Goal: Transaction & Acquisition: Book appointment/travel/reservation

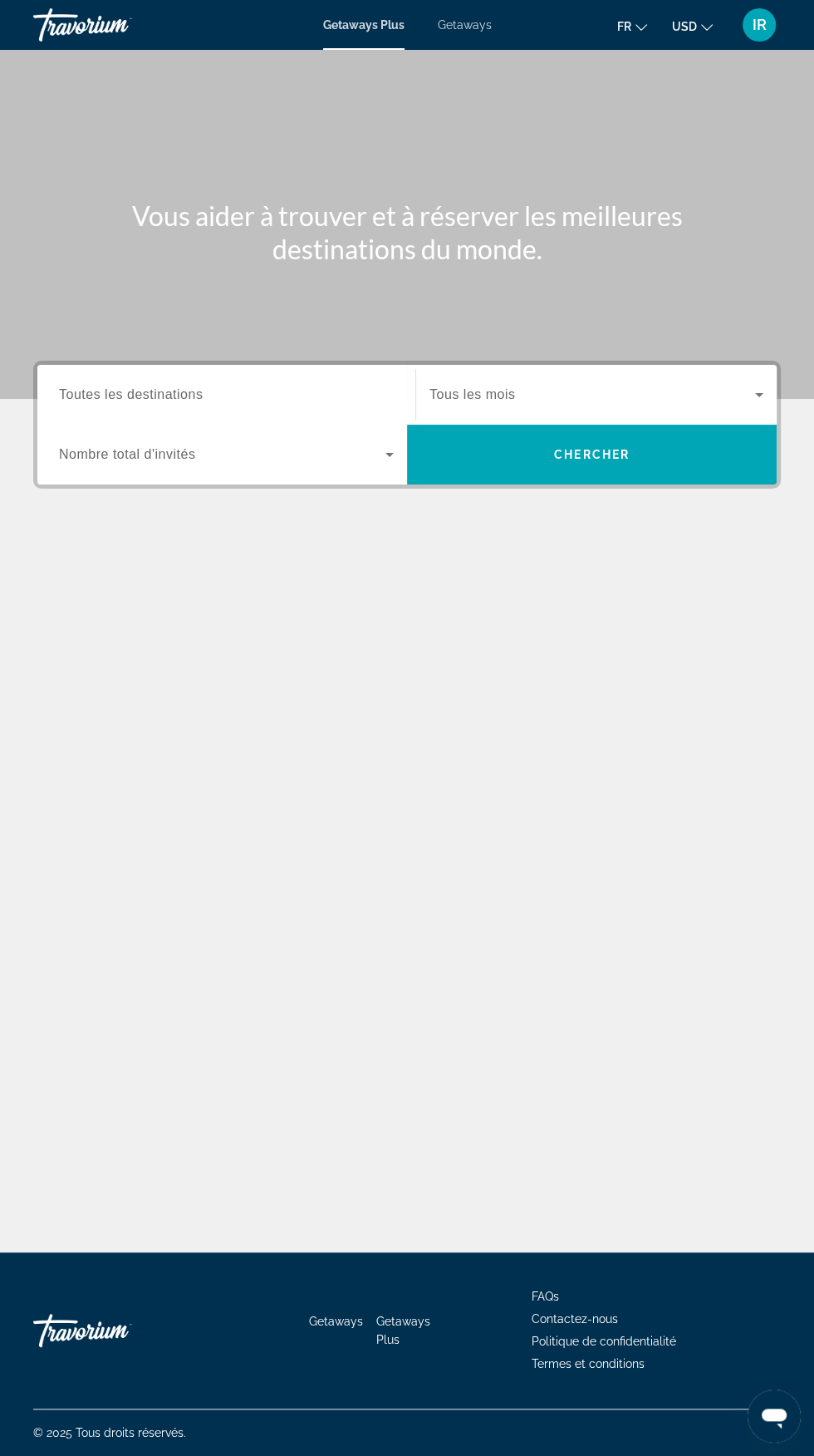
click at [476, 32] on span "Getaways" at bounding box center [465, 24] width 54 height 14
click at [689, 23] on span "USD" at bounding box center [684, 26] width 25 height 14
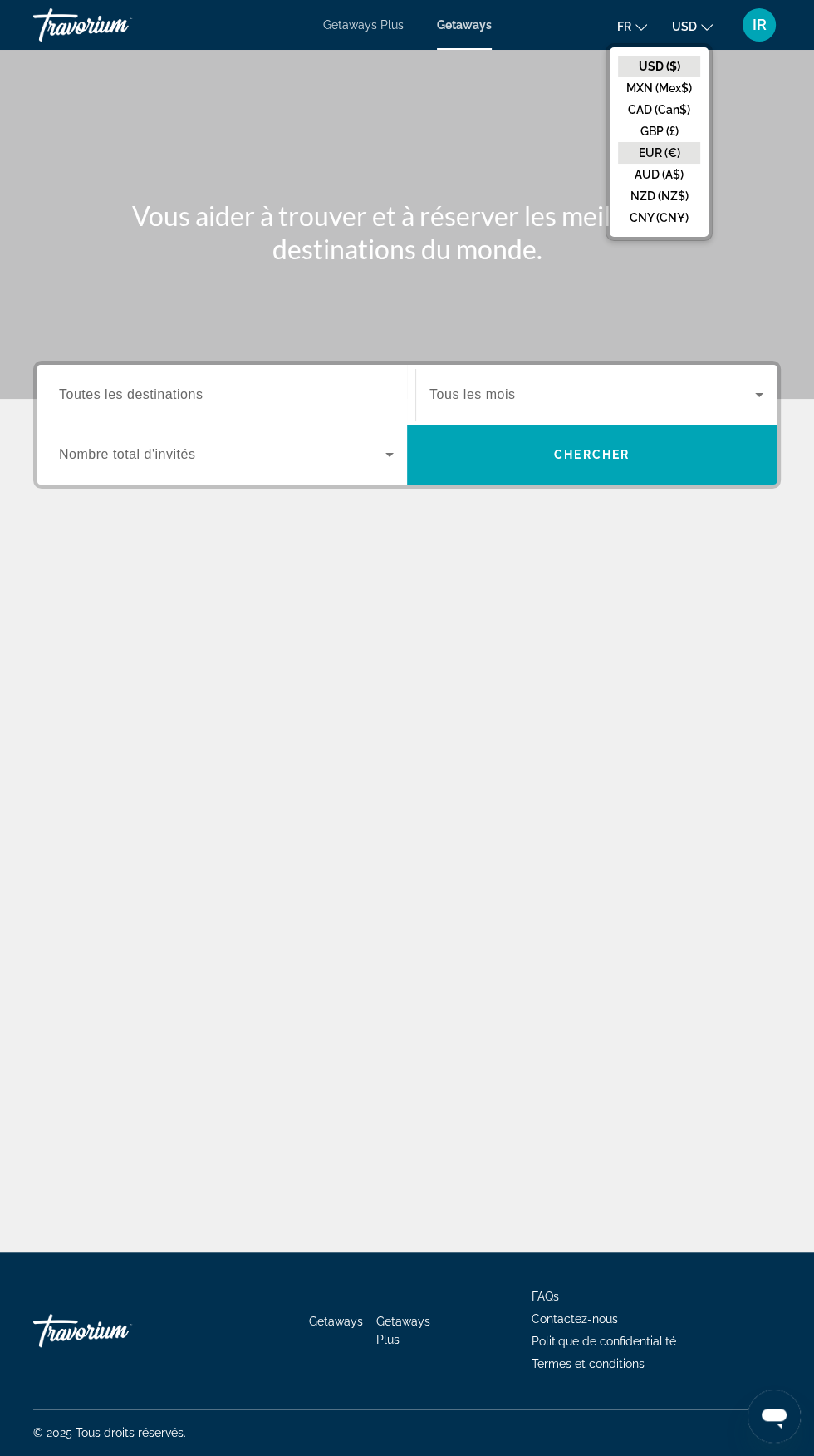
click at [665, 154] on button "EUR (€)" at bounding box center [658, 153] width 82 height 22
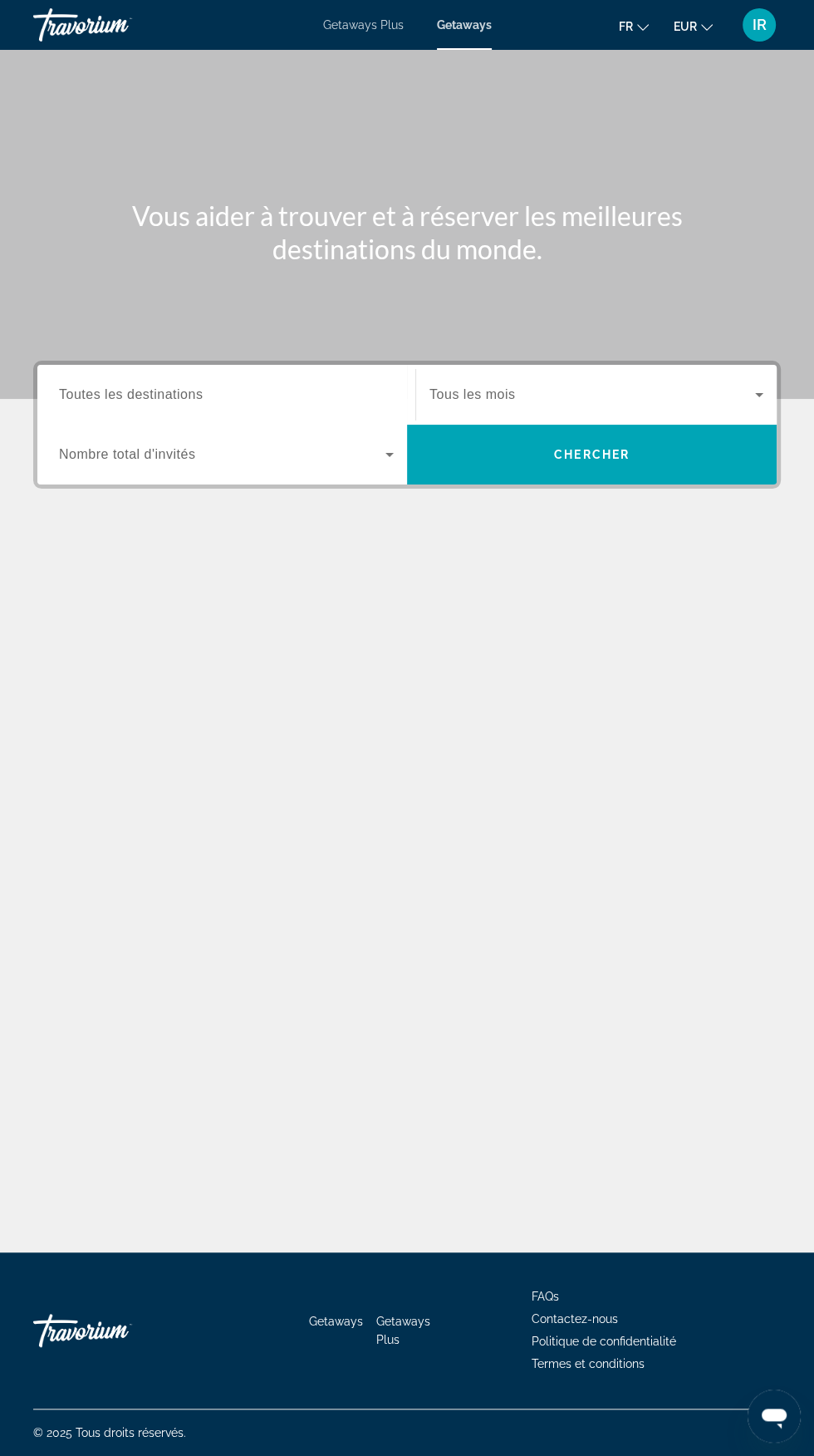
click at [355, 387] on input "Destination Toutes les destinations" at bounding box center [227, 396] width 335 height 20
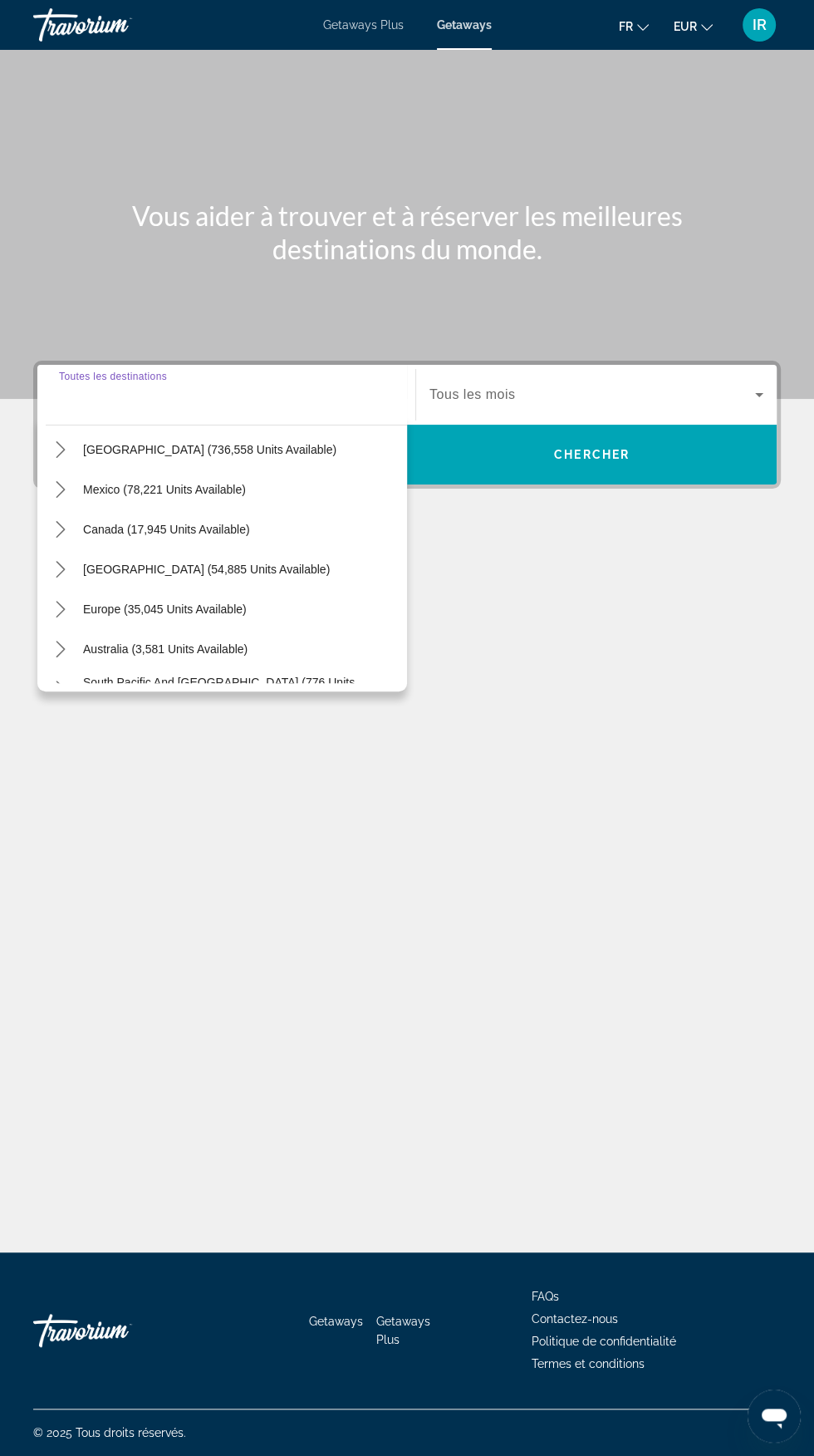
scroll to position [38, 0]
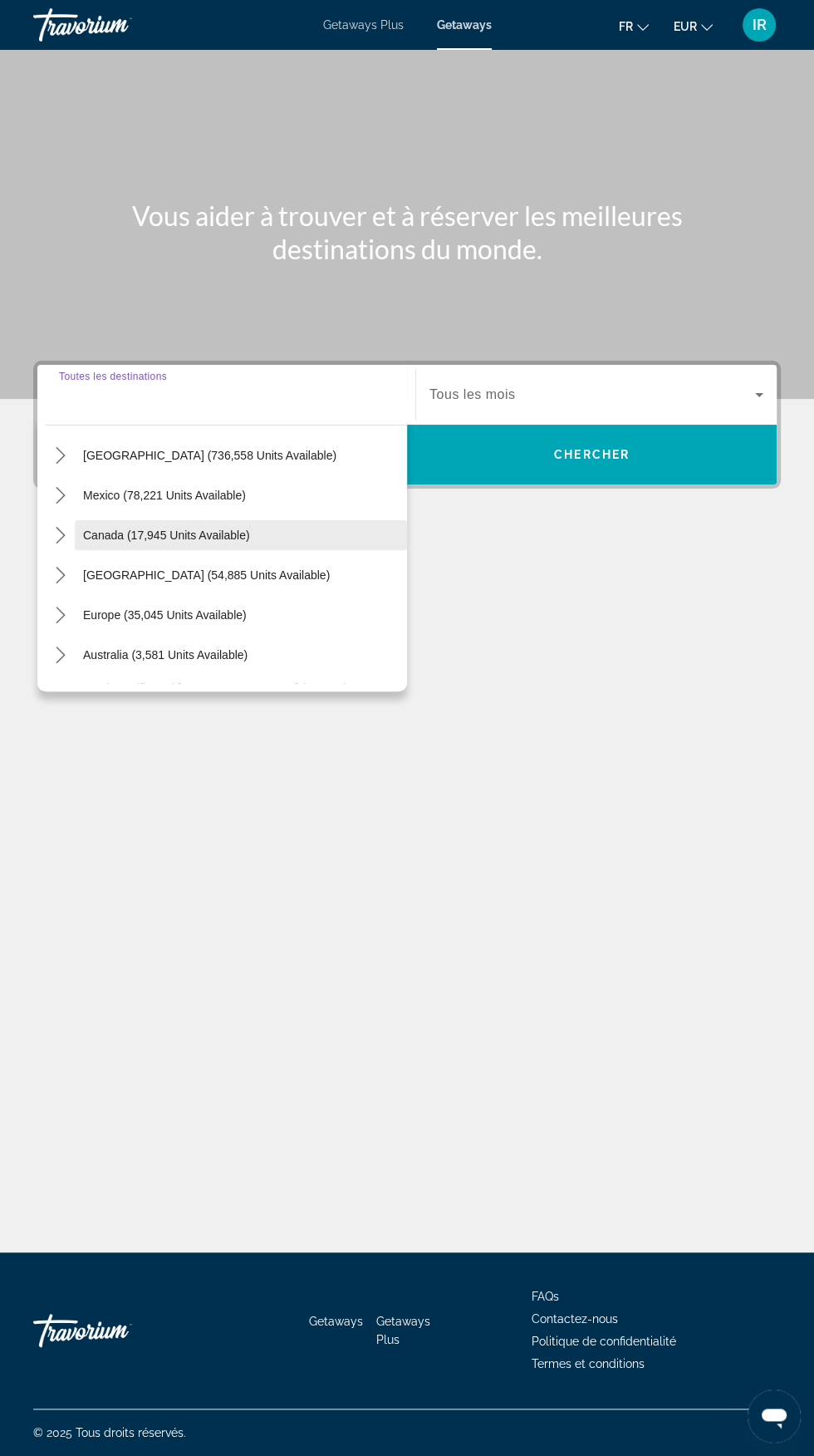
click at [220, 529] on span "Canada (17,945 units available)" at bounding box center [166, 535] width 167 height 14
type input "**********"
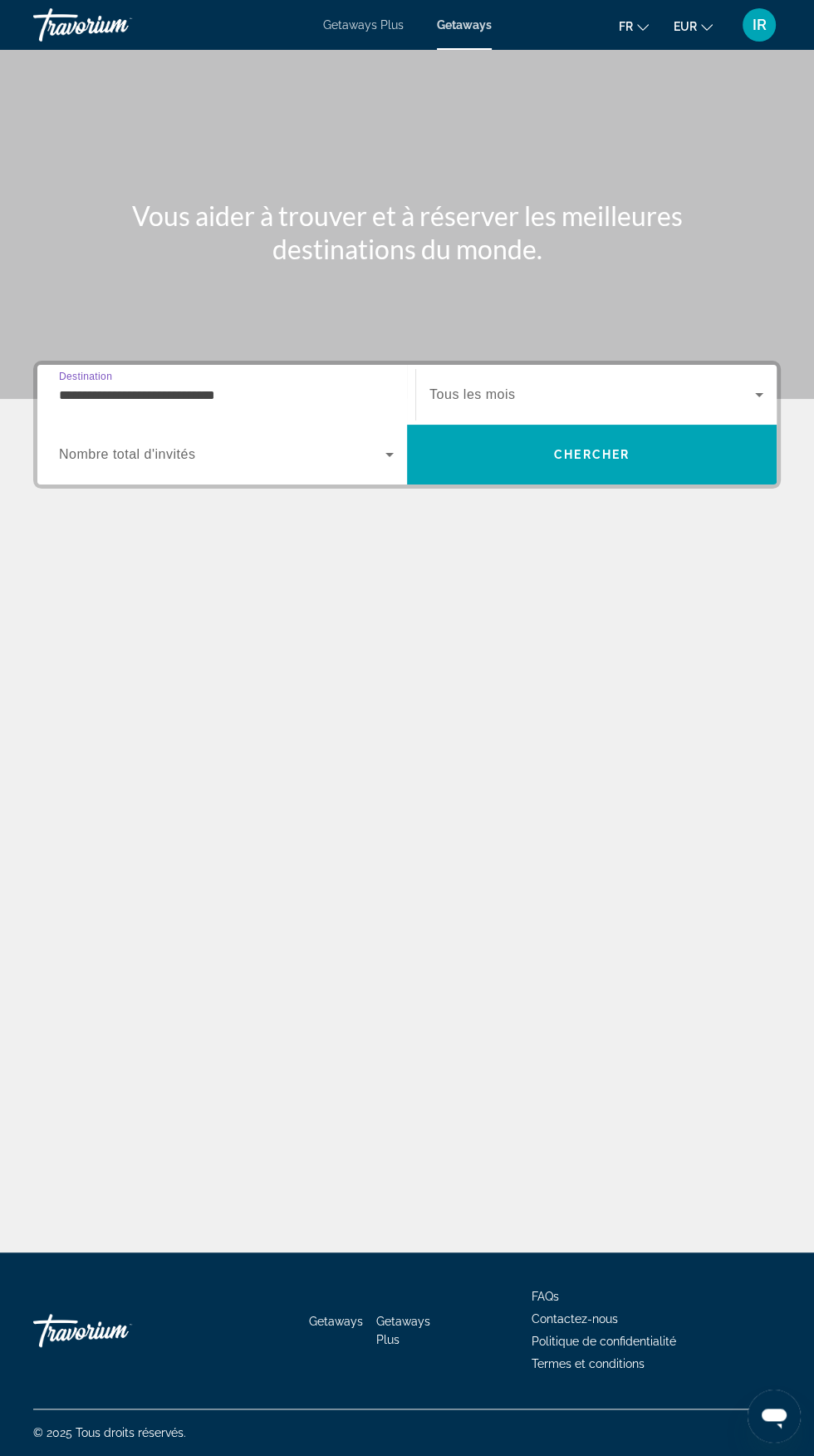
click at [349, 445] on span "Search widget" at bounding box center [222, 455] width 327 height 20
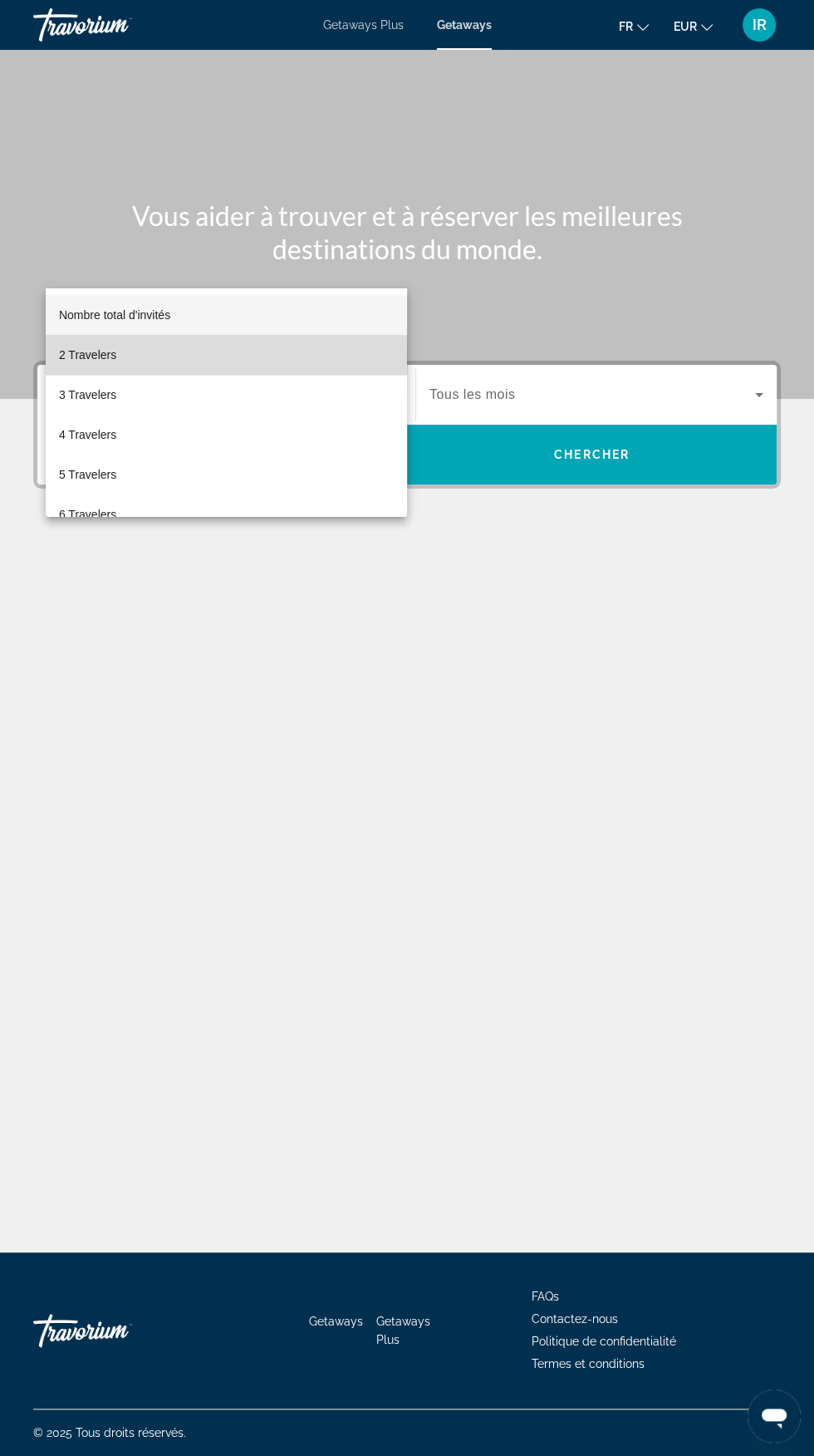
click at [138, 356] on mat-option "2 Travelers" at bounding box center [226, 355] width 361 height 40
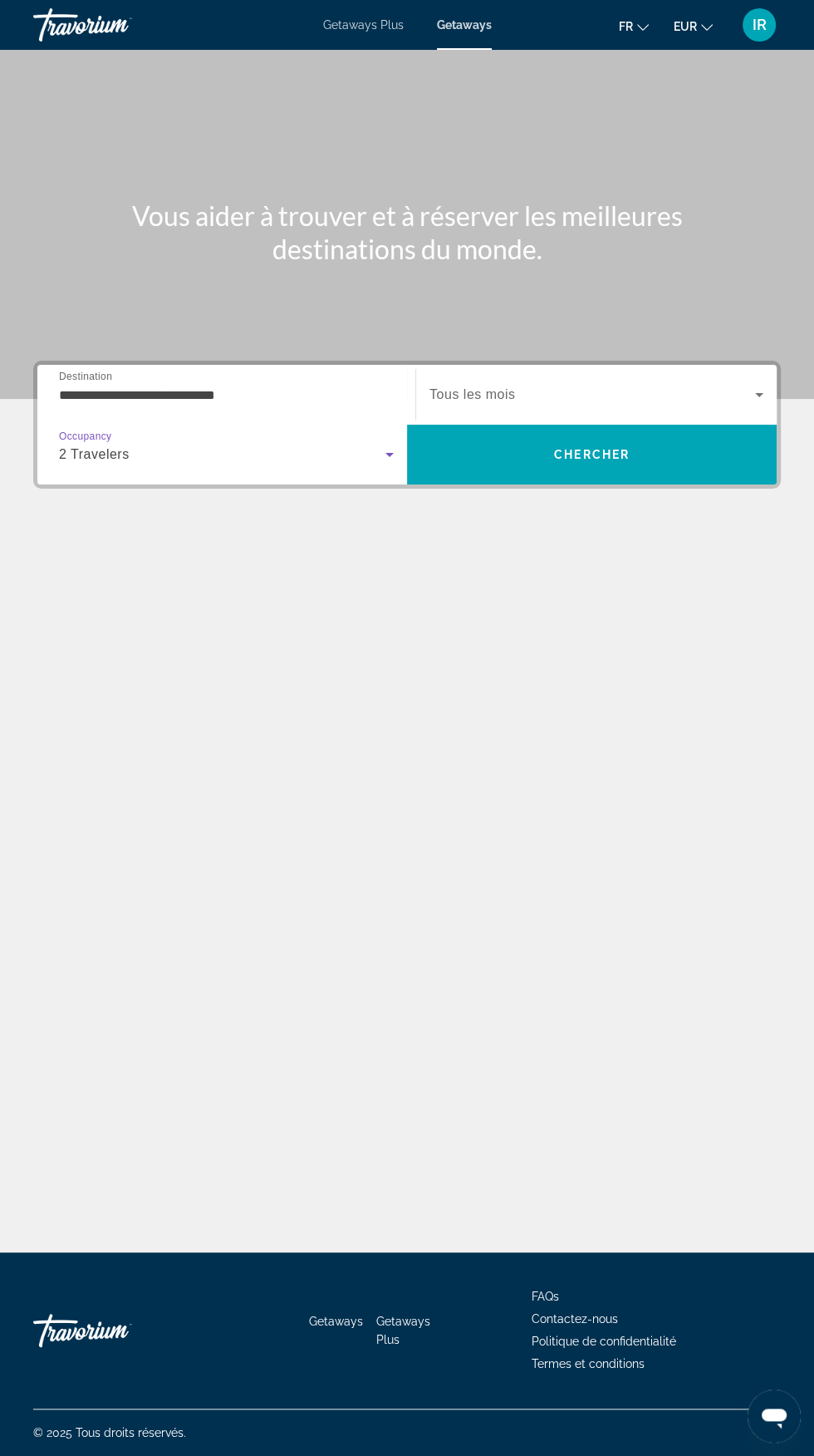
click at [591, 385] on span "Search widget" at bounding box center [592, 395] width 326 height 20
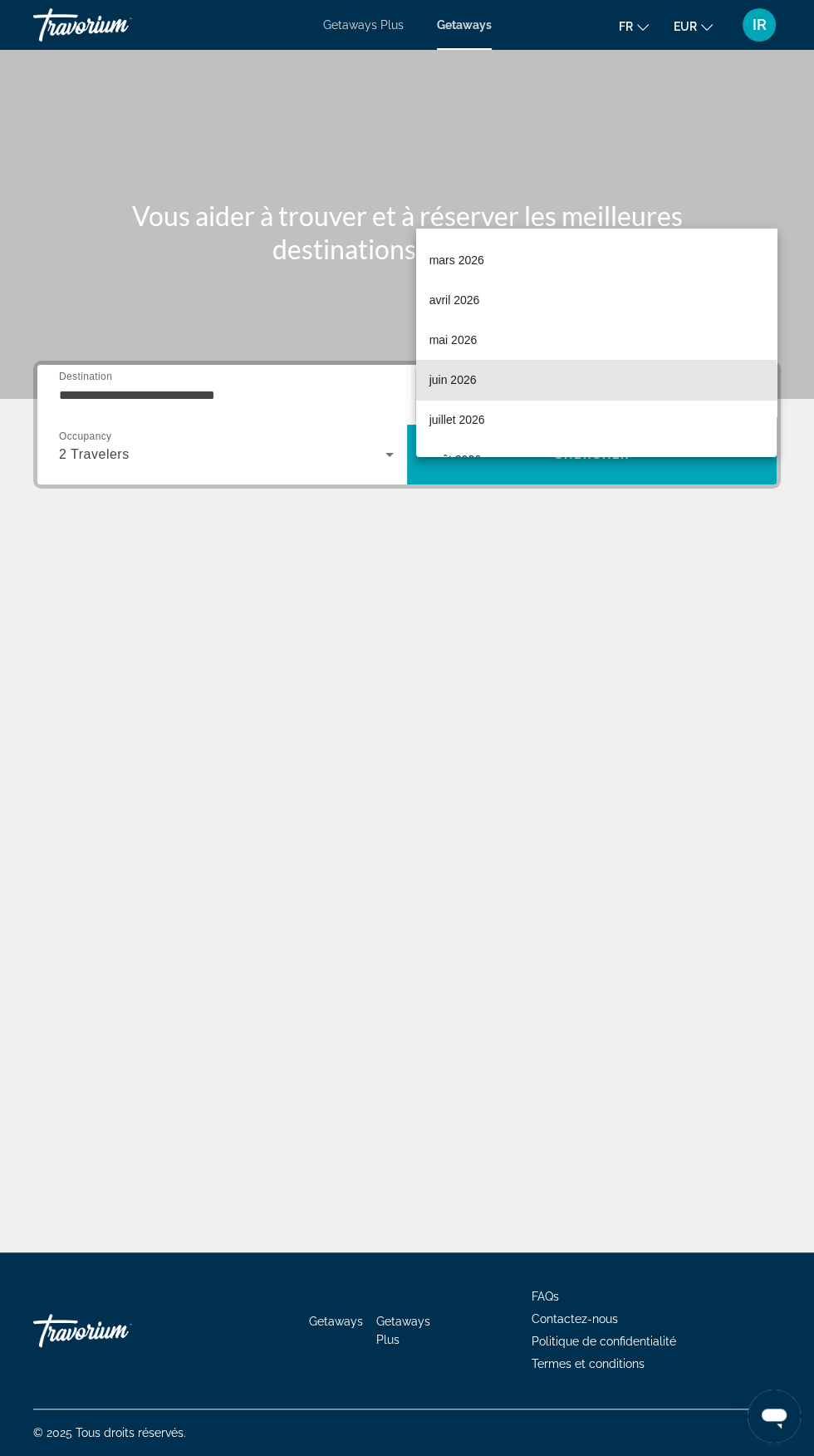
scroll to position [235, 0]
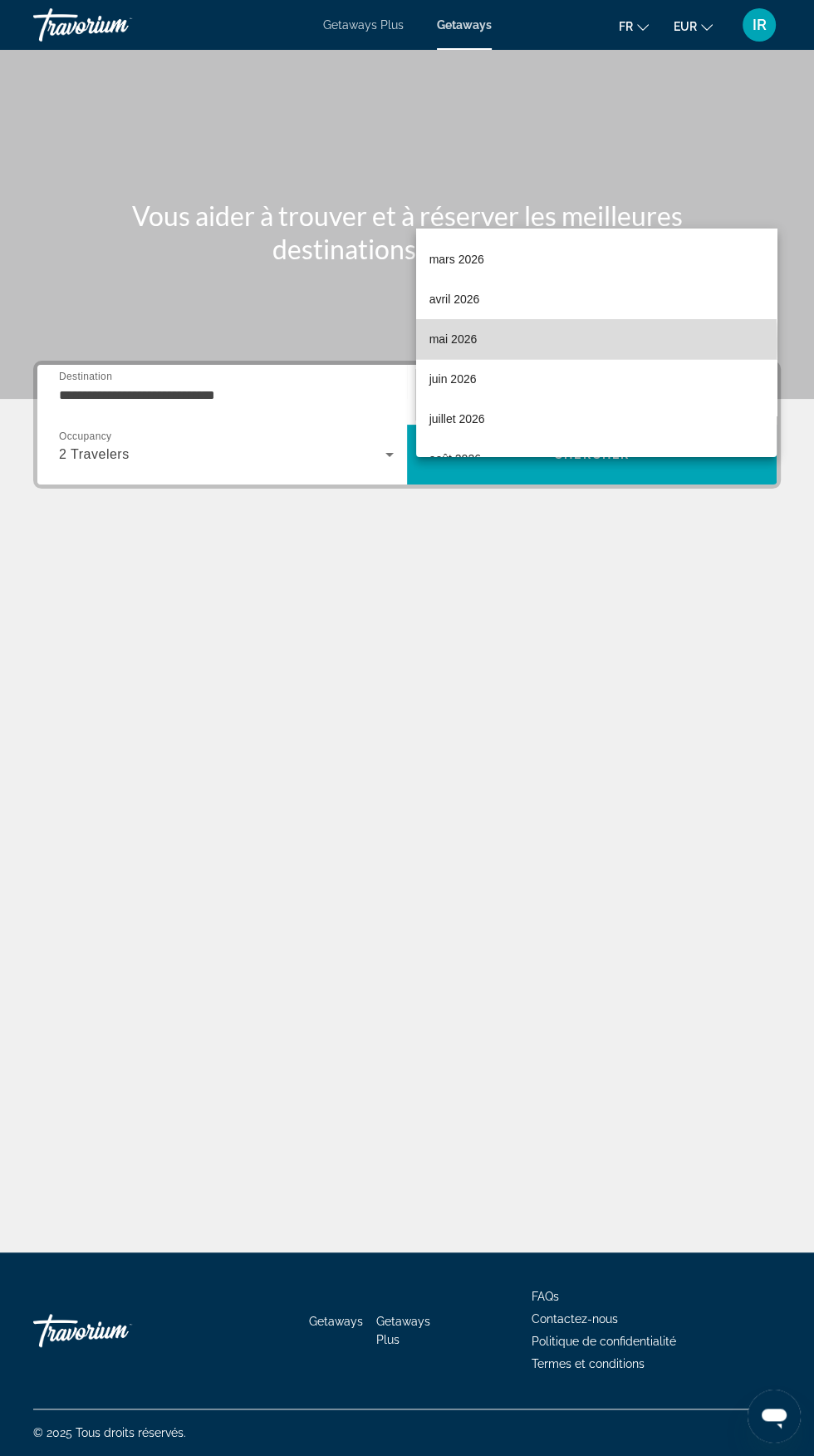
click at [450, 342] on span "mai 2026" at bounding box center [454, 339] width 49 height 20
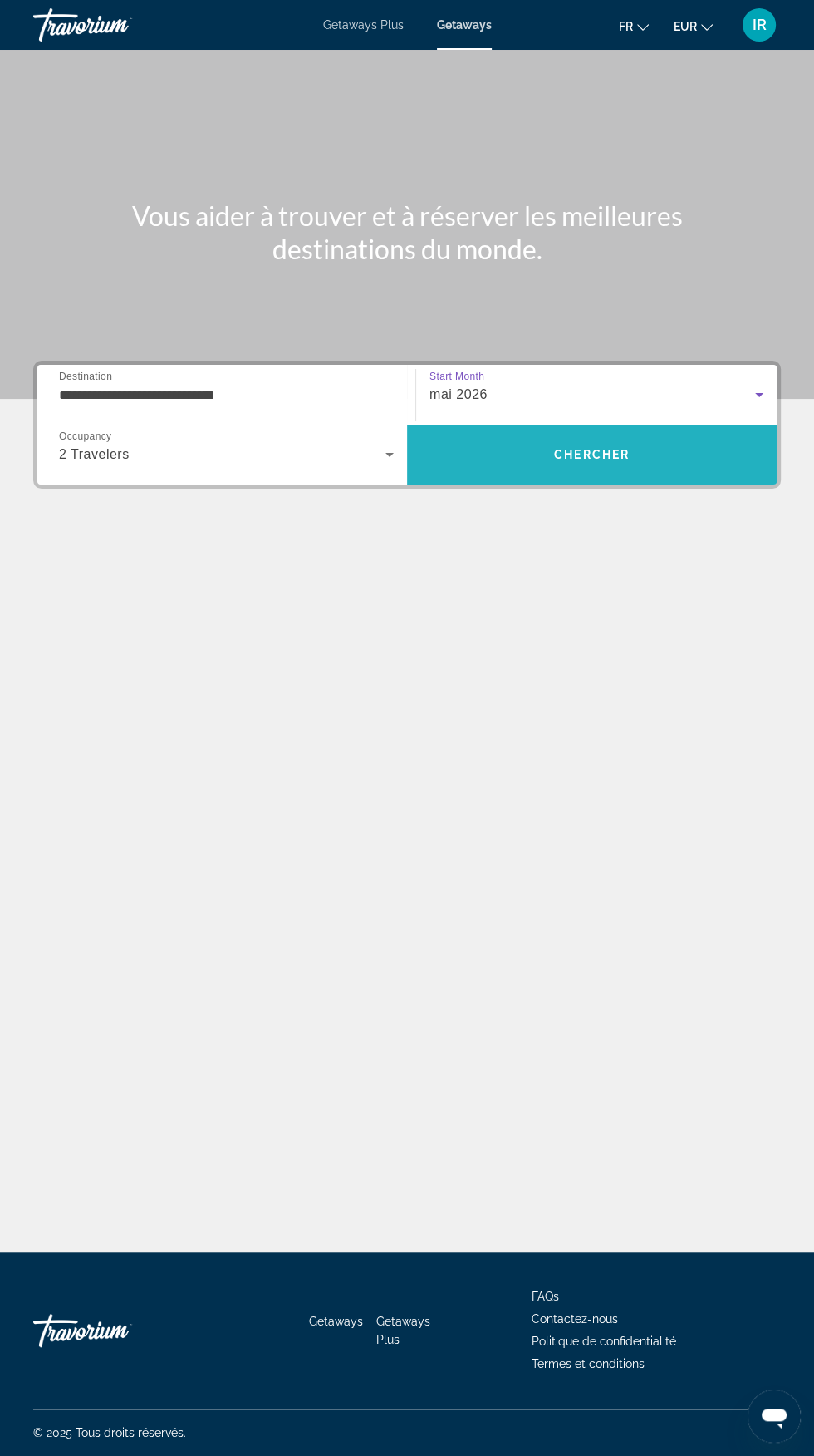
click at [589, 448] on span "Chercher" at bounding box center [592, 454] width 76 height 14
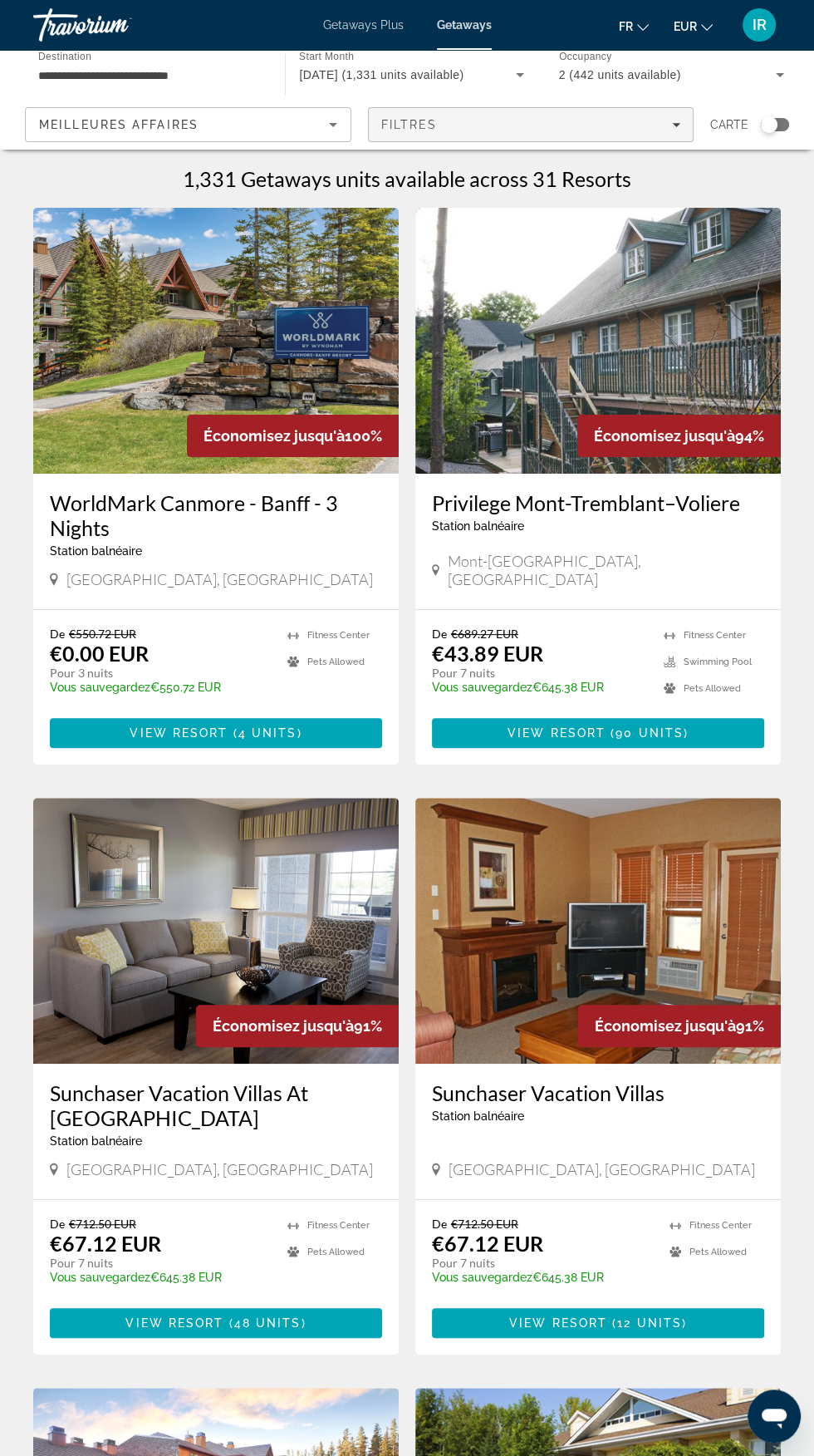
click at [661, 130] on div "Filtres" at bounding box center [530, 124] width 300 height 14
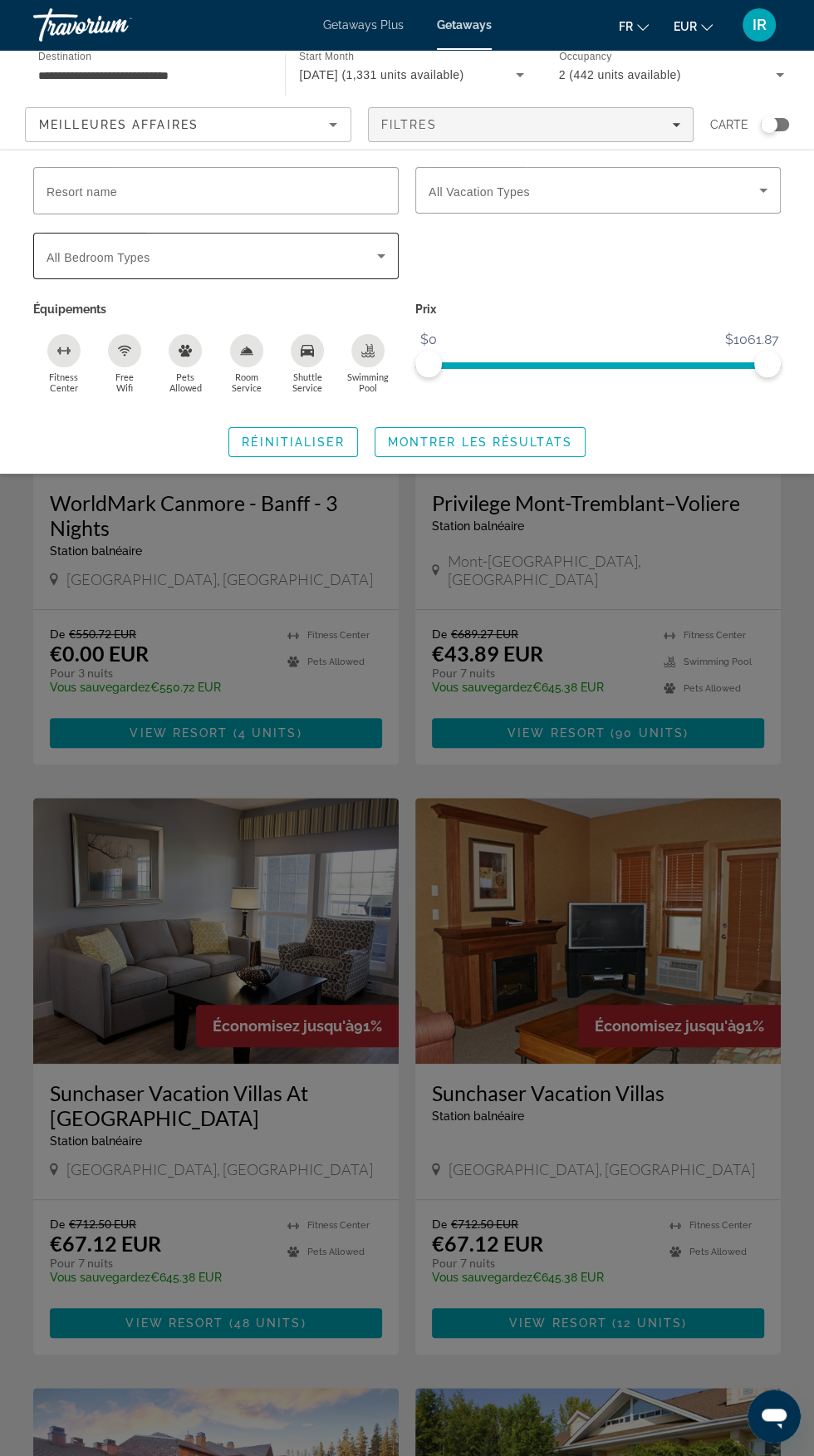
click at [384, 250] on icon "Search widget" at bounding box center [381, 256] width 20 height 20
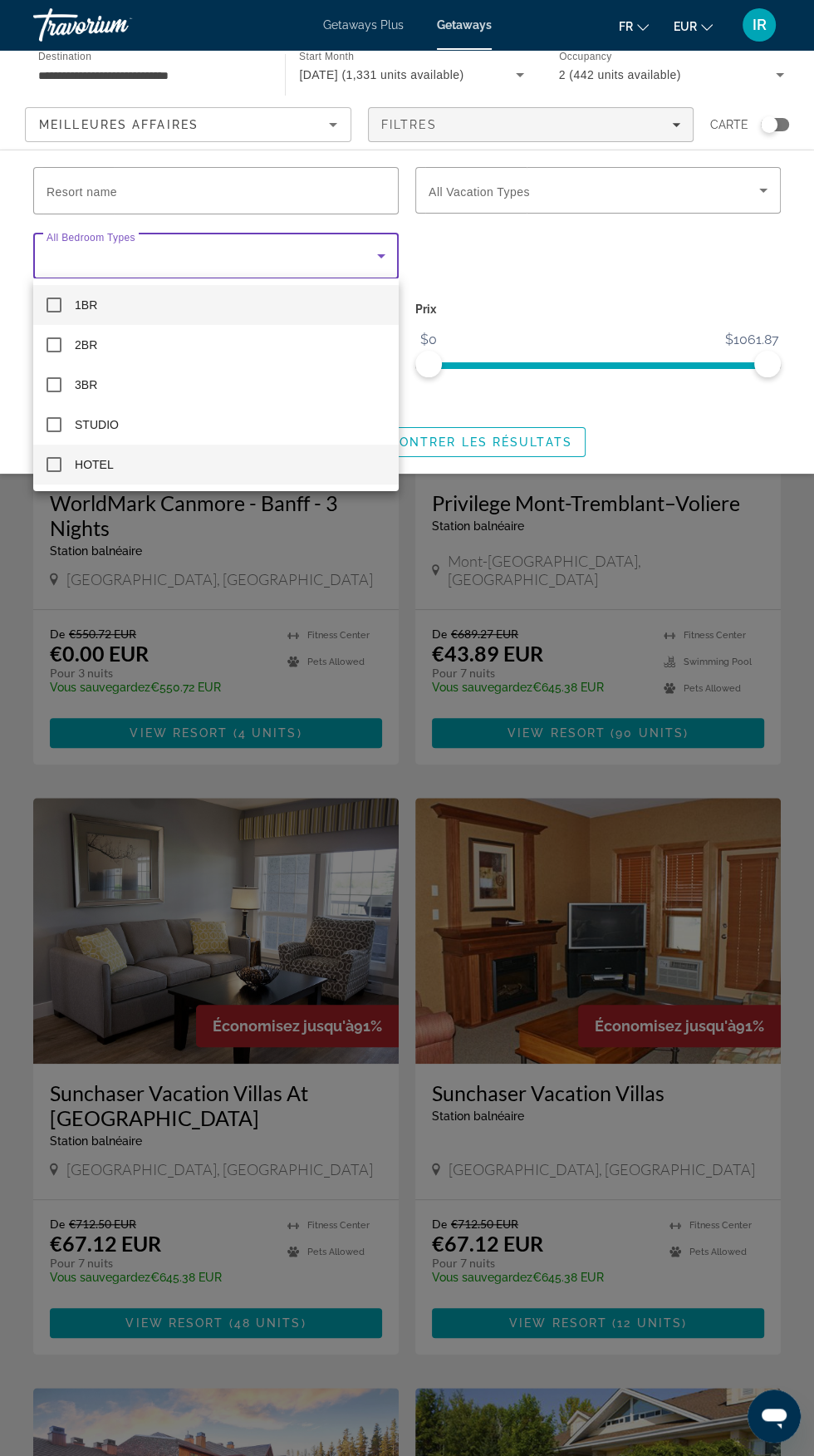
click at [108, 450] on mat-option "HOTEL" at bounding box center [216, 465] width 366 height 40
click at [531, 431] on div at bounding box center [407, 728] width 814 height 1456
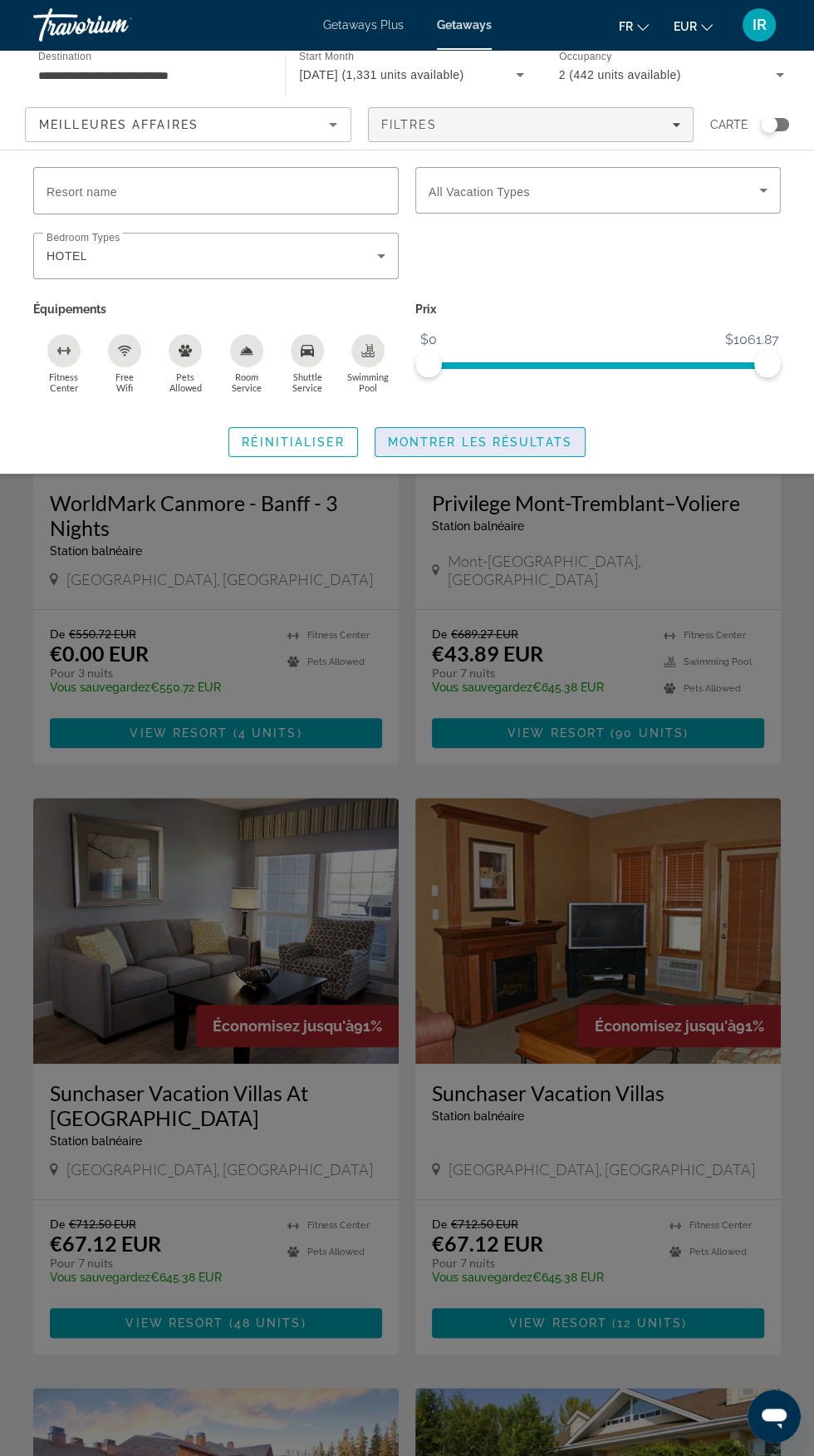
click at [487, 439] on span "Montrer les résultats" at bounding box center [480, 441] width 185 height 14
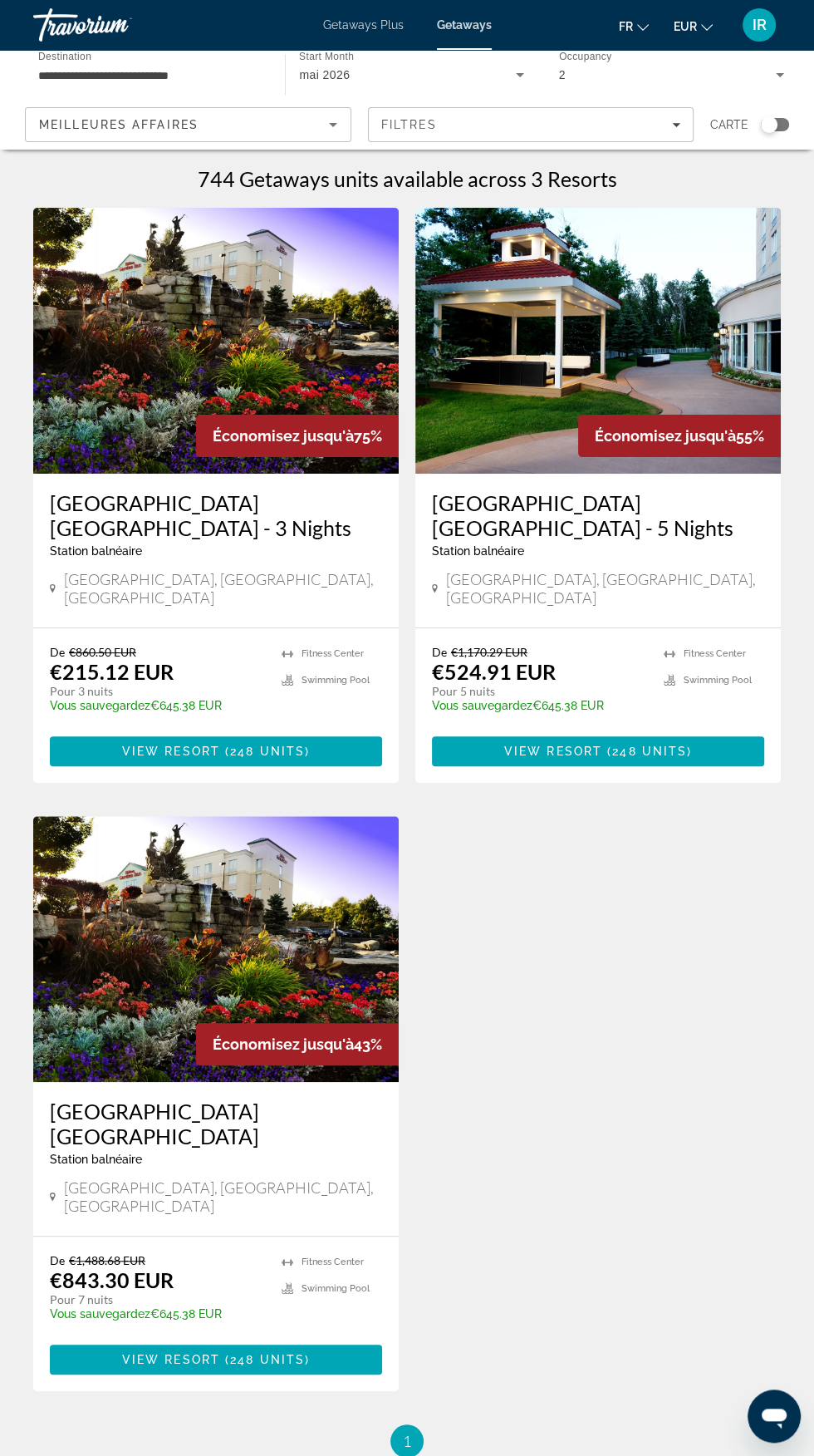
click at [199, 73] on input "**********" at bounding box center [150, 76] width 225 height 20
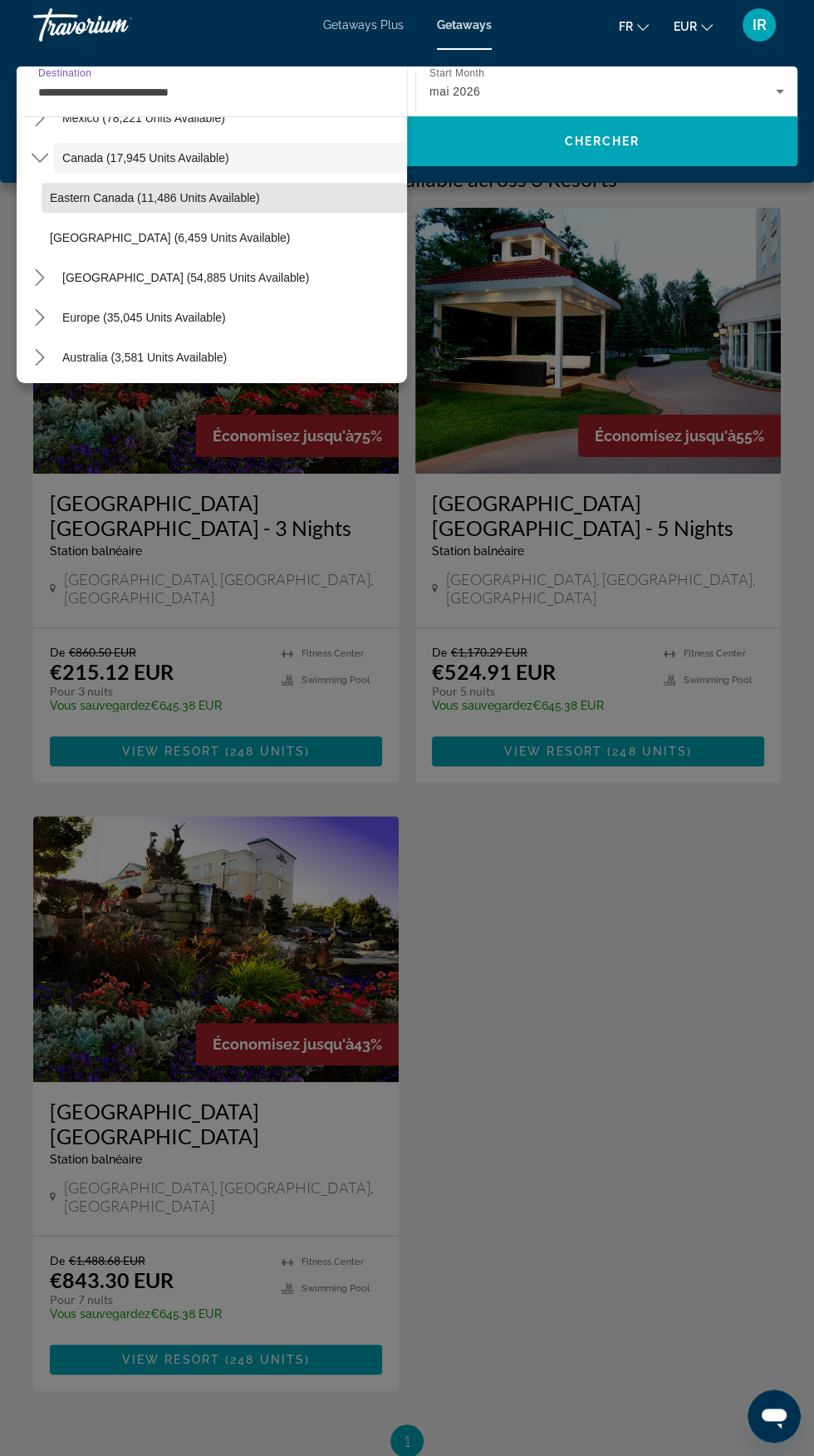
scroll to position [117, 0]
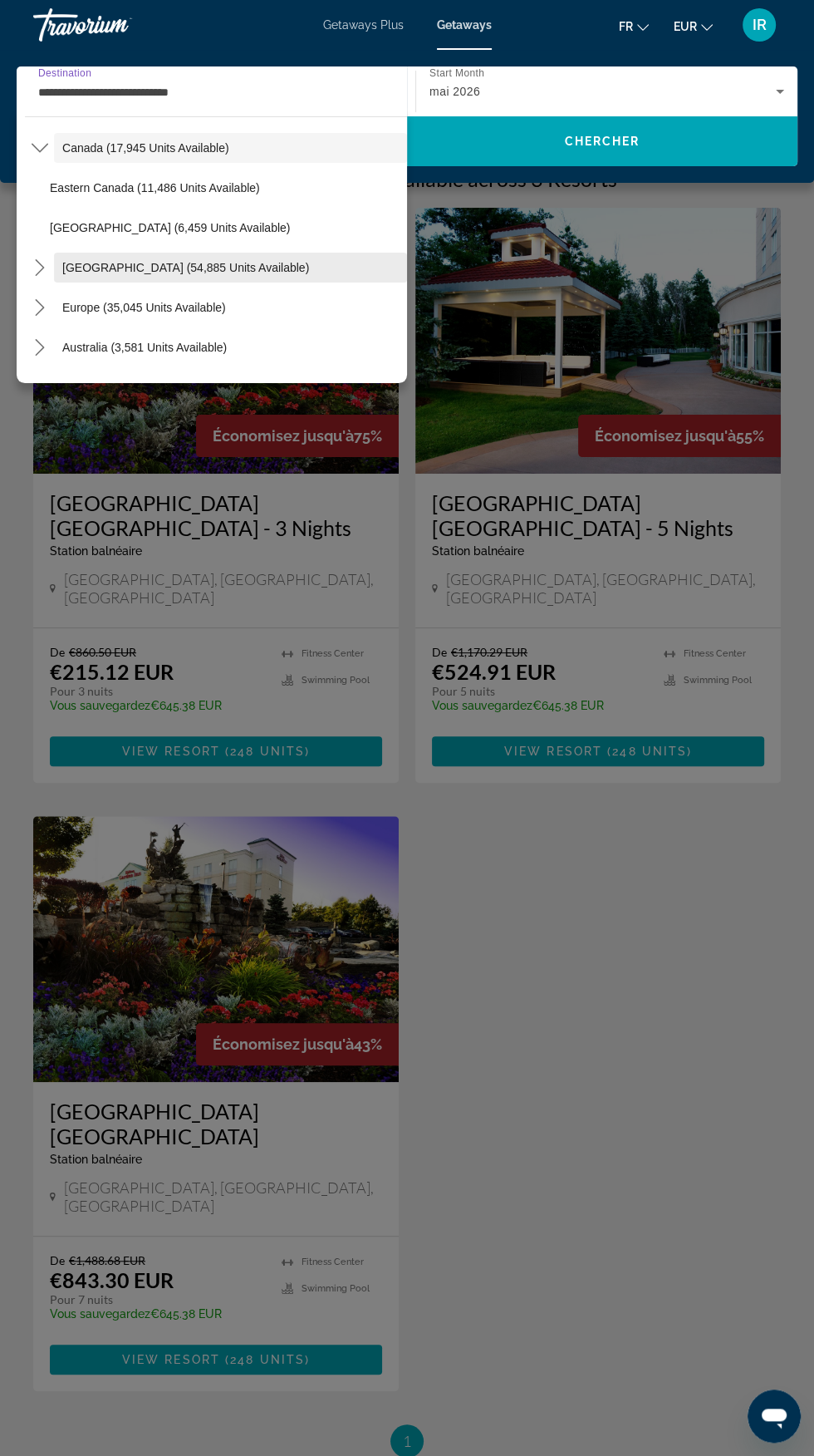
click at [301, 269] on span "[GEOGRAPHIC_DATA] (54,885 units available)" at bounding box center [185, 268] width 247 height 14
type input "**********"
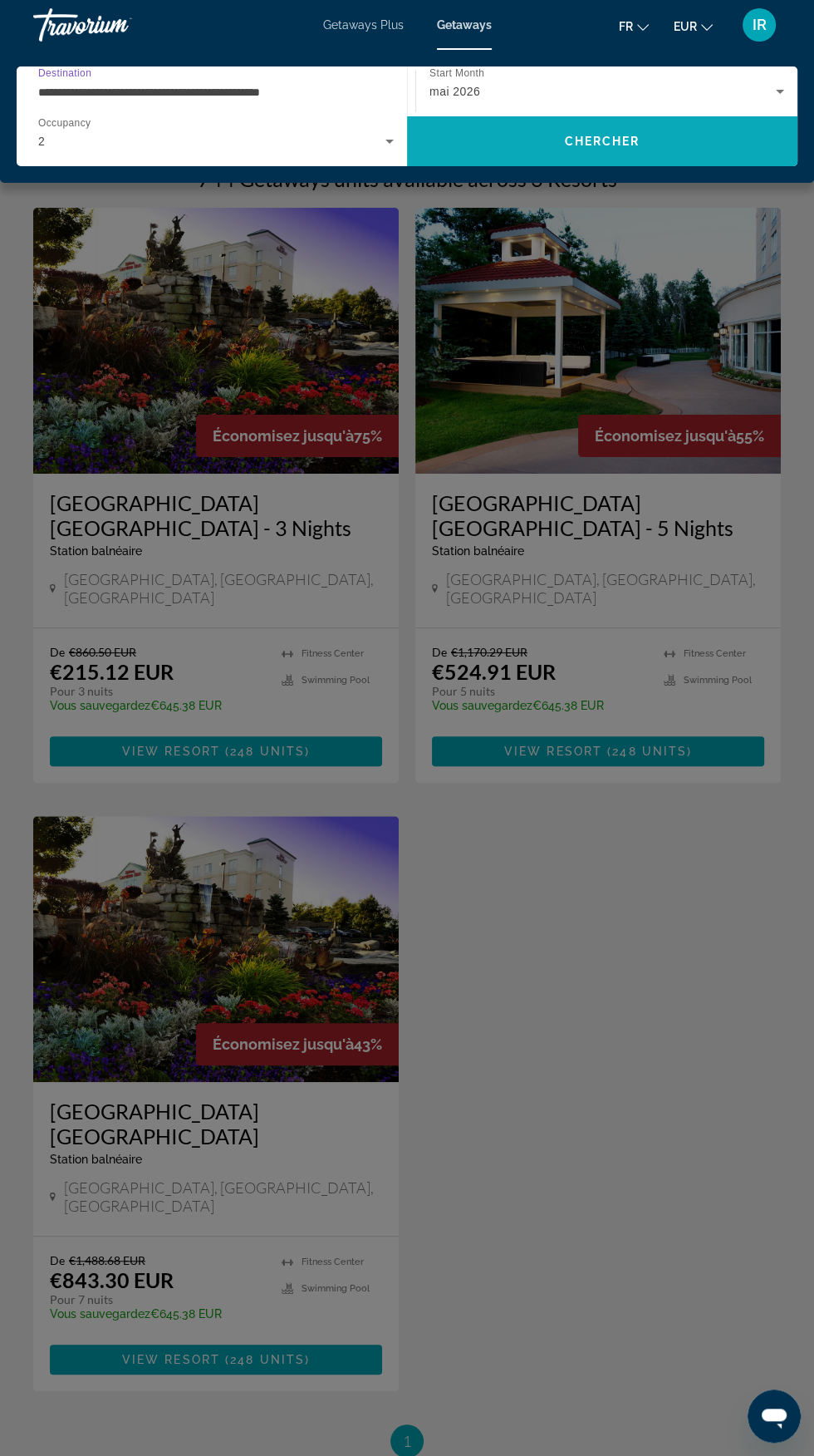
click at [628, 153] on span "Search" at bounding box center [602, 141] width 391 height 40
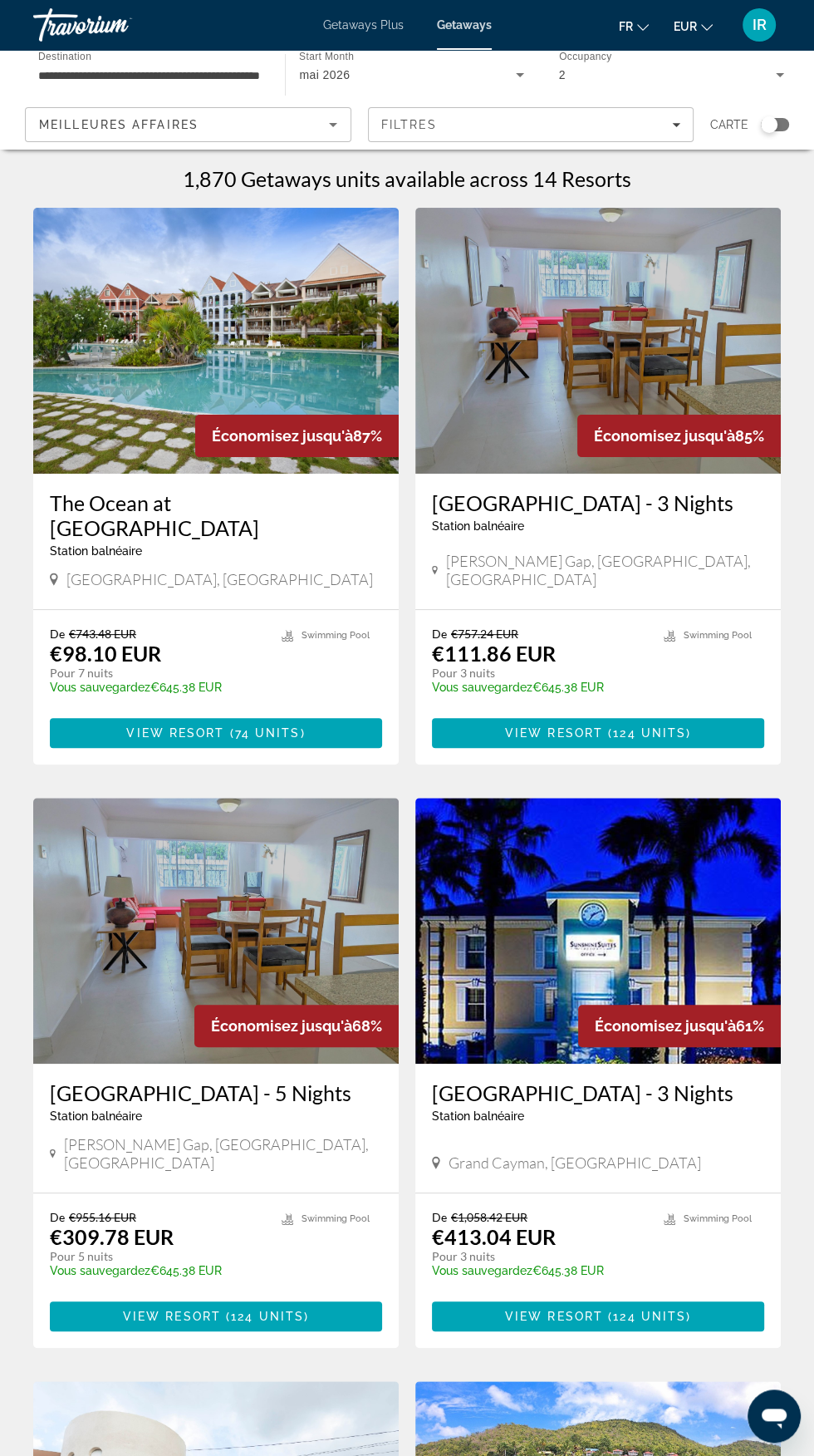
click at [315, 510] on h3 "The Ocean at Taino Beach" at bounding box center [215, 514] width 332 height 50
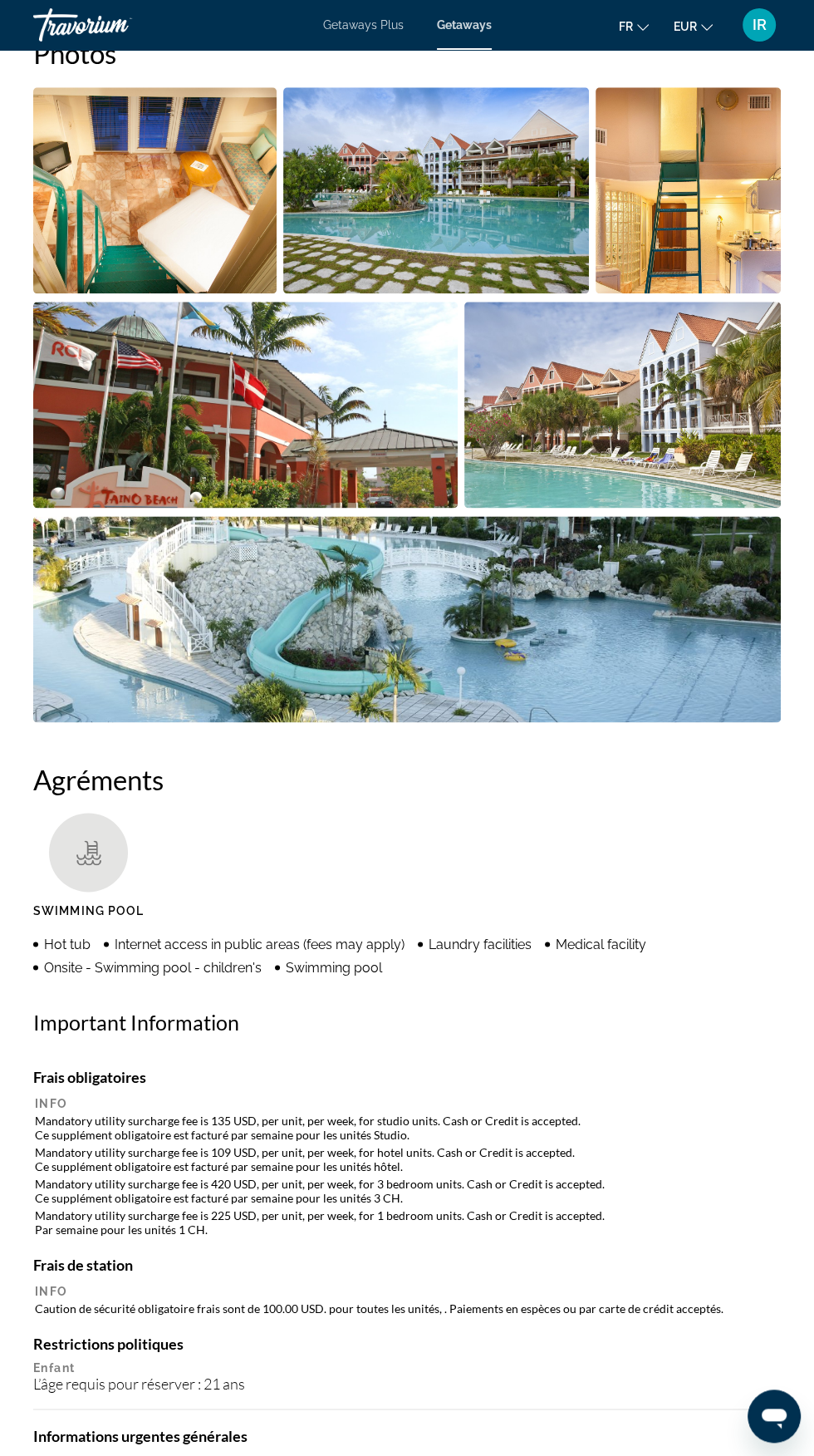
scroll to position [1167, 0]
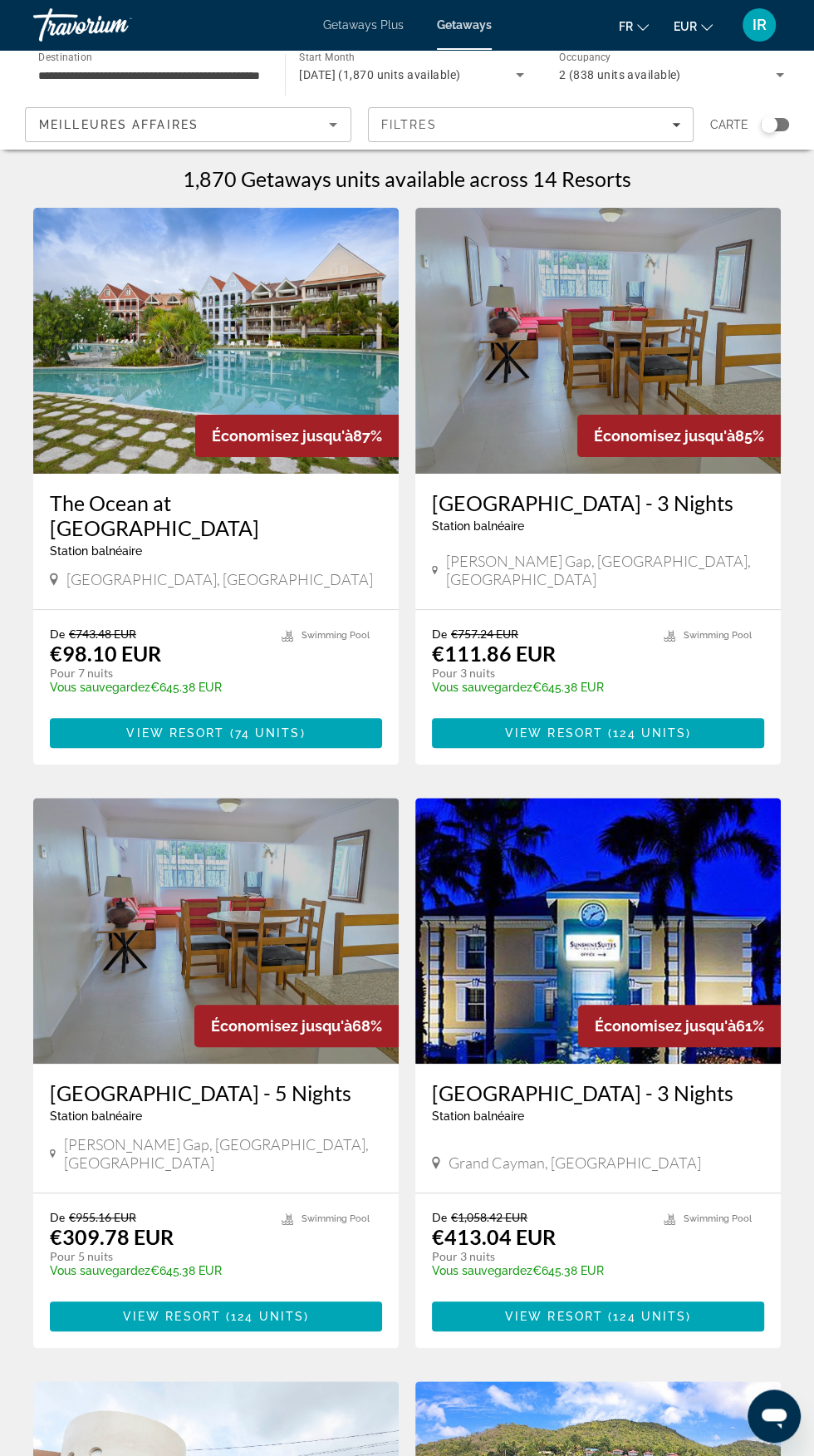
click at [238, 80] on input "**********" at bounding box center [150, 76] width 225 height 20
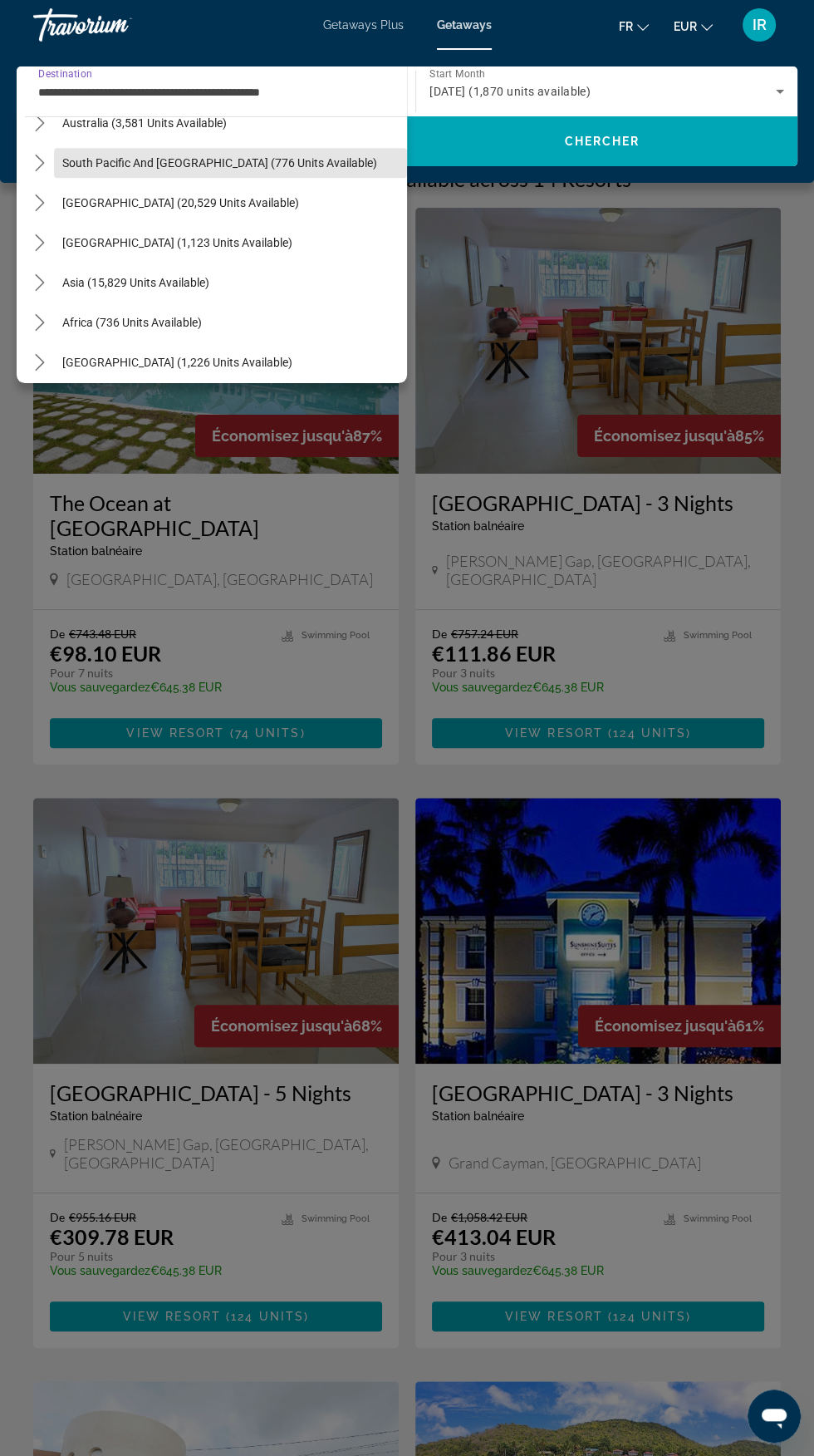
scroll to position [787, 0]
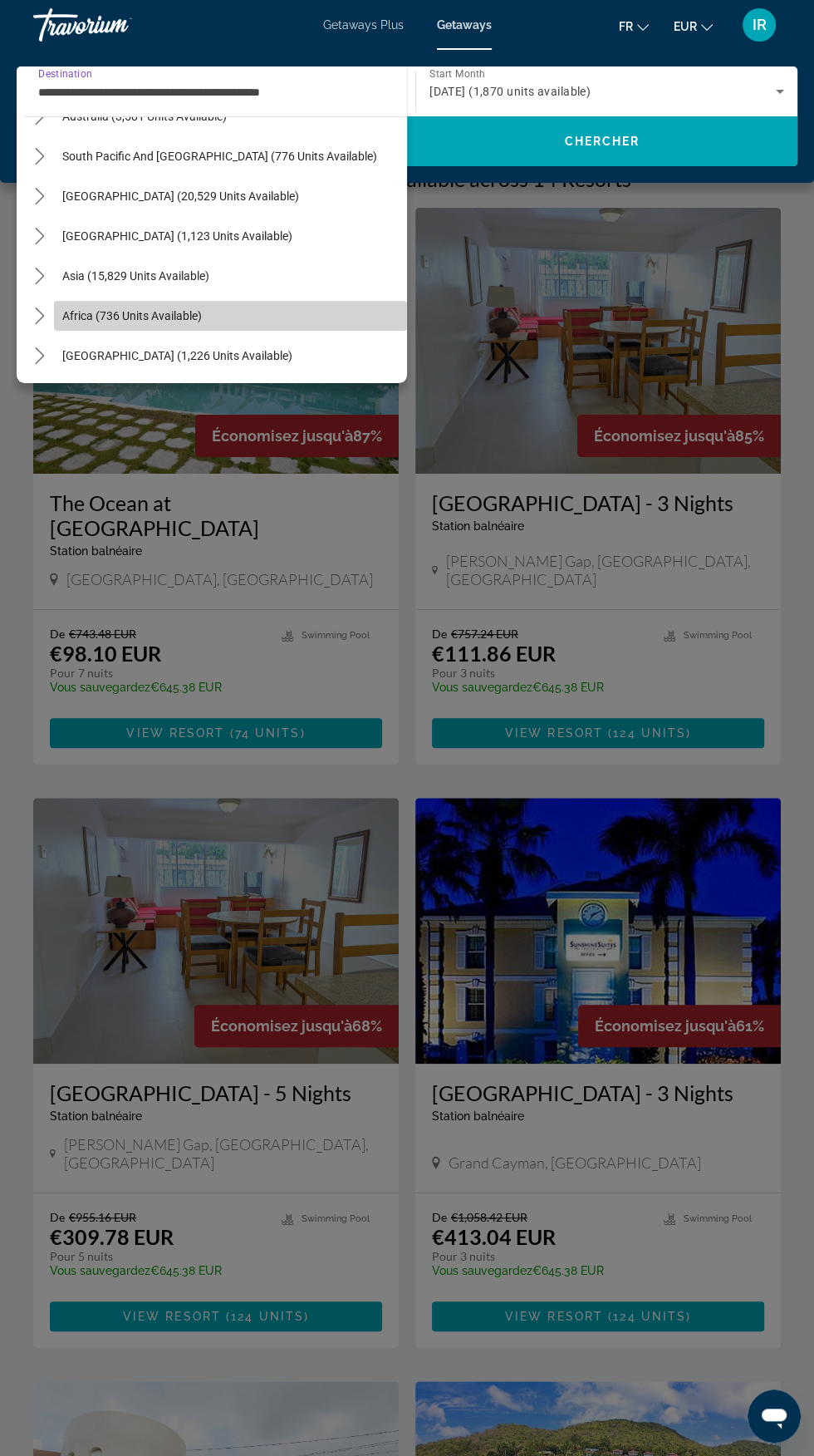
click at [205, 311] on span "Select destination: Africa (736 units available)" at bounding box center [231, 315] width 353 height 40
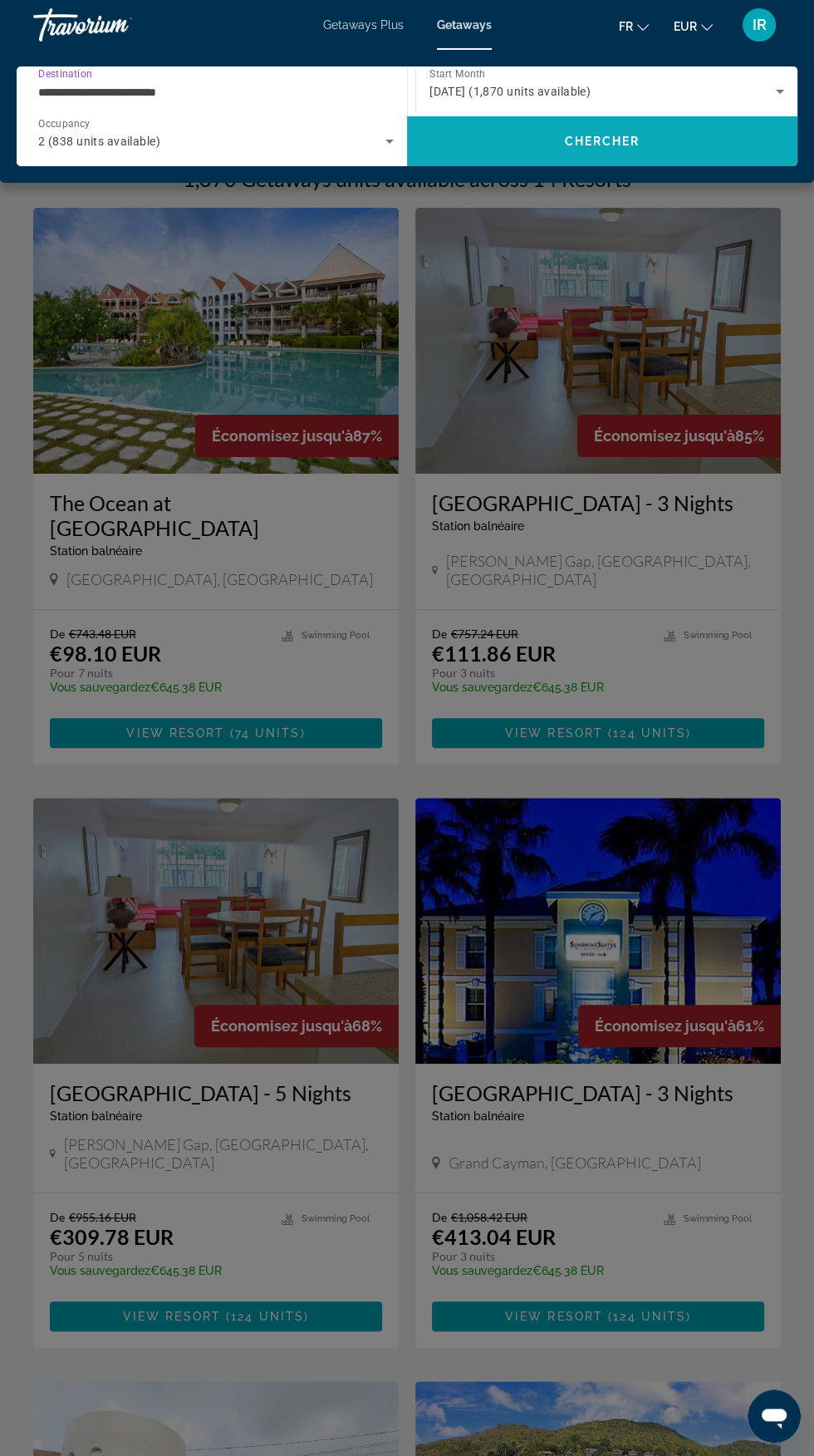
click at [614, 141] on span "Chercher" at bounding box center [602, 141] width 76 height 14
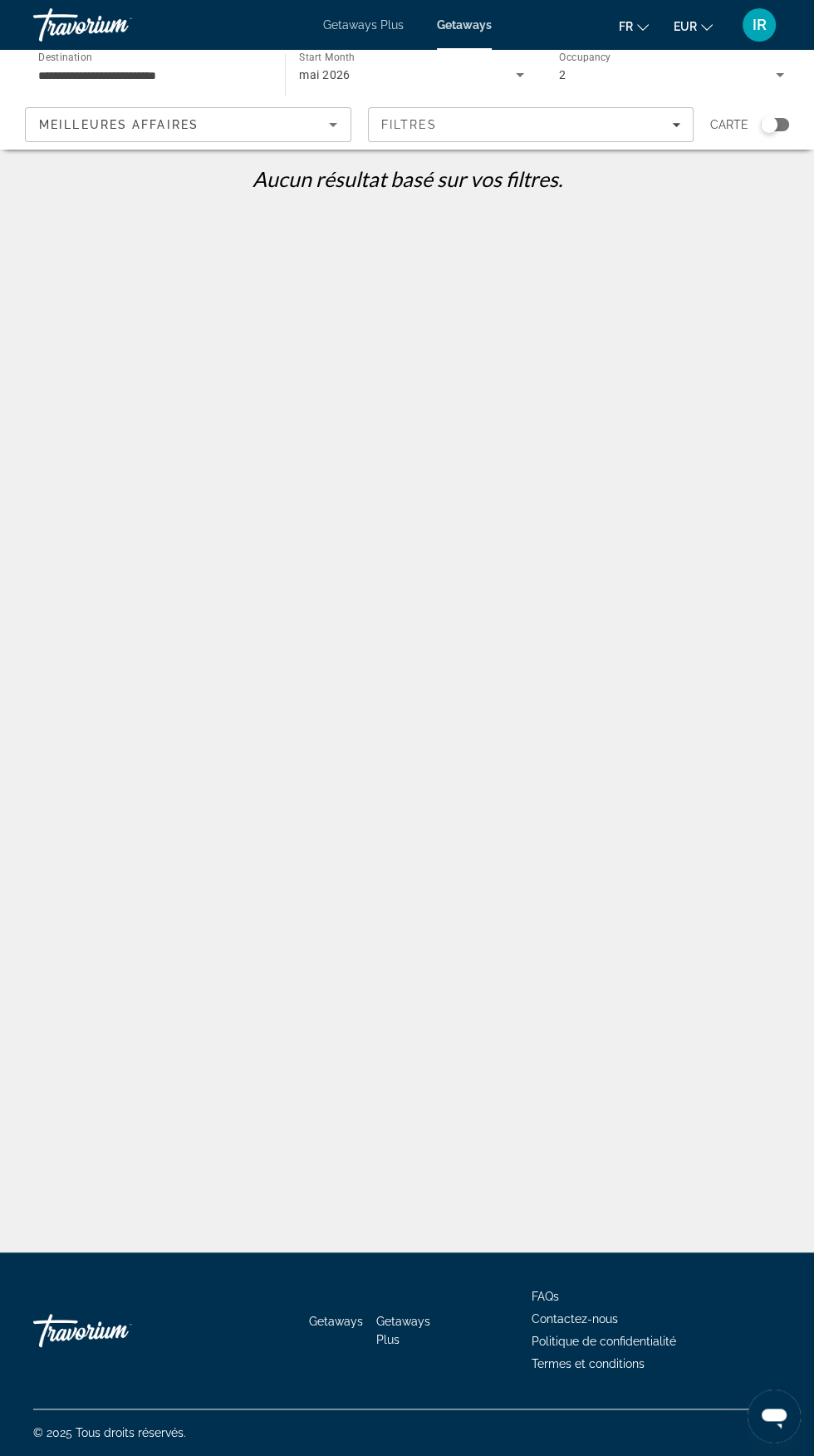
click at [213, 69] on input "**********" at bounding box center [150, 76] width 225 height 20
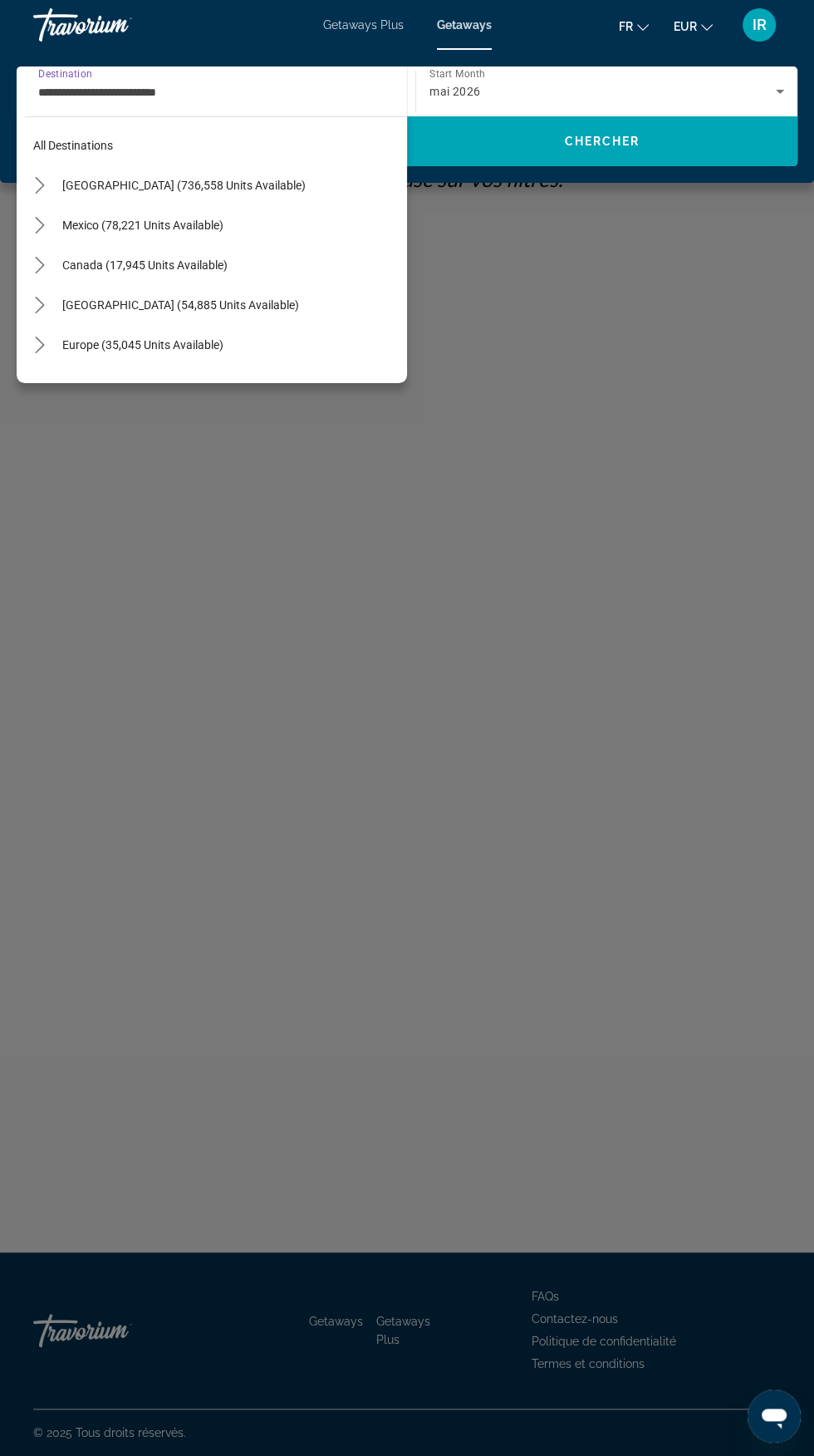
scroll to position [338, 0]
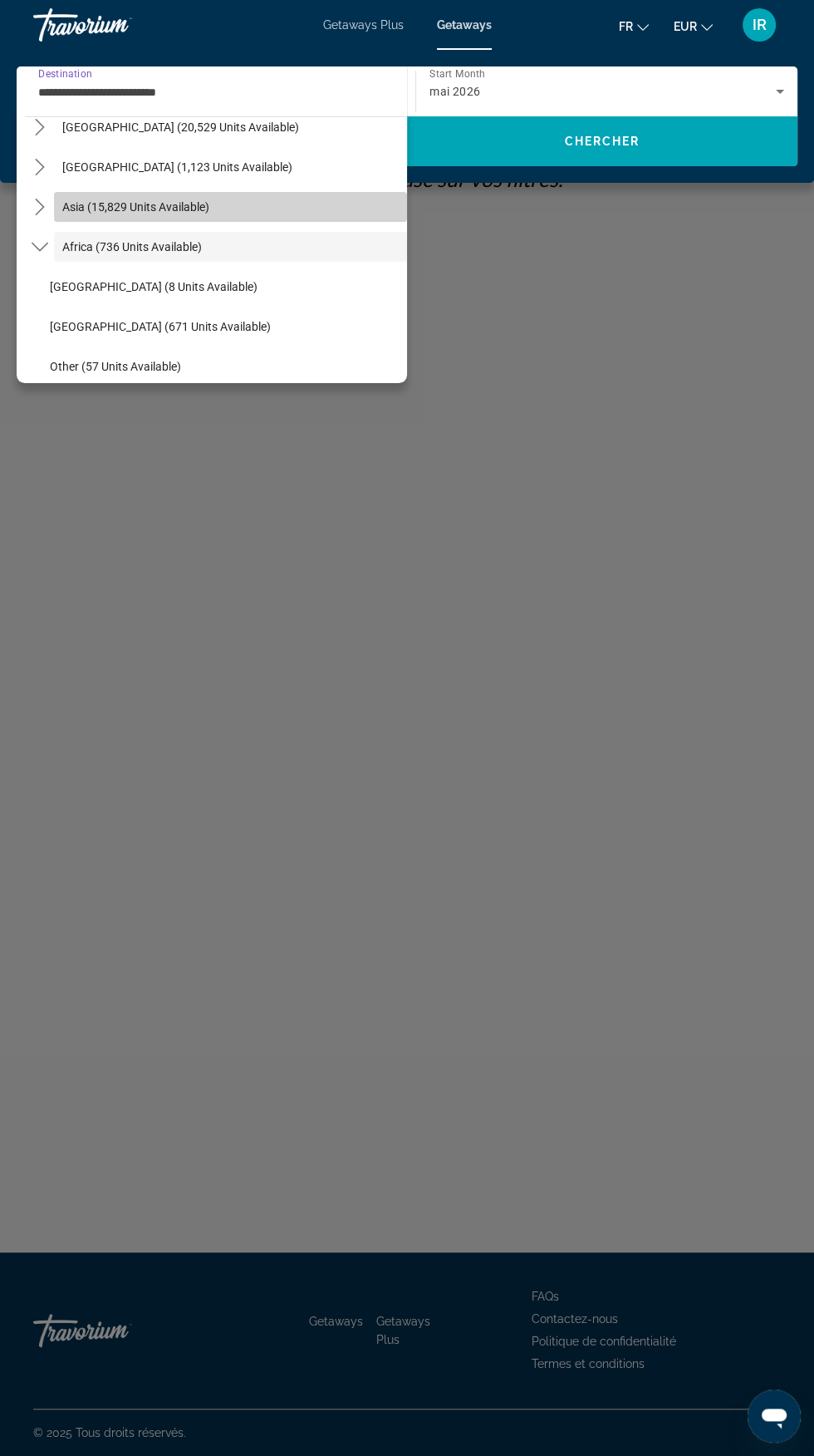
click at [204, 198] on span "Select destination: Asia (15,829 units available)" at bounding box center [231, 207] width 353 height 40
type input "**********"
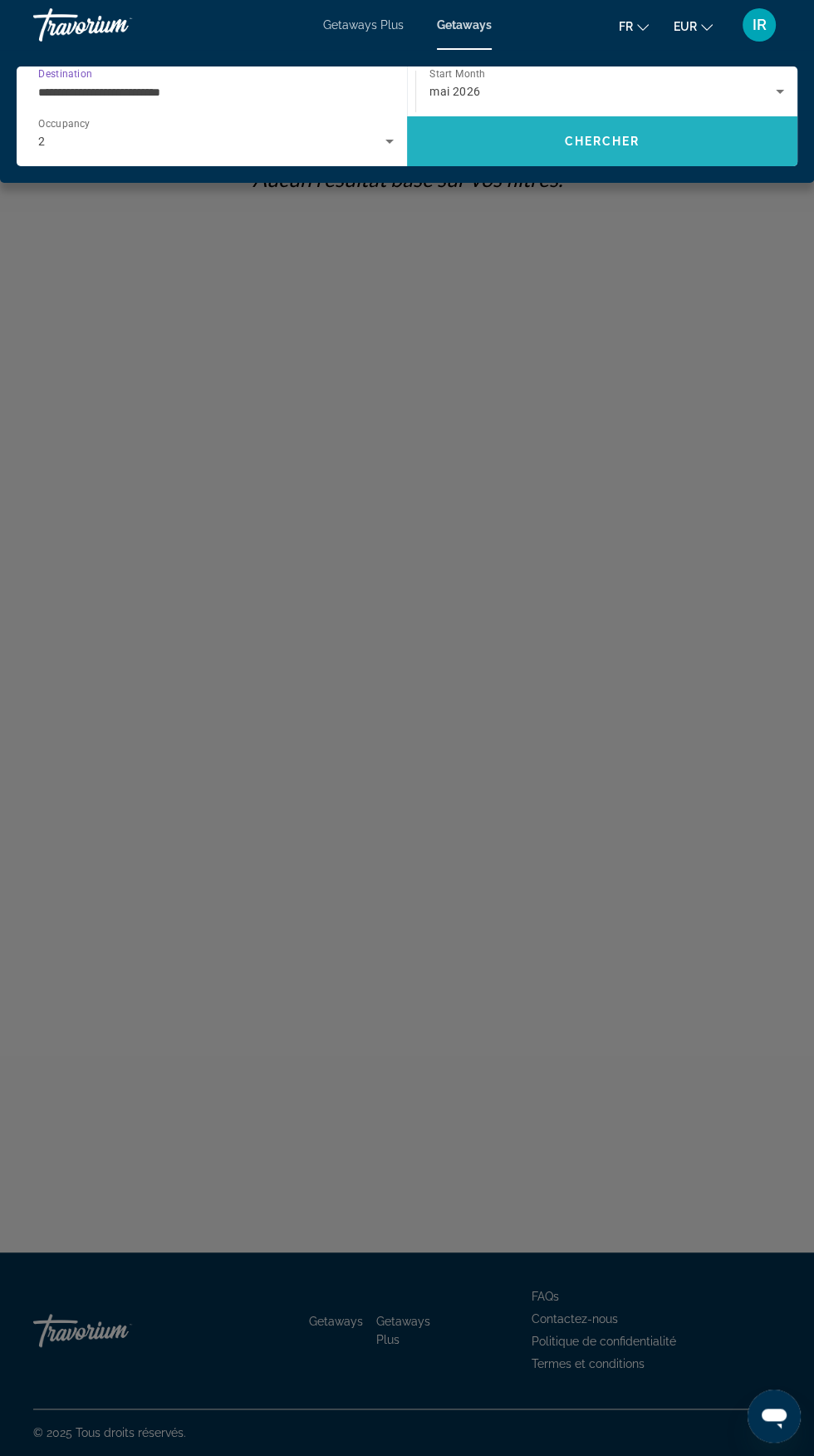
click at [605, 145] on span "Chercher" at bounding box center [602, 141] width 76 height 14
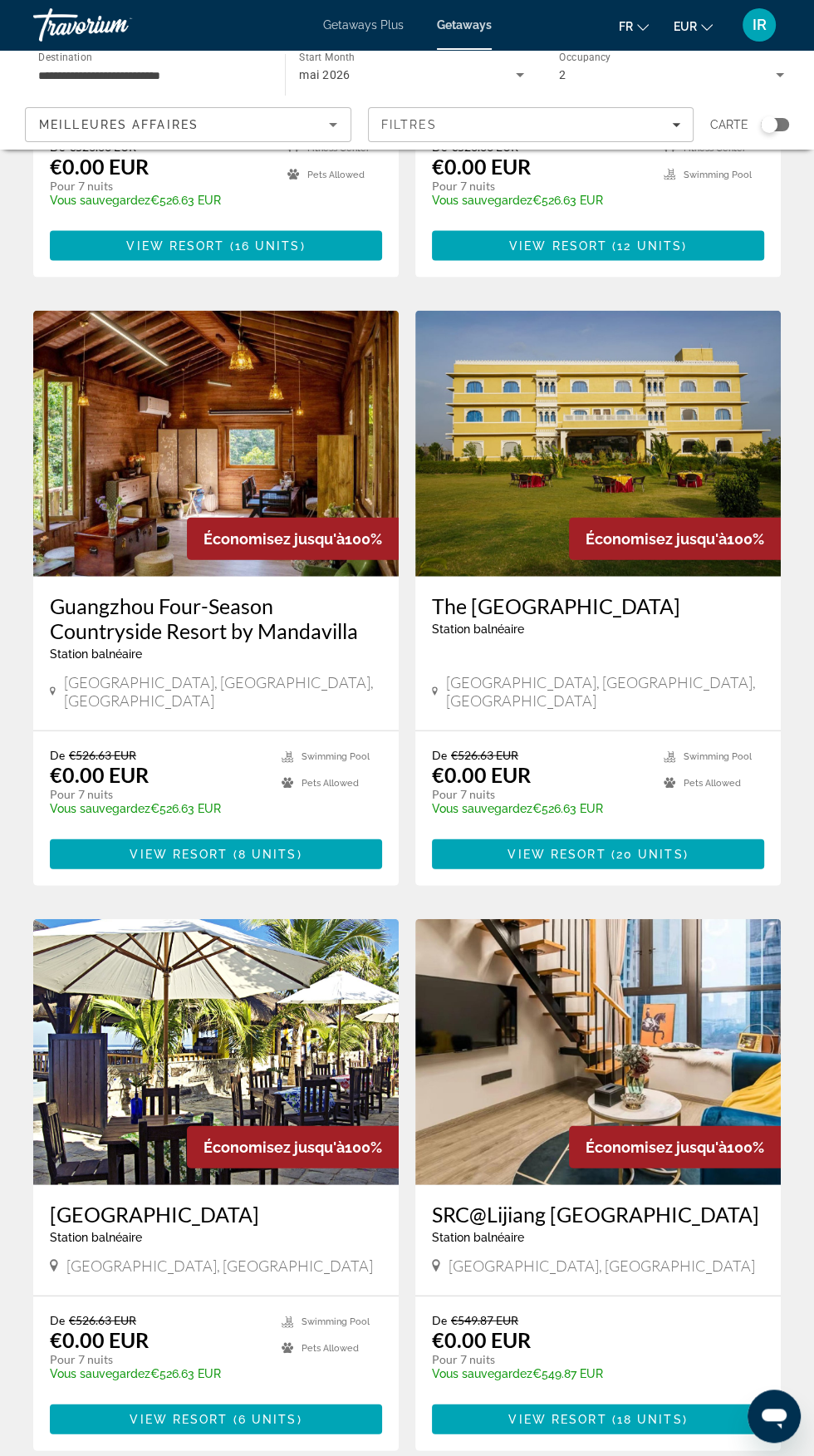
scroll to position [2270, 0]
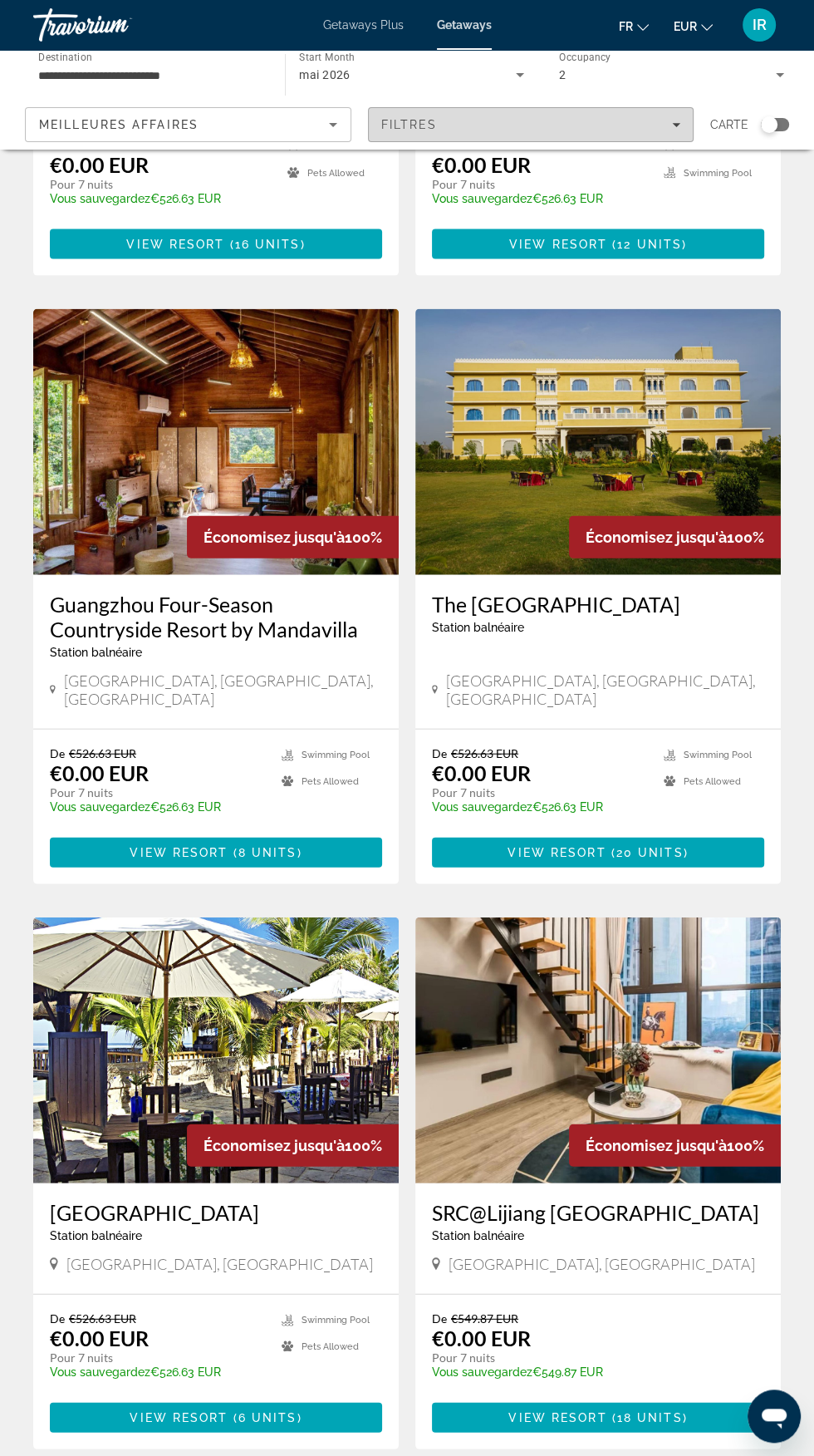
click at [670, 127] on div "Filtres" at bounding box center [530, 124] width 300 height 14
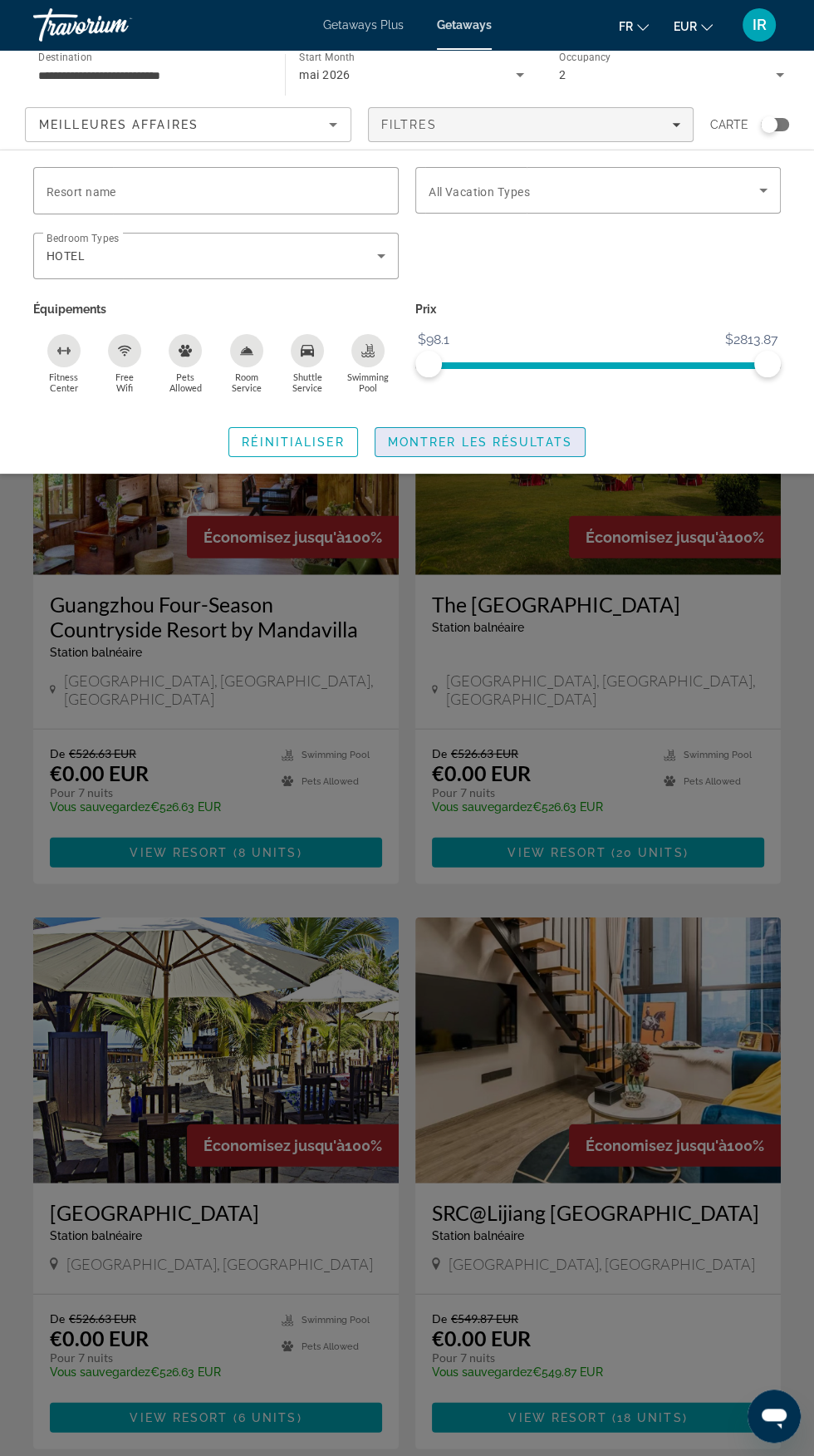
click at [521, 436] on span "Montrer les résultats" at bounding box center [480, 441] width 185 height 14
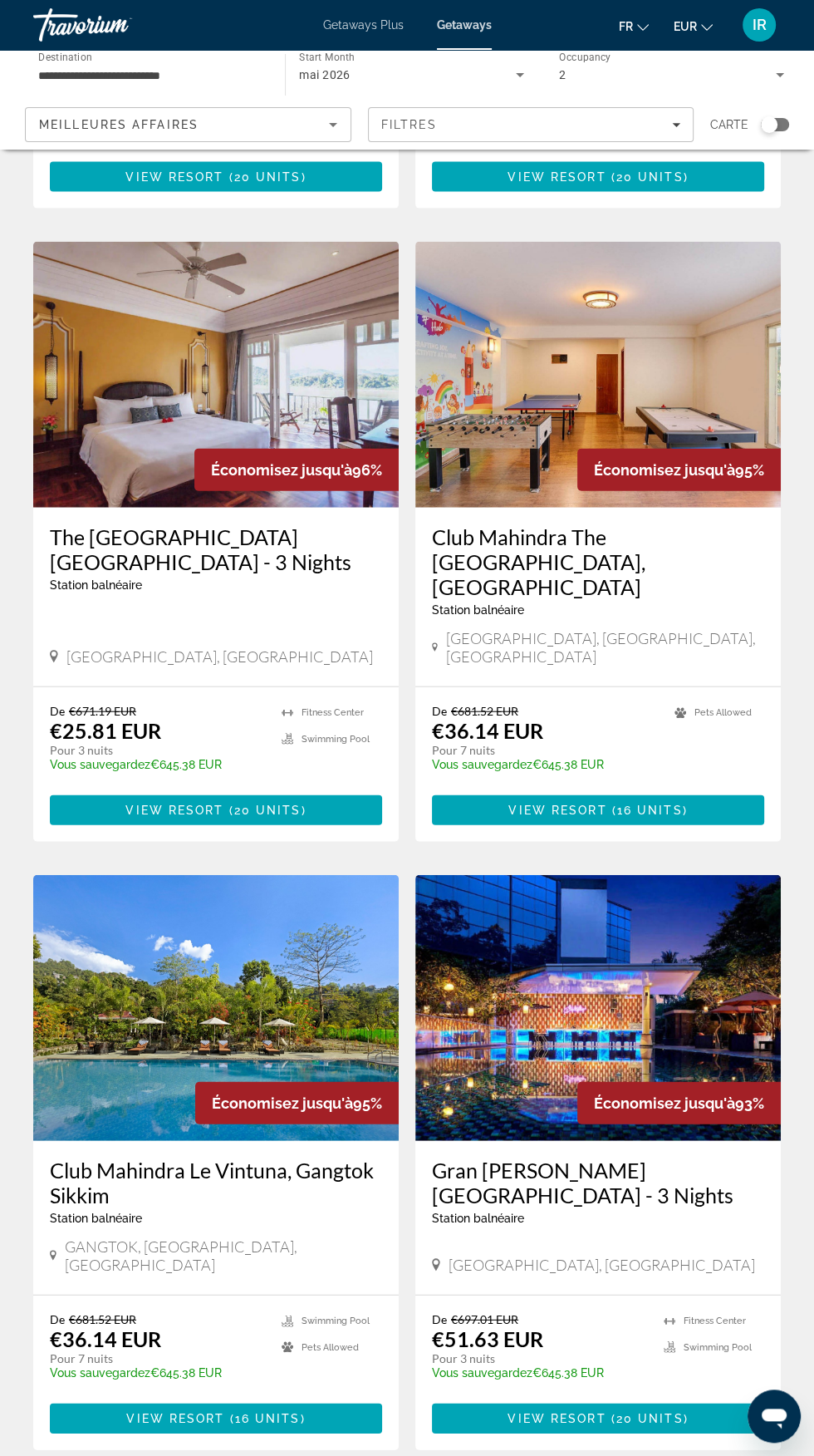
scroll to position [2322, 0]
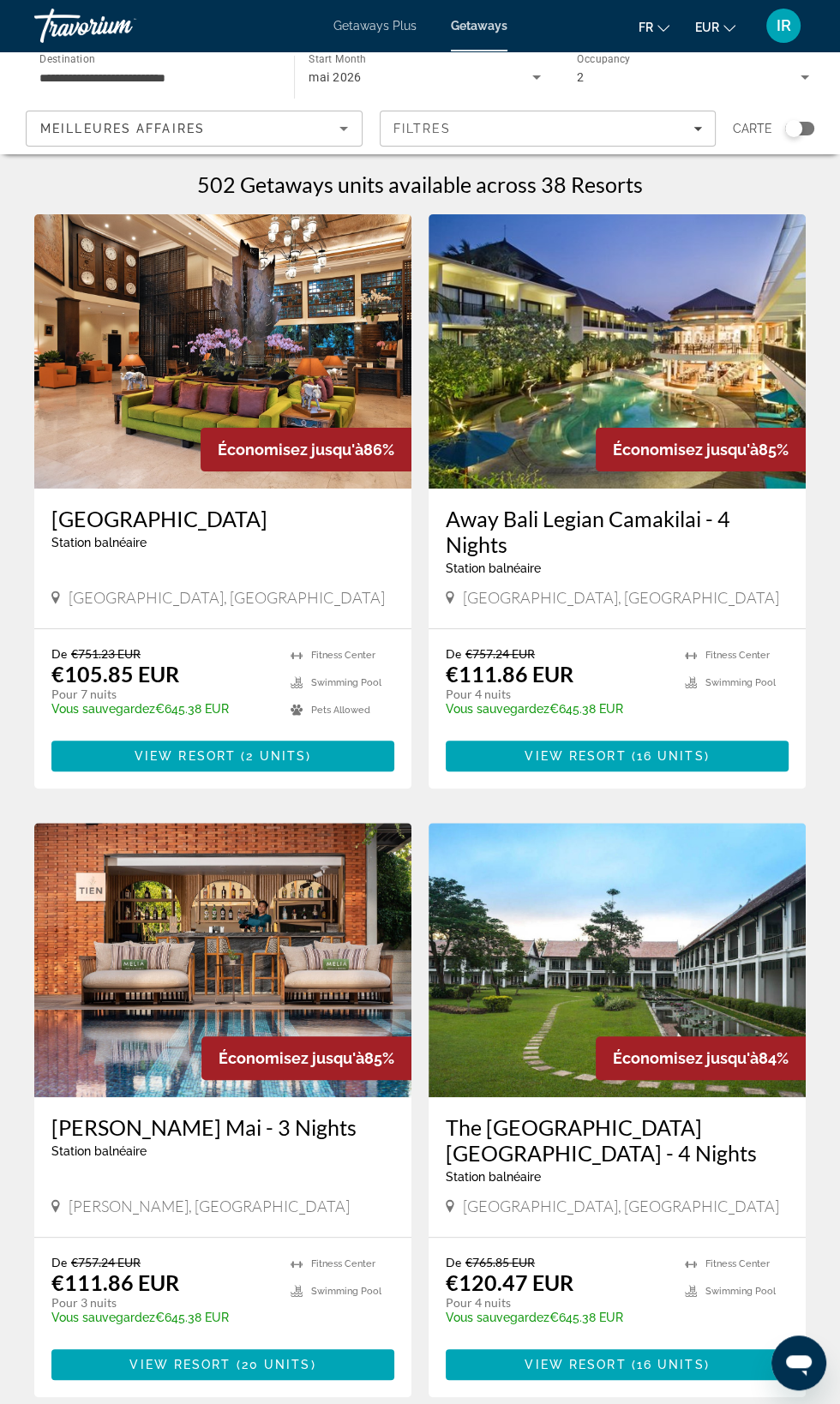
click at [317, 558] on div "Risata Bali Resort & Spa Station balnéaire - Ceci est une station d'adultes seu…" at bounding box center [222, 533] width 343 height 57
click at [271, 528] on h3 "[GEOGRAPHIC_DATA]" at bounding box center [222, 518] width 343 height 26
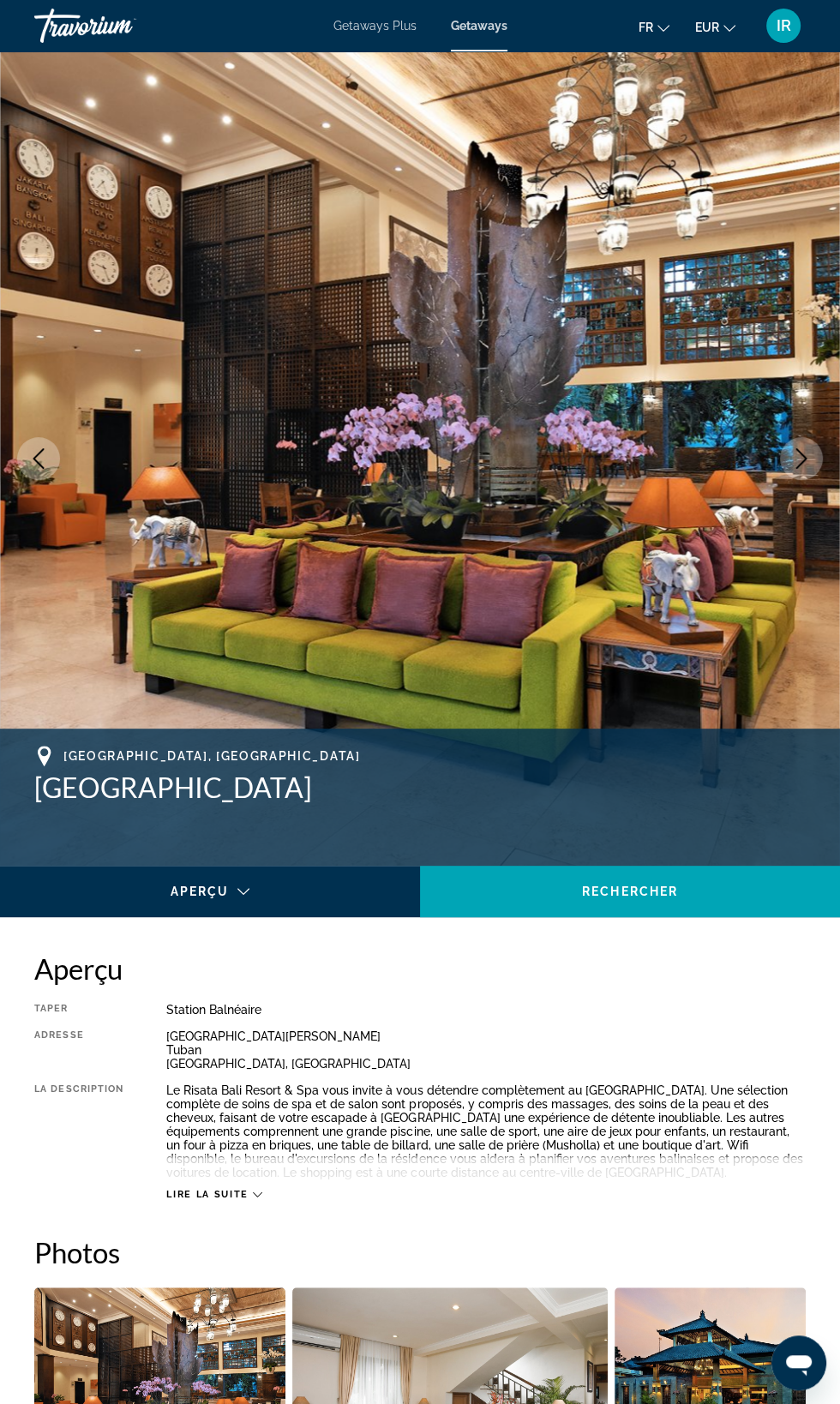
click at [256, 1195] on icon "Main content" at bounding box center [257, 1195] width 9 height 9
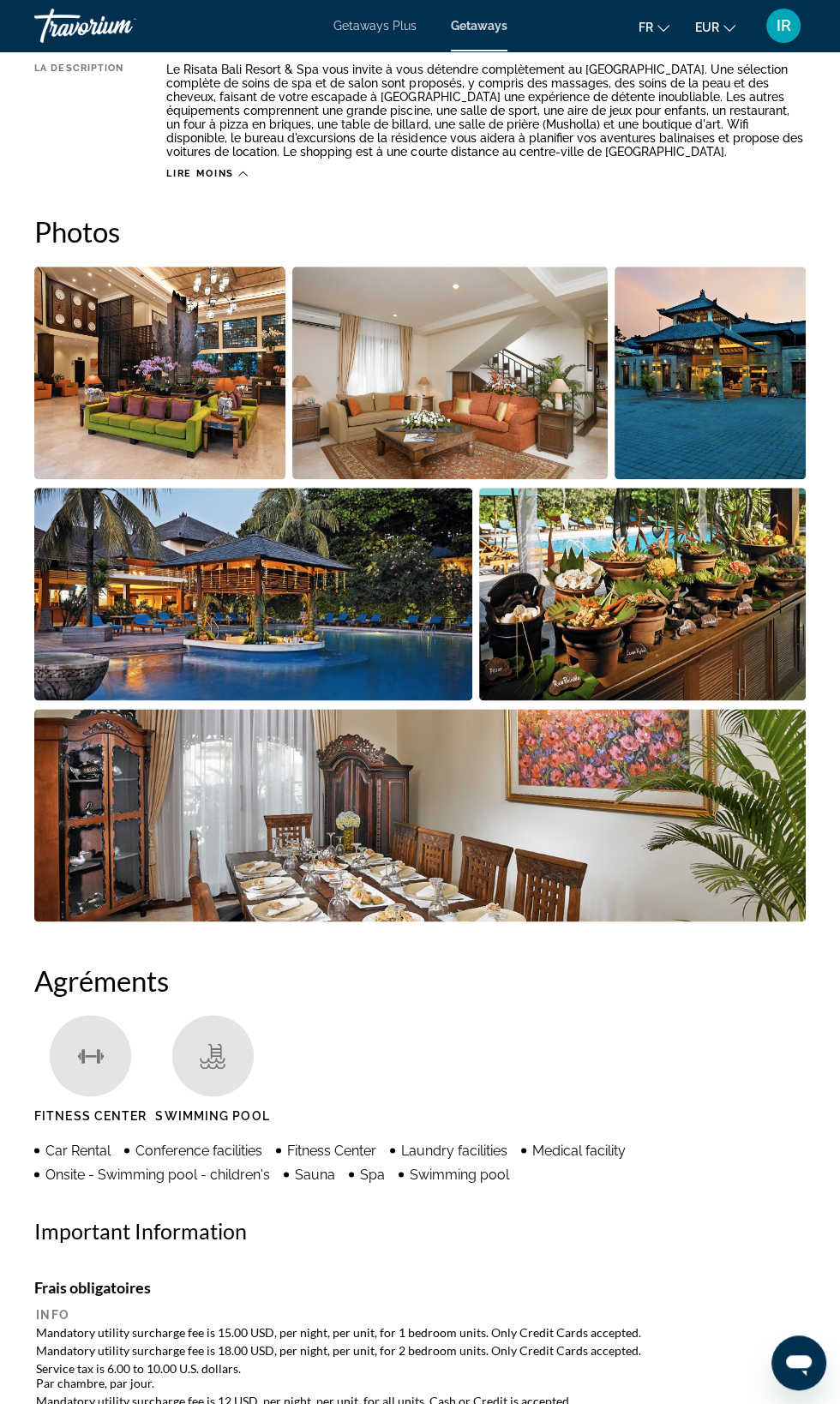
scroll to position [1028, 0]
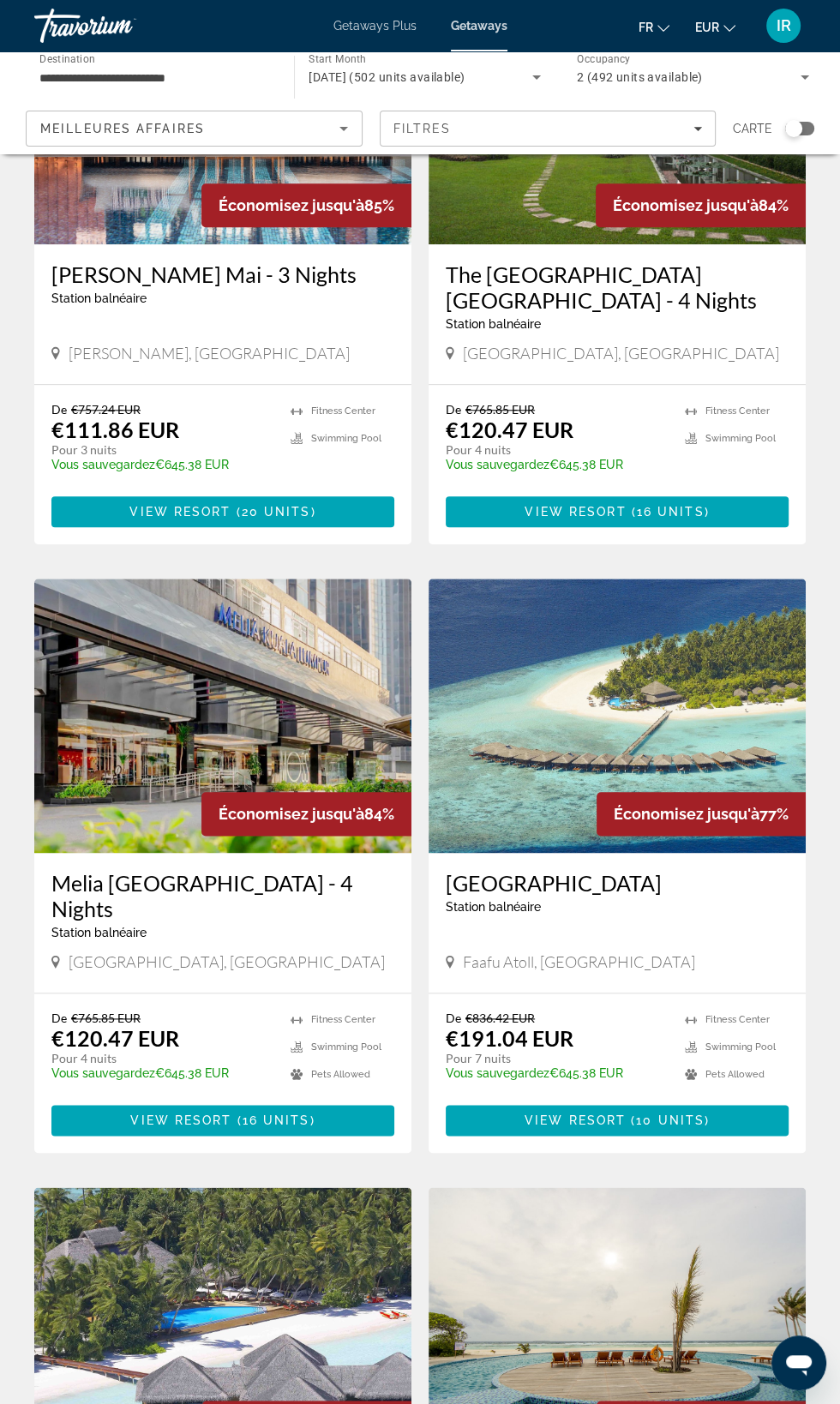
scroll to position [855, 0]
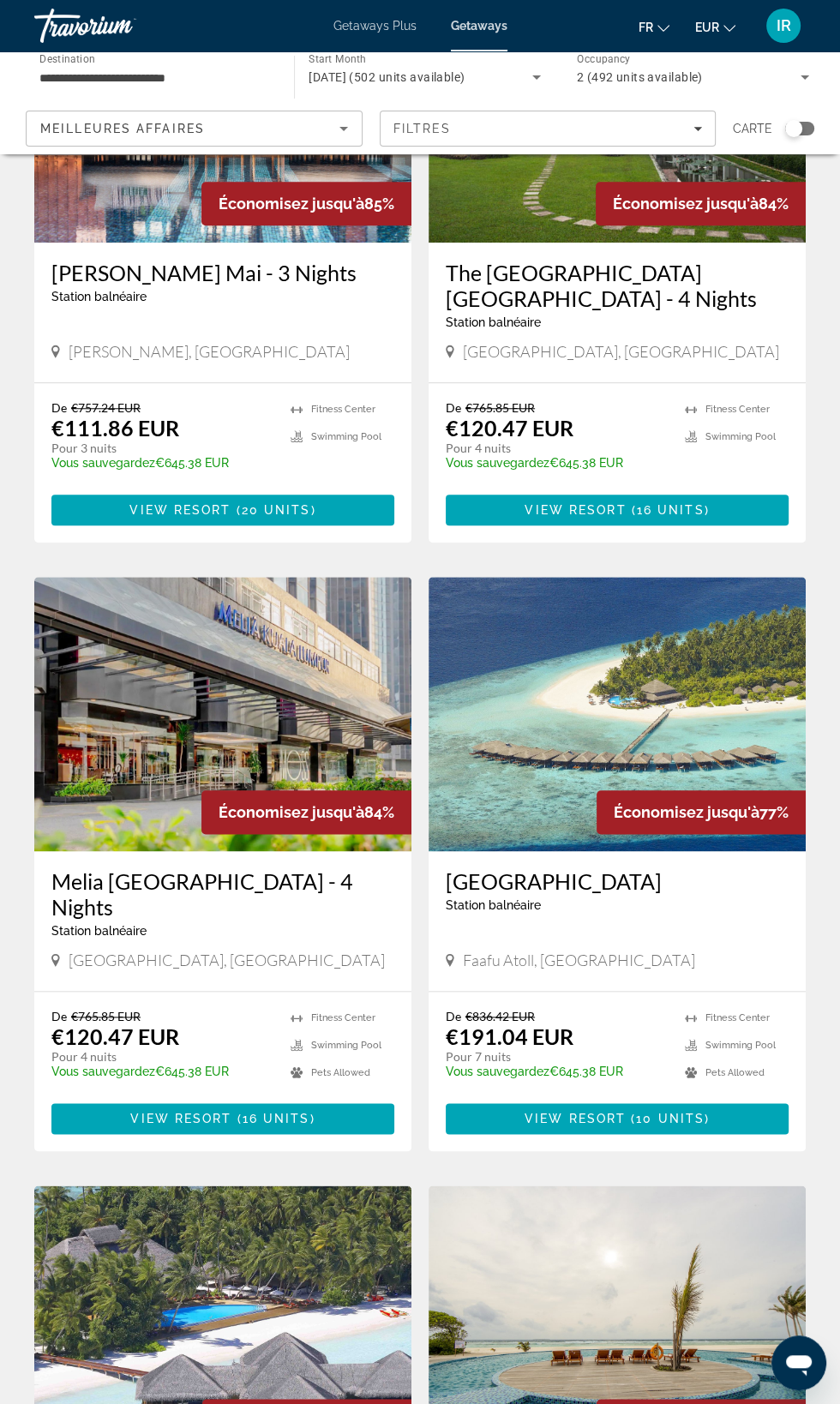
click at [599, 888] on h3 "[GEOGRAPHIC_DATA]" at bounding box center [617, 882] width 343 height 26
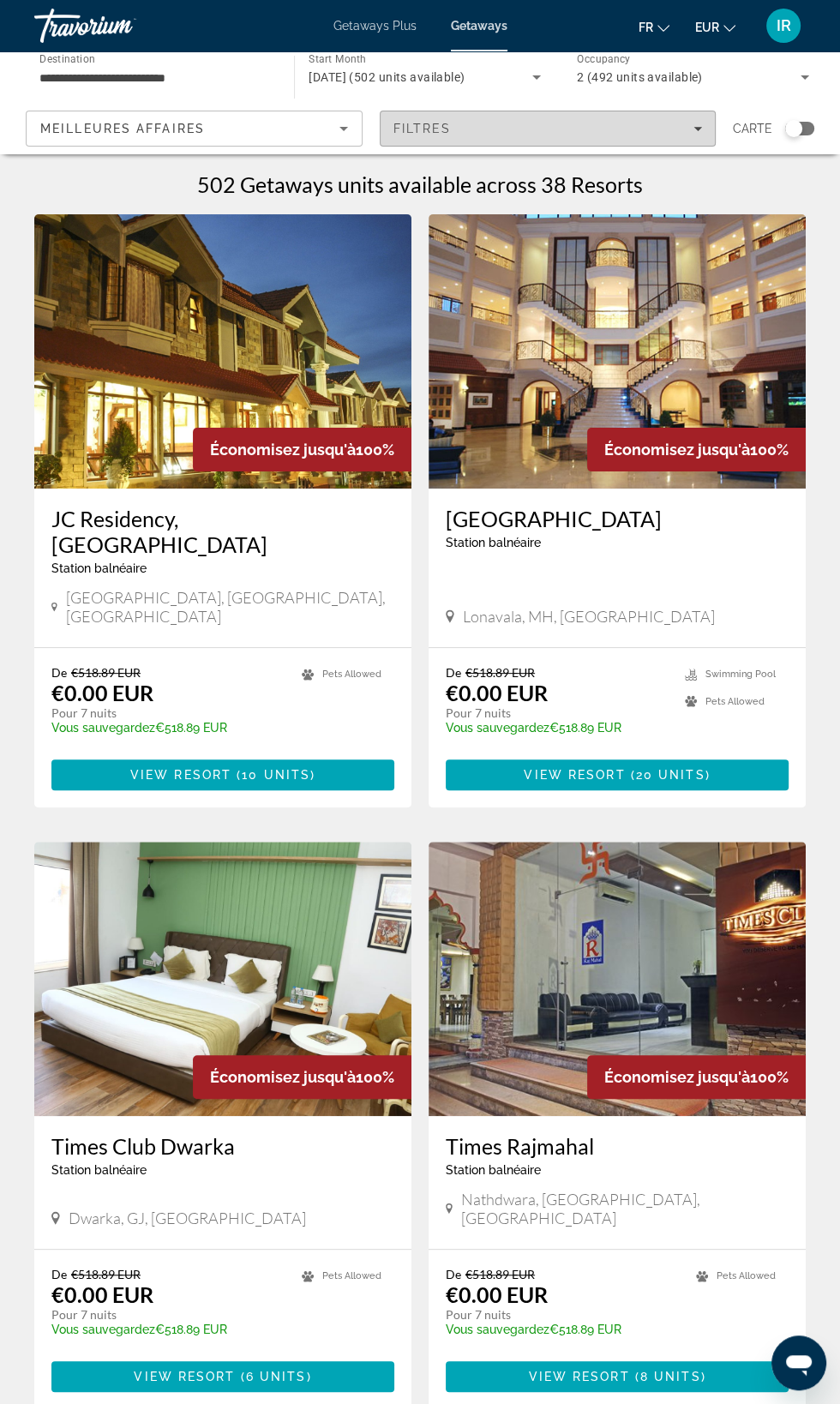
click at [686, 133] on div "Filtres" at bounding box center [547, 128] width 309 height 14
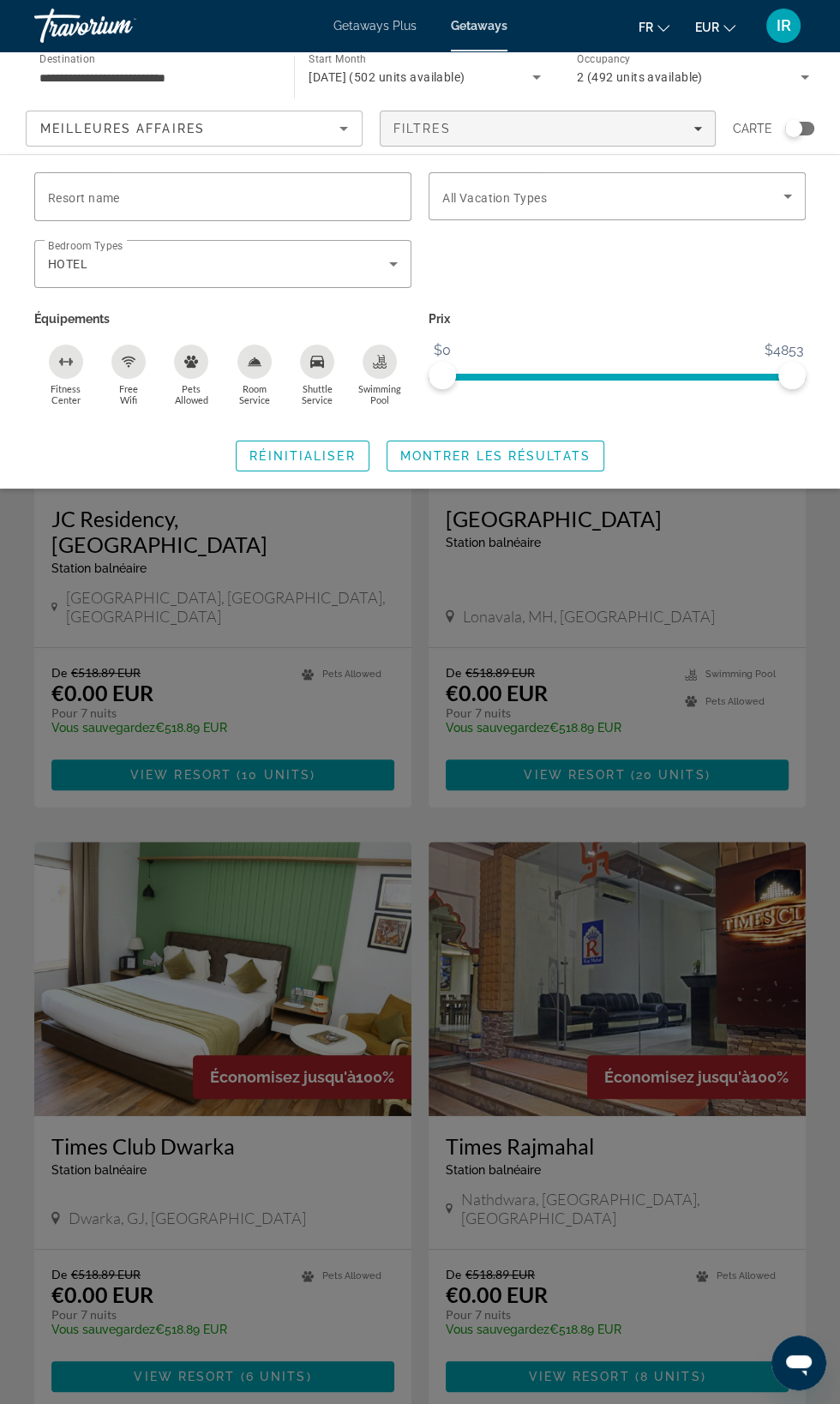
click at [380, 364] on icon "Swimming Pool" at bounding box center [379, 364] width 14 height 4
click at [253, 364] on icon "Room Service" at bounding box center [255, 361] width 14 height 14
click at [65, 361] on rect "Fitness Center" at bounding box center [65, 361] width 6 height 1
click at [127, 358] on icon "Free Wifi" at bounding box center [128, 361] width 14 height 14
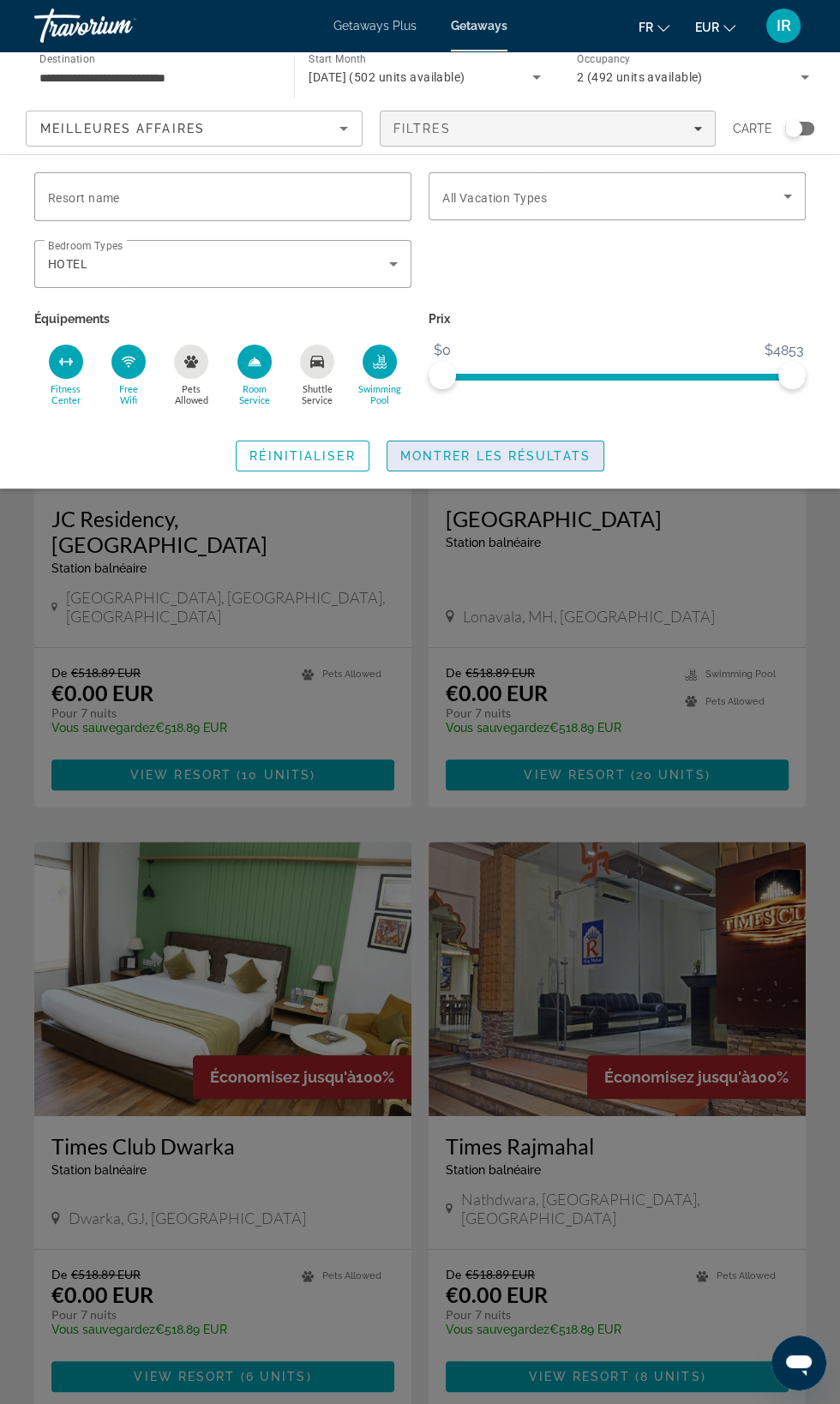
click at [525, 452] on span "Montrer les résultats" at bounding box center [495, 455] width 190 height 14
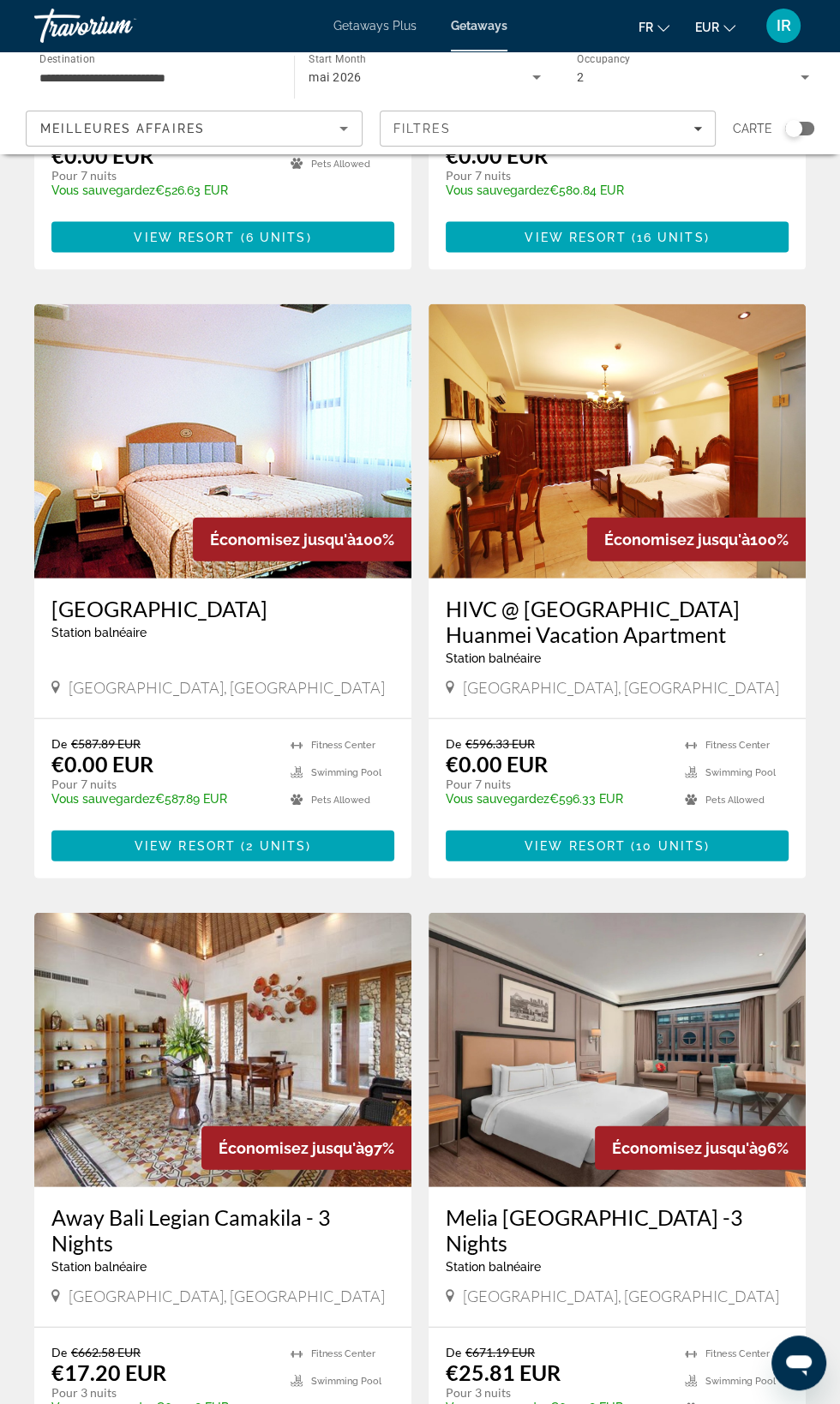
scroll to position [2368, 0]
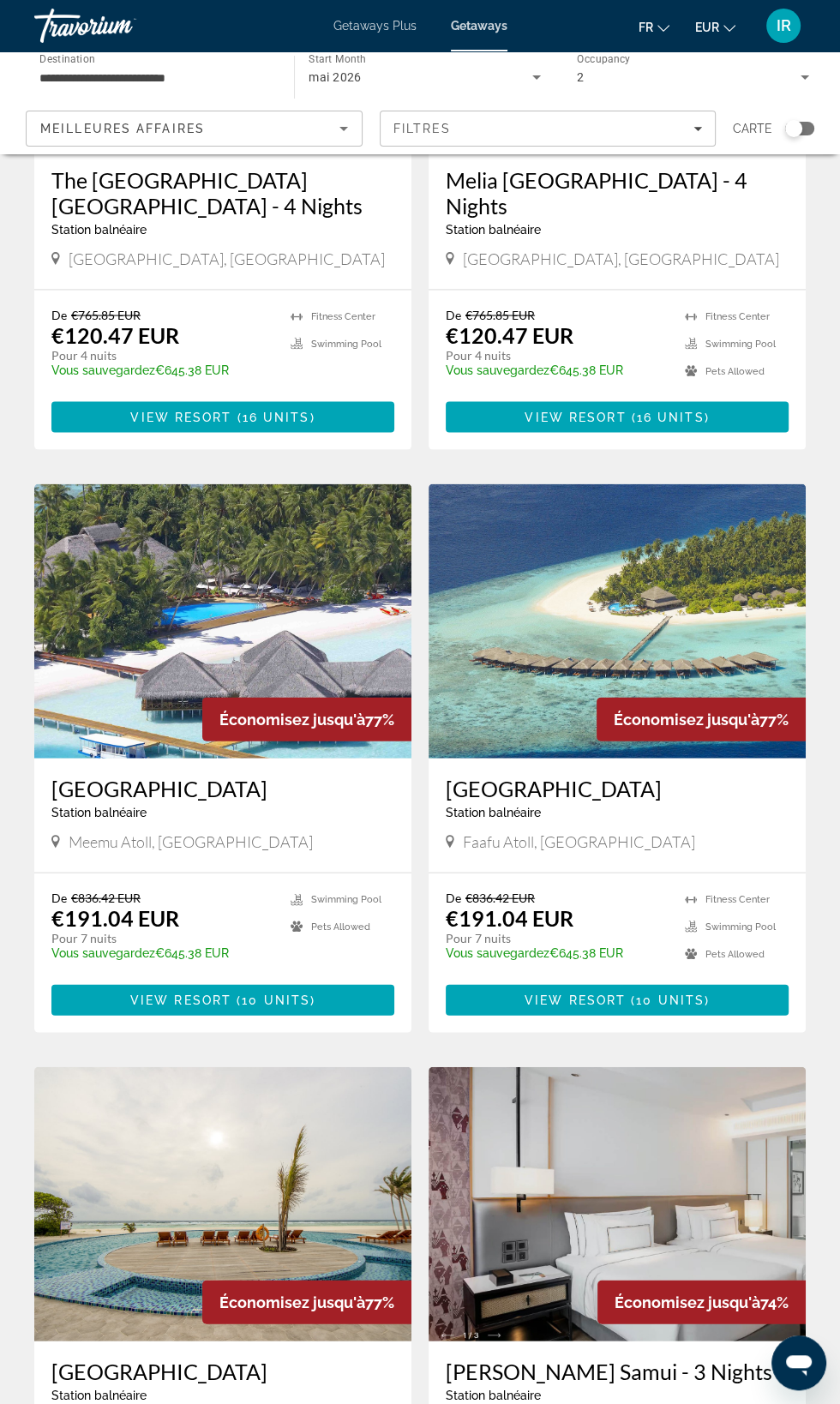
scroll to position [2191, 0]
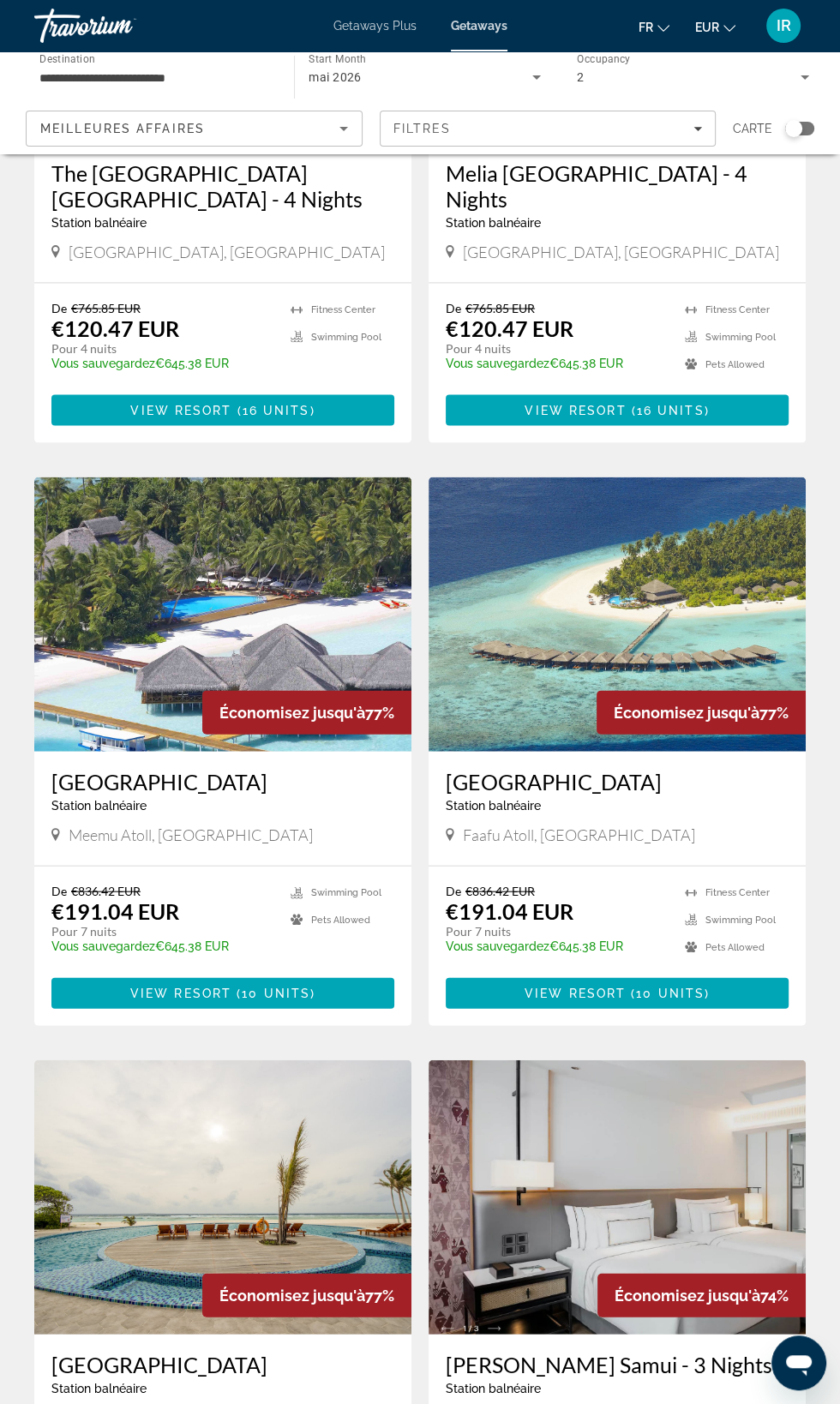
click at [280, 1351] on h3 "[GEOGRAPHIC_DATA]" at bounding box center [222, 1364] width 343 height 26
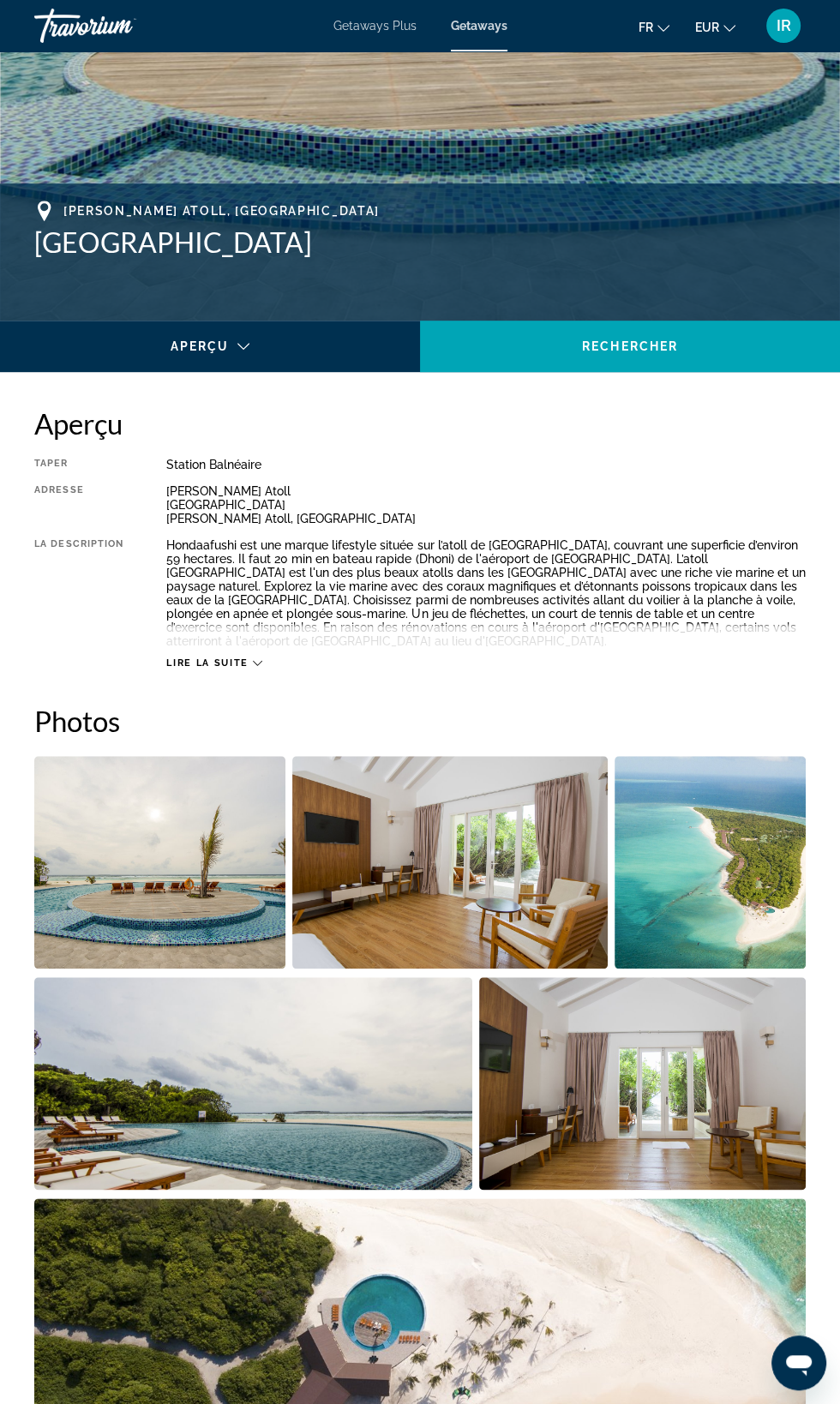
scroll to position [548, 0]
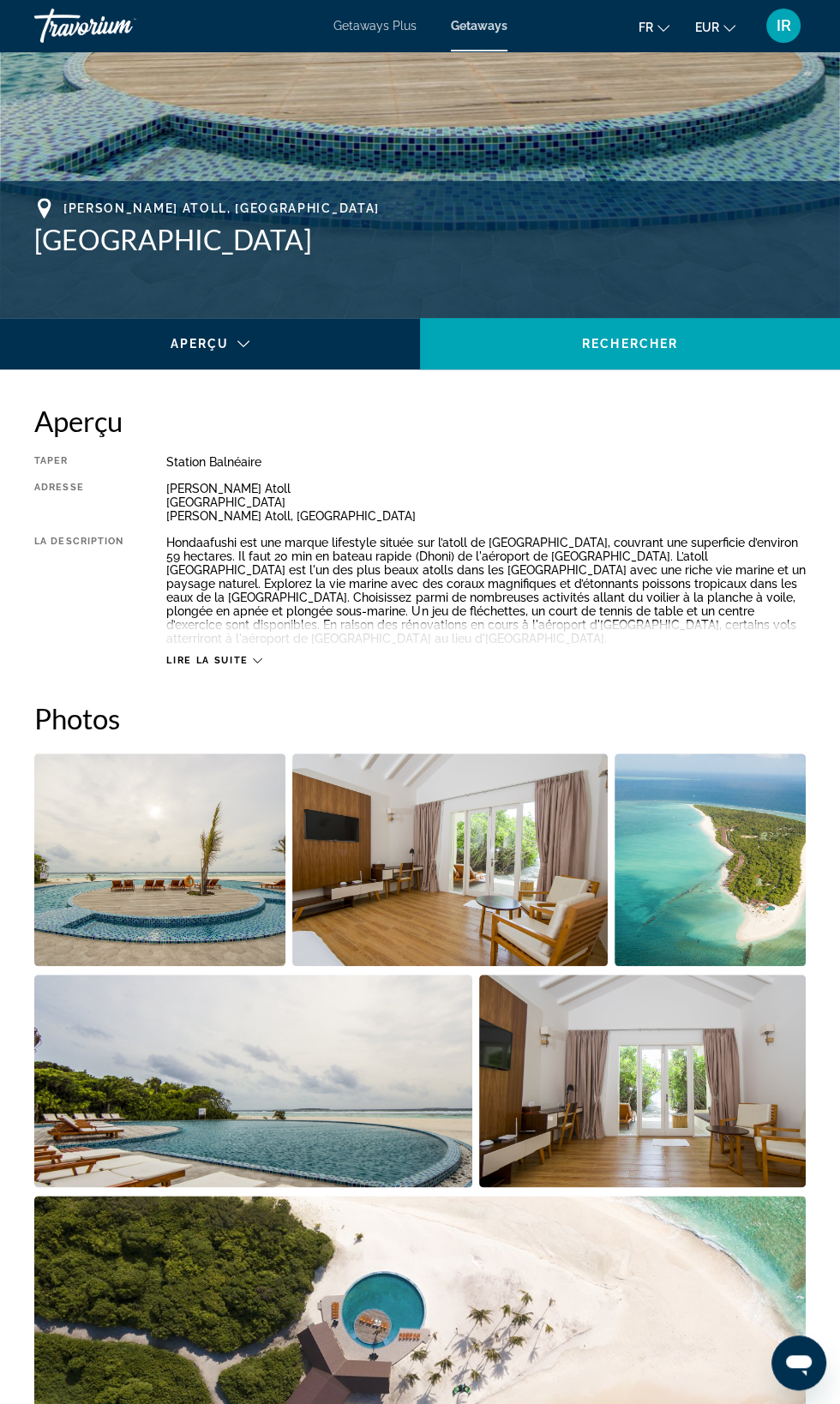
click at [256, 656] on icon "Main content" at bounding box center [257, 661] width 9 height 9
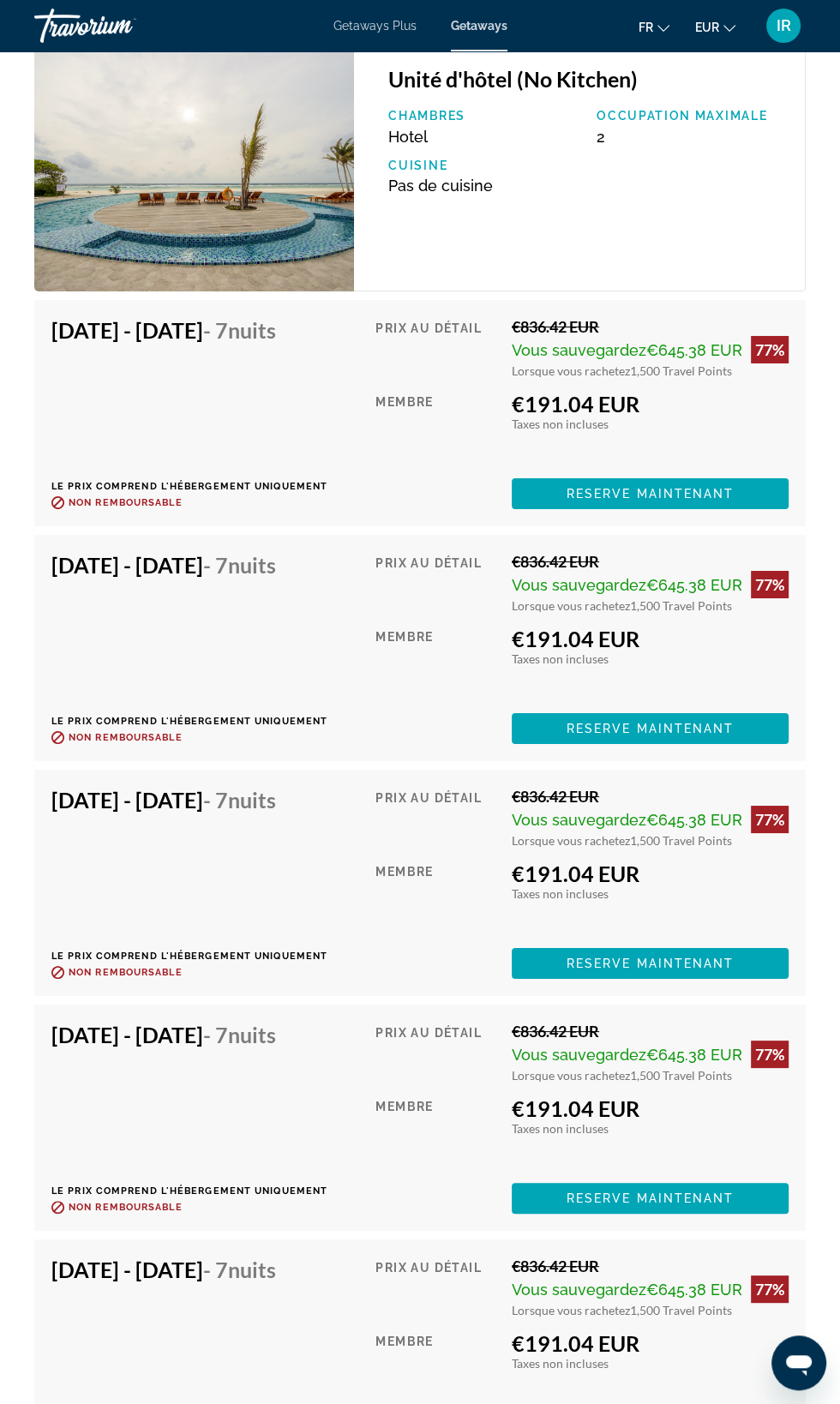
scroll to position [3973, 0]
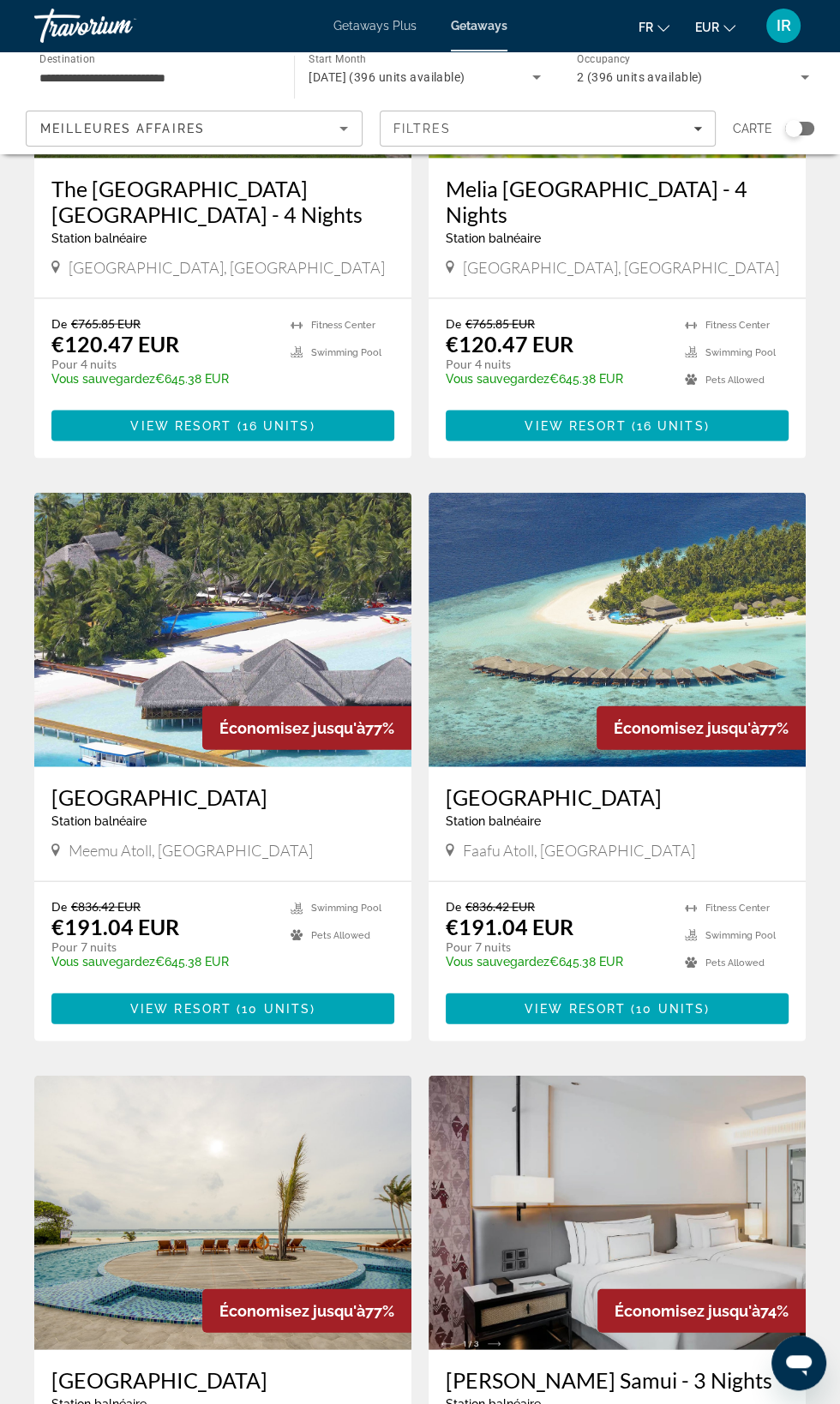
scroll to position [2368, 0]
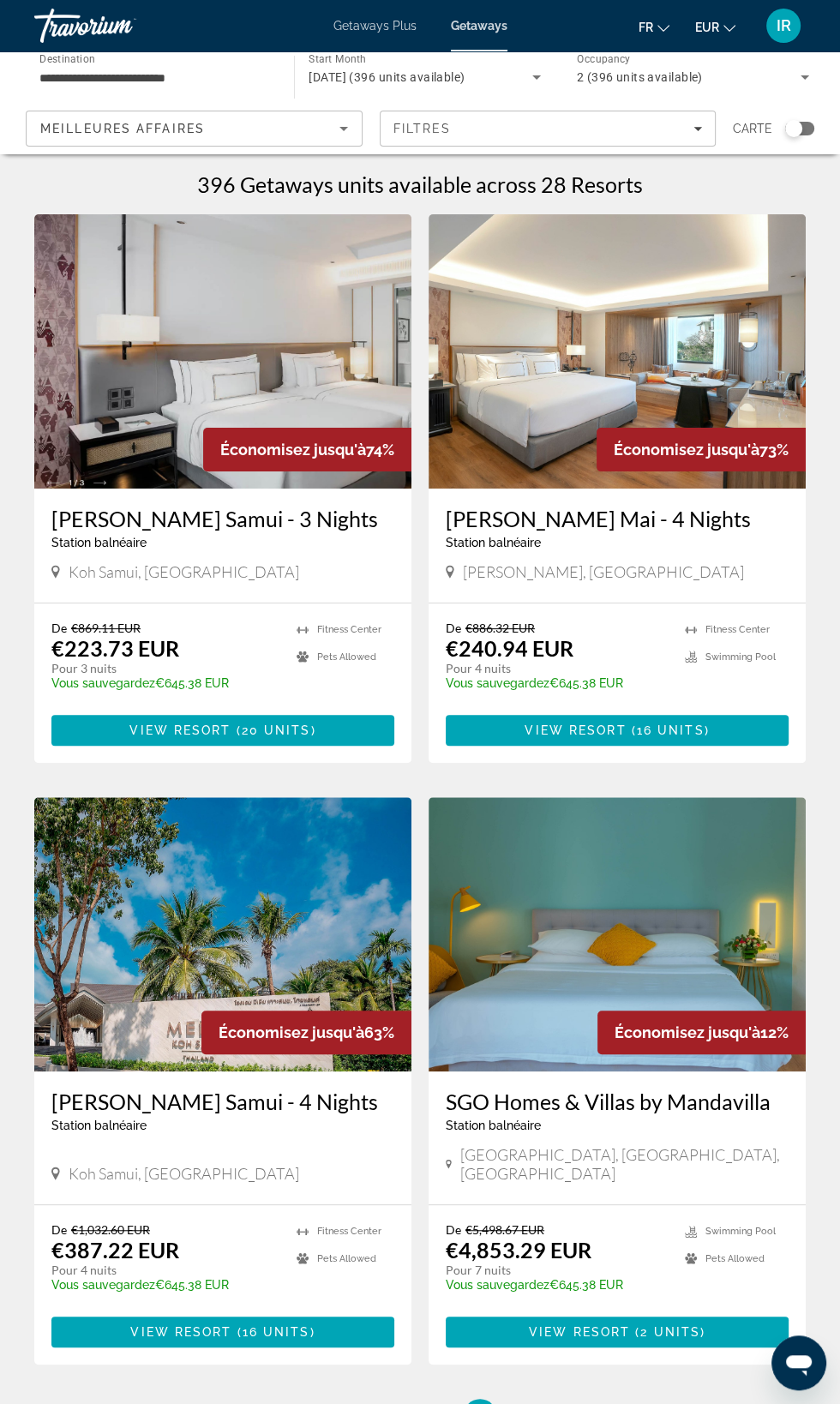
click at [192, 79] on input "**********" at bounding box center [155, 78] width 232 height 20
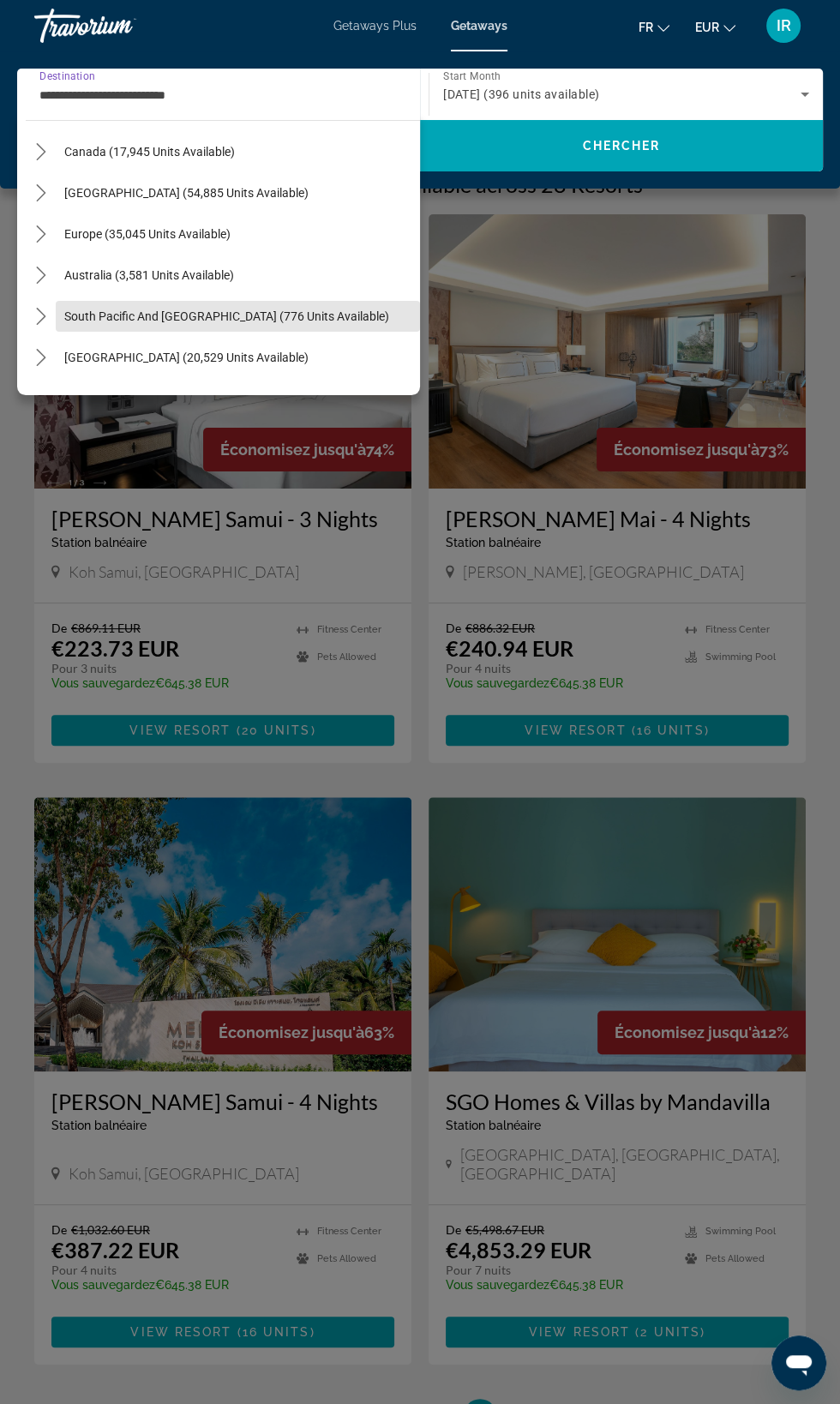
scroll to position [116, 0]
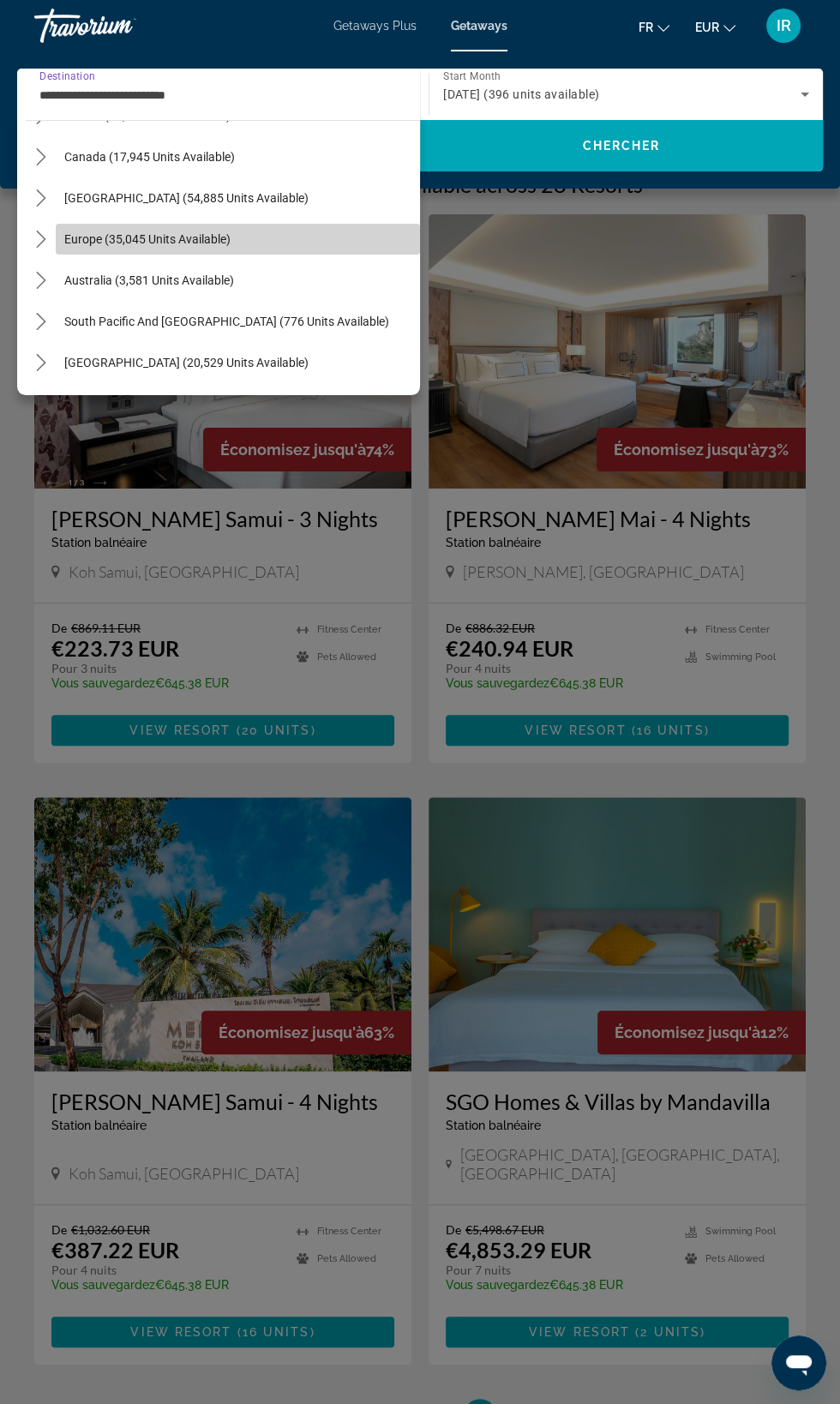
click at [224, 227] on span "Select destination: Europe (35,045 units available)" at bounding box center [238, 239] width 364 height 41
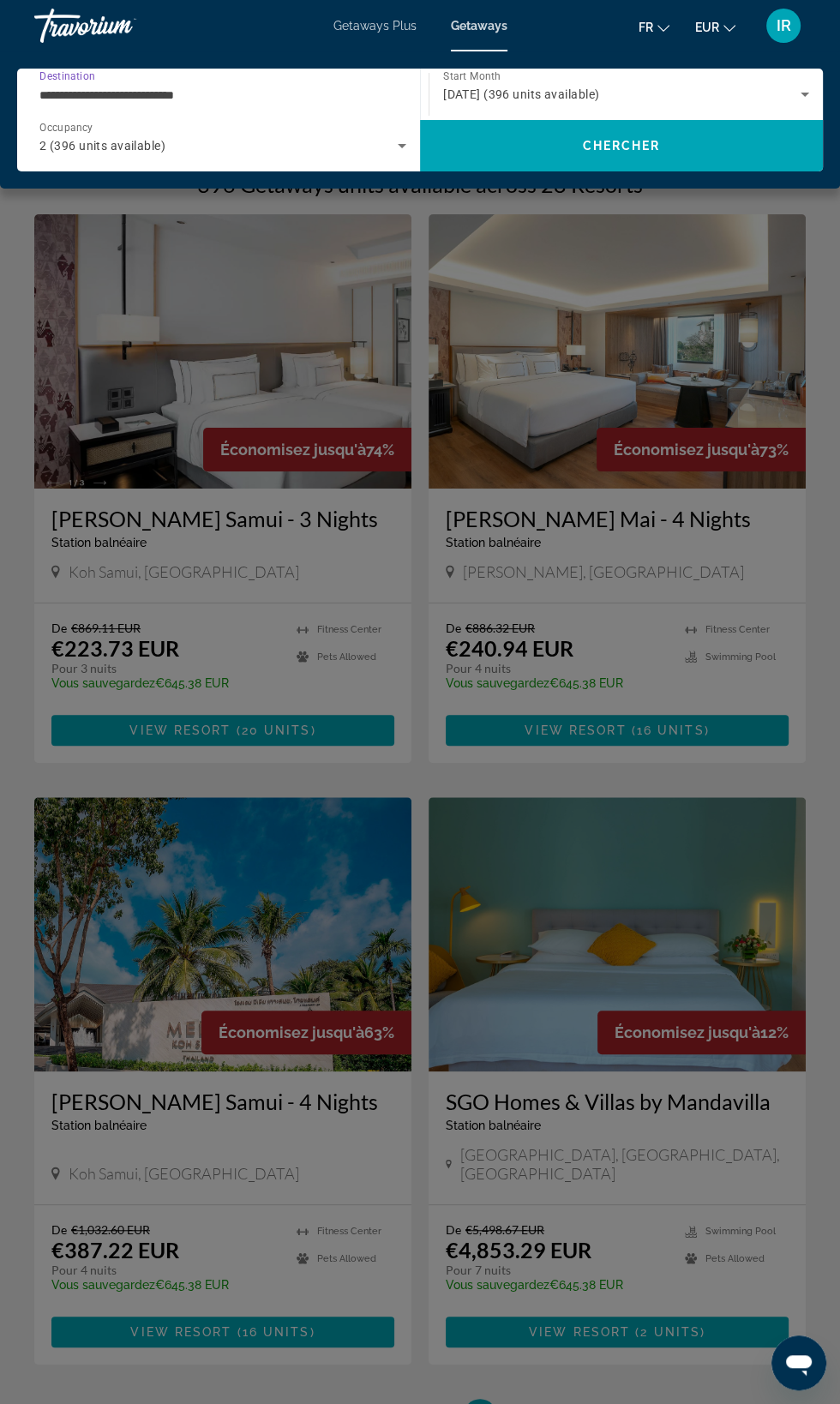
click at [299, 93] on input "**********" at bounding box center [218, 95] width 359 height 20
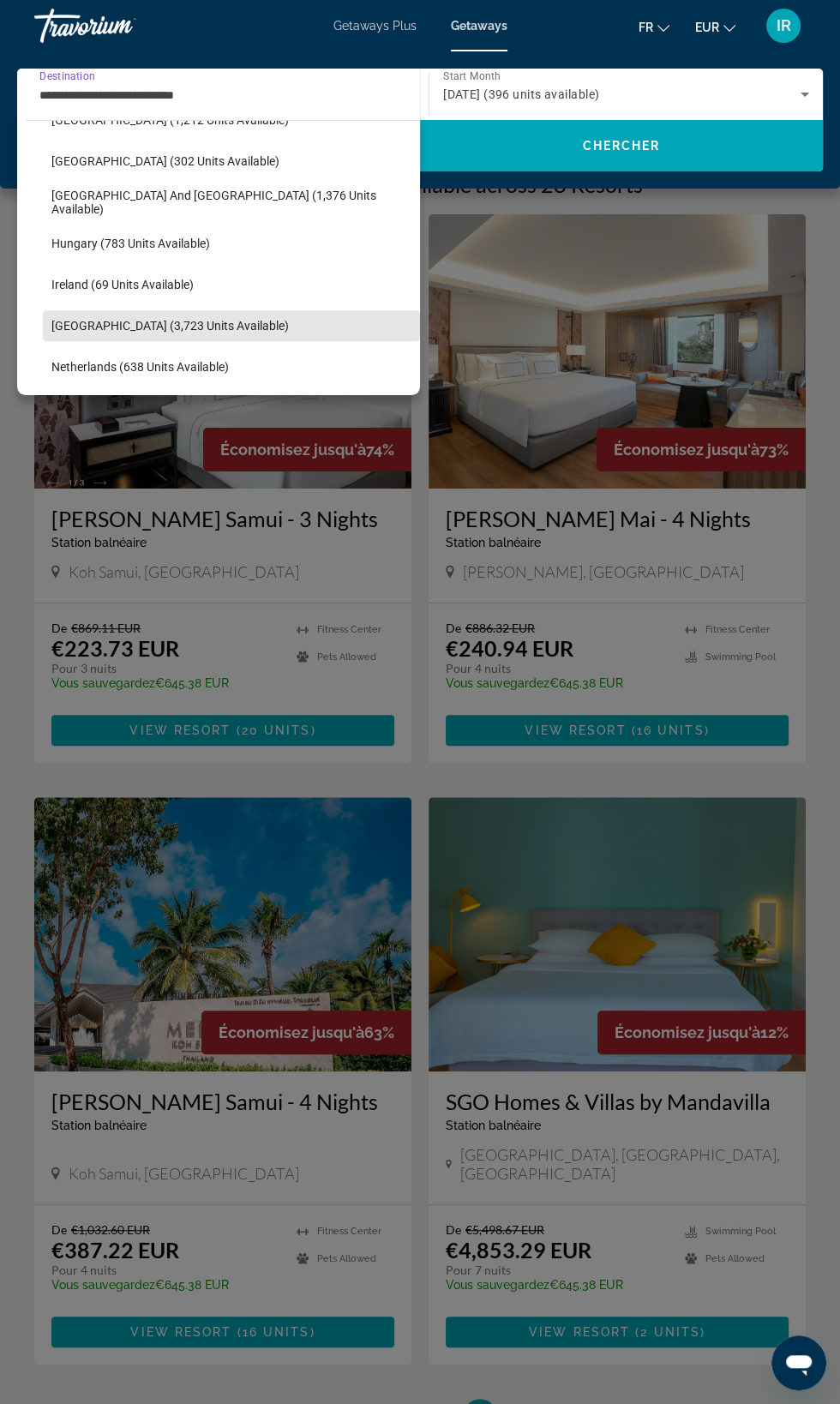
scroll to position [516, 0]
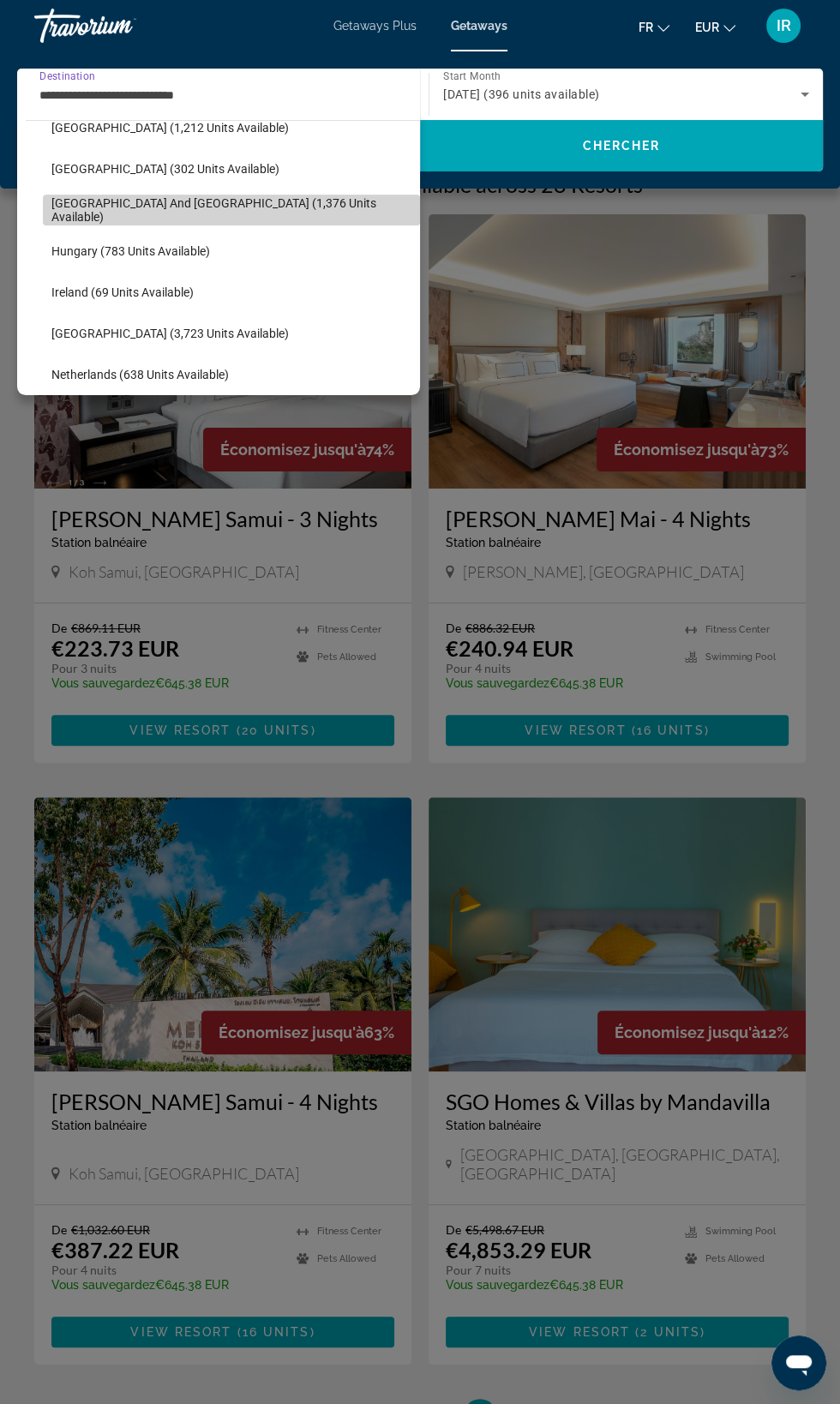
click at [264, 216] on span "[GEOGRAPHIC_DATA] and [GEOGRAPHIC_DATA] (1,376 units available)" at bounding box center [230, 210] width 360 height 28
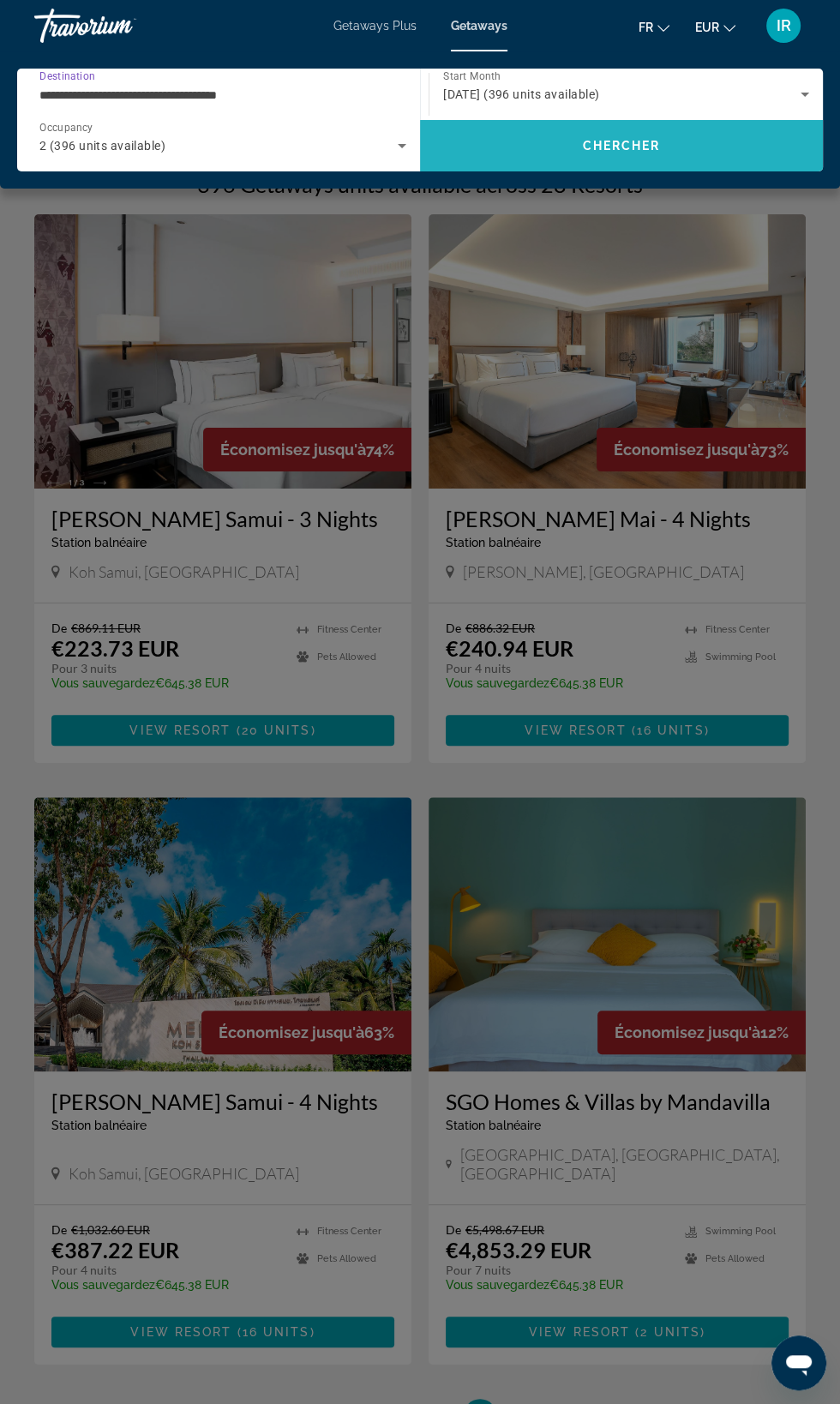
click at [614, 145] on span "Chercher" at bounding box center [622, 145] width 78 height 14
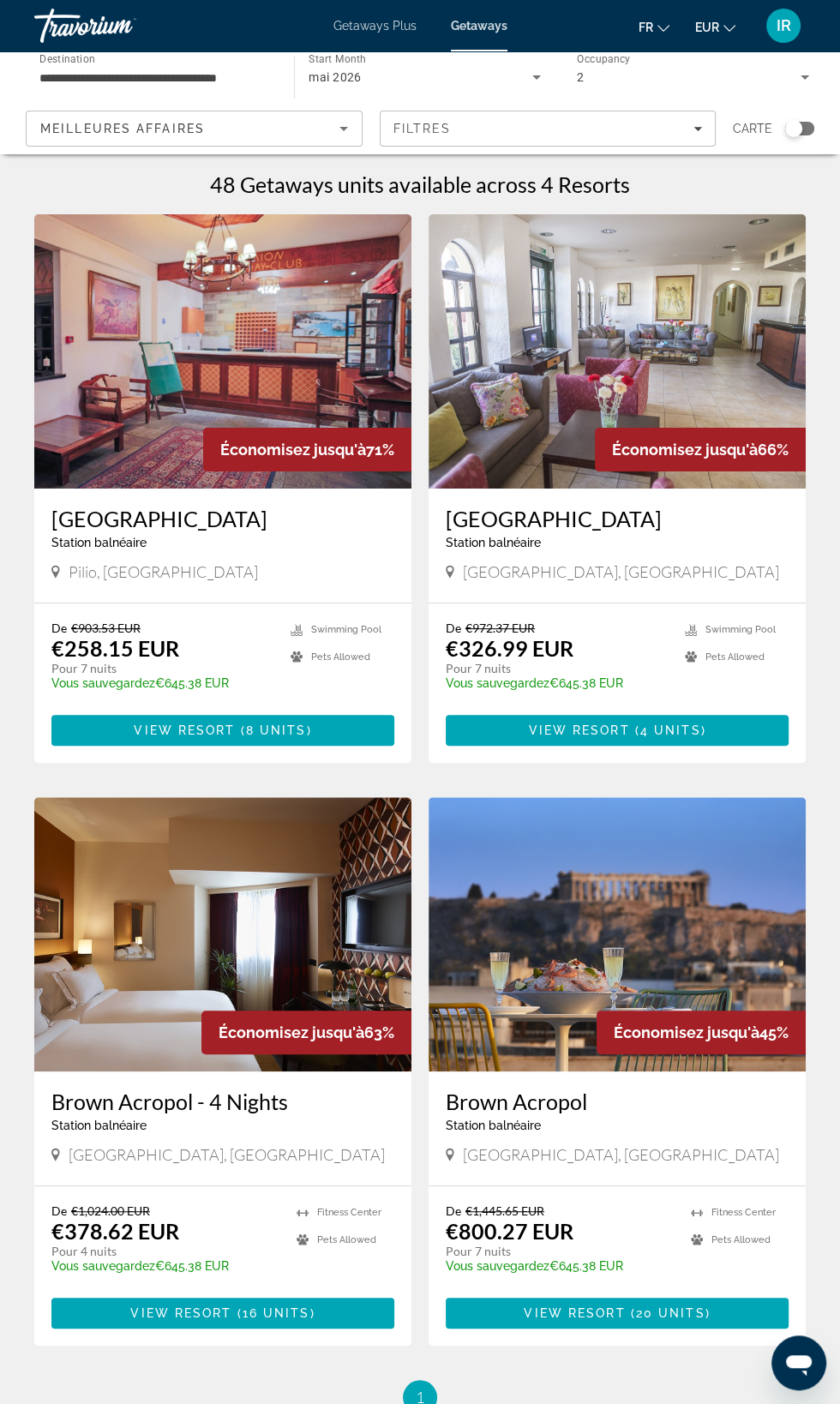
click at [231, 72] on input "**********" at bounding box center [155, 78] width 232 height 20
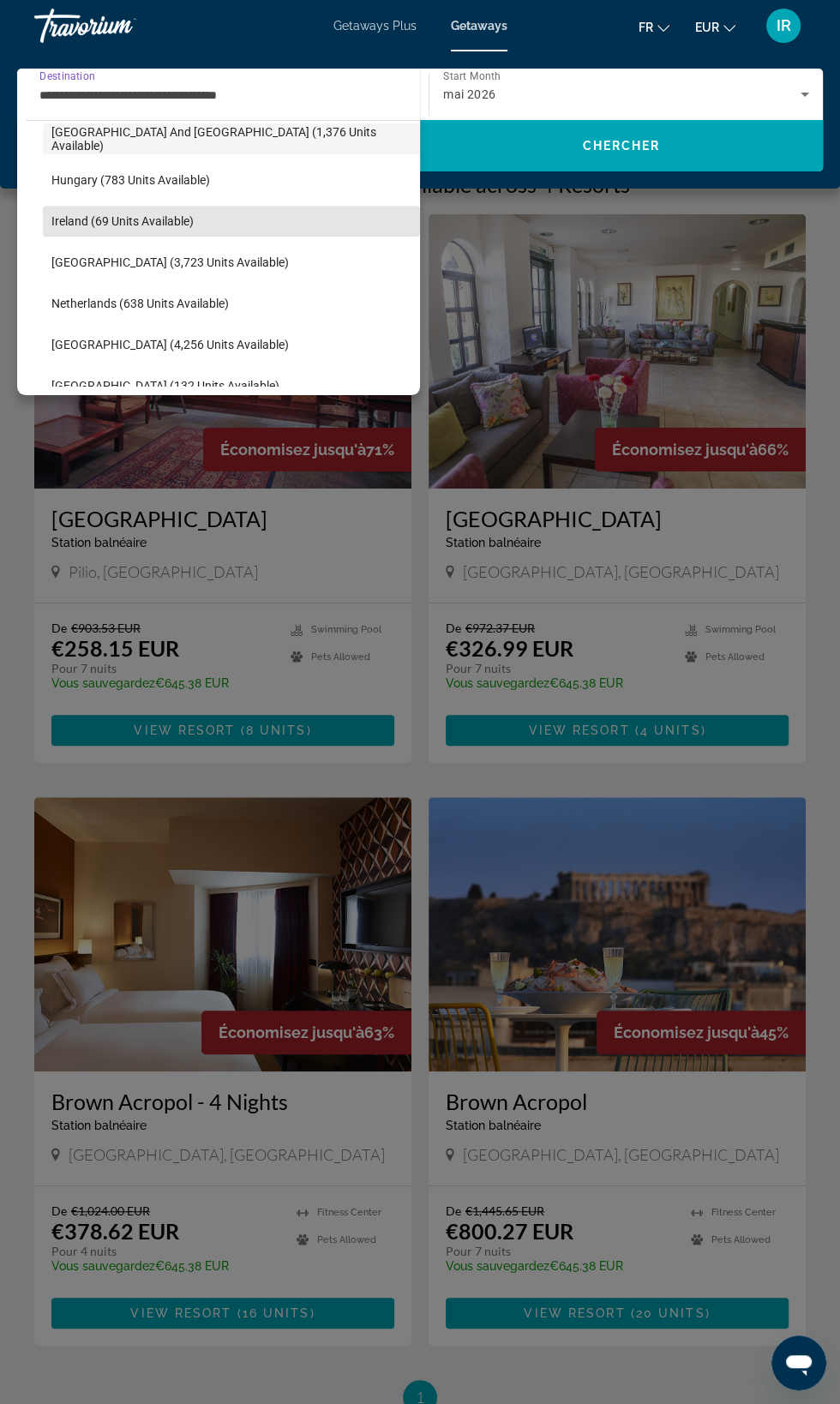
scroll to position [586, 0]
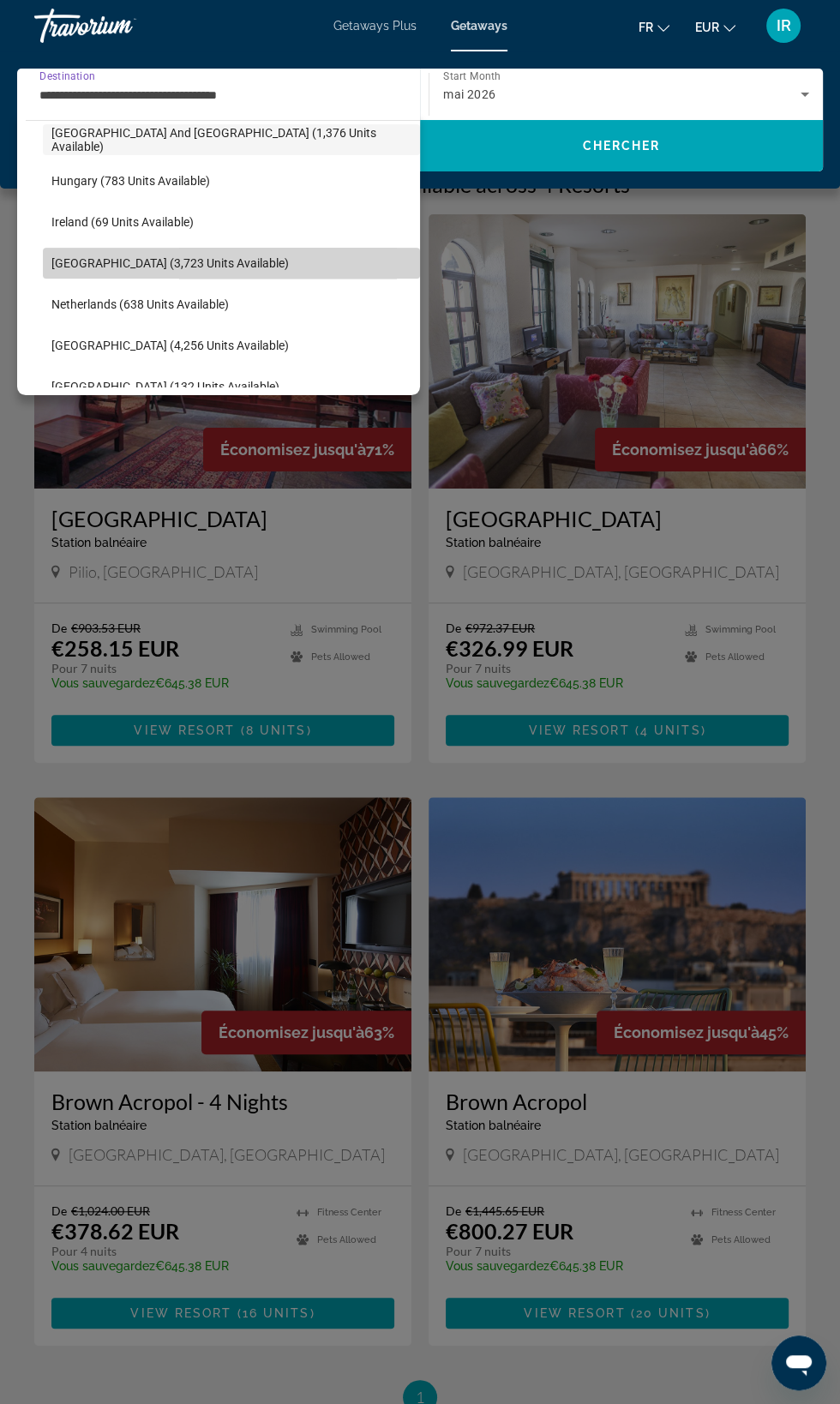
click at [190, 264] on span "[GEOGRAPHIC_DATA] (3,723 units available)" at bounding box center [170, 263] width 238 height 14
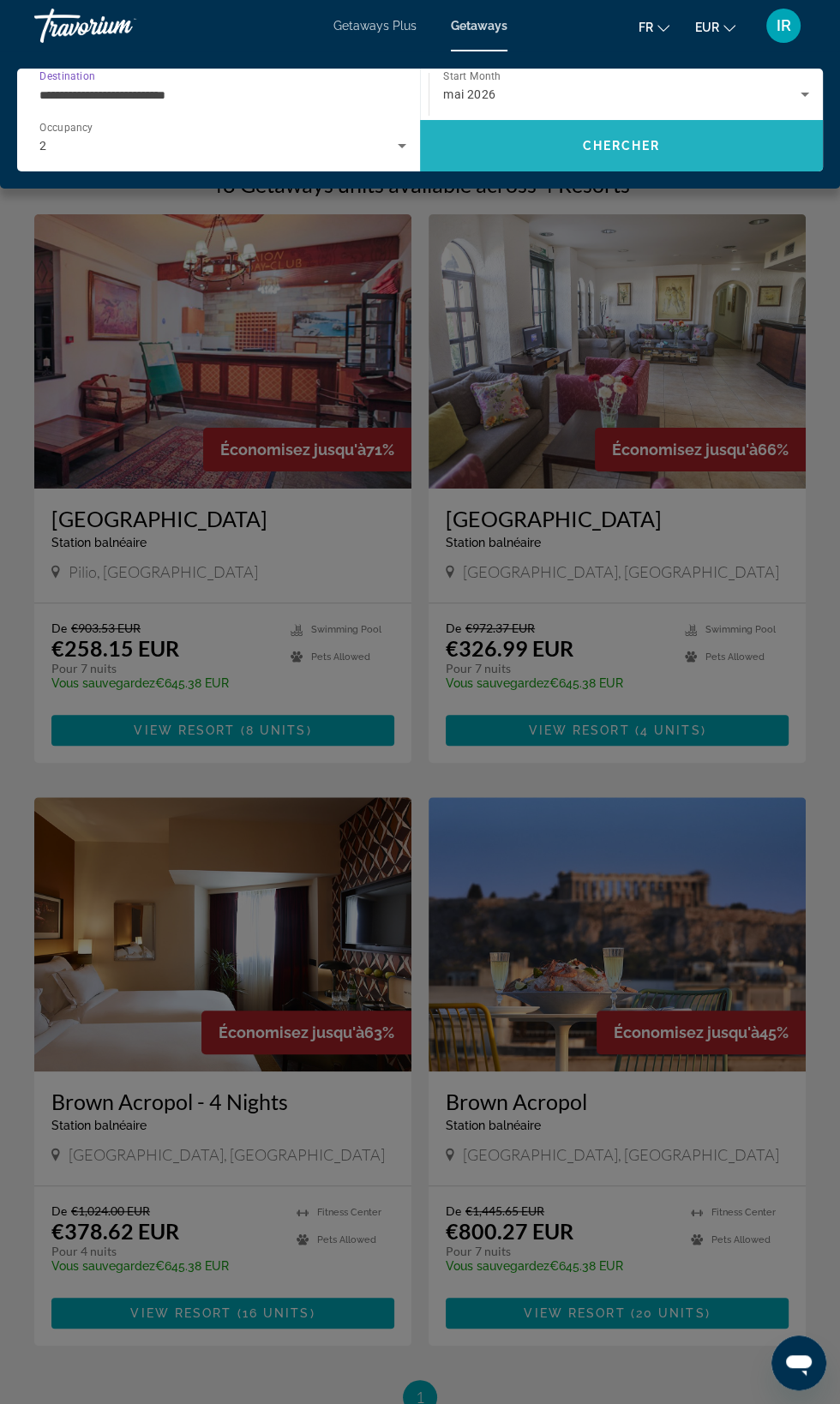
click at [621, 150] on span "Chercher" at bounding box center [622, 145] width 78 height 14
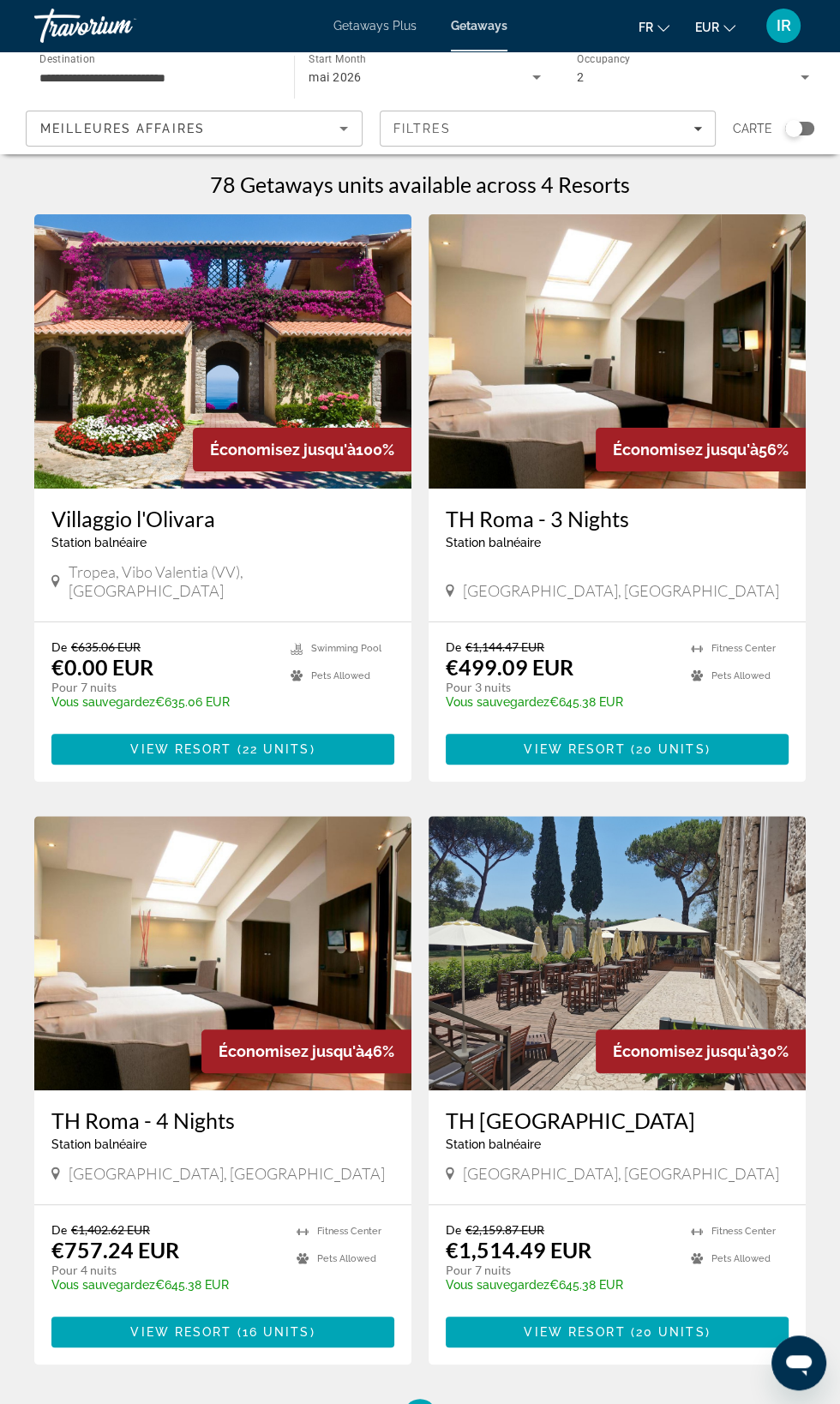
click at [204, 70] on input "**********" at bounding box center [155, 78] width 232 height 20
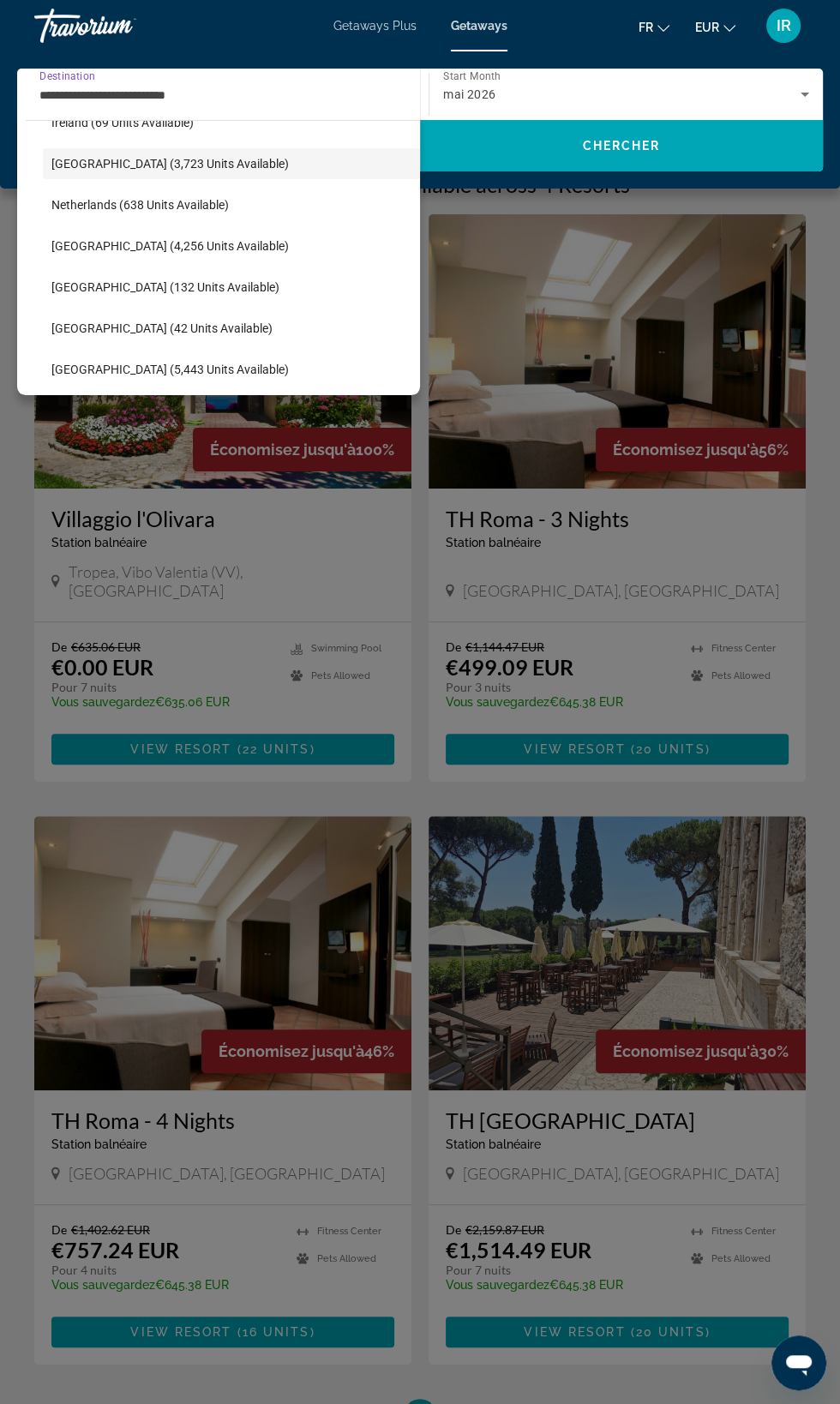
scroll to position [689, 0]
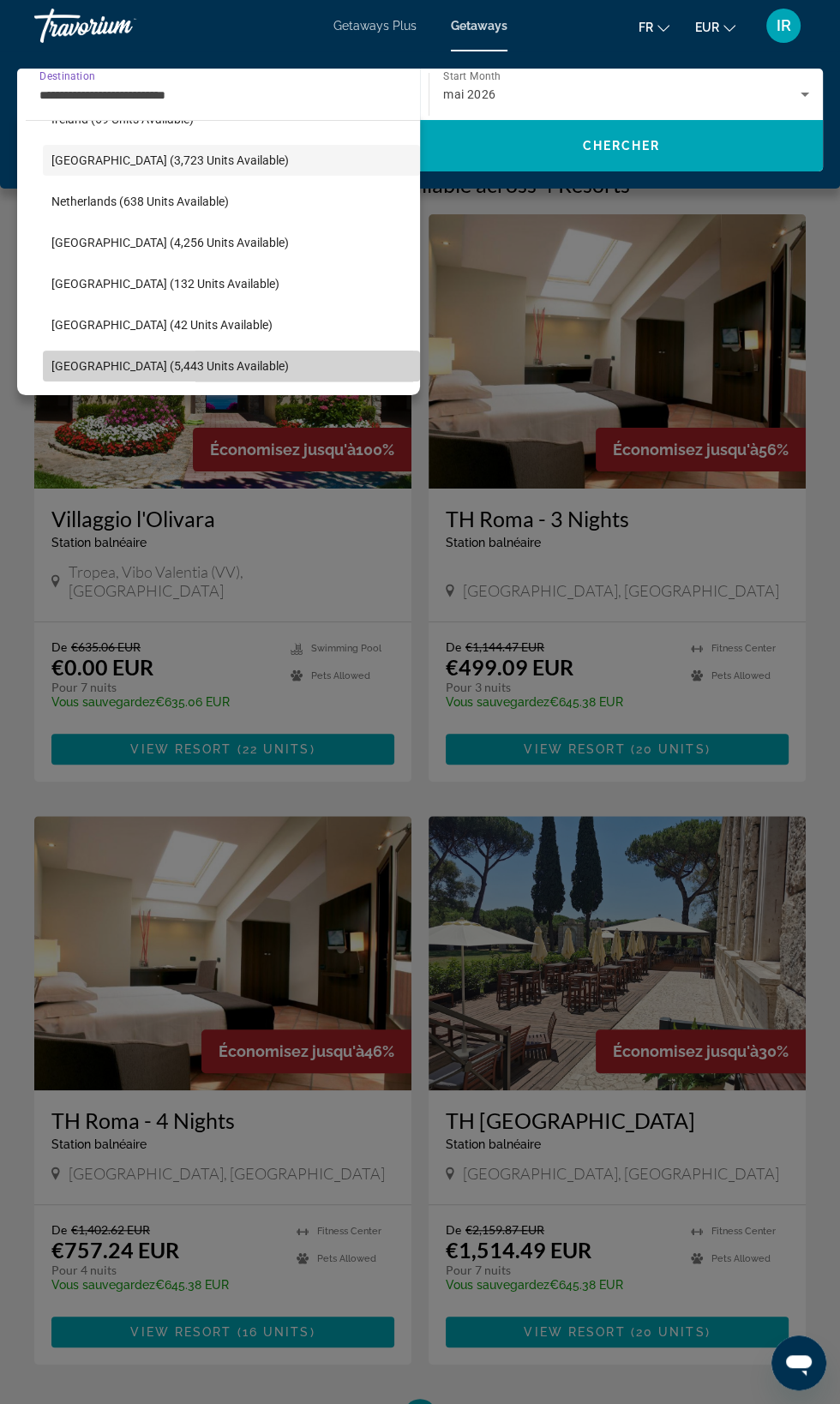
click at [199, 363] on span "[GEOGRAPHIC_DATA] (5,443 units available)" at bounding box center [170, 366] width 238 height 14
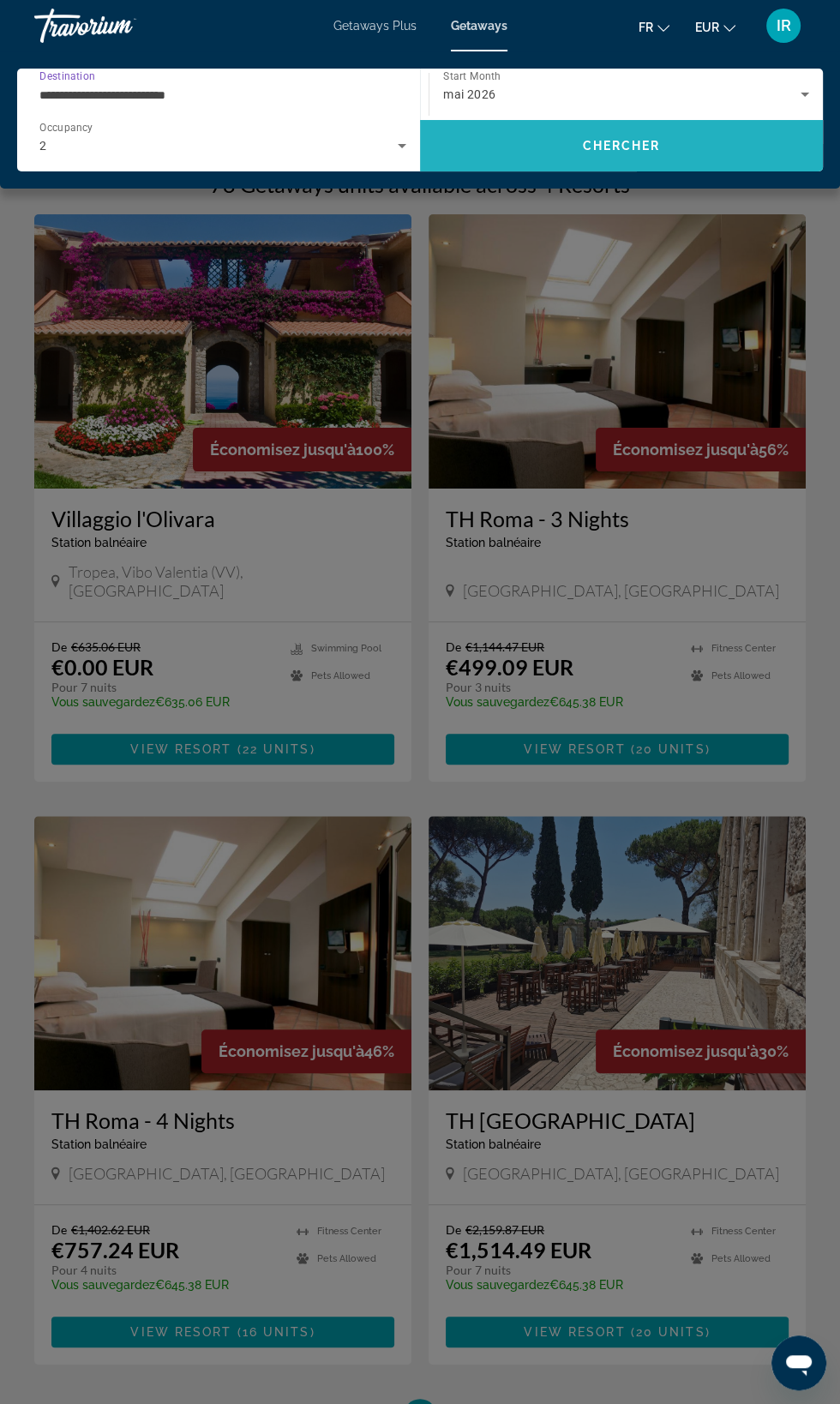
click at [643, 151] on span "Chercher" at bounding box center [622, 145] width 78 height 14
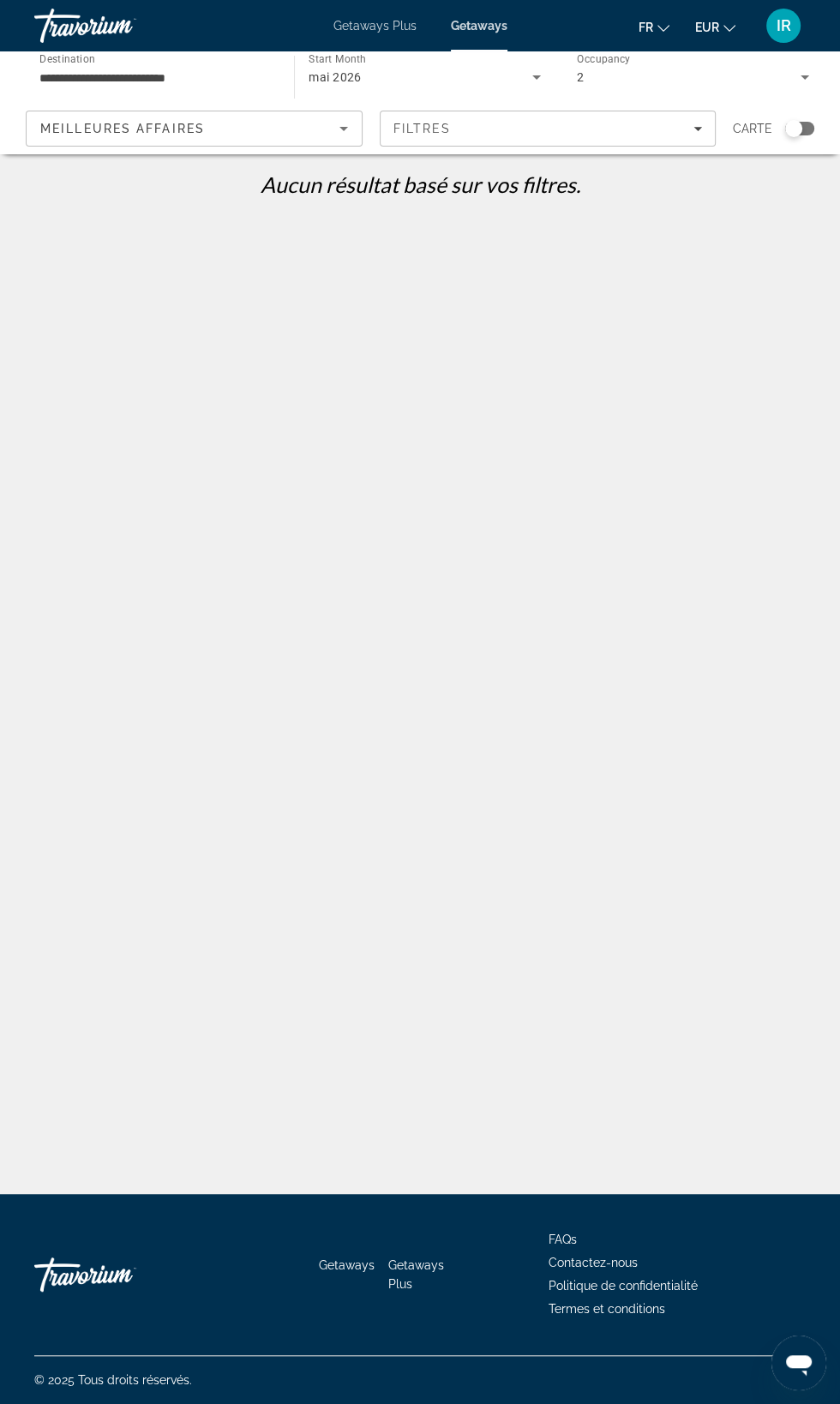
click at [241, 72] on input "**********" at bounding box center [155, 78] width 232 height 20
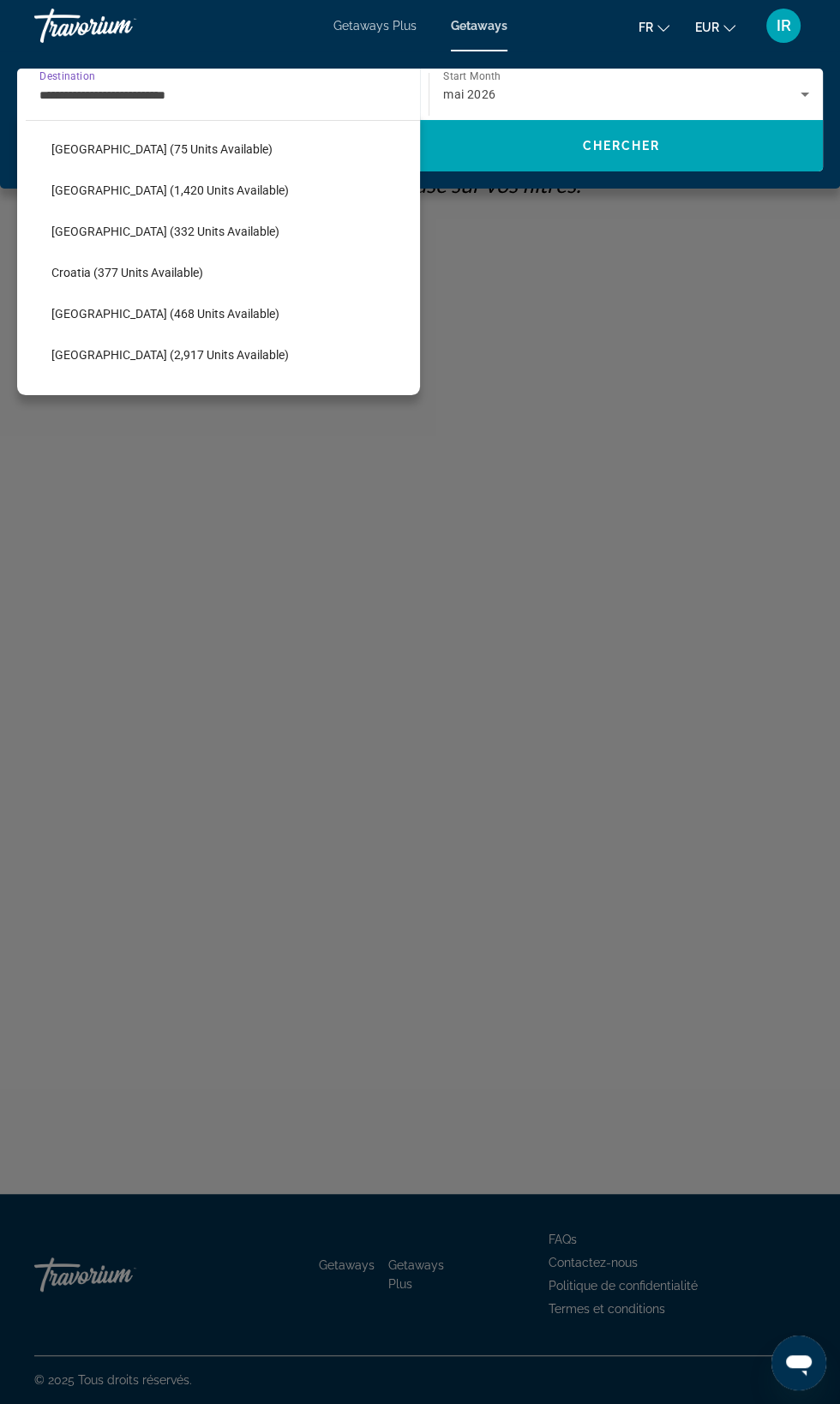
scroll to position [239, 0]
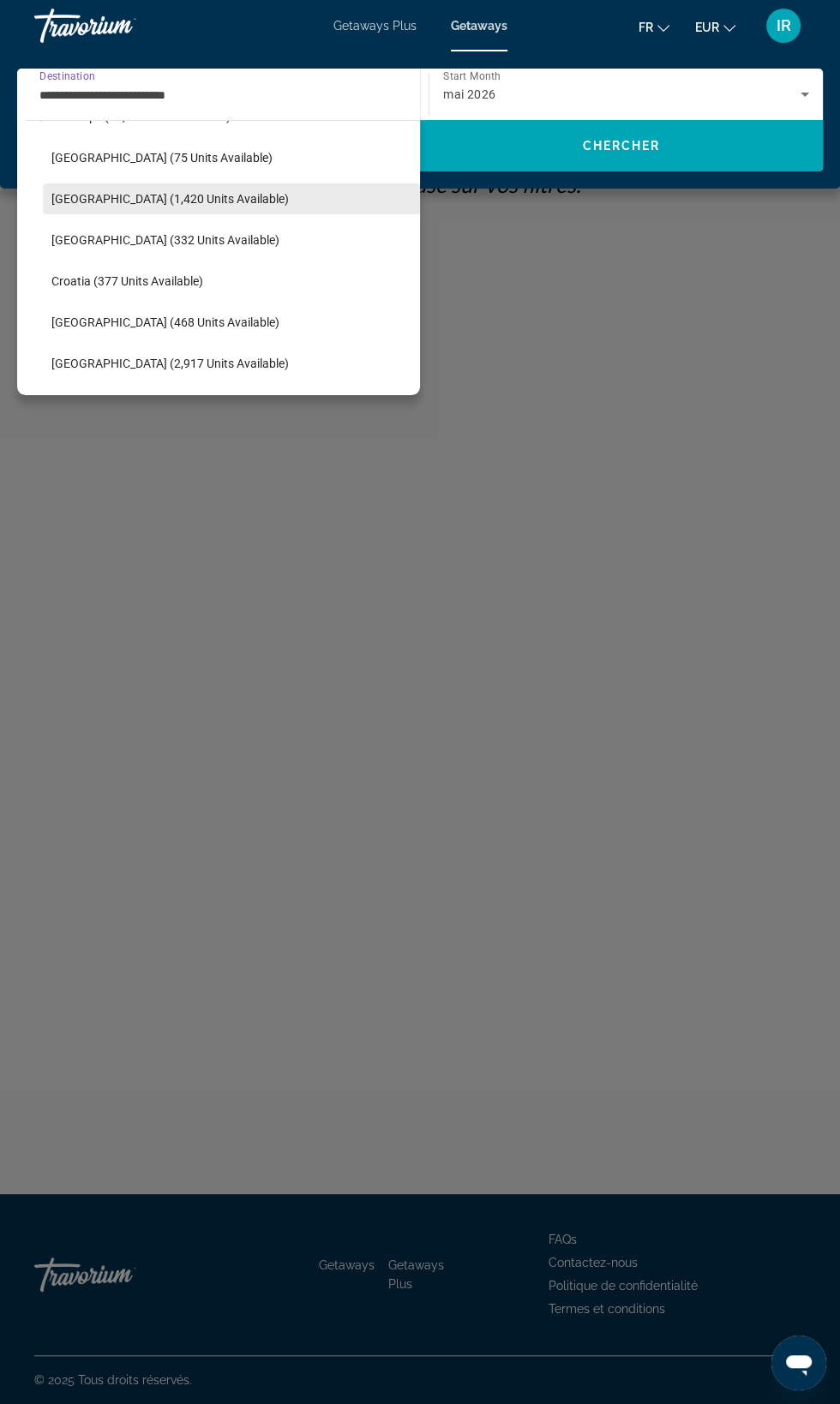
click at [172, 199] on span "[GEOGRAPHIC_DATA] (1,420 units available)" at bounding box center [170, 199] width 238 height 14
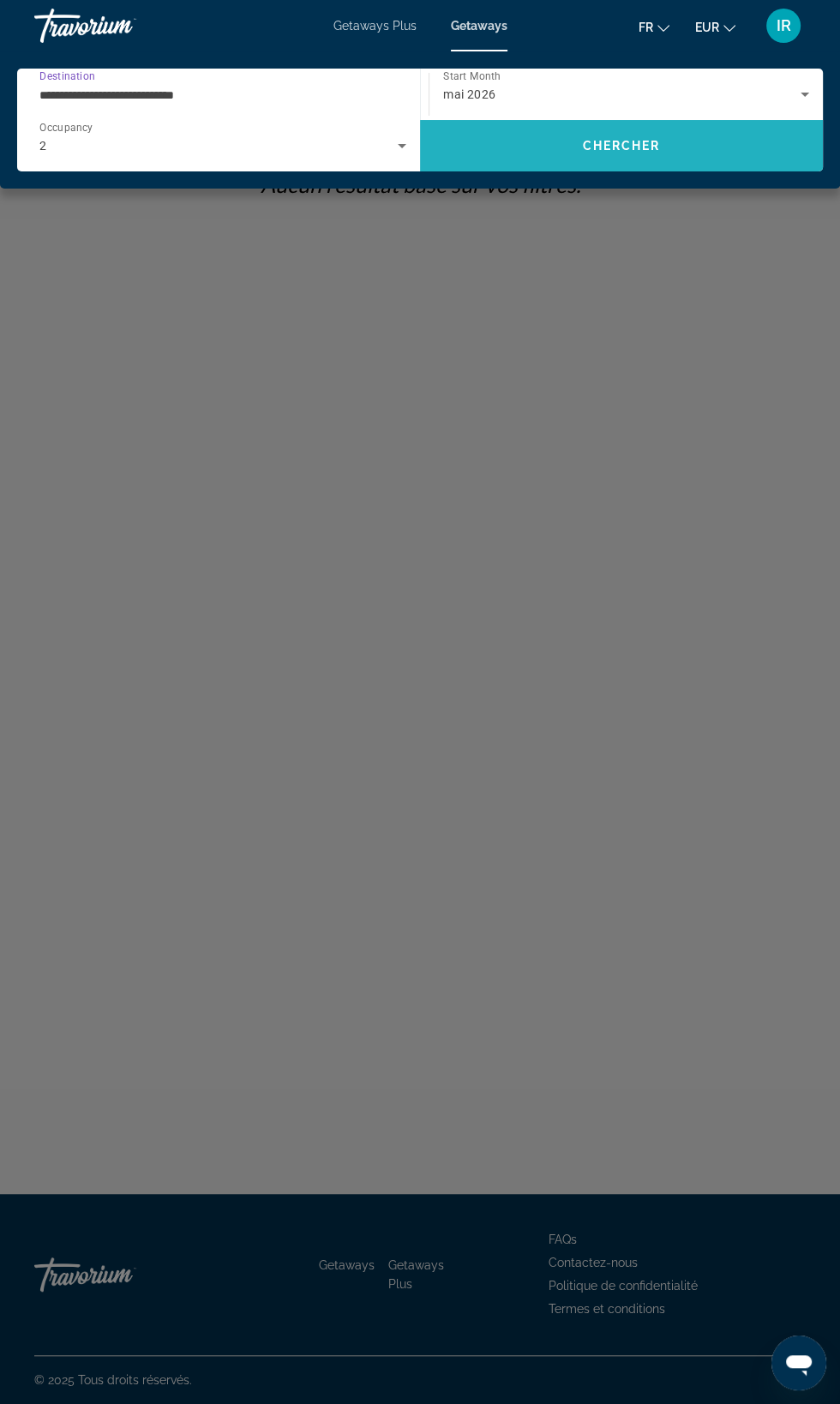
click at [617, 143] on span "Chercher" at bounding box center [622, 145] width 78 height 14
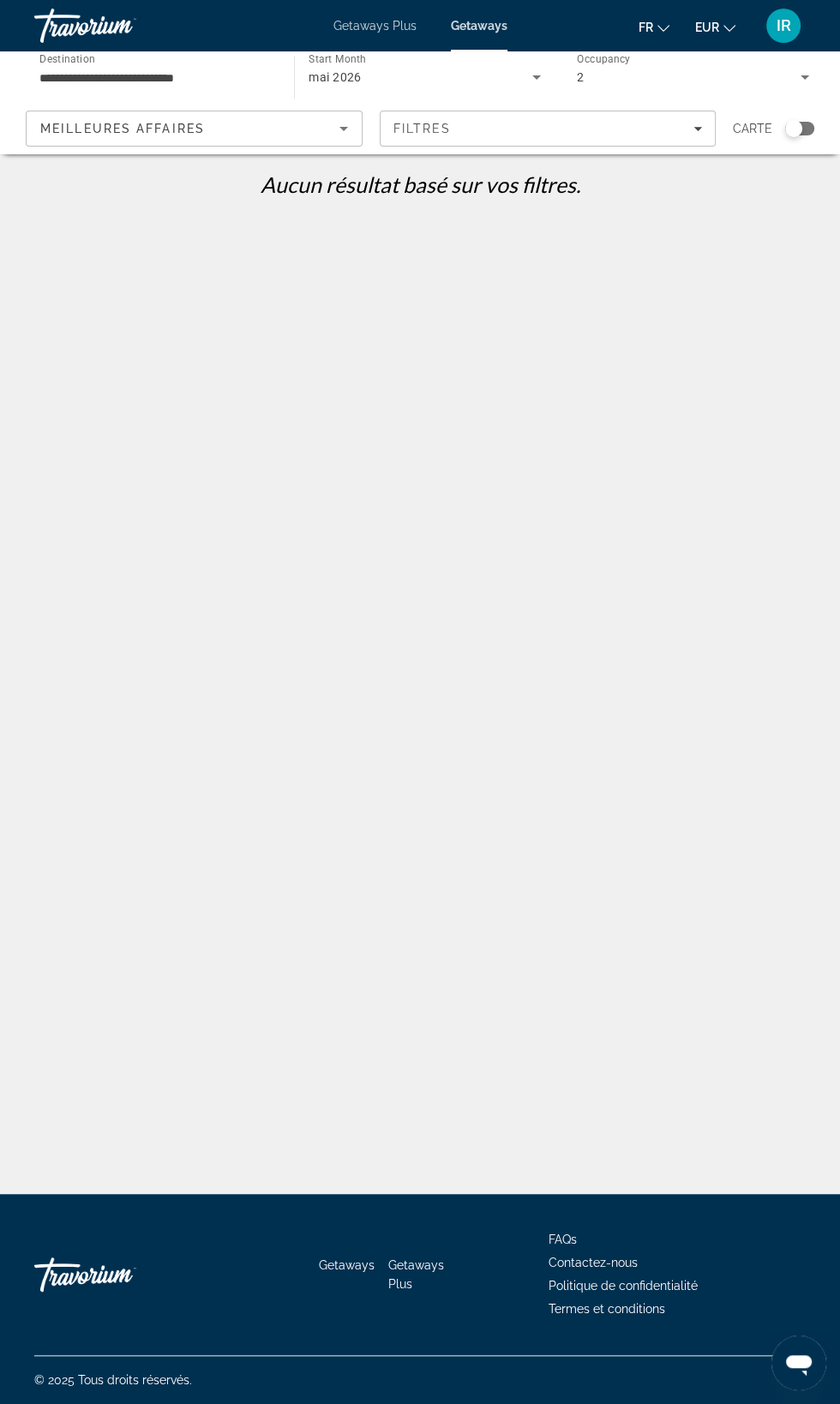
click at [211, 71] on input "**********" at bounding box center [155, 78] width 232 height 20
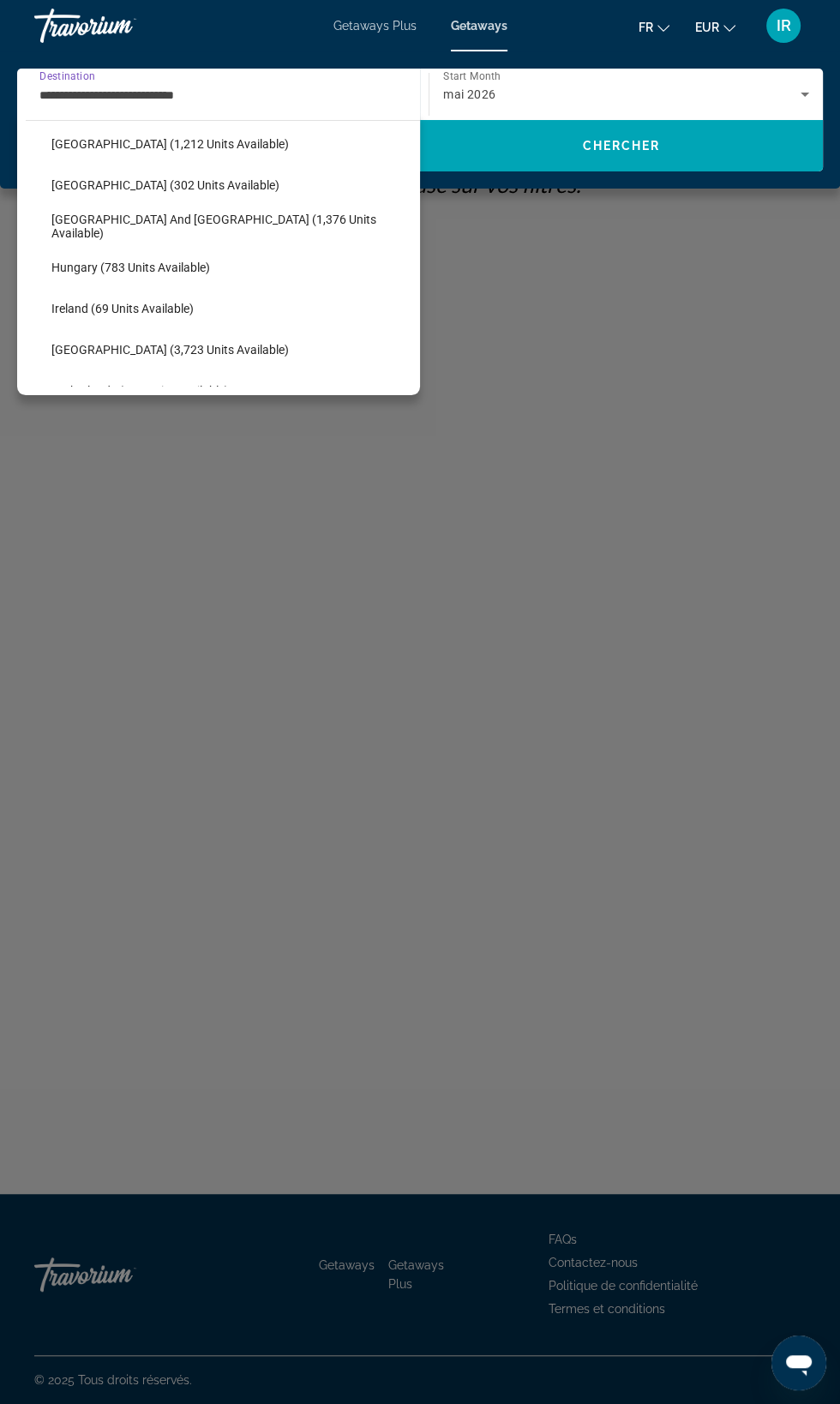
scroll to position [501, 0]
click at [241, 258] on span "Select destination: Hungary (783 units available)" at bounding box center [231, 267] width 377 height 41
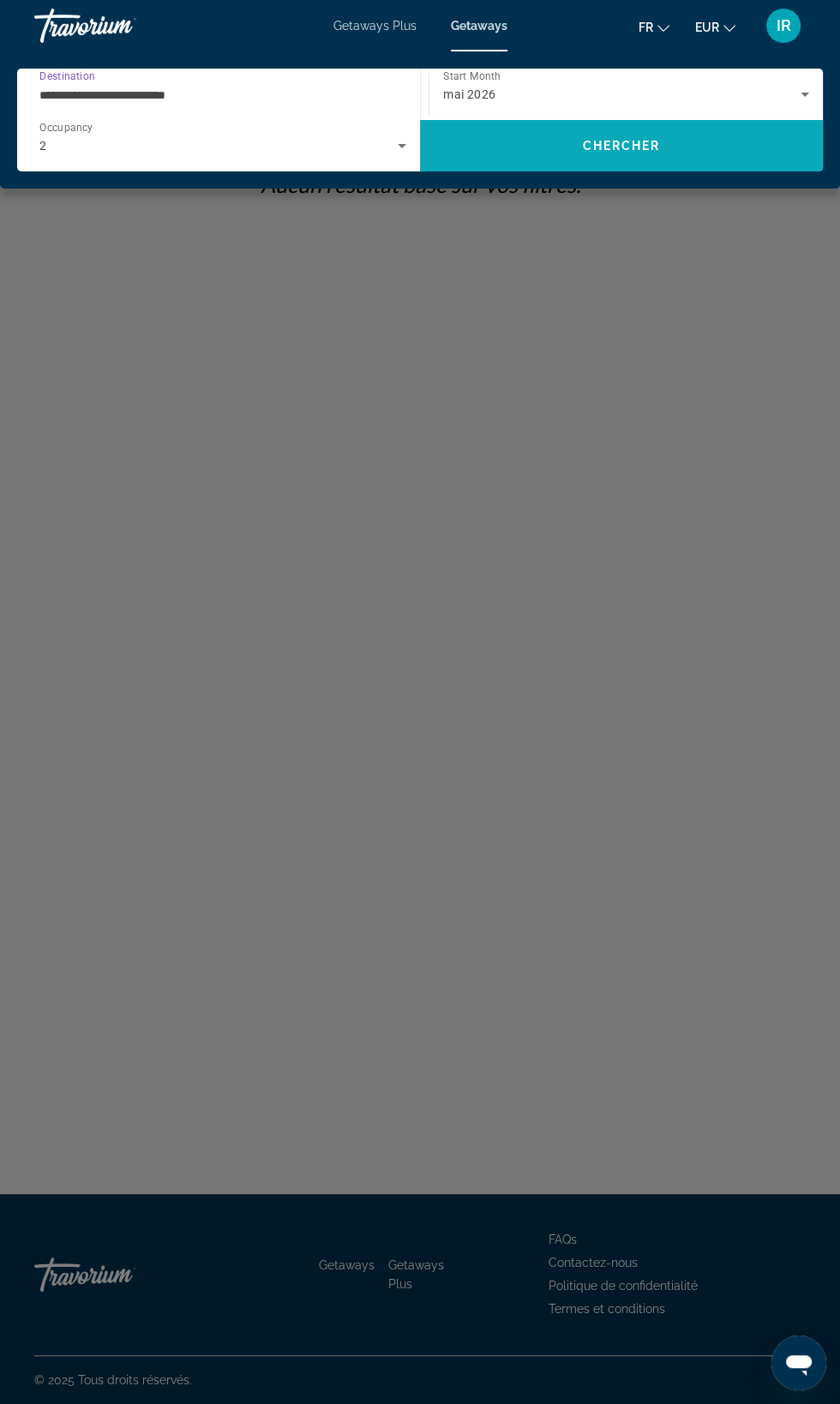
click at [559, 147] on span "Search" at bounding box center [622, 146] width 403 height 41
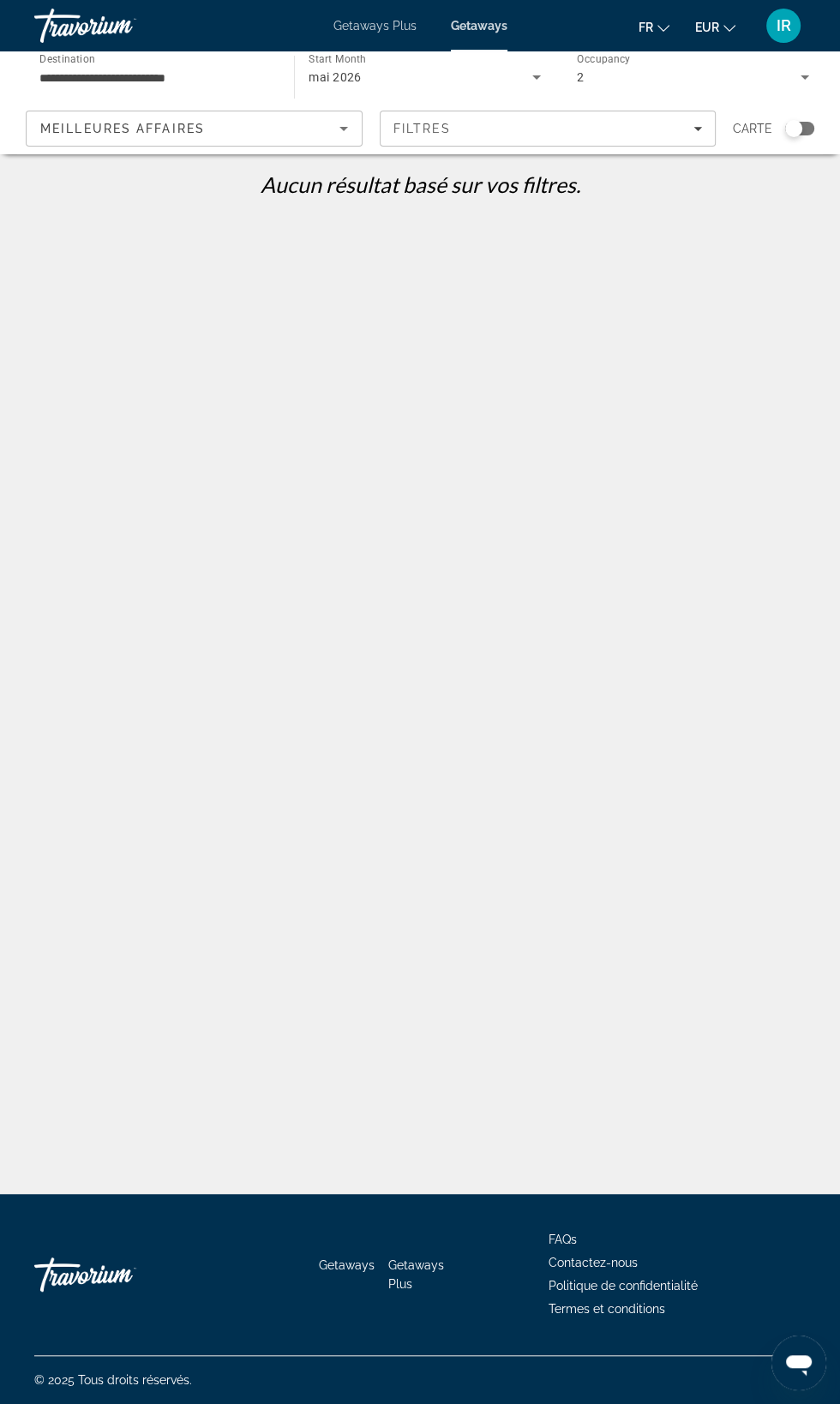
click at [392, 77] on div "mai 2026" at bounding box center [420, 77] width 223 height 20
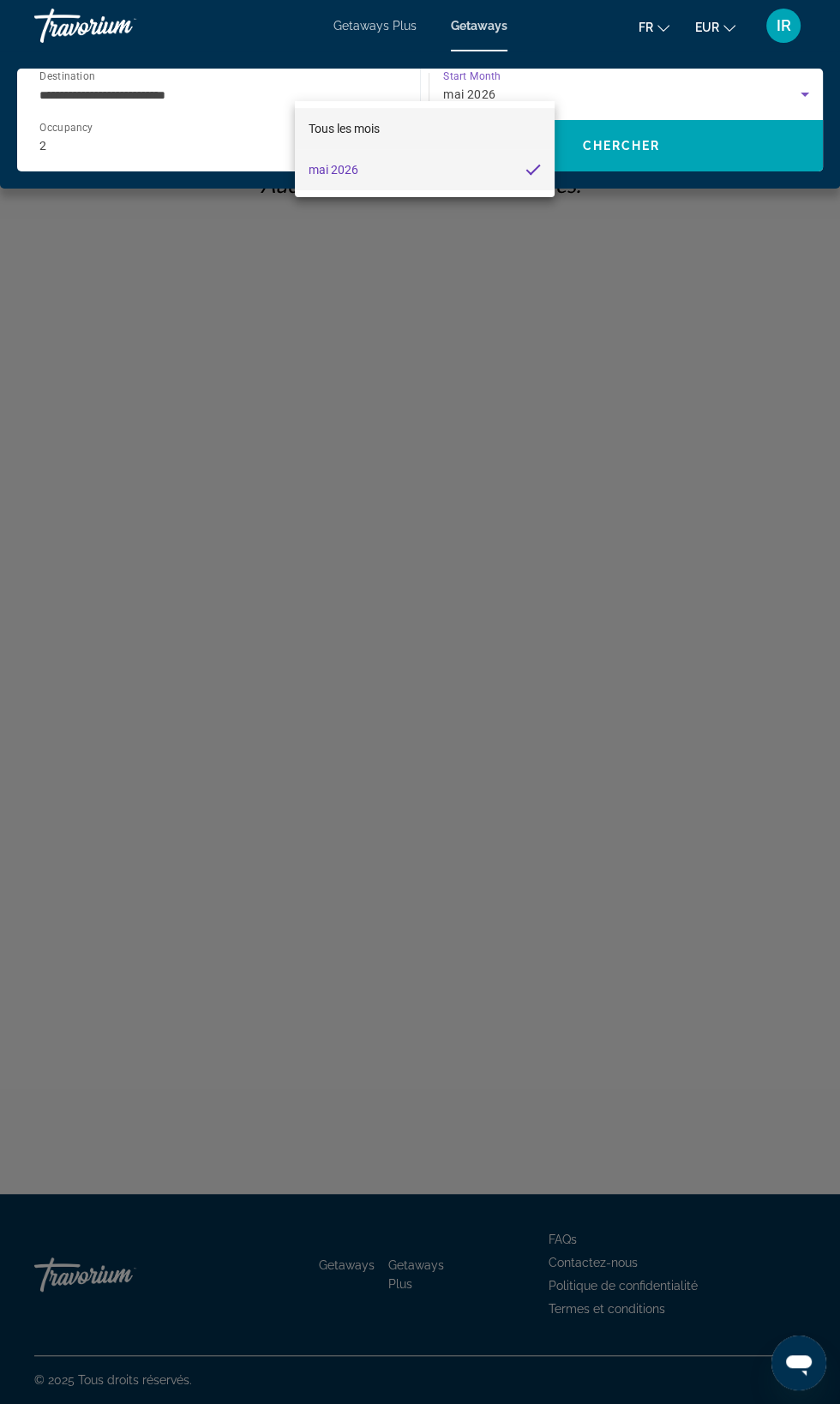
click at [394, 123] on mat-option "Tous les mois" at bounding box center [425, 128] width 260 height 41
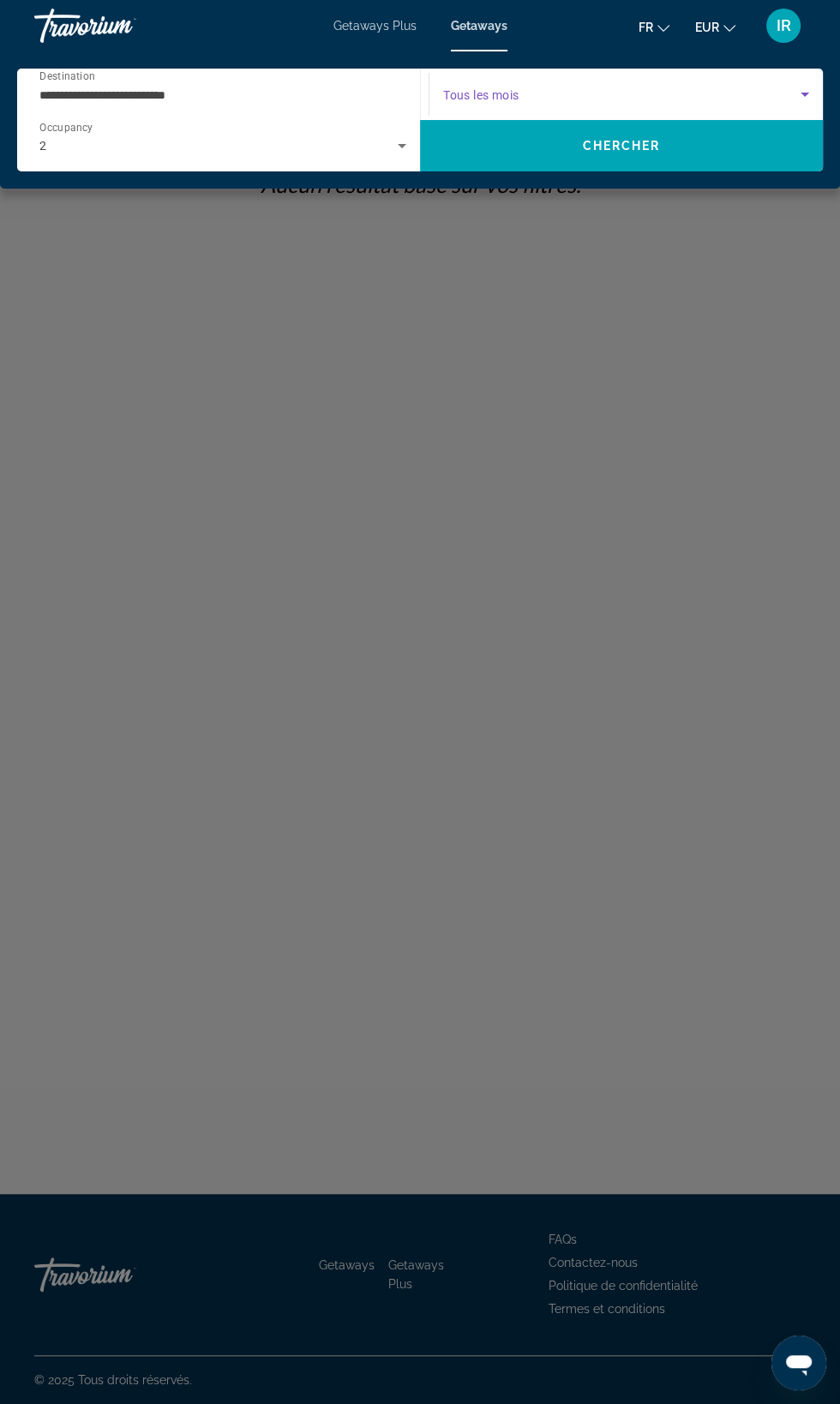
click at [501, 99] on span "Tous les mois" at bounding box center [481, 95] width 76 height 14
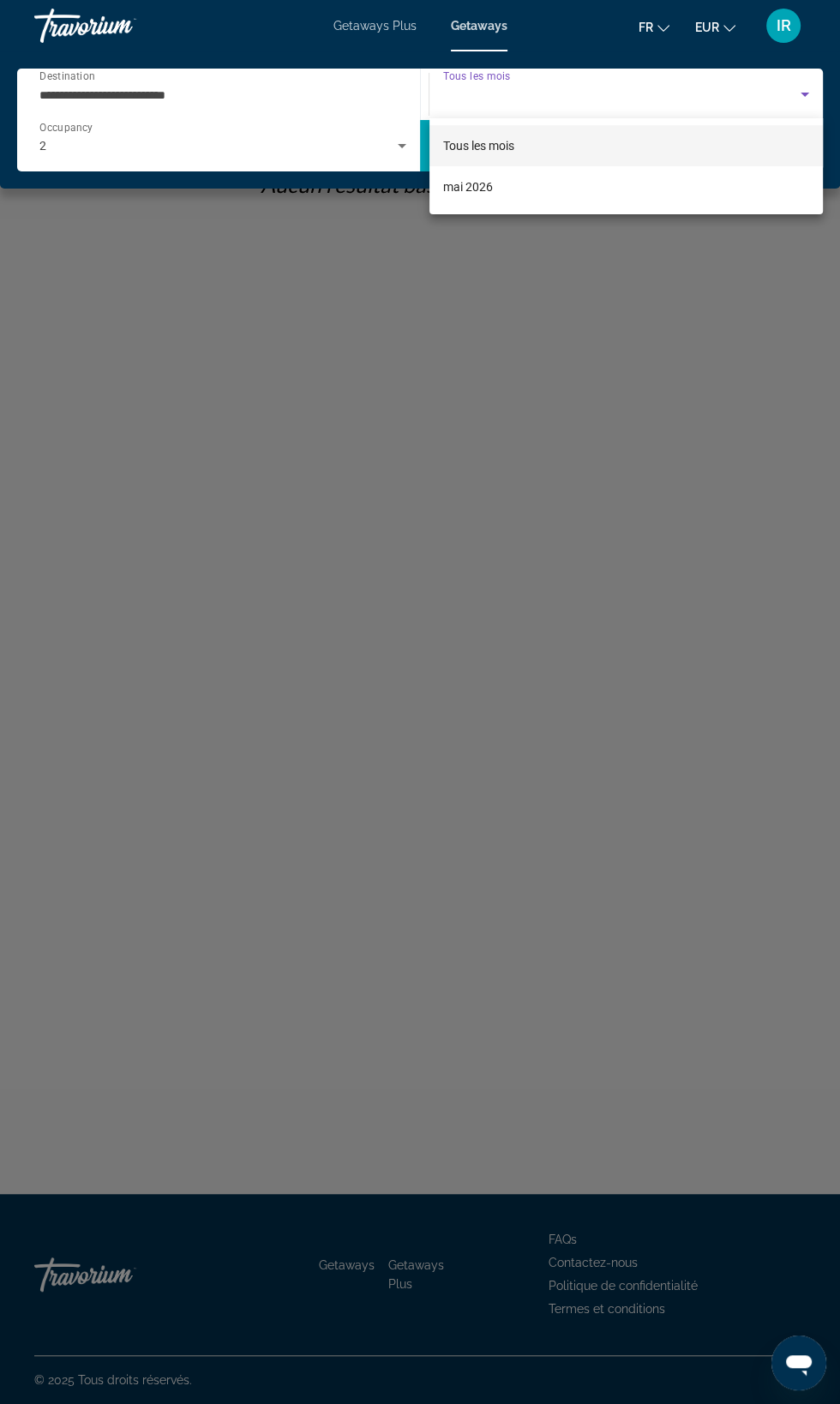
click at [497, 94] on div at bounding box center [420, 702] width 840 height 1404
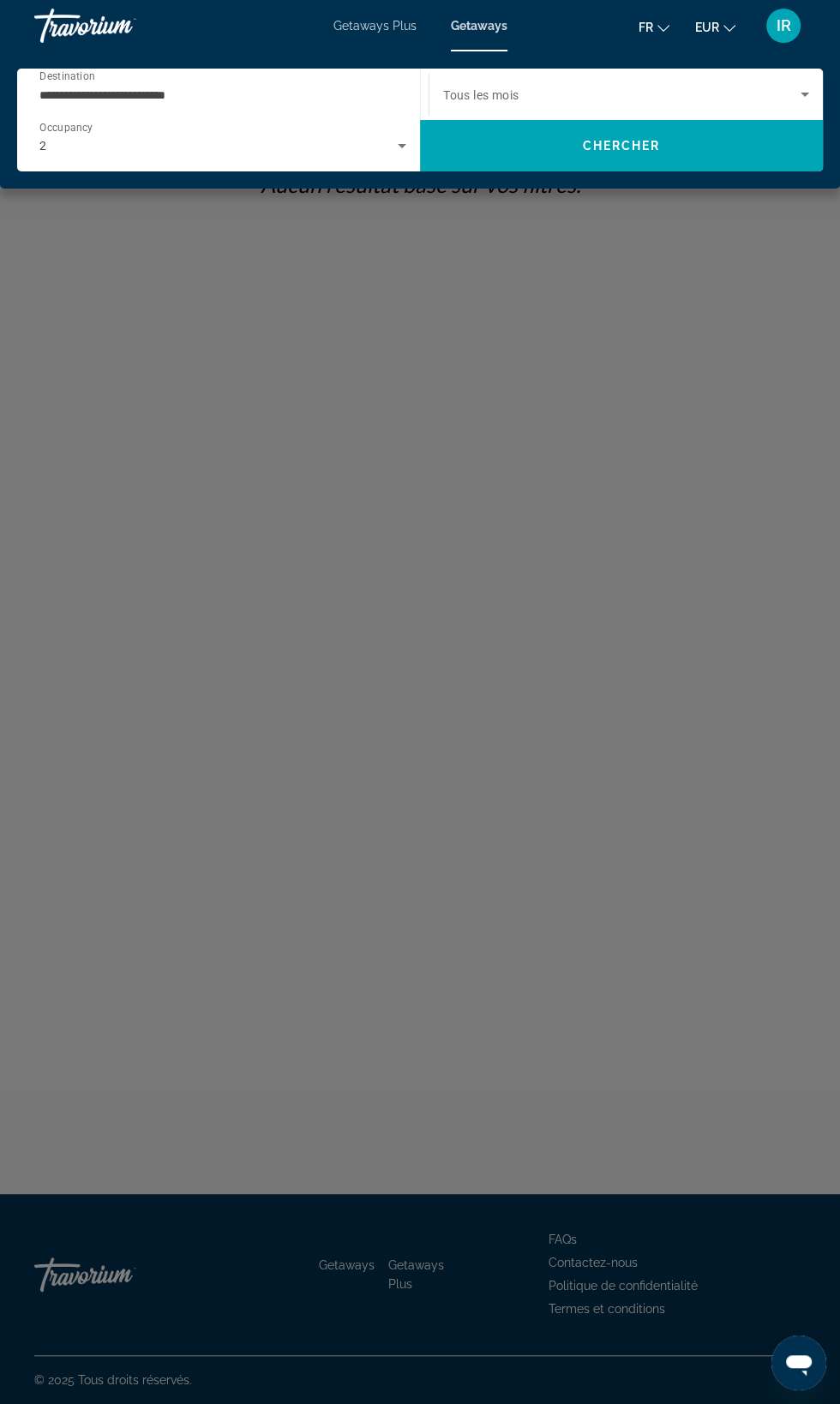
click at [335, 94] on input "**********" at bounding box center [218, 95] width 359 height 20
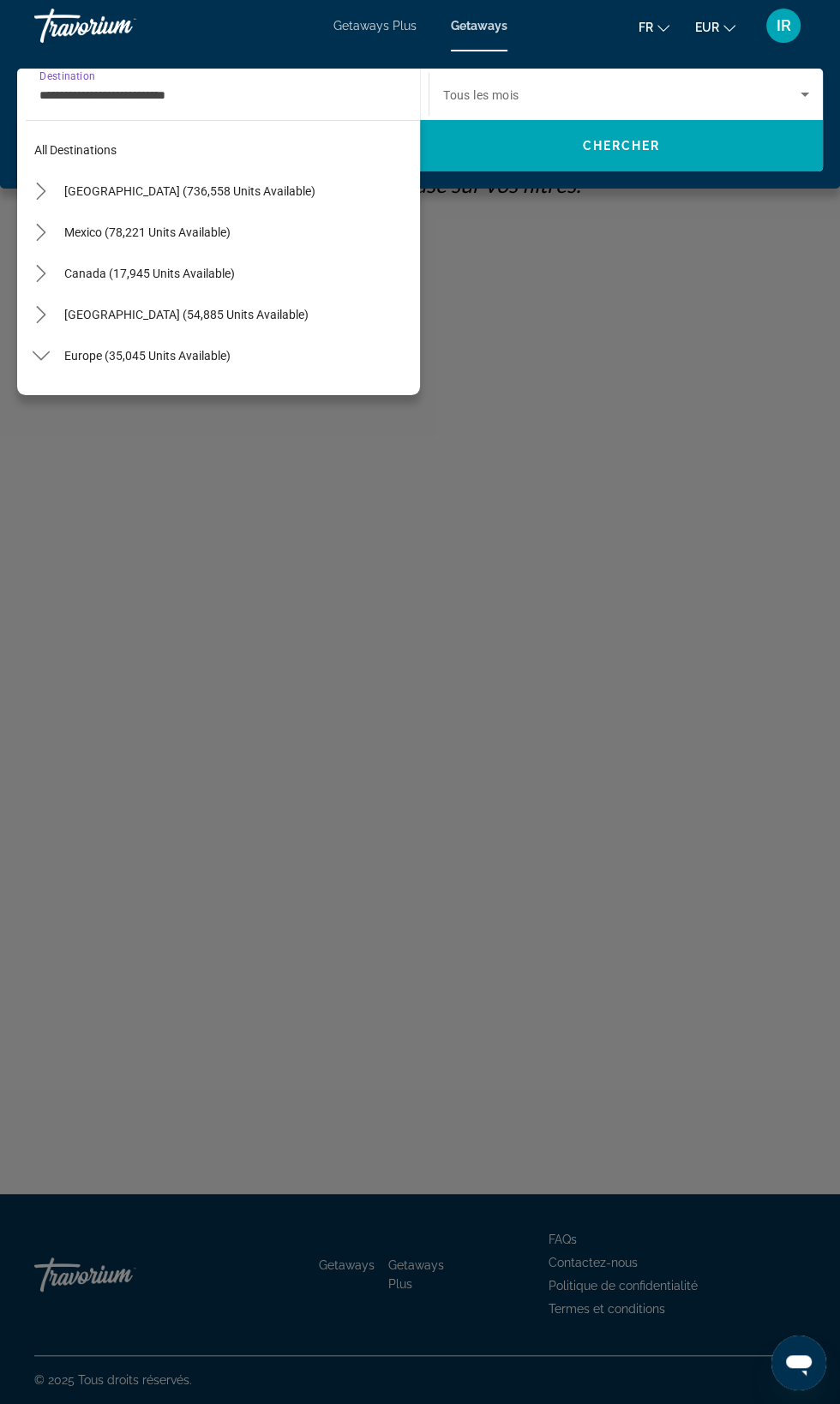
scroll to position [513, 0]
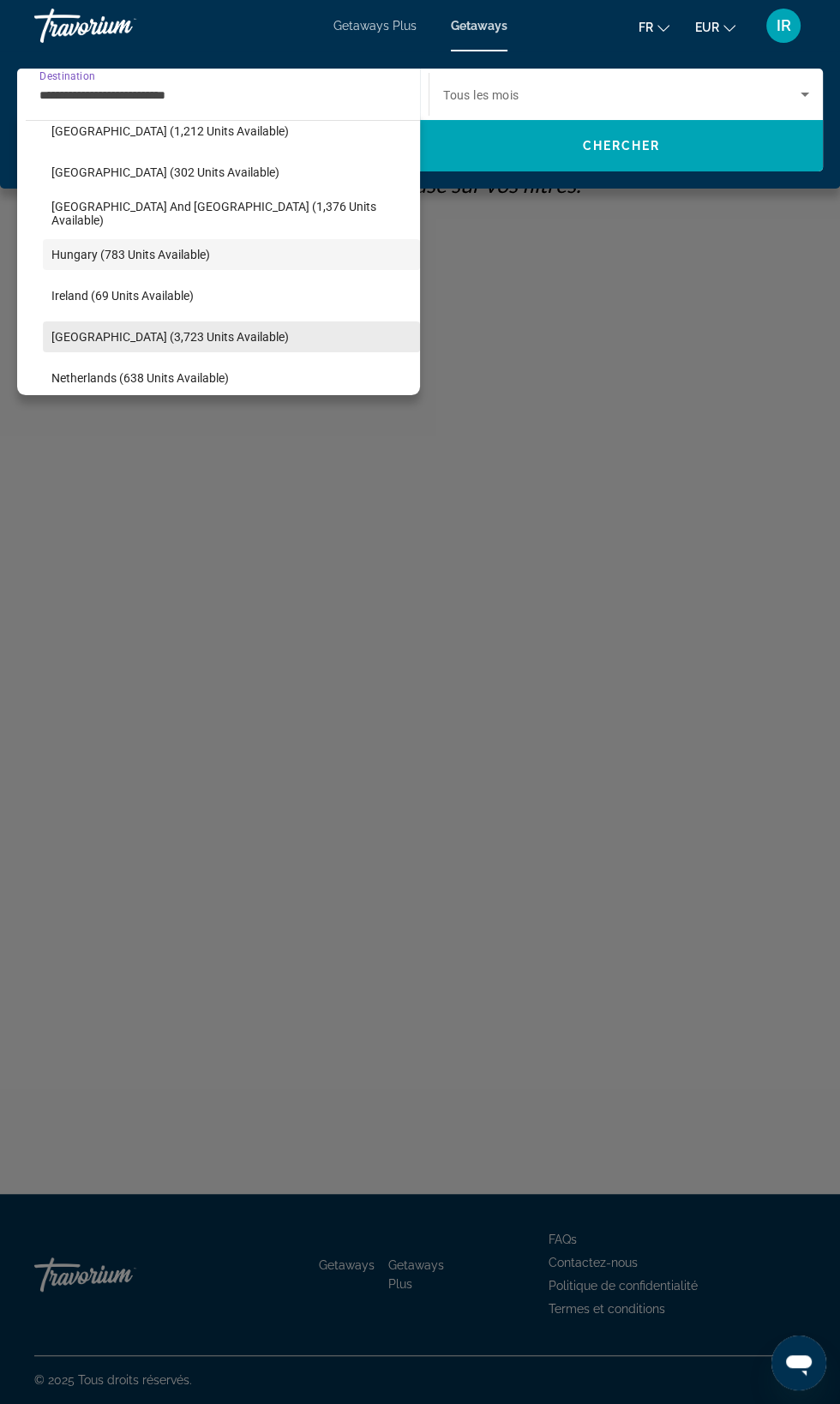
click at [191, 339] on span "[GEOGRAPHIC_DATA] (3,723 units available)" at bounding box center [170, 336] width 238 height 14
type input "**********"
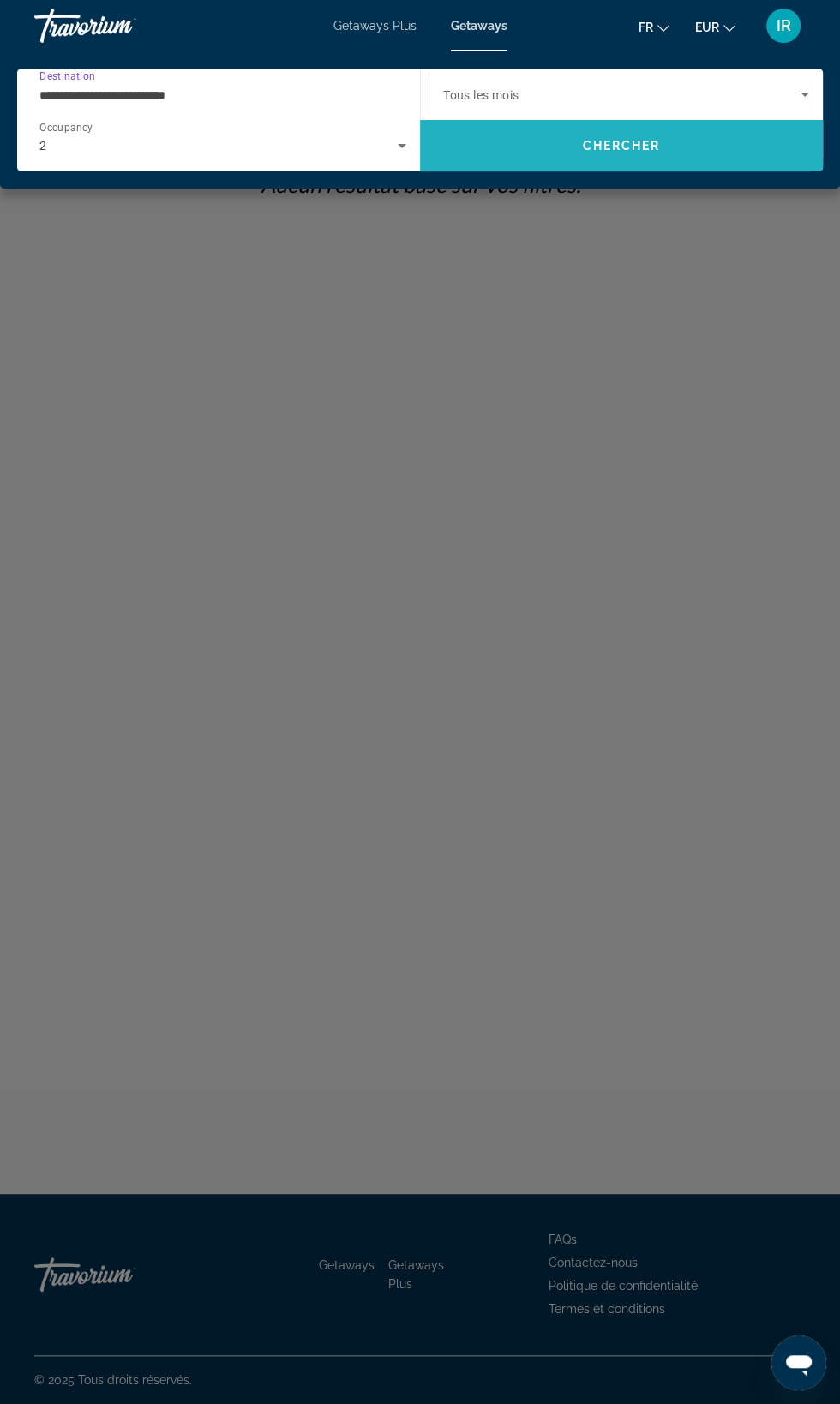
click at [600, 166] on span "Search" at bounding box center [622, 145] width 403 height 51
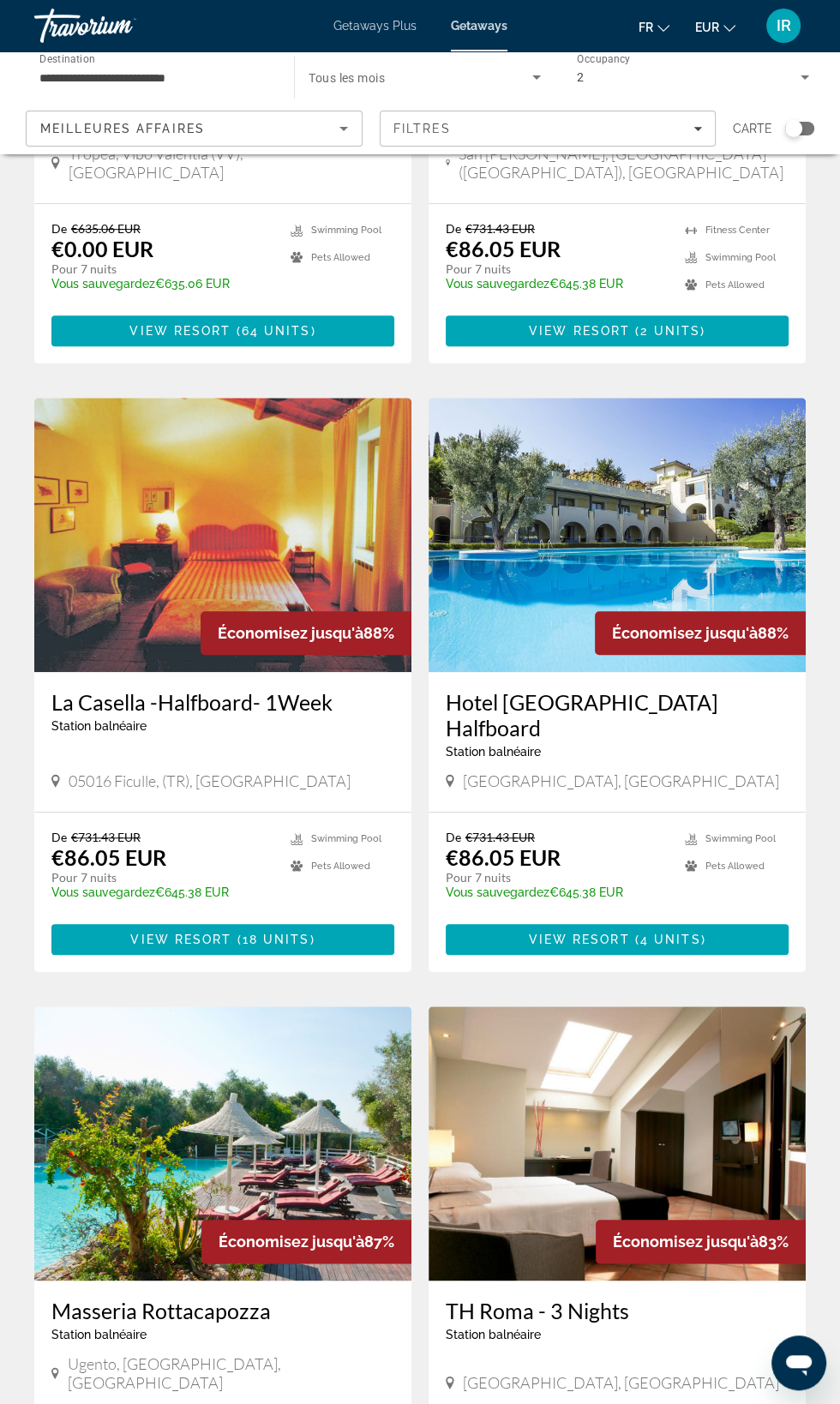
scroll to position [420, 0]
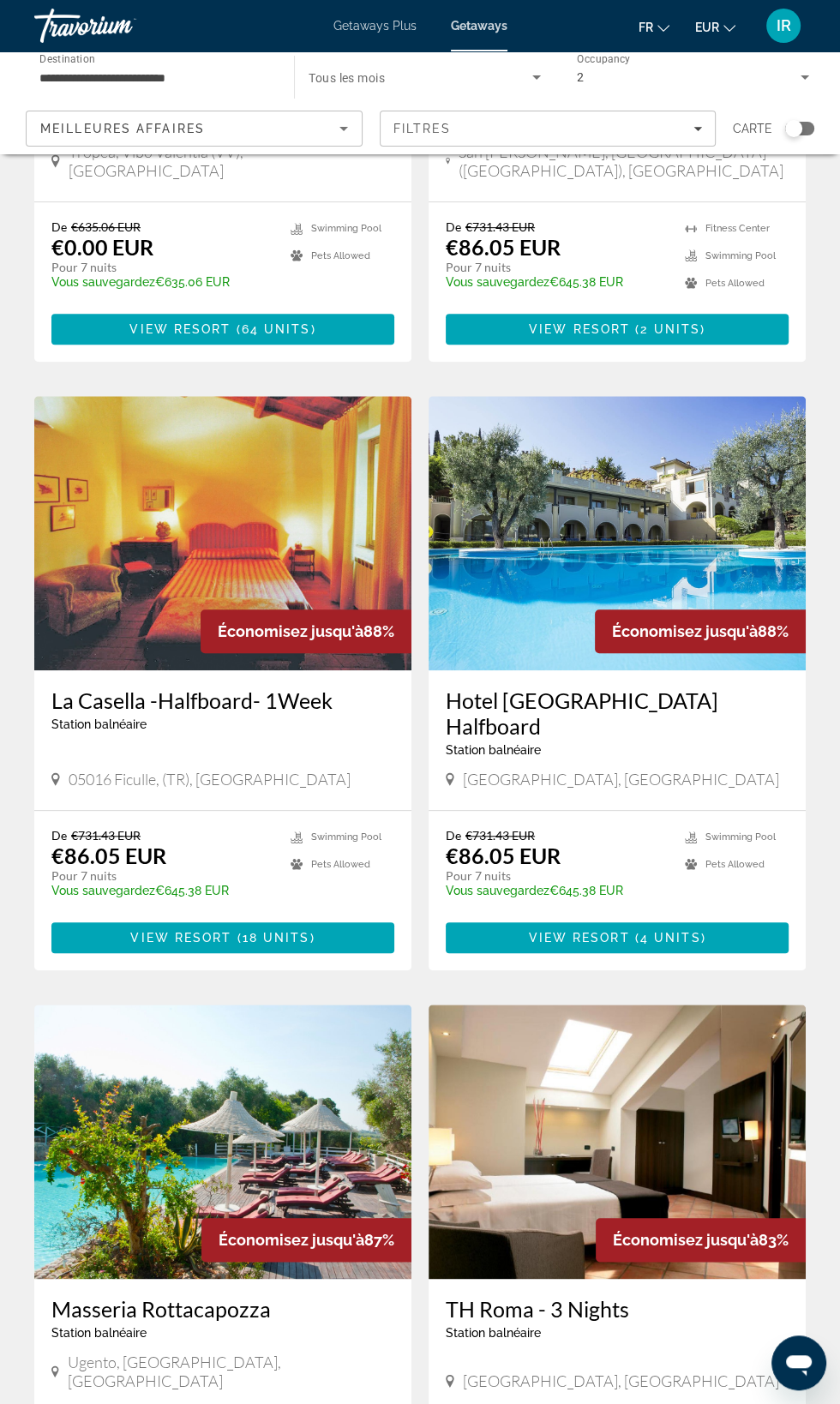
click at [243, 1296] on h3 "Masseria Rottacapozza" at bounding box center [222, 1309] width 343 height 26
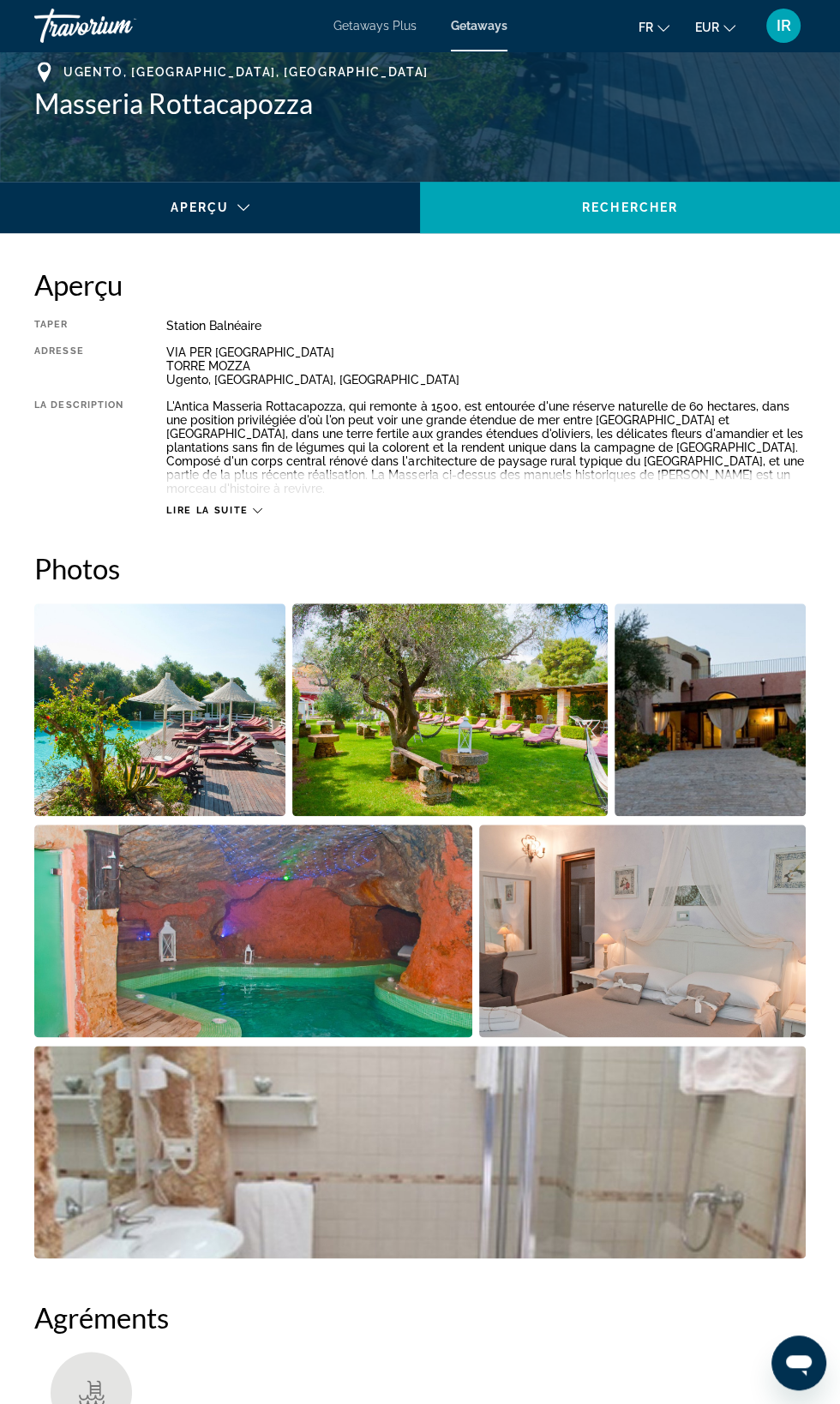
scroll to position [685, 0]
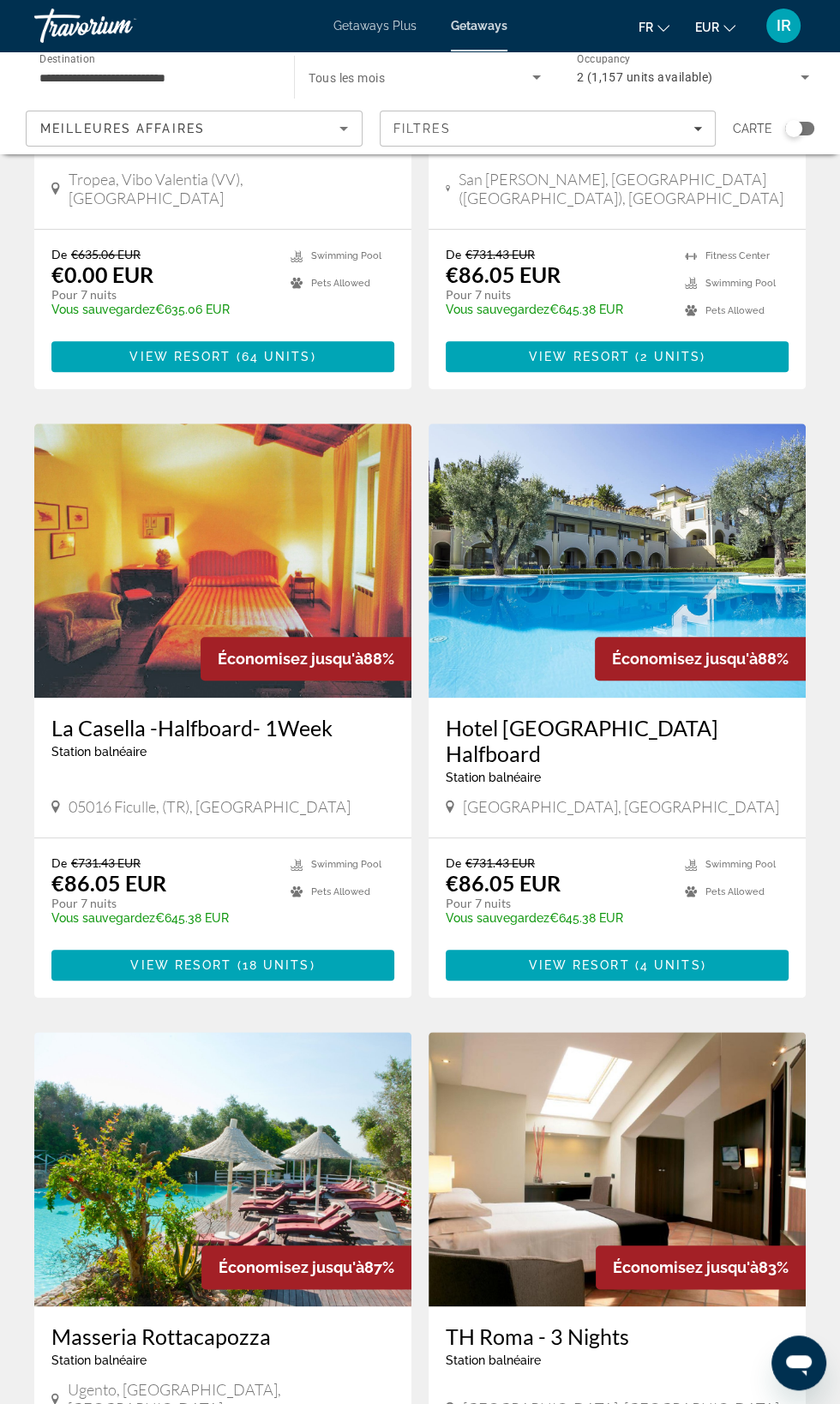
scroll to position [391, 0]
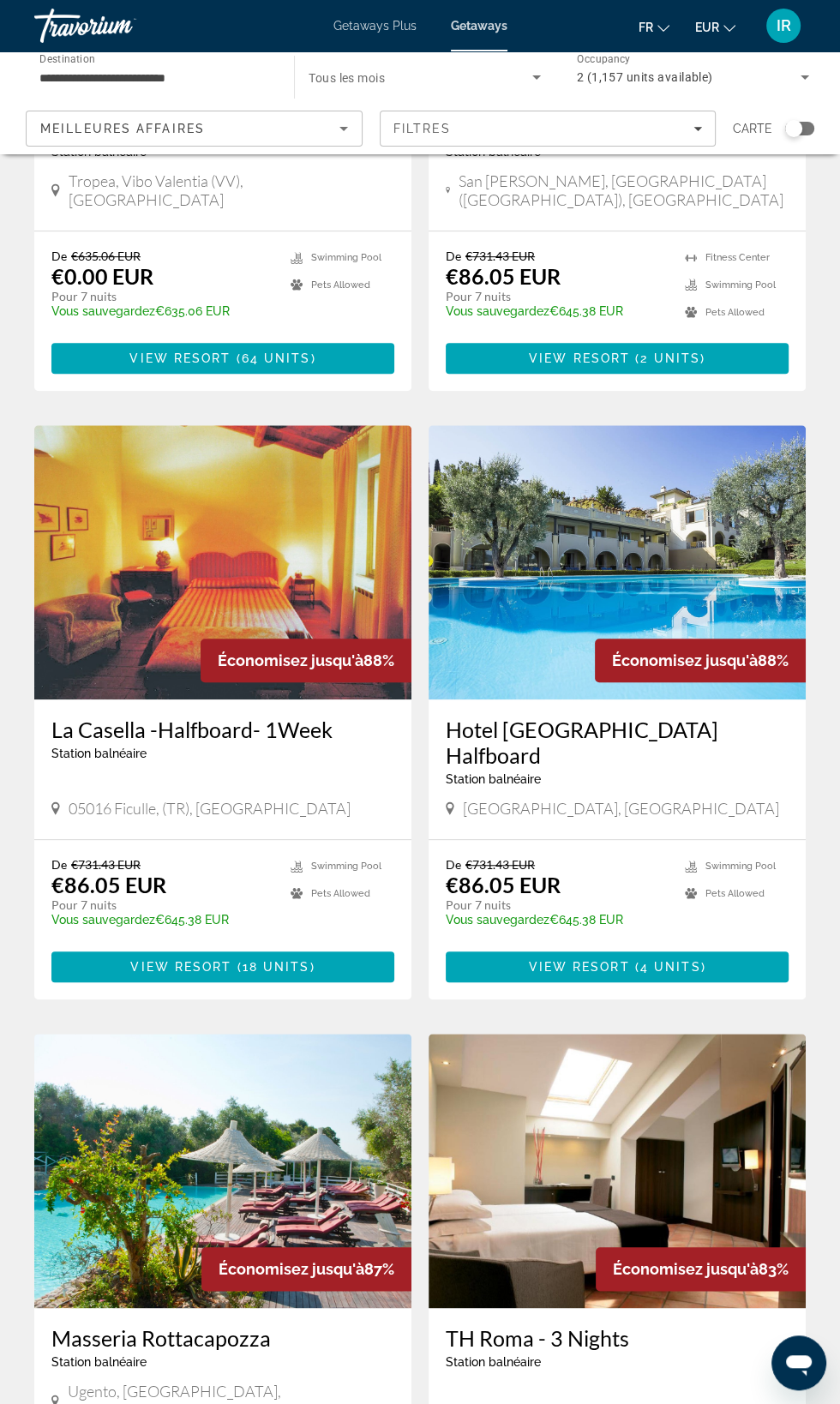
click at [617, 716] on h3 "Hotel Porta Del Sole Halfboard" at bounding box center [617, 741] width 343 height 51
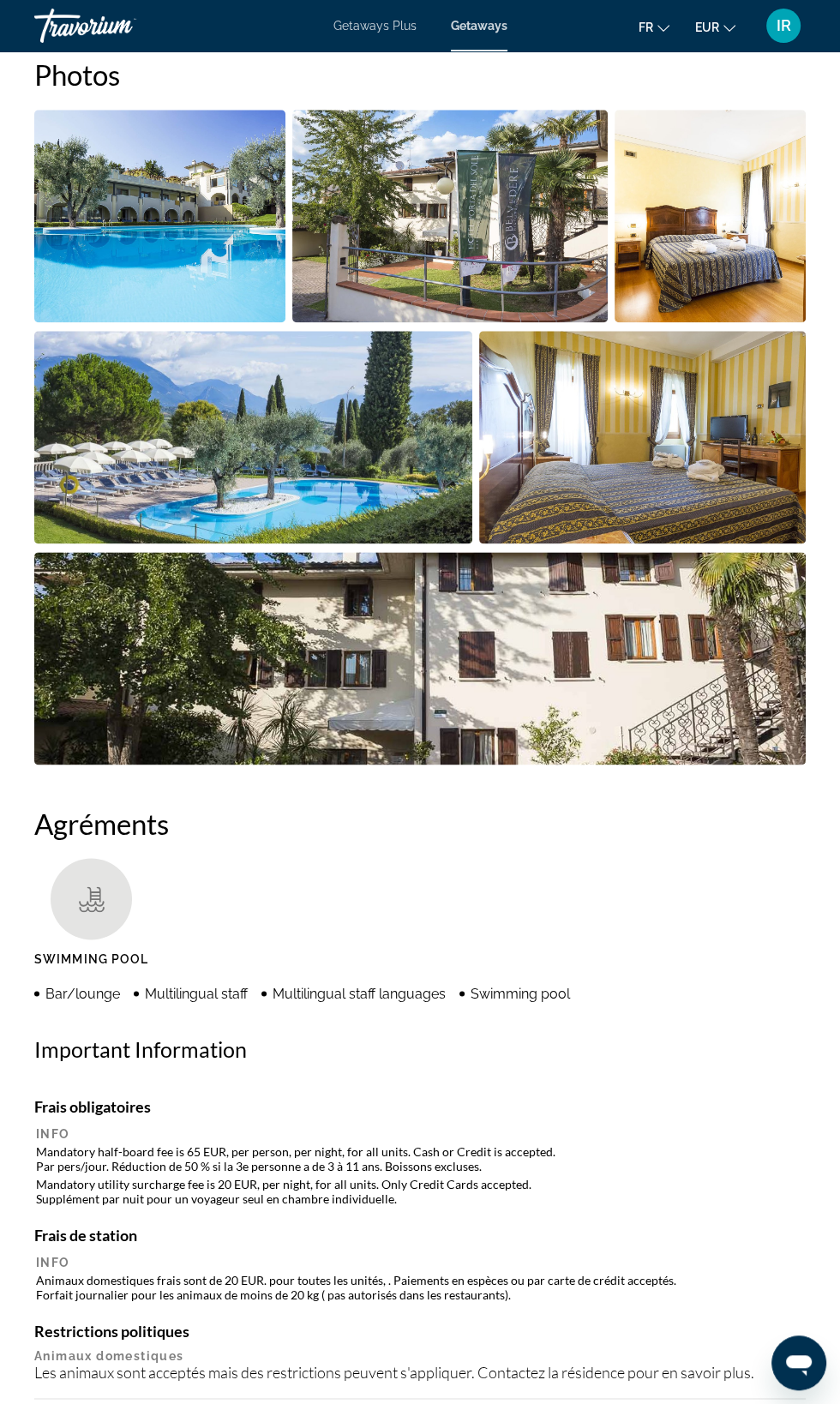
scroll to position [1139, 0]
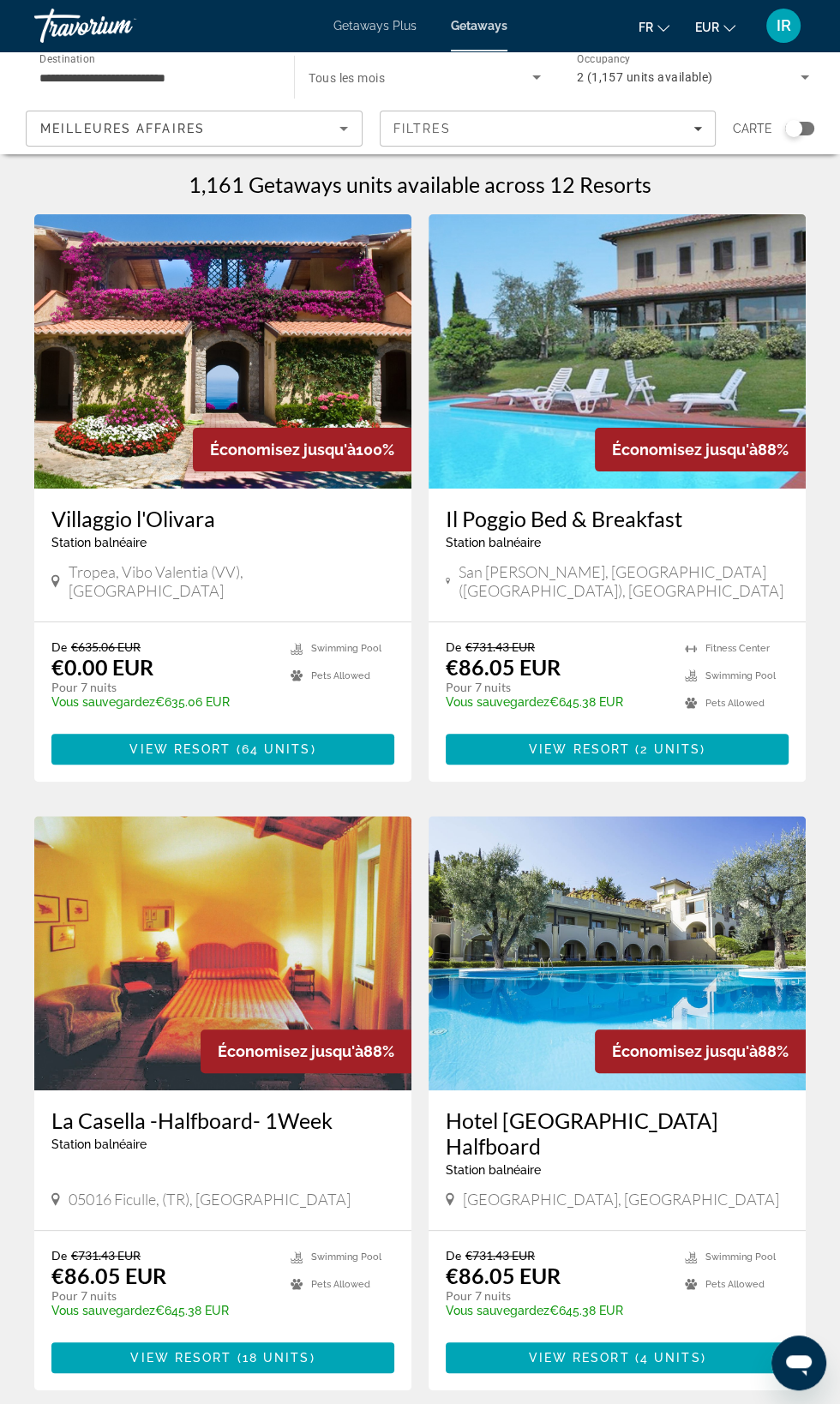
click at [192, 83] on input "**********" at bounding box center [155, 78] width 232 height 20
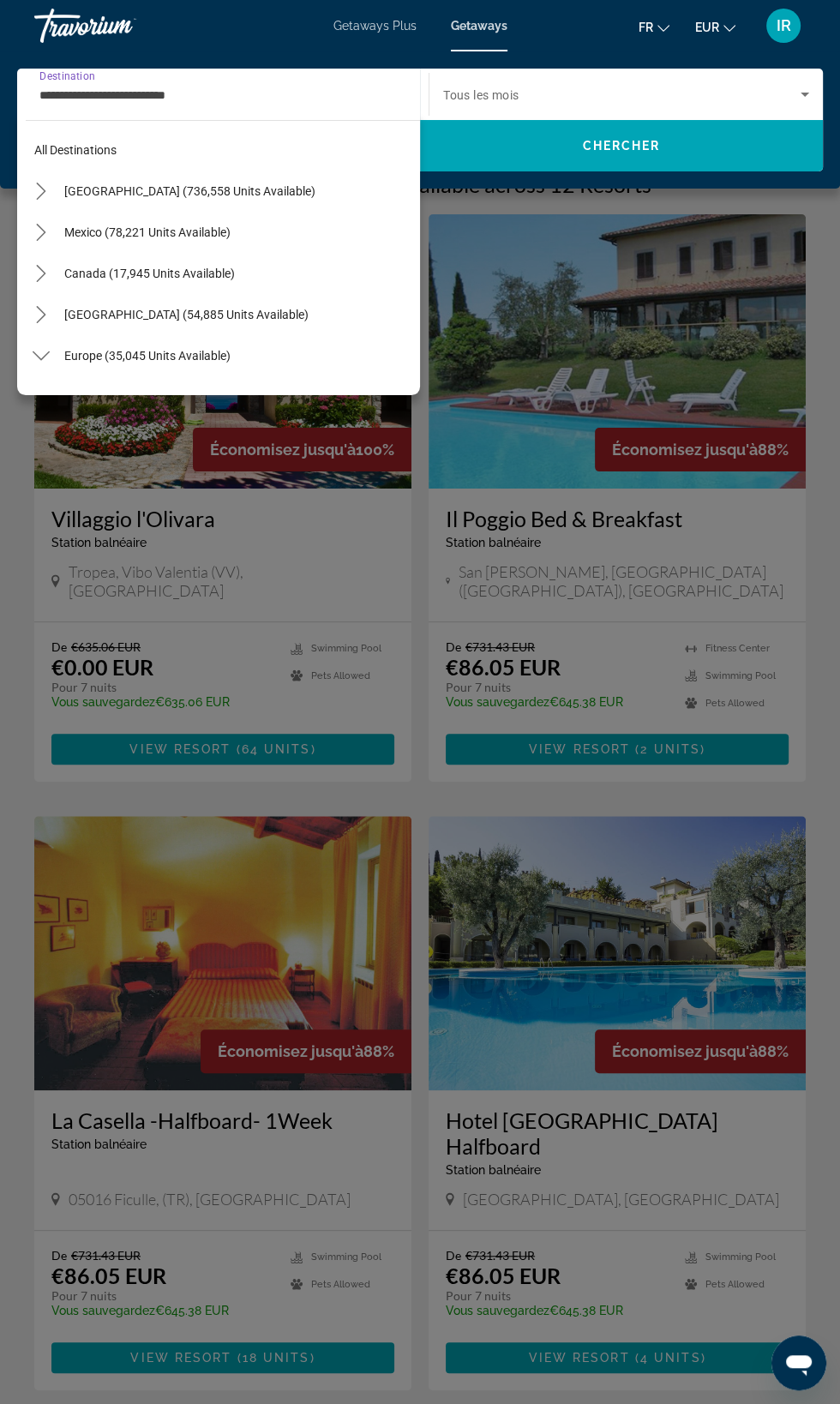
scroll to position [595, 0]
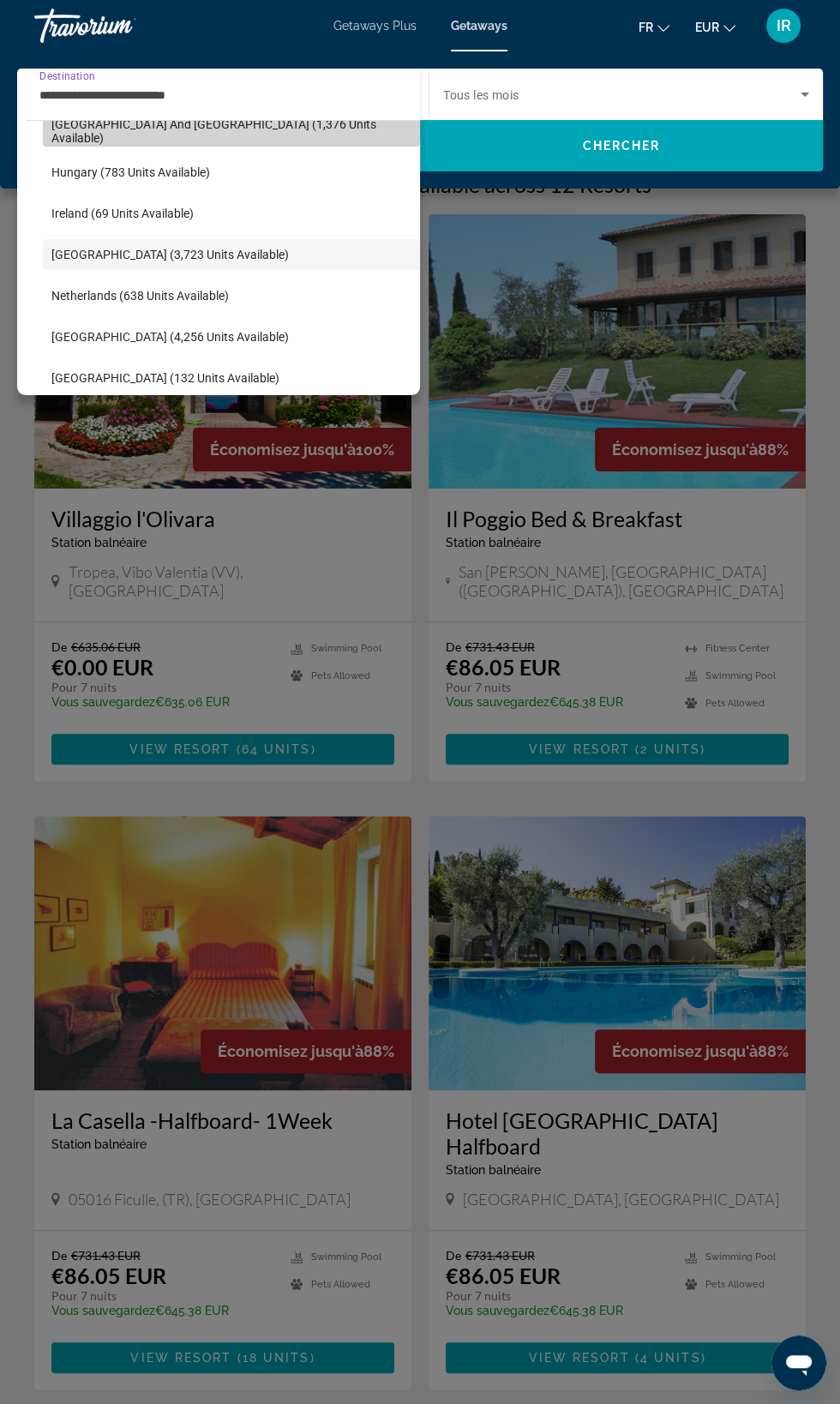
click at [257, 129] on span "[GEOGRAPHIC_DATA] and [GEOGRAPHIC_DATA] (1,376 units available)" at bounding box center [230, 131] width 360 height 28
type input "**********"
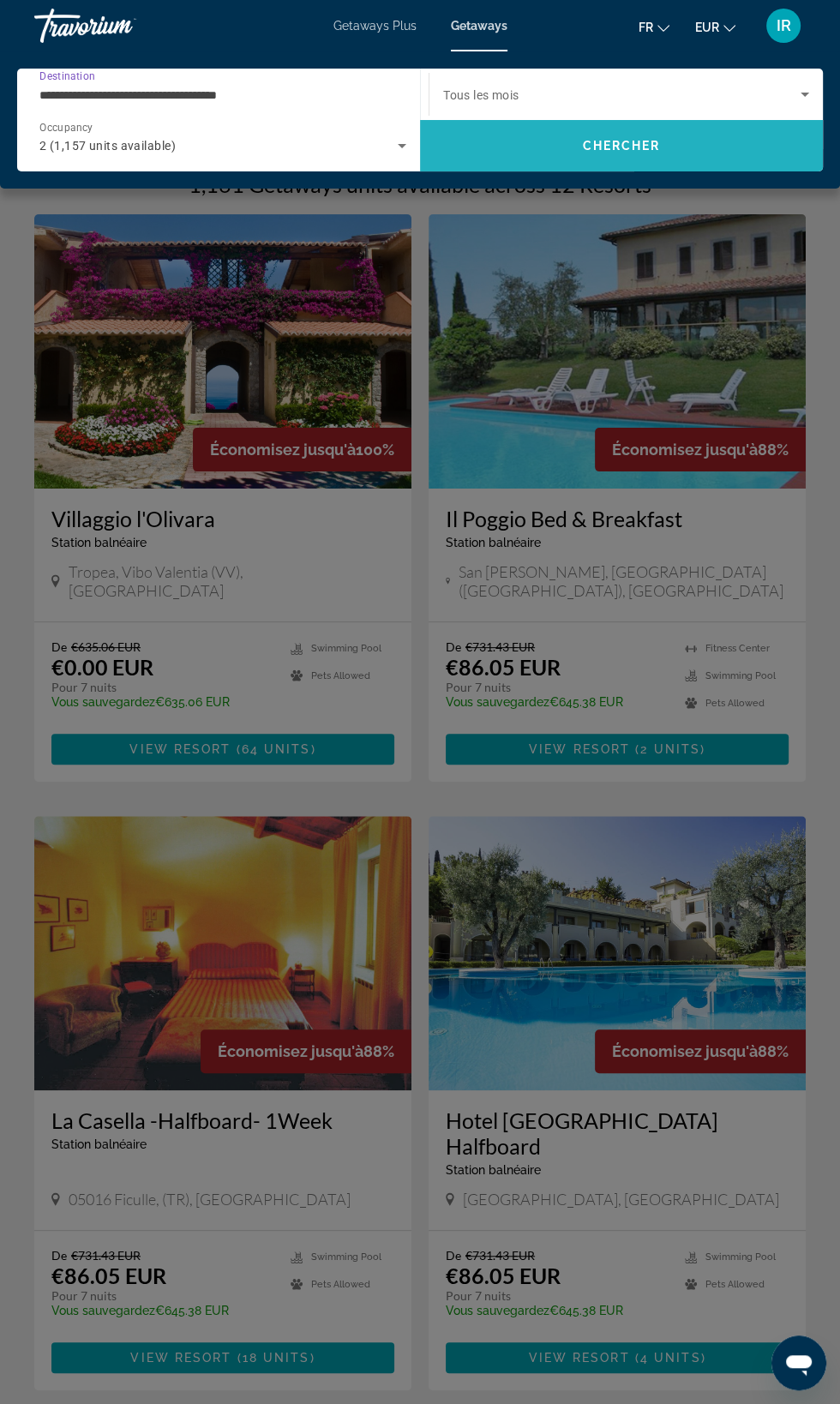
click at [650, 164] on span "Search" at bounding box center [622, 146] width 403 height 41
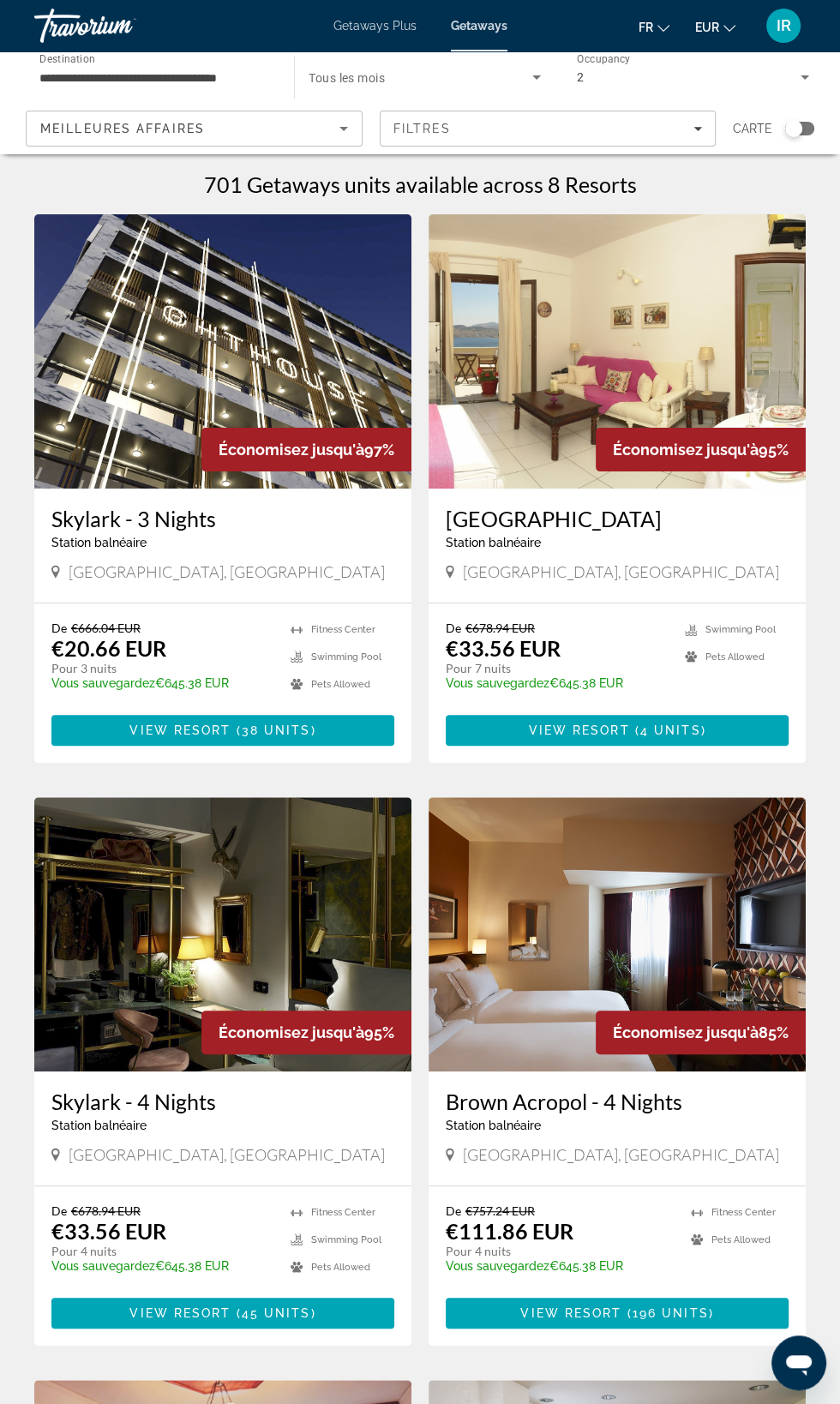
click at [546, 523] on h3 "Clara Hotel" at bounding box center [617, 518] width 343 height 26
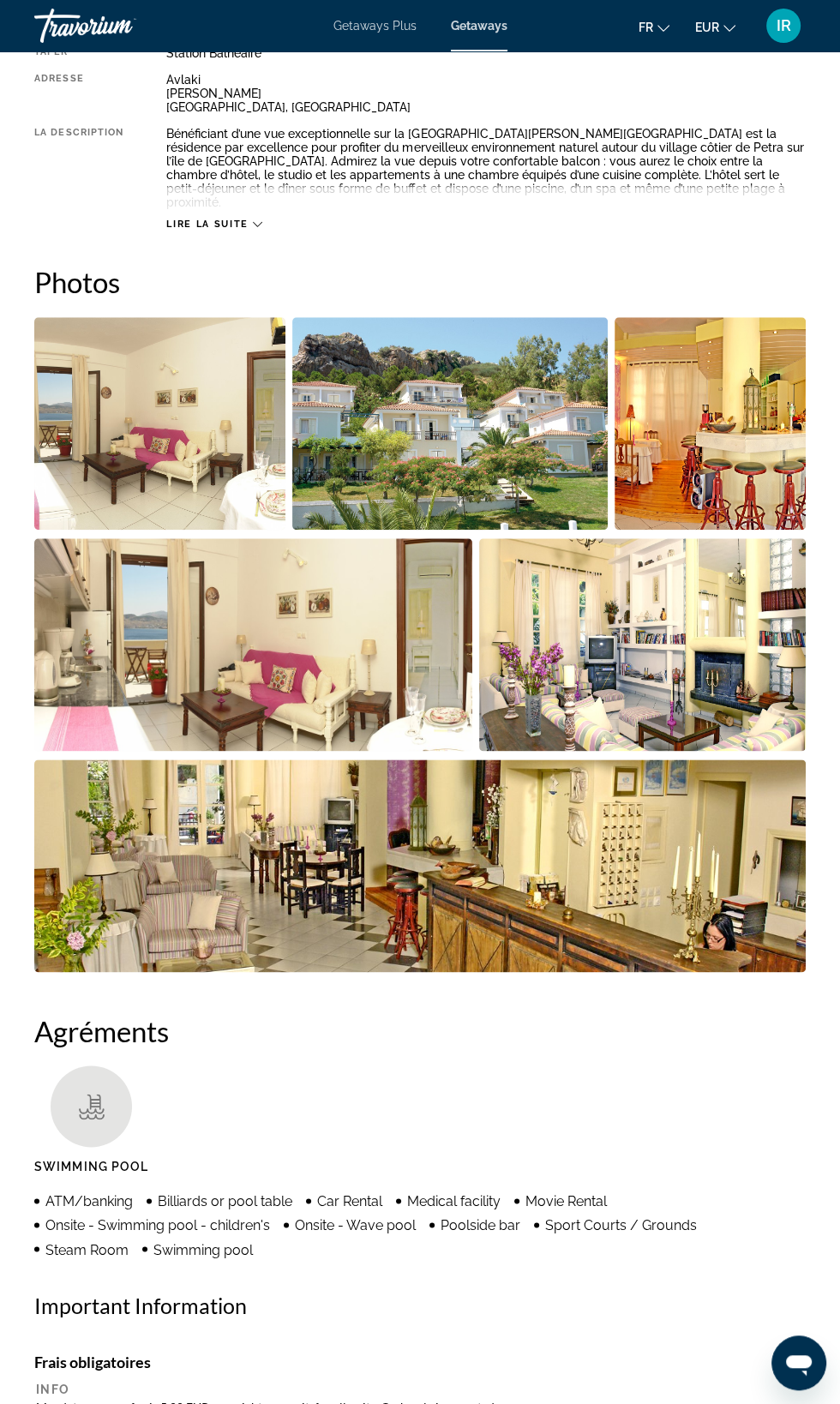
scroll to position [958, 0]
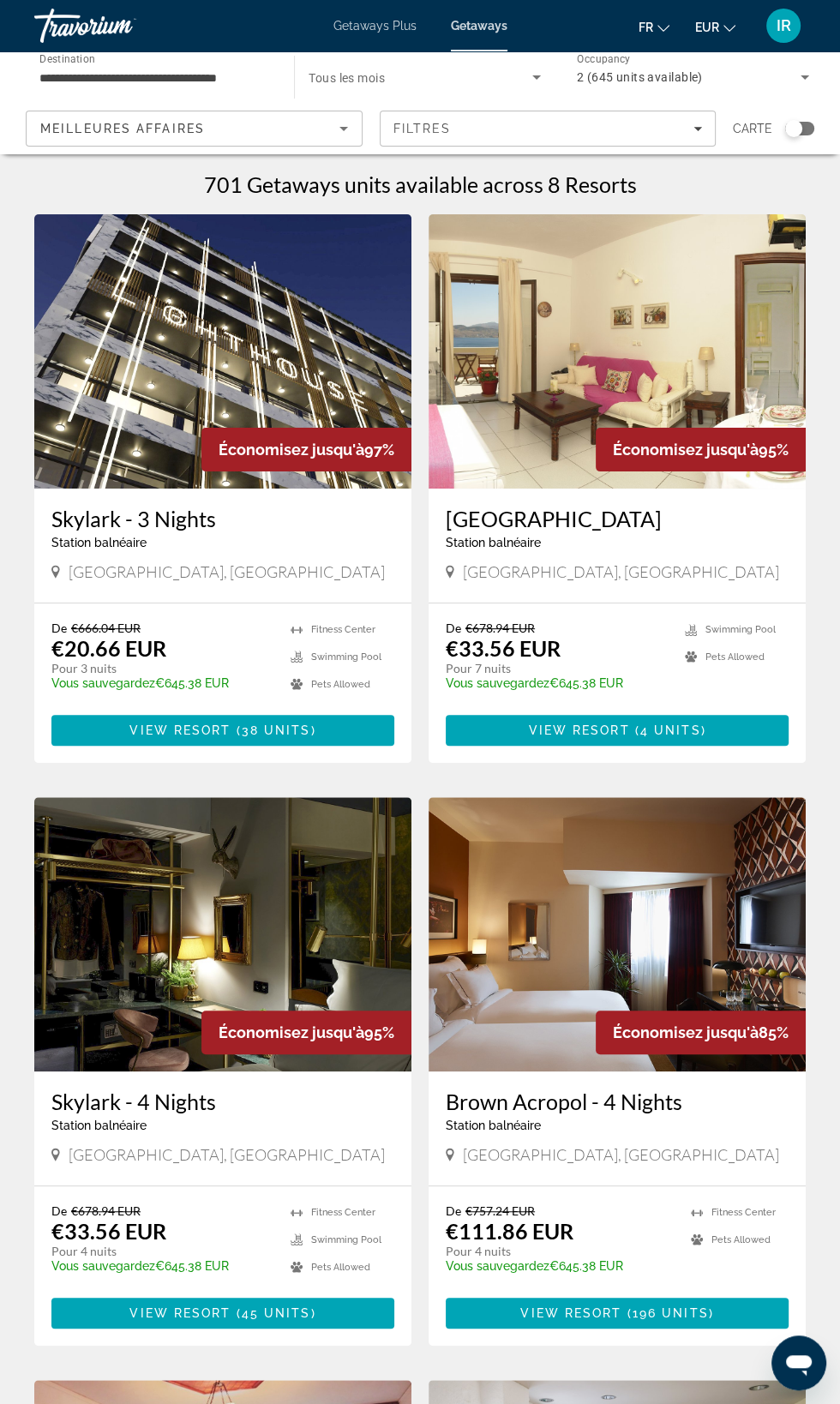
click at [266, 77] on input "**********" at bounding box center [155, 78] width 232 height 20
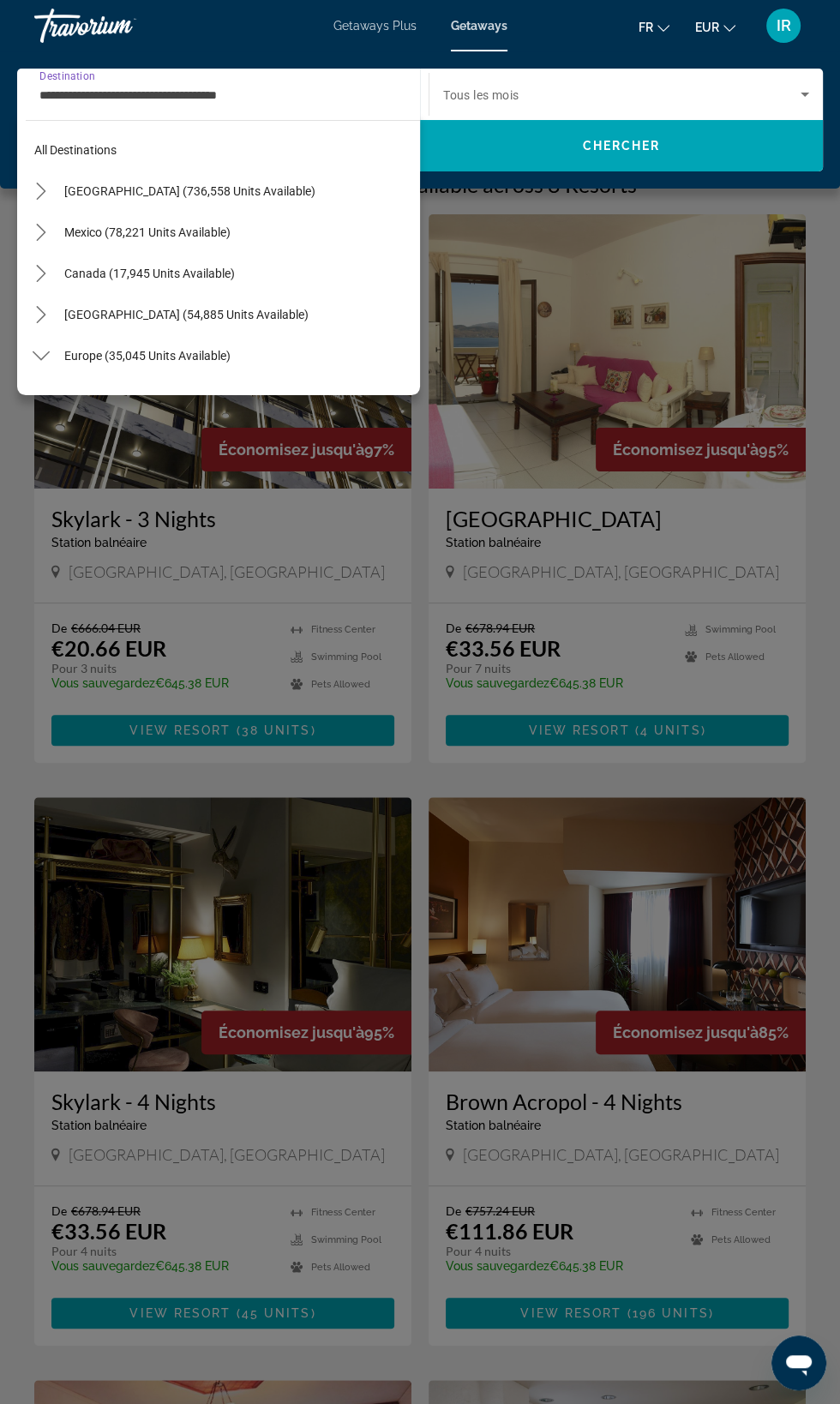
scroll to position [471, 0]
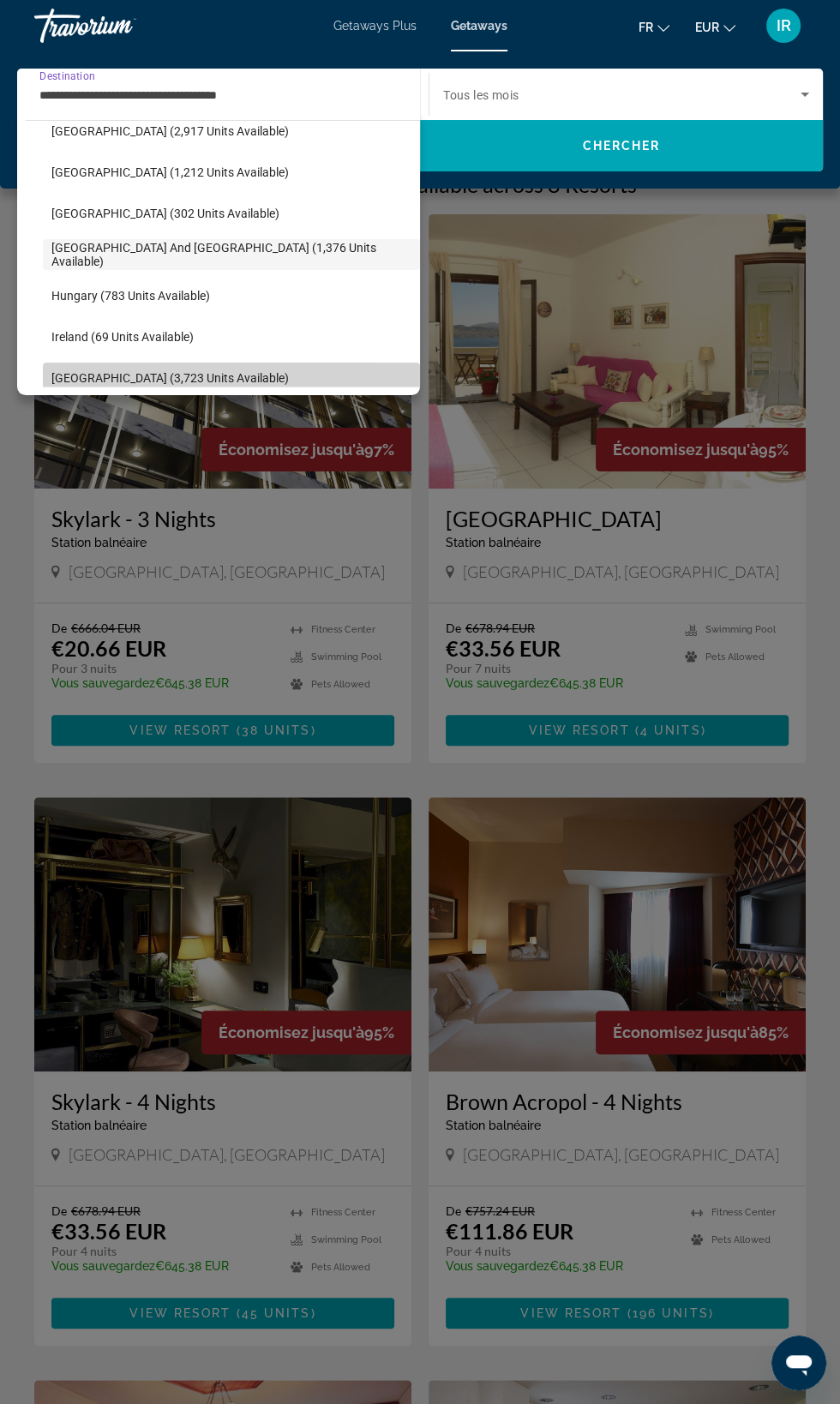
click at [181, 381] on span "[GEOGRAPHIC_DATA] (3,723 units available)" at bounding box center [170, 377] width 238 height 14
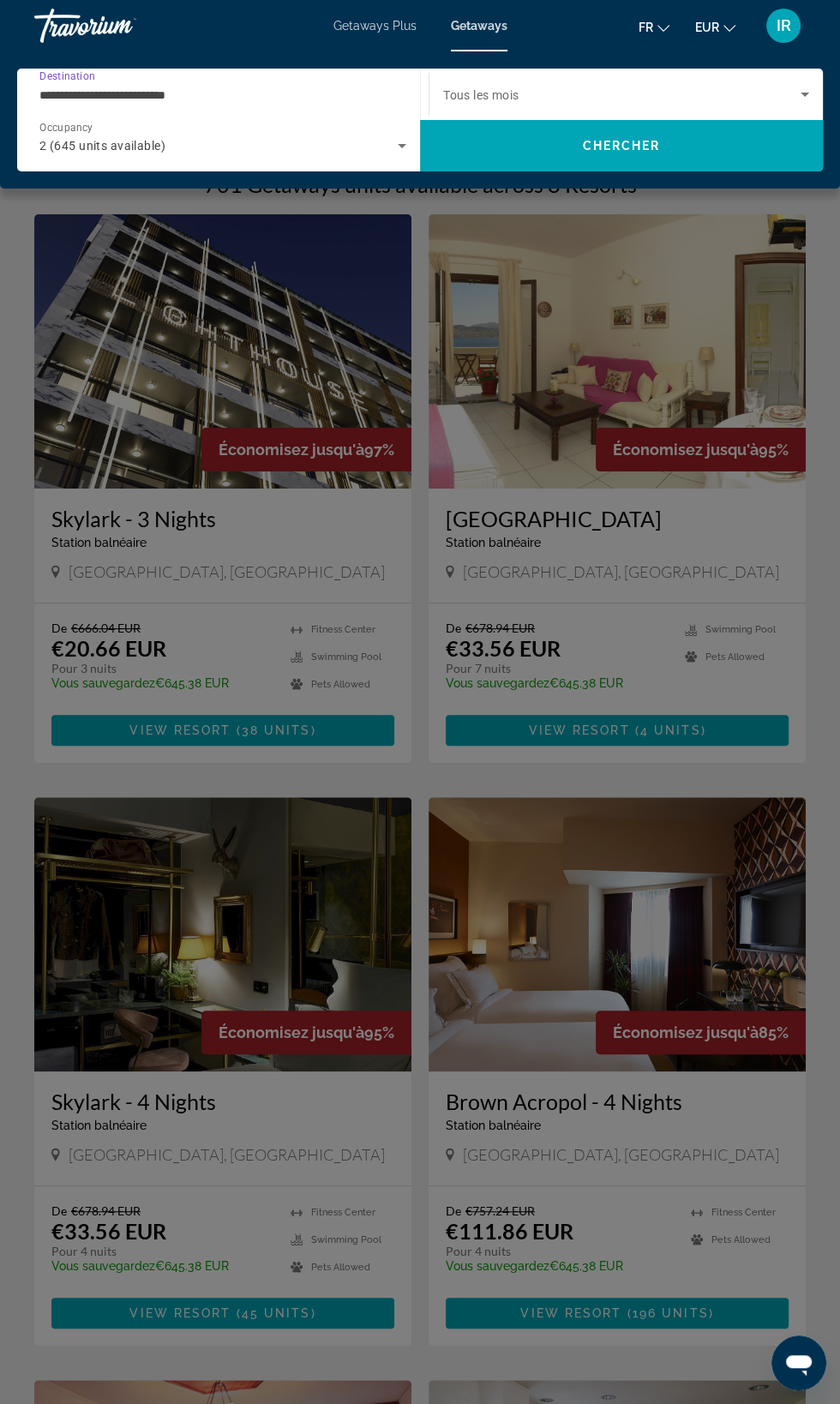
click at [364, 96] on input "**********" at bounding box center [218, 95] width 359 height 20
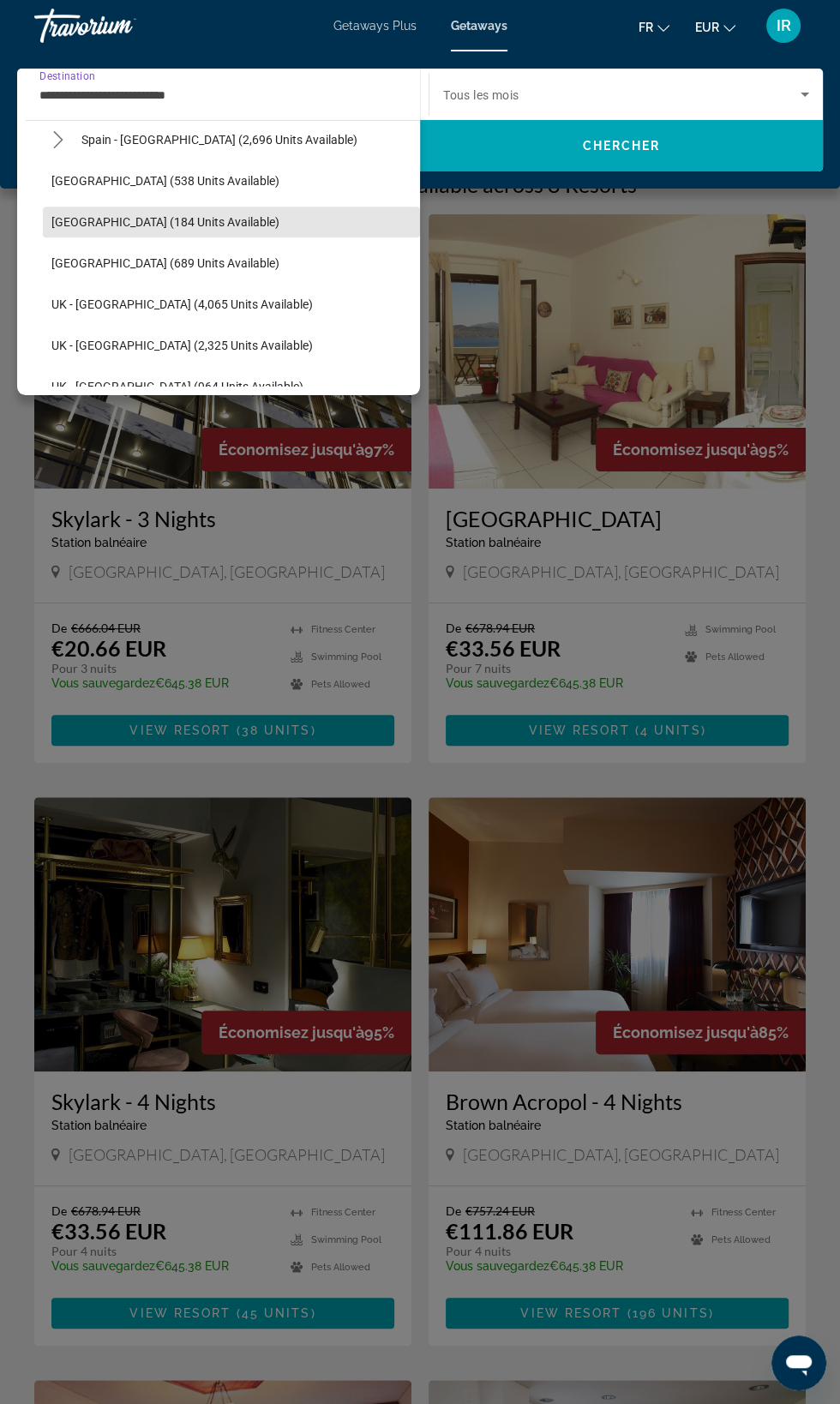
scroll to position [977, 0]
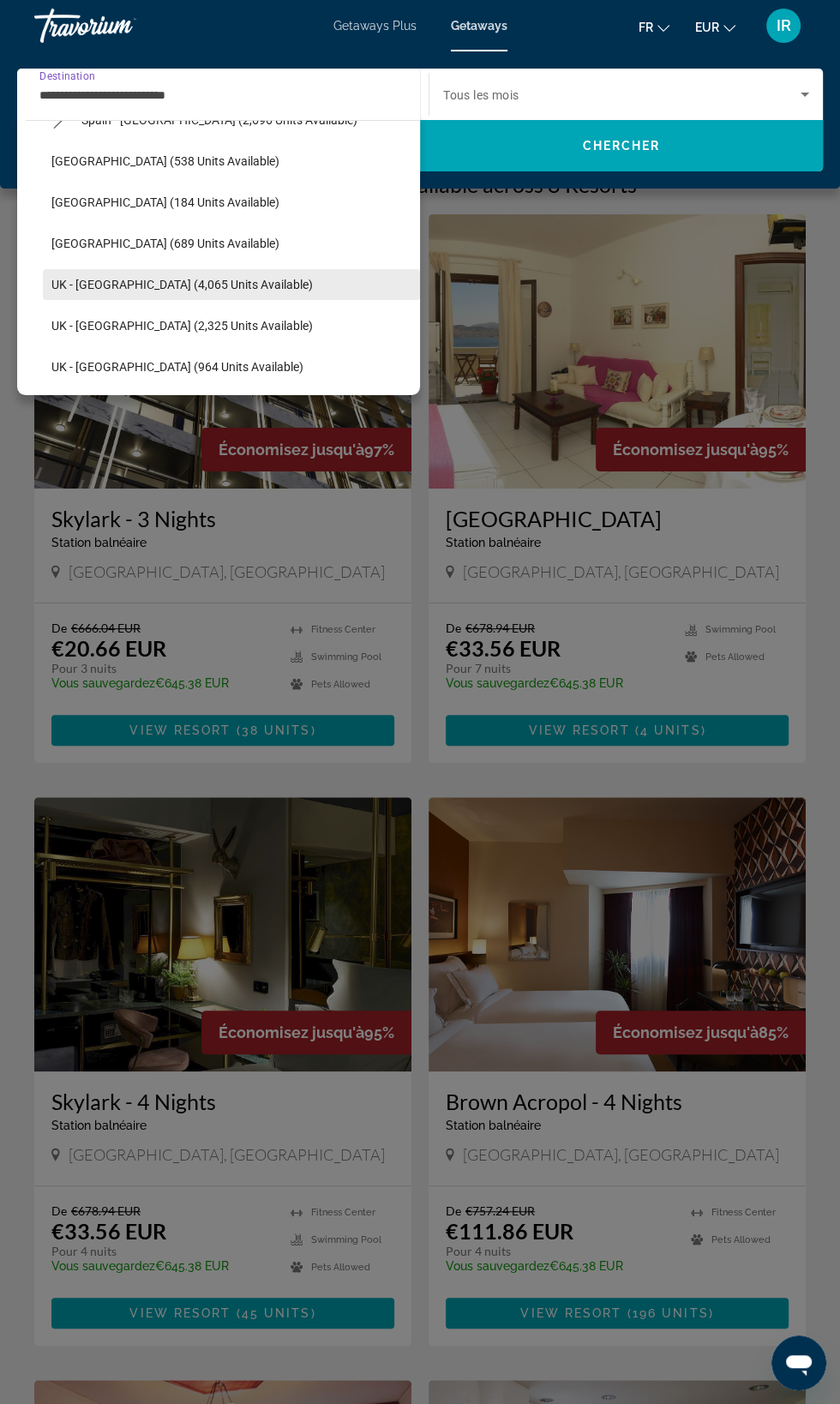
click at [210, 287] on span "UK - [GEOGRAPHIC_DATA] (4,065 units available)" at bounding box center [181, 284] width 261 height 14
type input "**********"
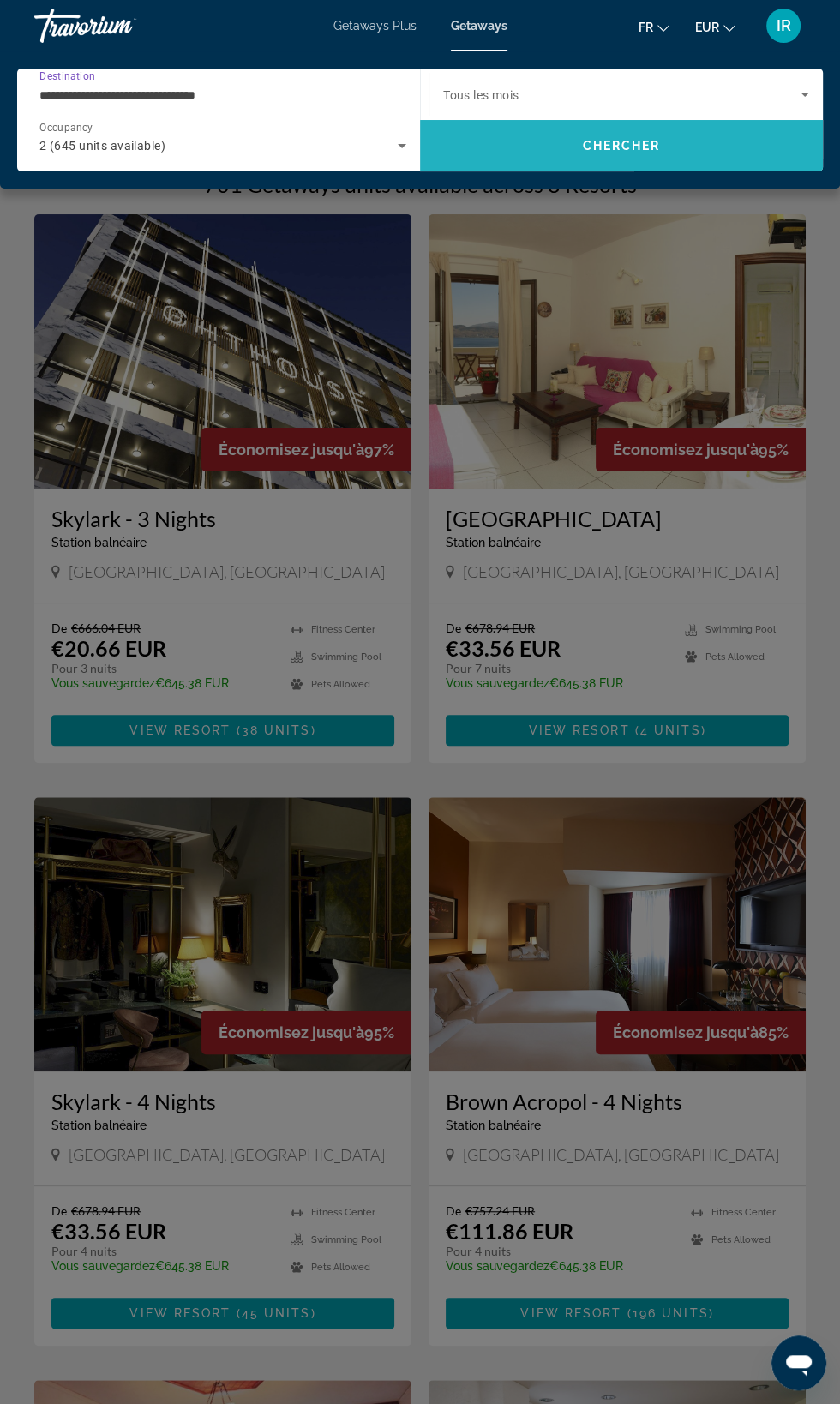
click at [637, 162] on span "Search" at bounding box center [622, 146] width 403 height 41
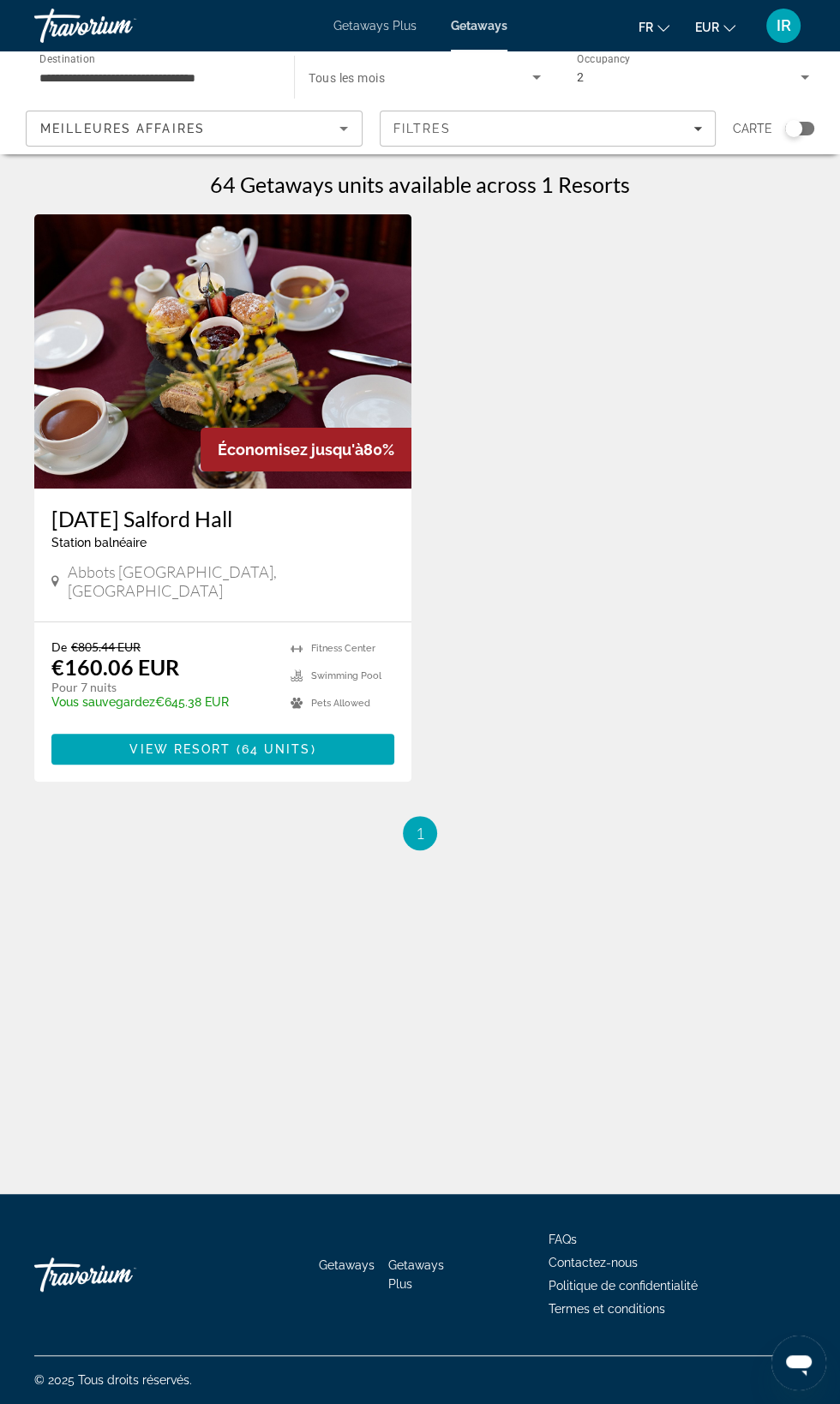
click at [232, 510] on h3 "[DATE] Salford Hall" at bounding box center [222, 518] width 343 height 26
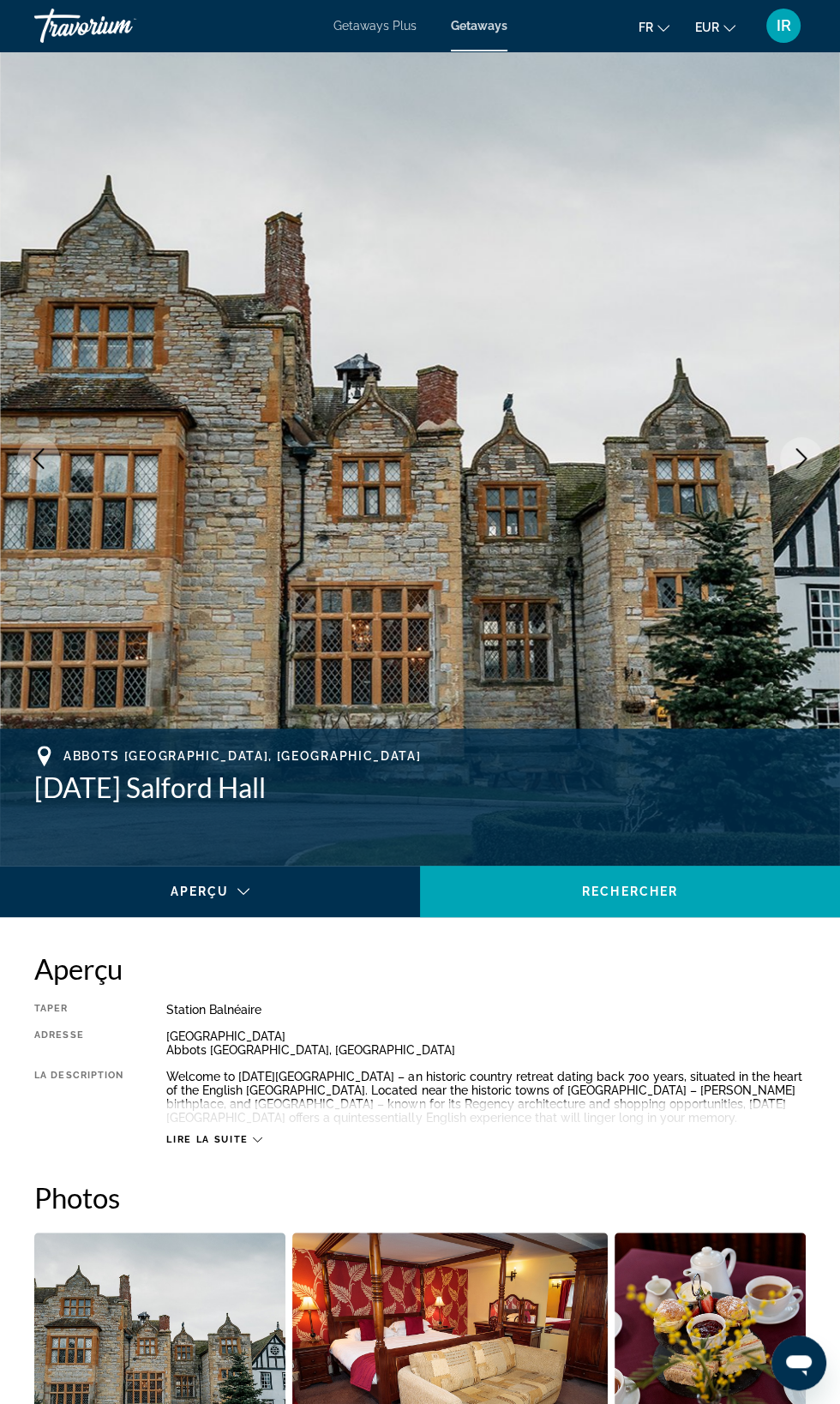
click at [257, 1139] on icon "Main content" at bounding box center [257, 1139] width 9 height 9
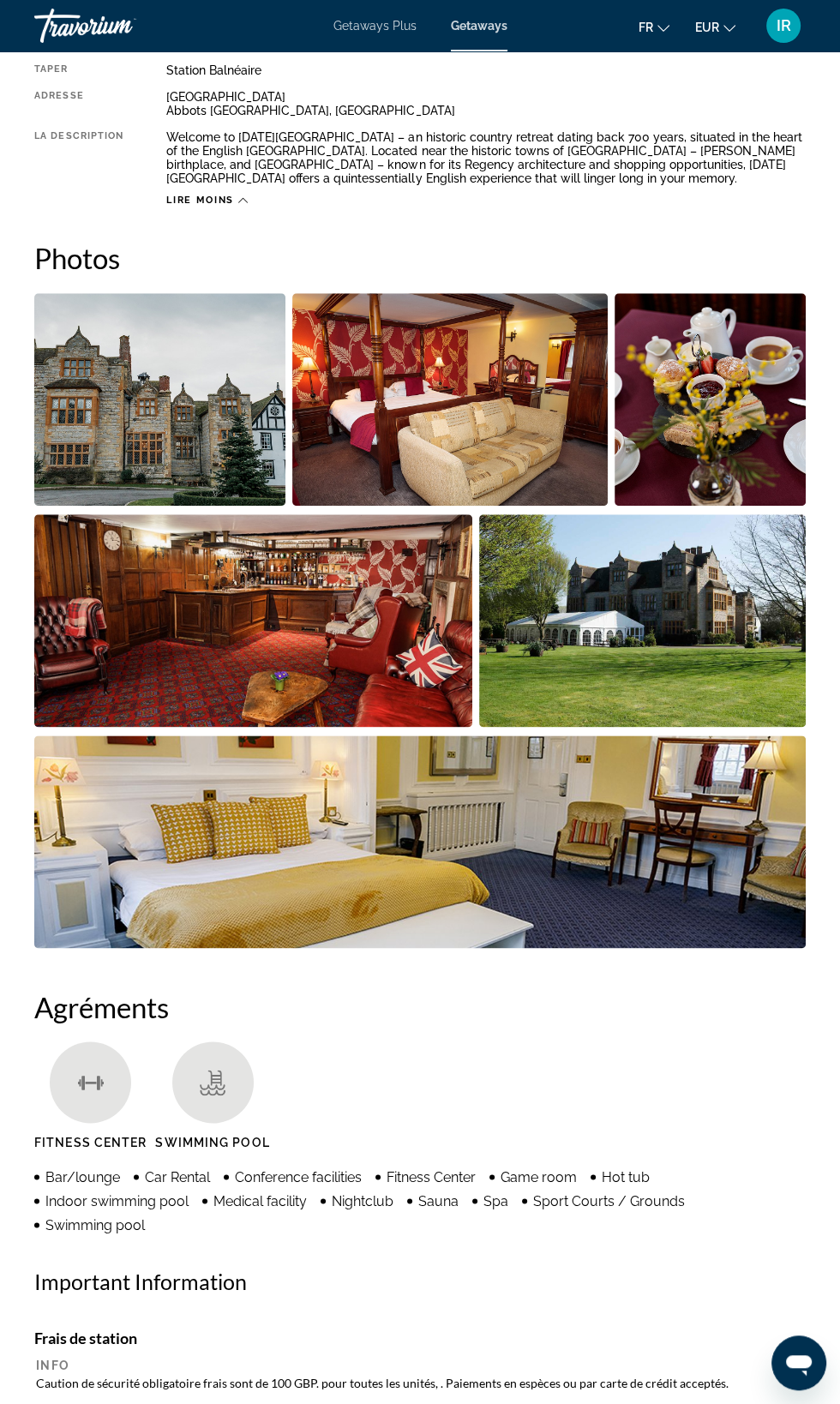
scroll to position [936, 0]
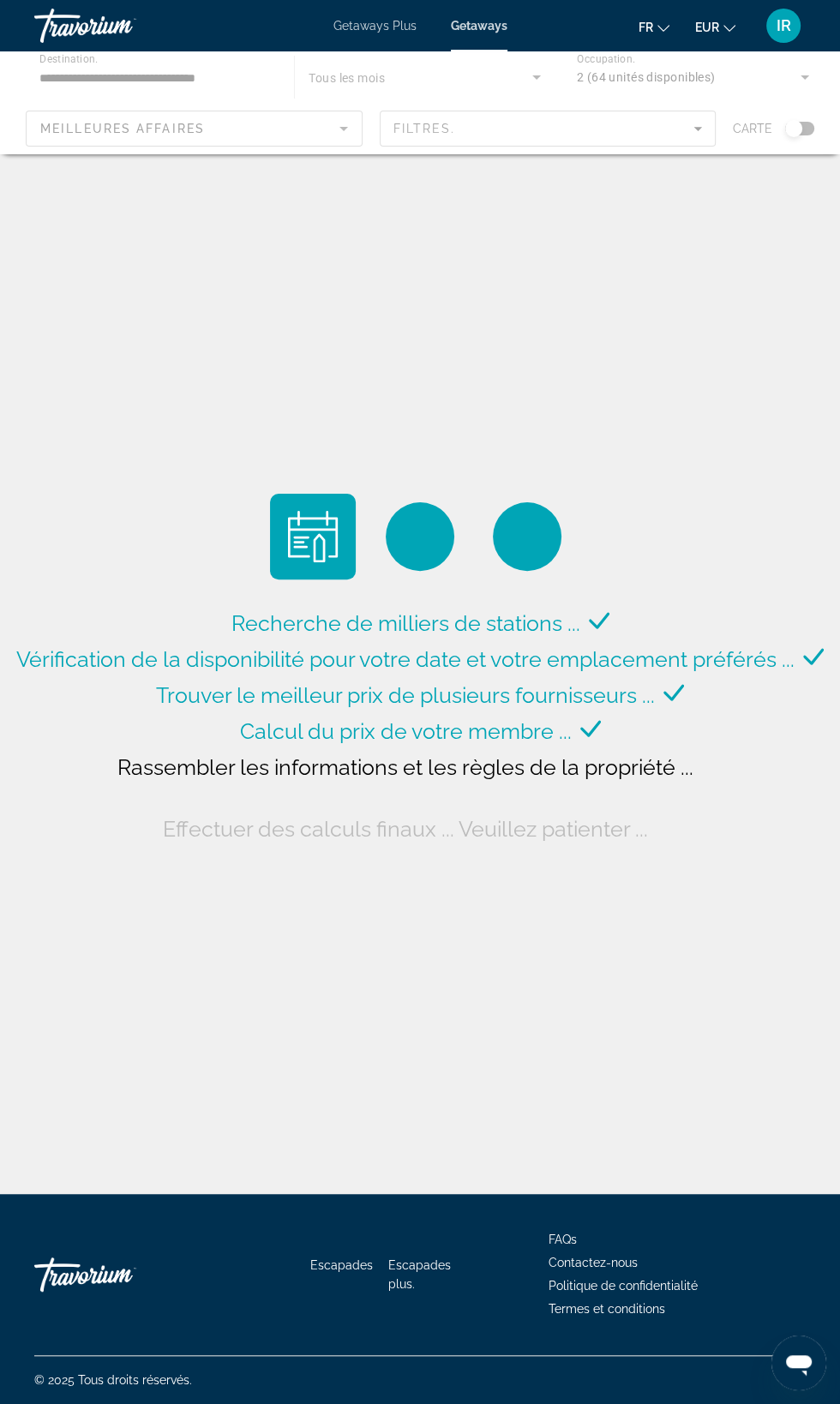
click at [698, 127] on div "Main content" at bounding box center [420, 102] width 840 height 103
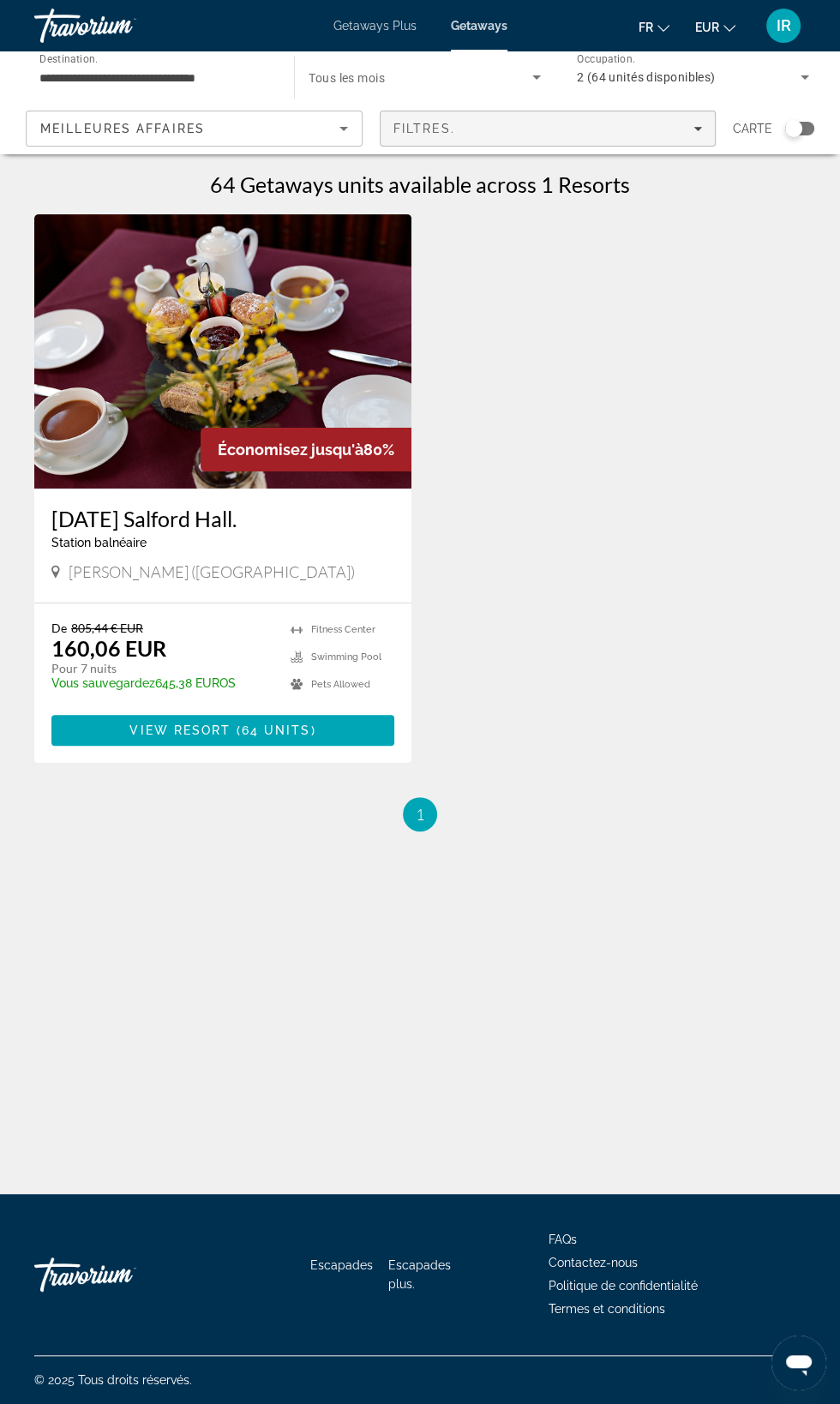
click at [698, 127] on icon "Filters" at bounding box center [697, 129] width 8 height 5
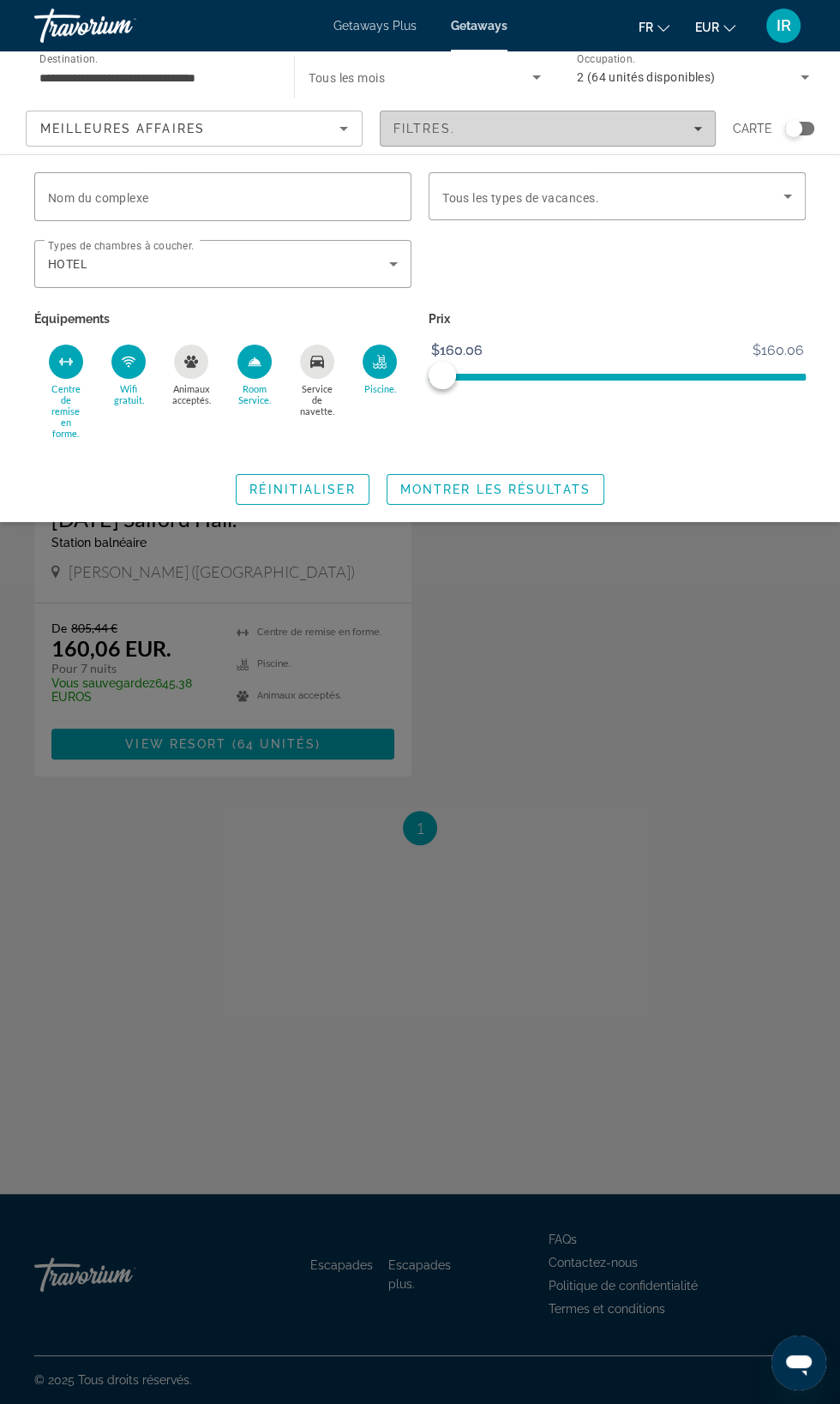
click at [259, 370] on div "Room Service" at bounding box center [255, 361] width 34 height 34
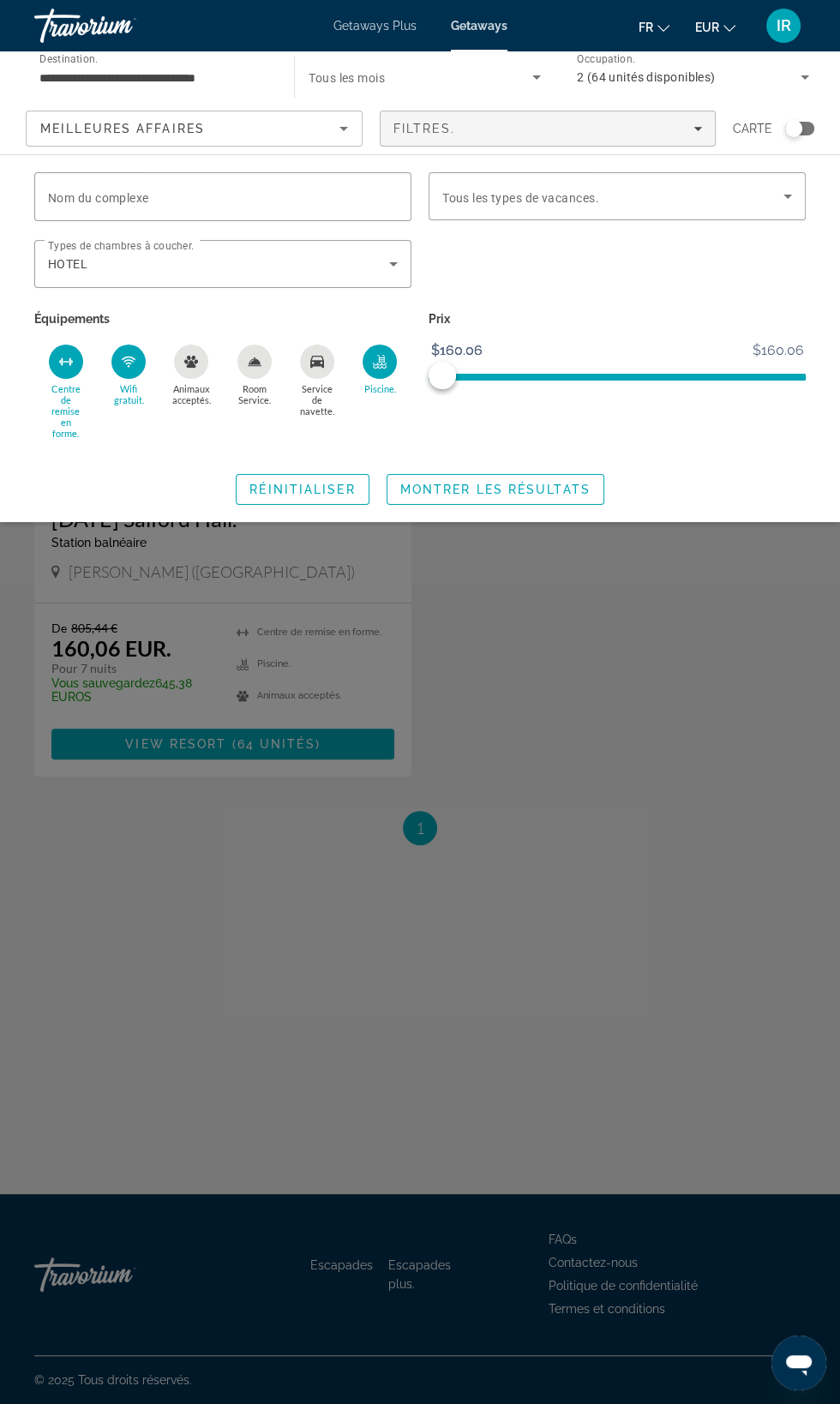
click at [61, 362] on icon "Fitness Center" at bounding box center [62, 362] width 2 height 7
click at [533, 488] on span "Montrer les résultats" at bounding box center [495, 489] width 190 height 14
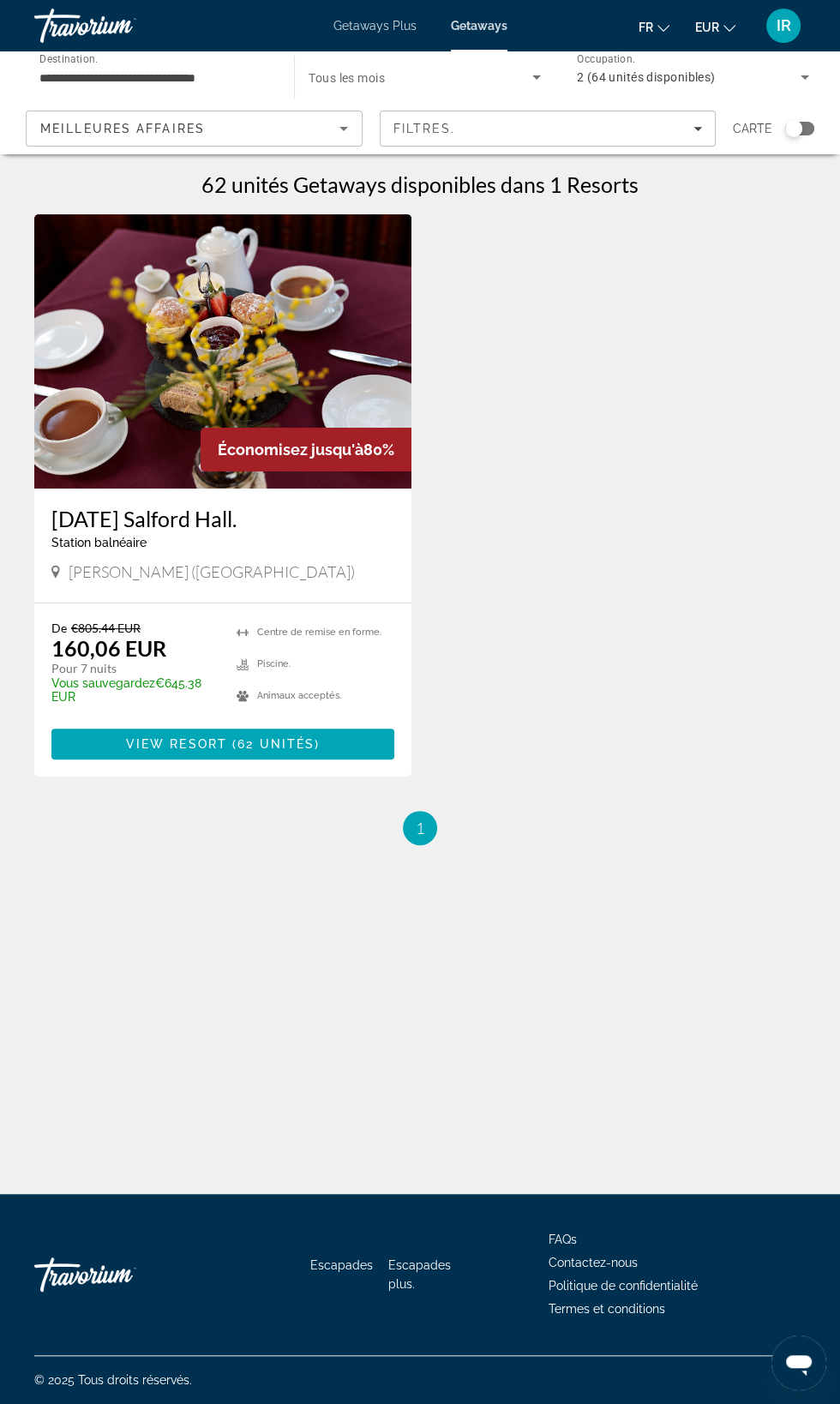
click at [237, 76] on input "**********" at bounding box center [155, 78] width 232 height 20
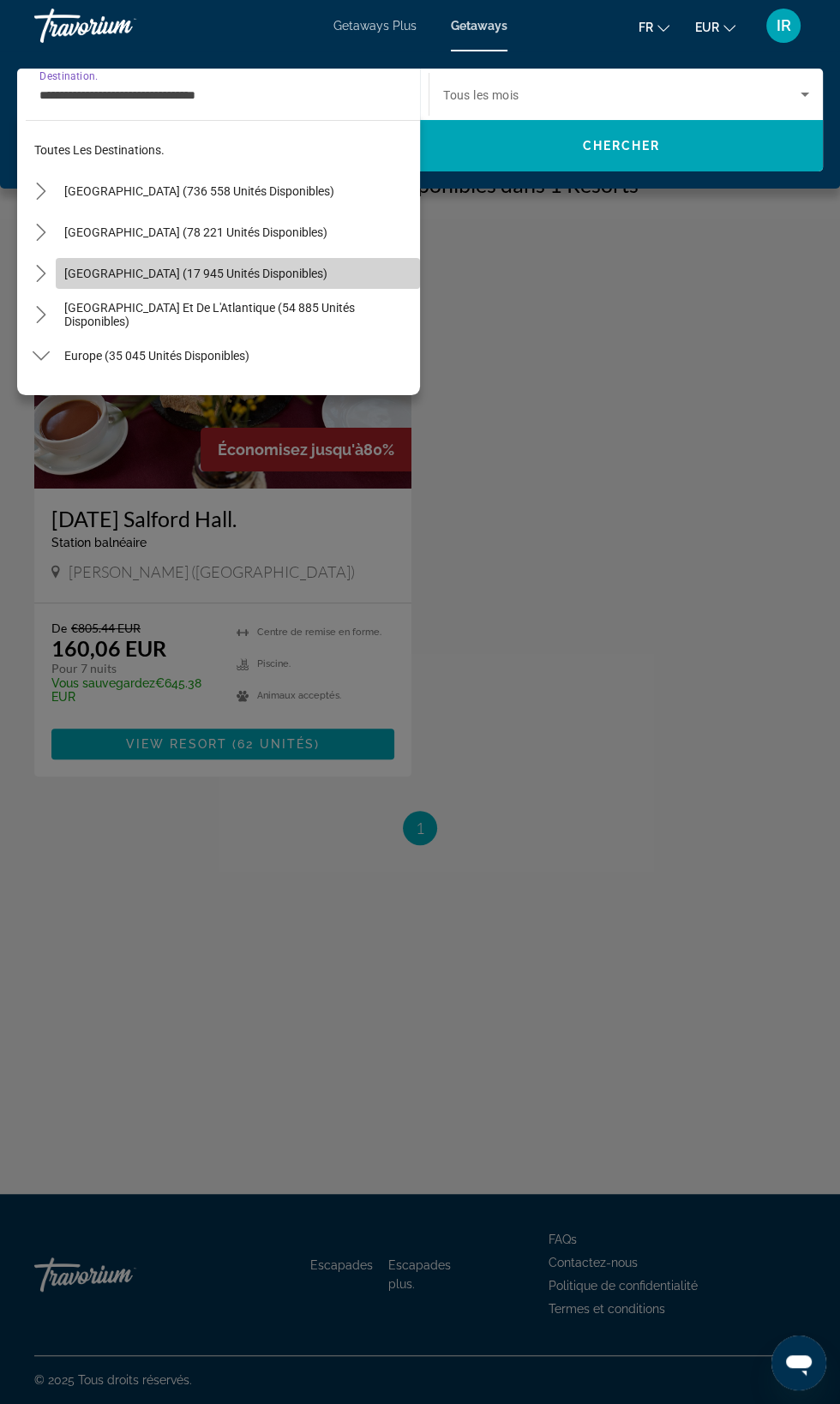
click at [236, 272] on span "[GEOGRAPHIC_DATA] (17 945 unités disponibles)" at bounding box center [195, 273] width 263 height 14
type input "**********"
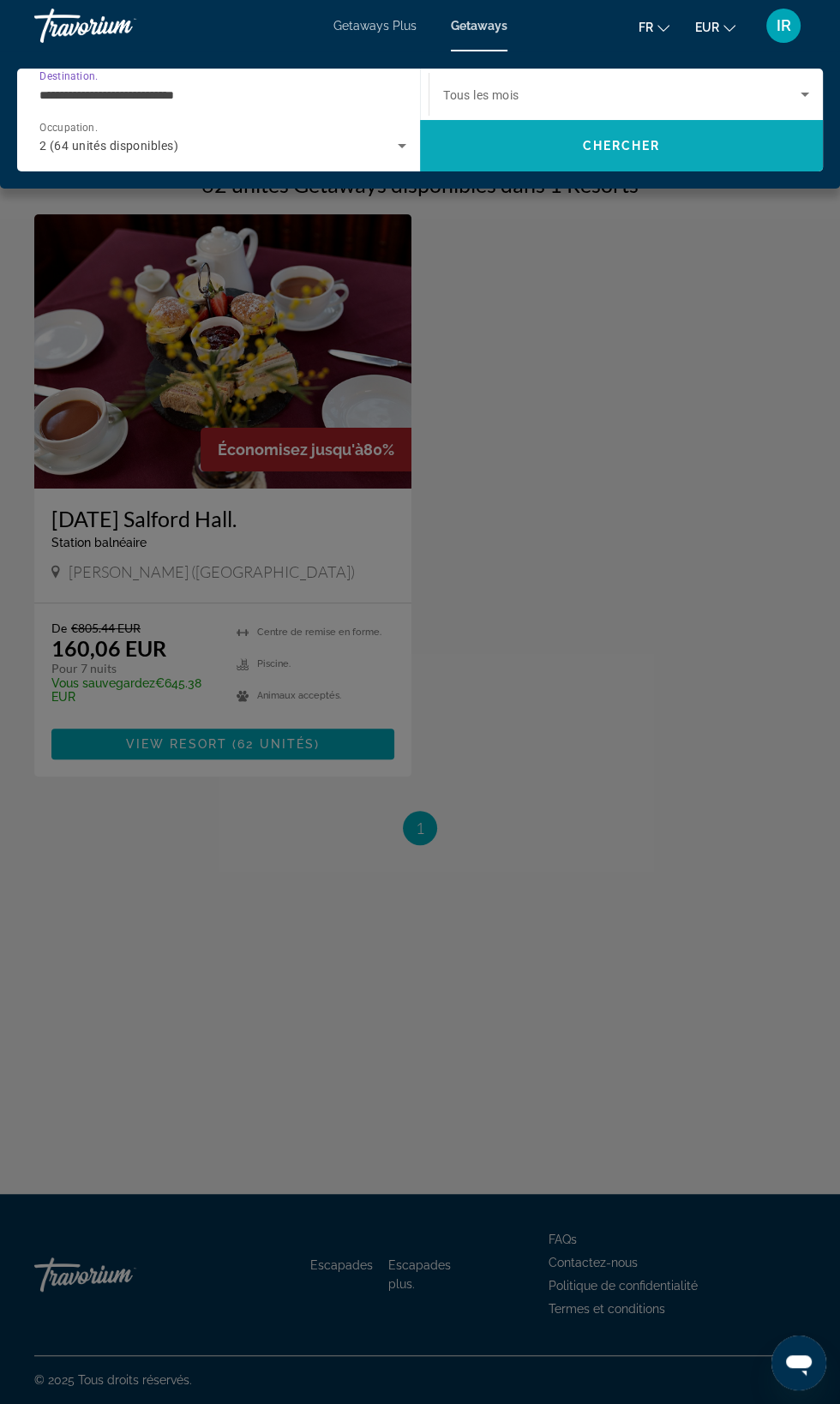
click at [676, 143] on span "Search" at bounding box center [622, 146] width 403 height 41
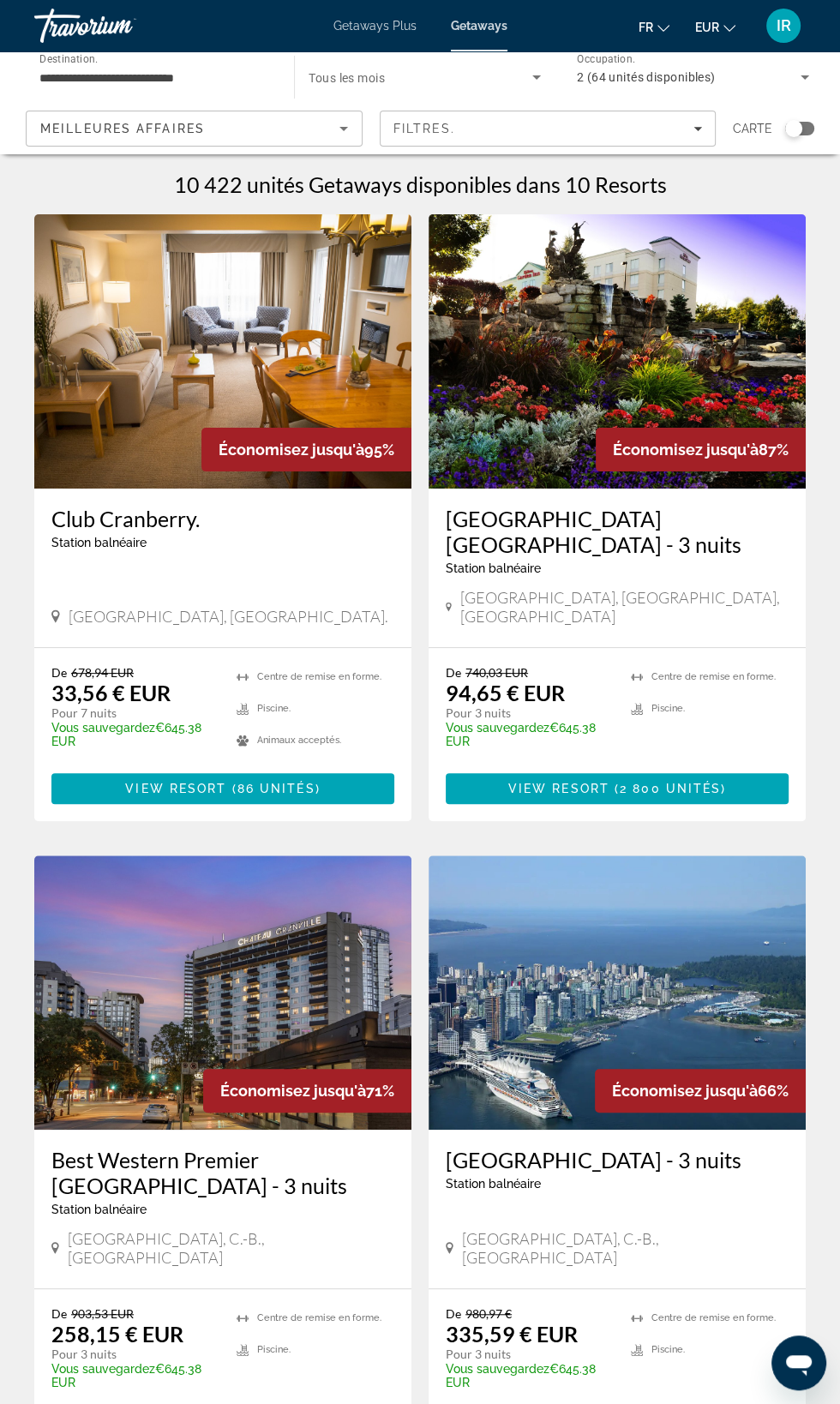
click at [194, 525] on h3 "Club Cranberry." at bounding box center [222, 518] width 343 height 26
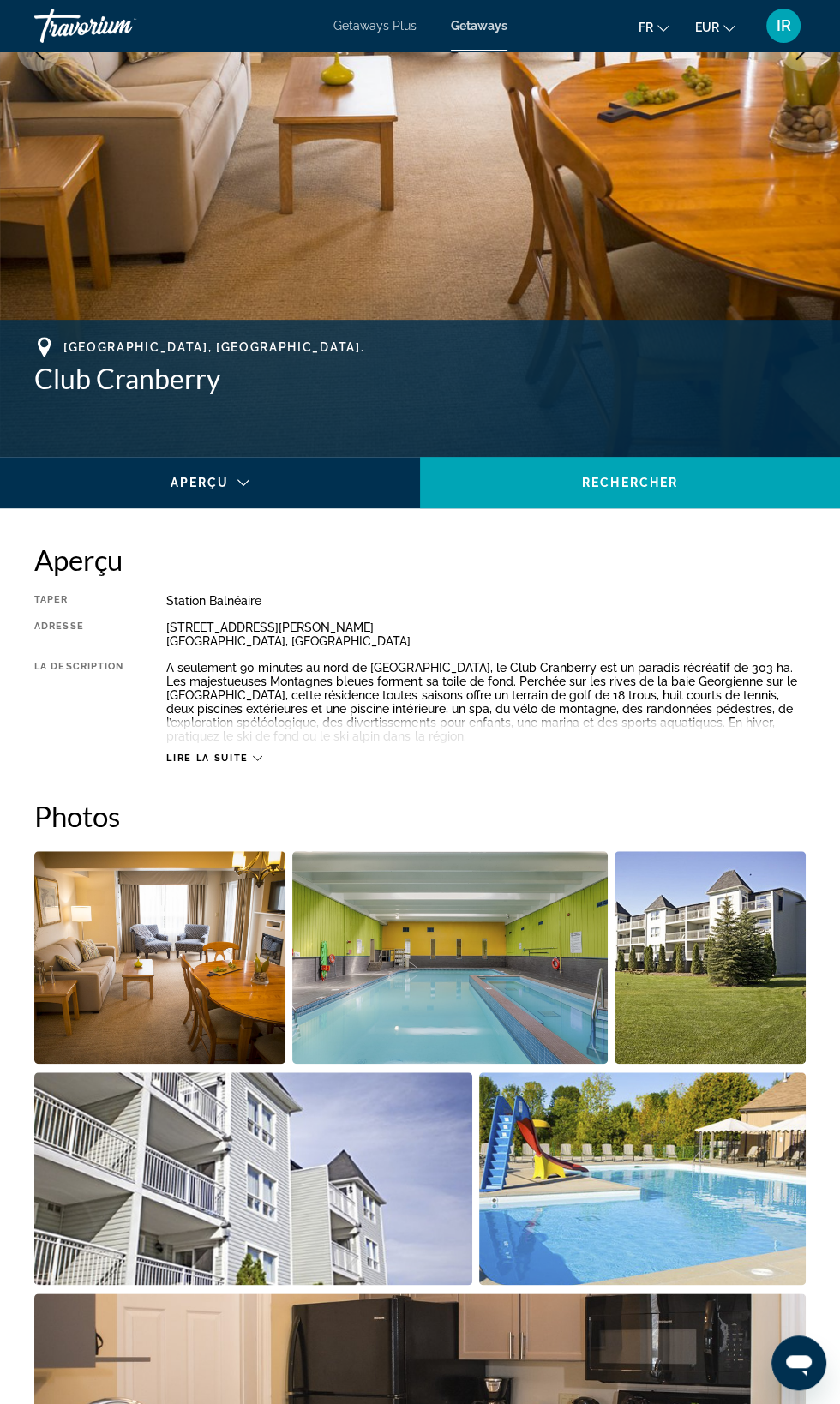
scroll to position [415, 0]
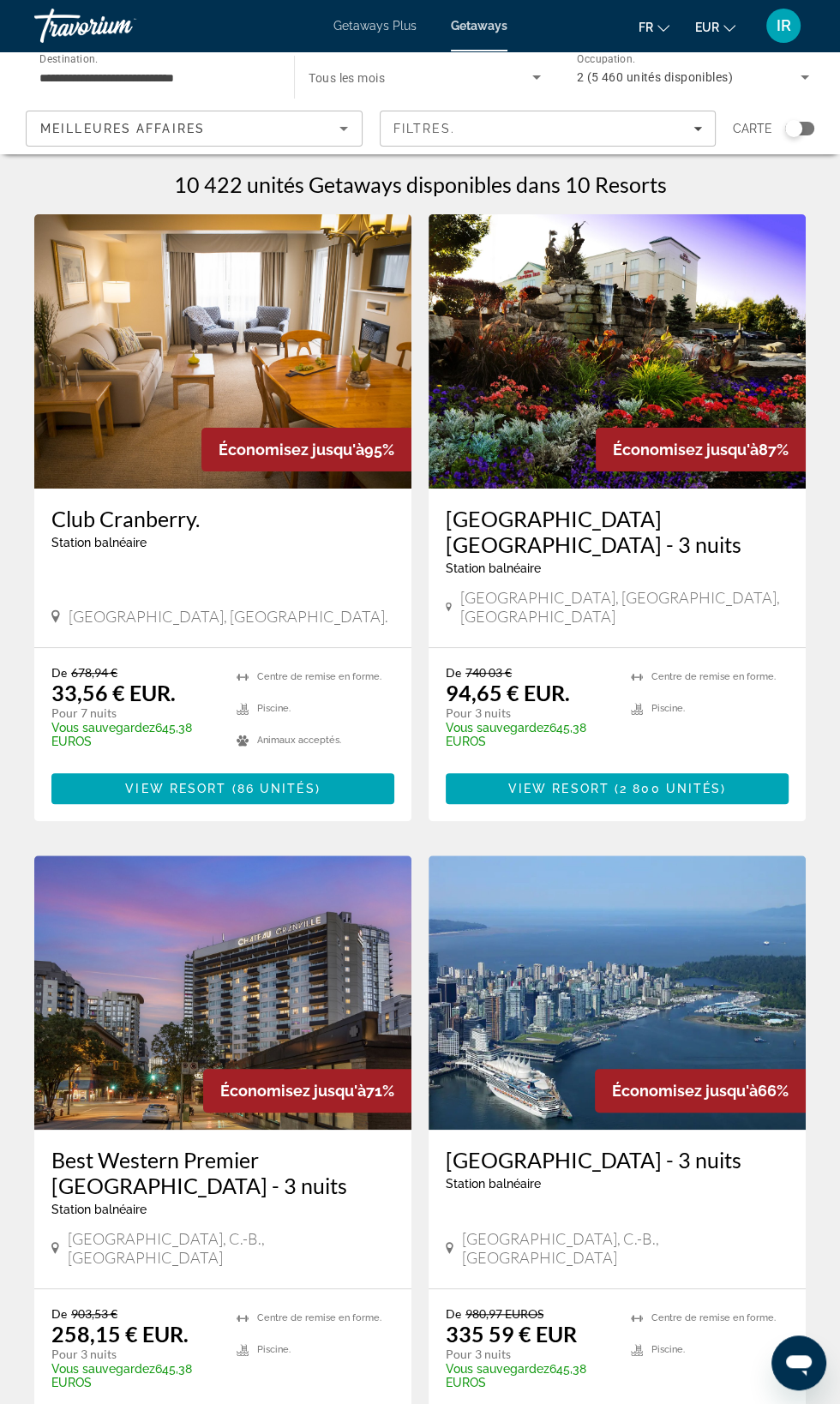
click at [242, 85] on input "**********" at bounding box center [155, 78] width 232 height 20
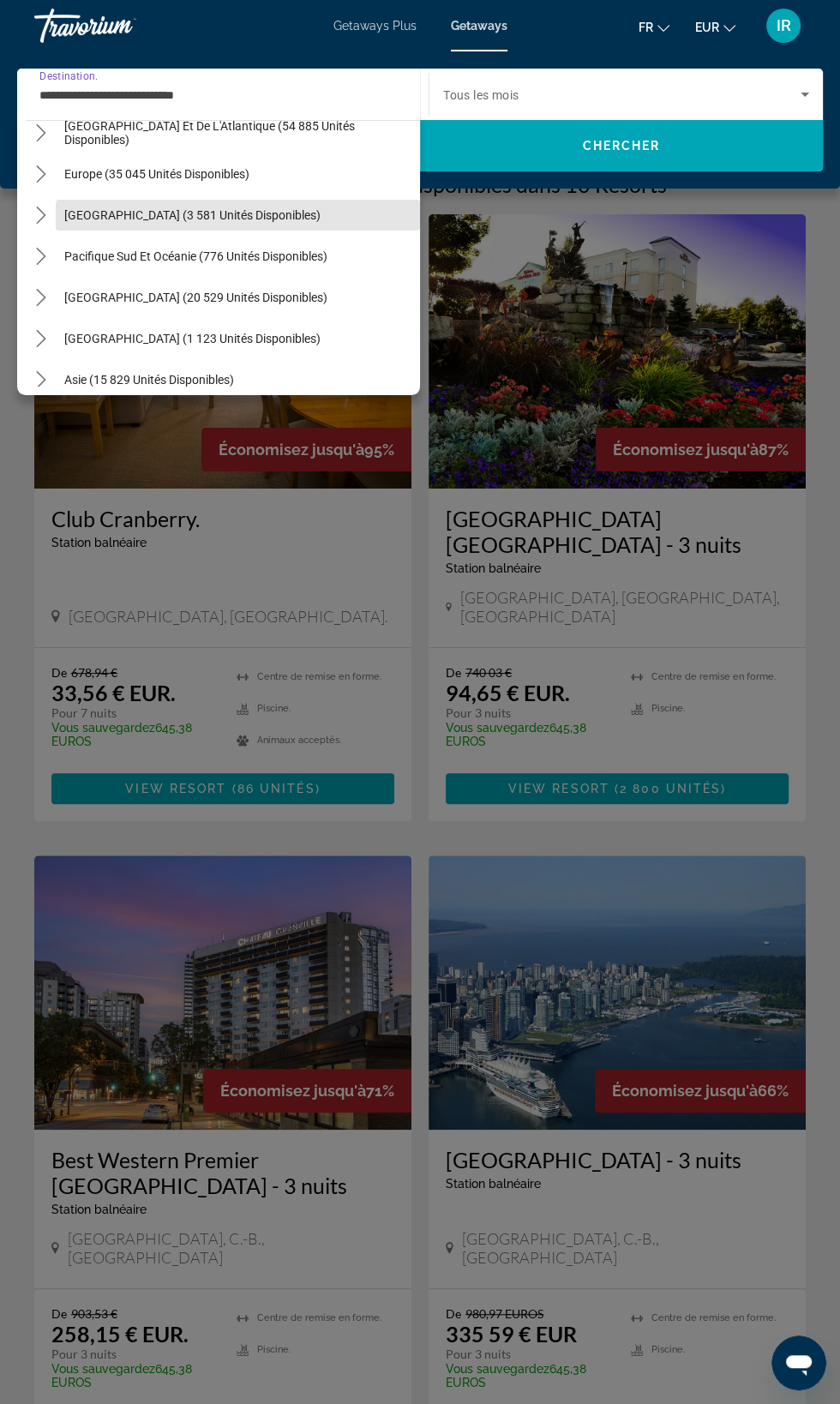
scroll to position [264, 0]
click at [248, 221] on span "Select destination: Australia (3,581 units available)" at bounding box center [238, 215] width 364 height 41
type input "**********"
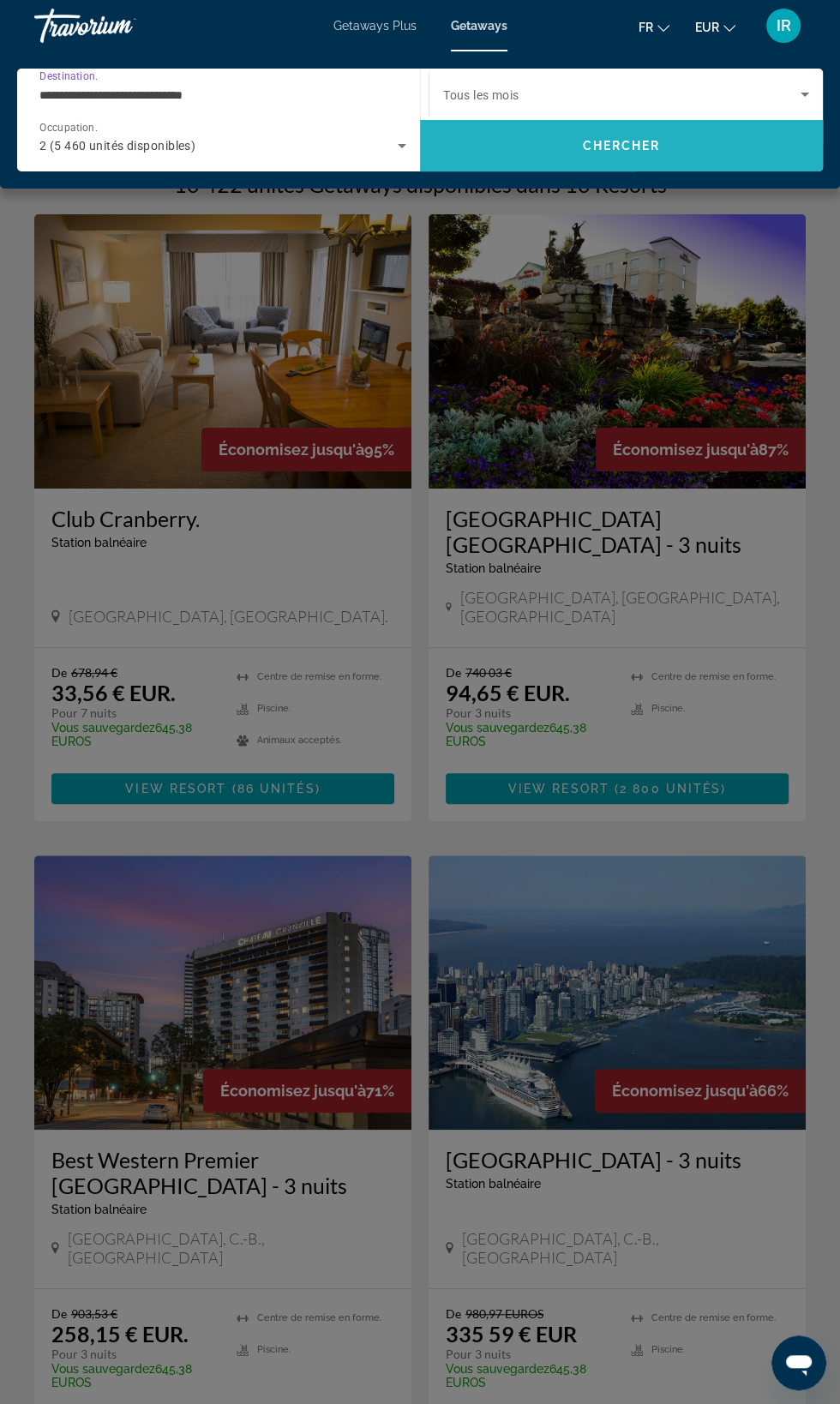
click at [647, 154] on span "Search" at bounding box center [622, 146] width 403 height 41
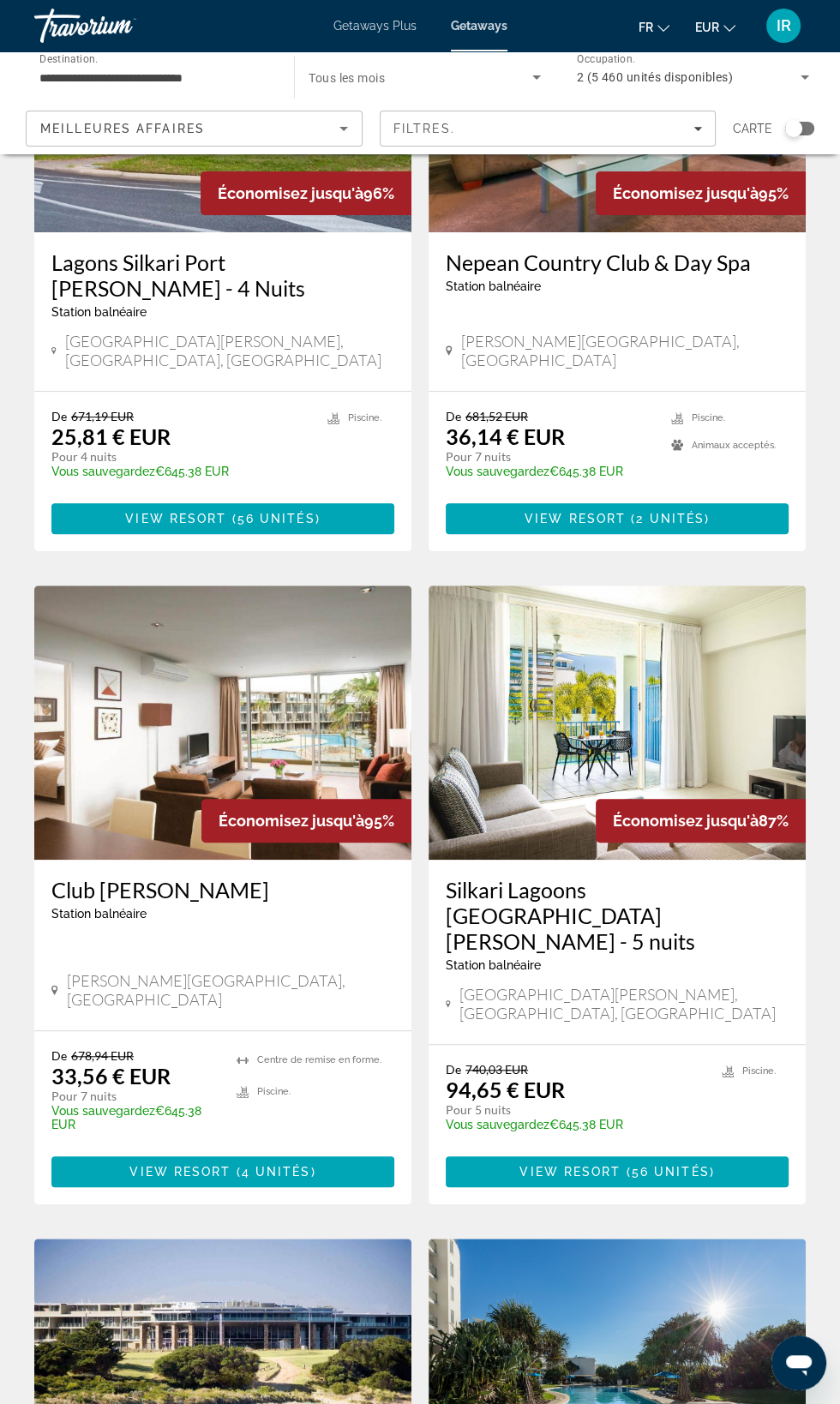
scroll to position [260, 0]
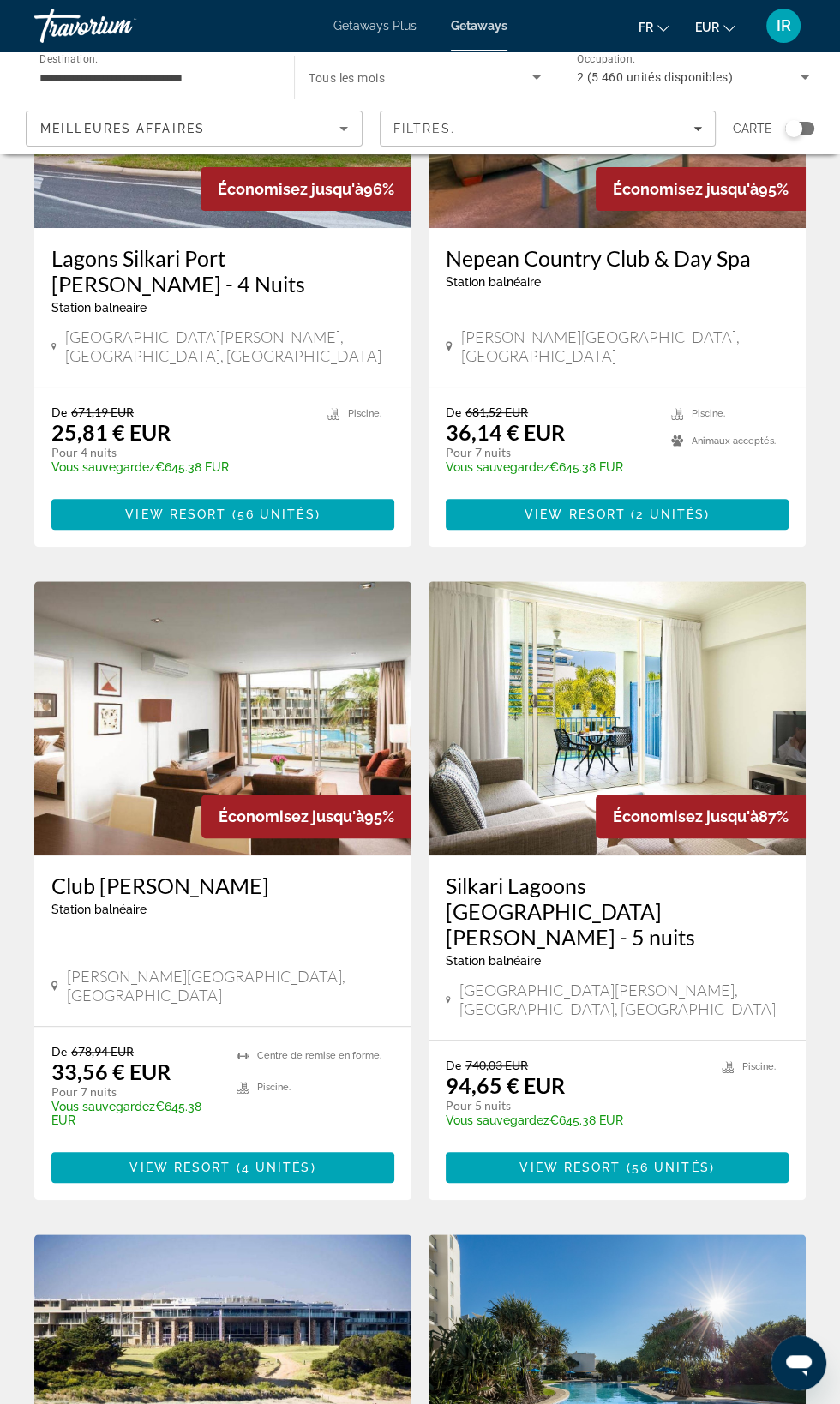
click at [265, 873] on h3 "Club [PERSON_NAME]" at bounding box center [222, 886] width 343 height 26
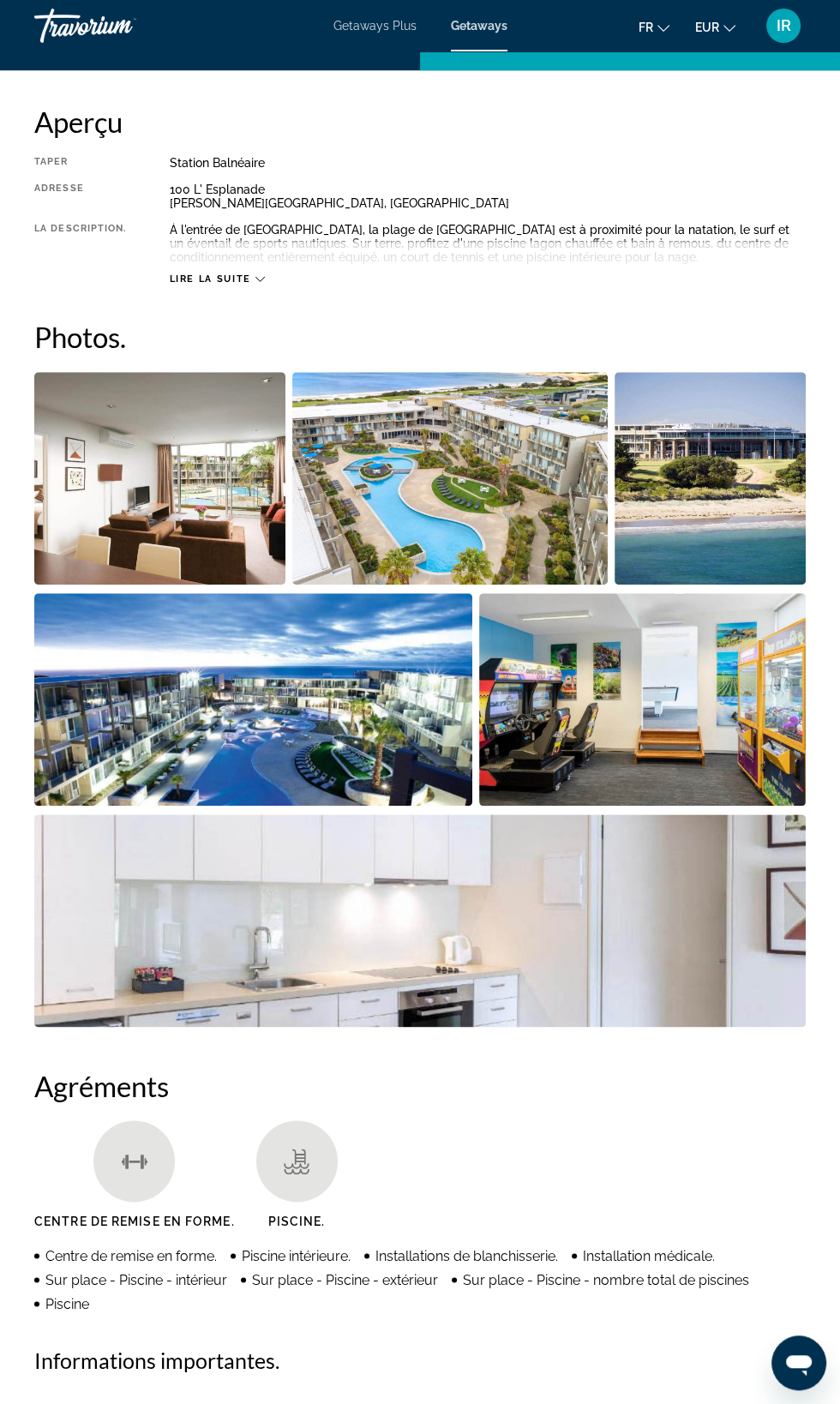
scroll to position [848, 0]
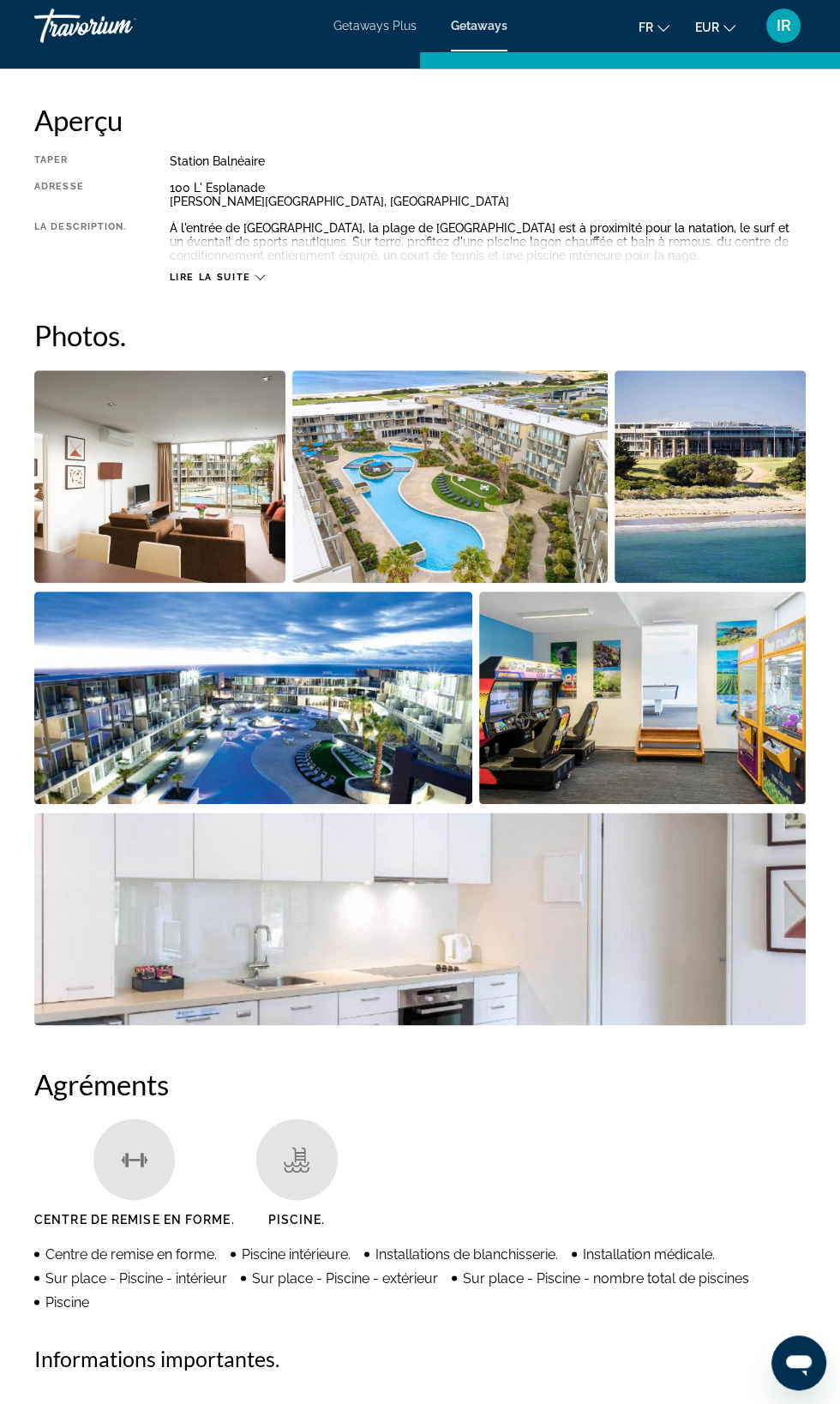
click at [260, 276] on icon "Main content" at bounding box center [260, 277] width 9 height 9
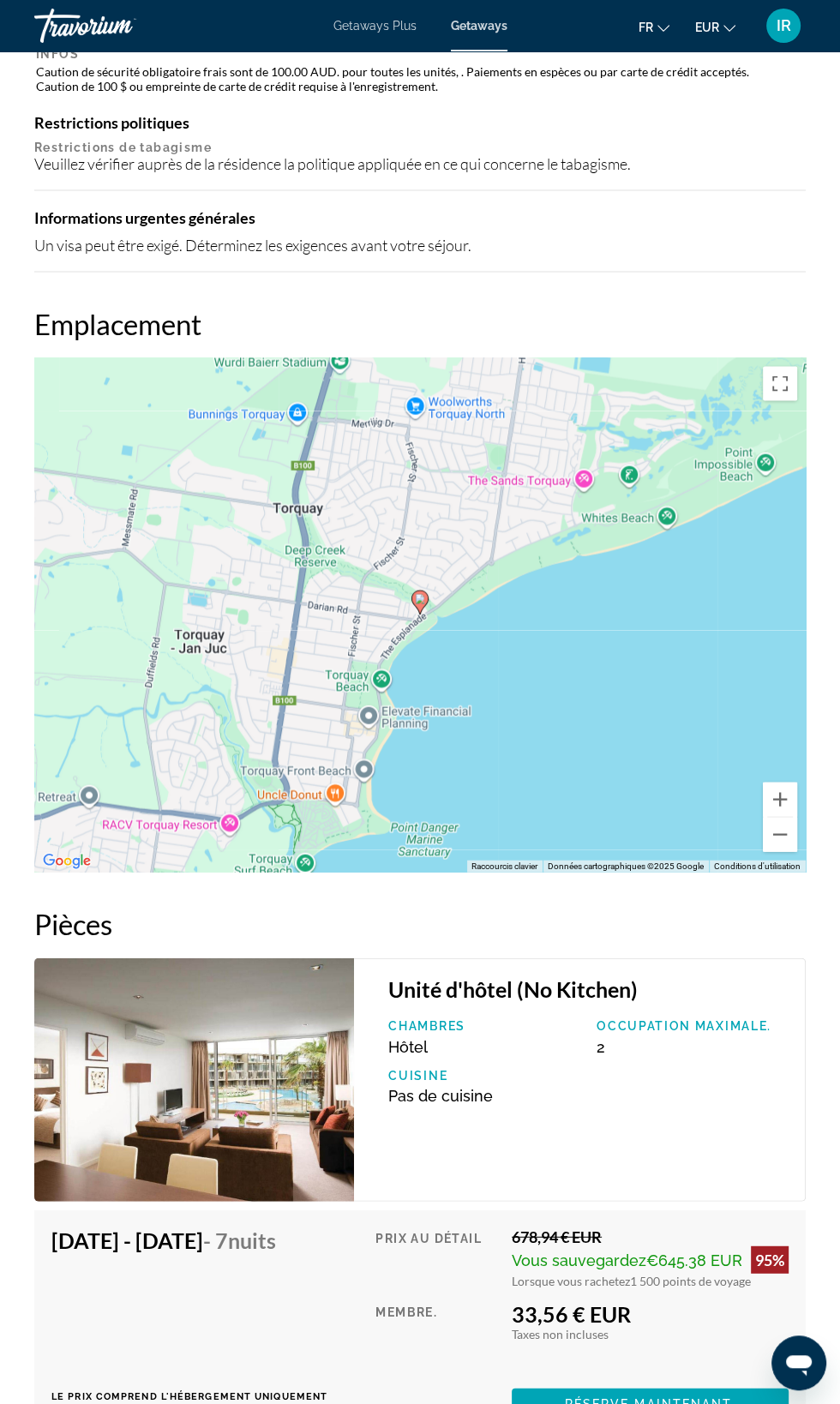
scroll to position [2250, 0]
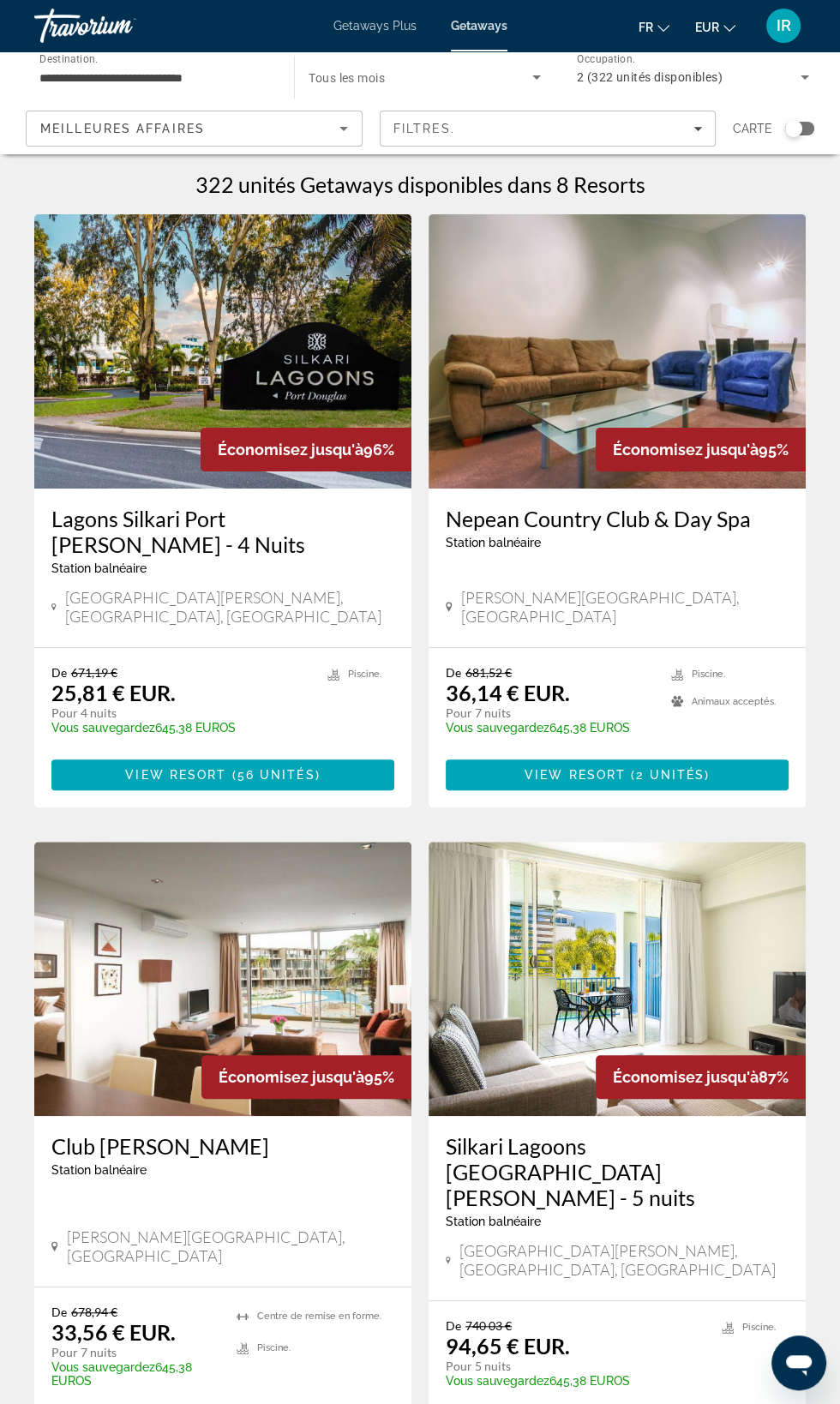
click at [232, 76] on input "**********" at bounding box center [155, 78] width 232 height 20
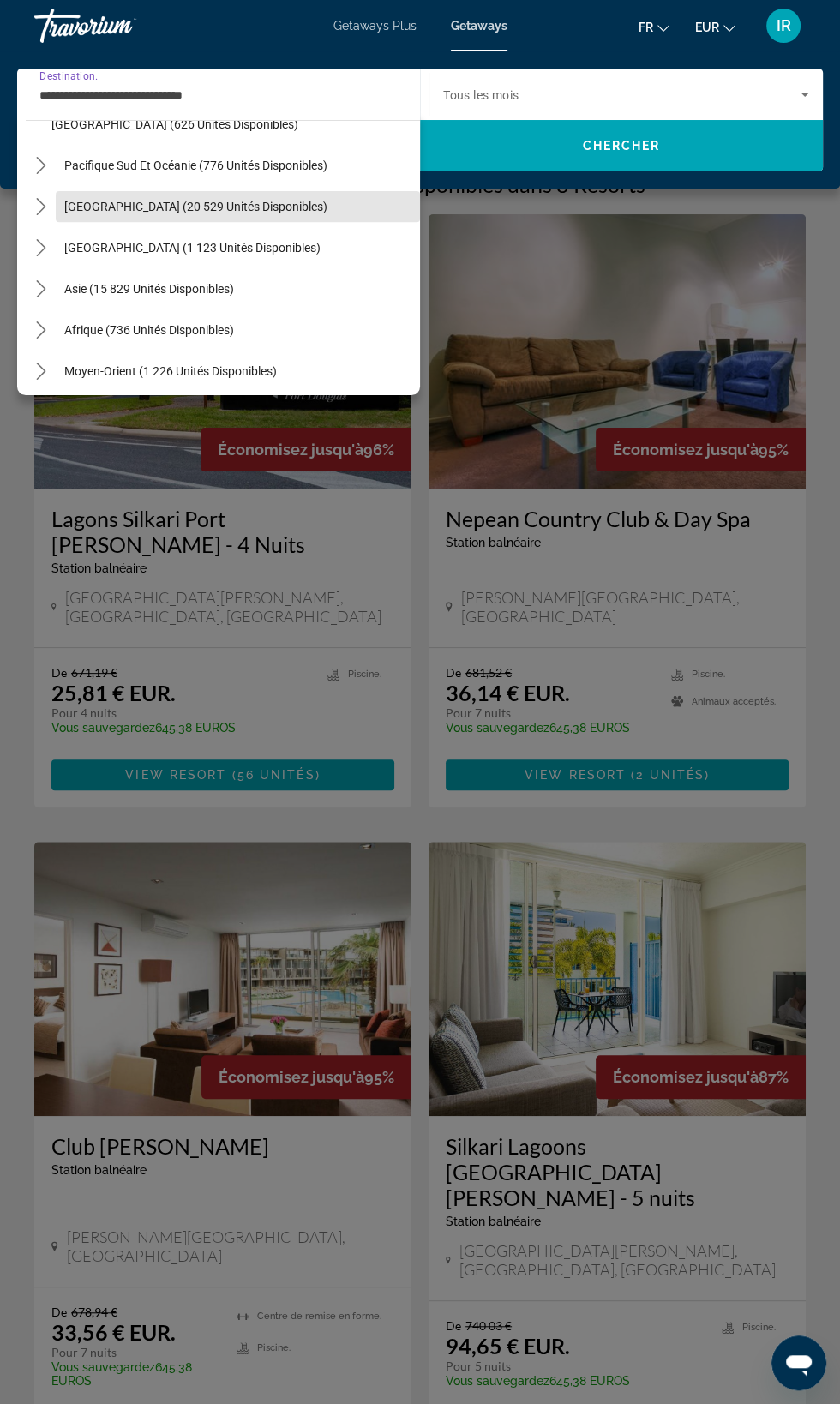
scroll to position [482, 0]
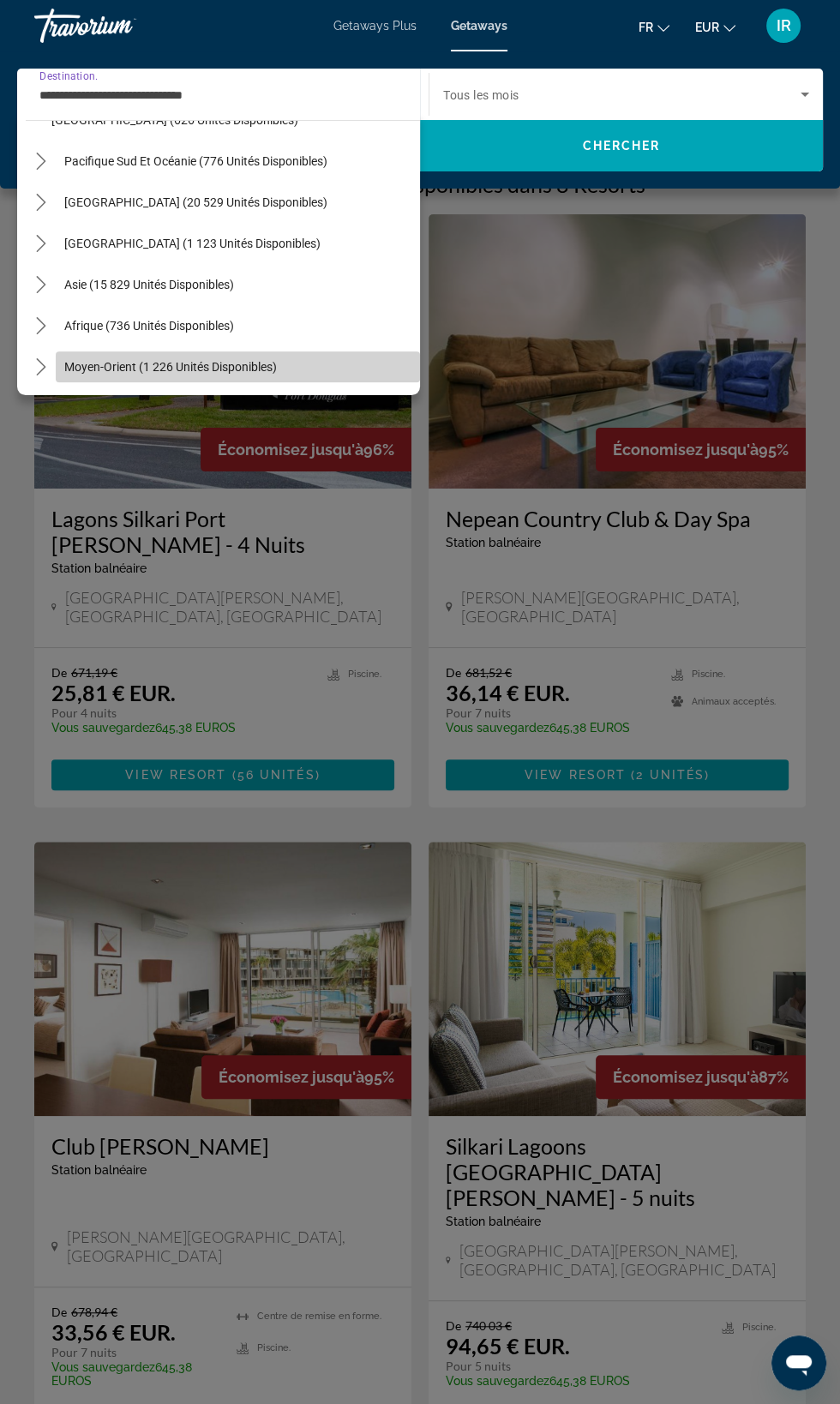
click at [260, 369] on span "Moyen-Orient (1 226 unités disponibles)" at bounding box center [170, 366] width 213 height 14
type input "**********"
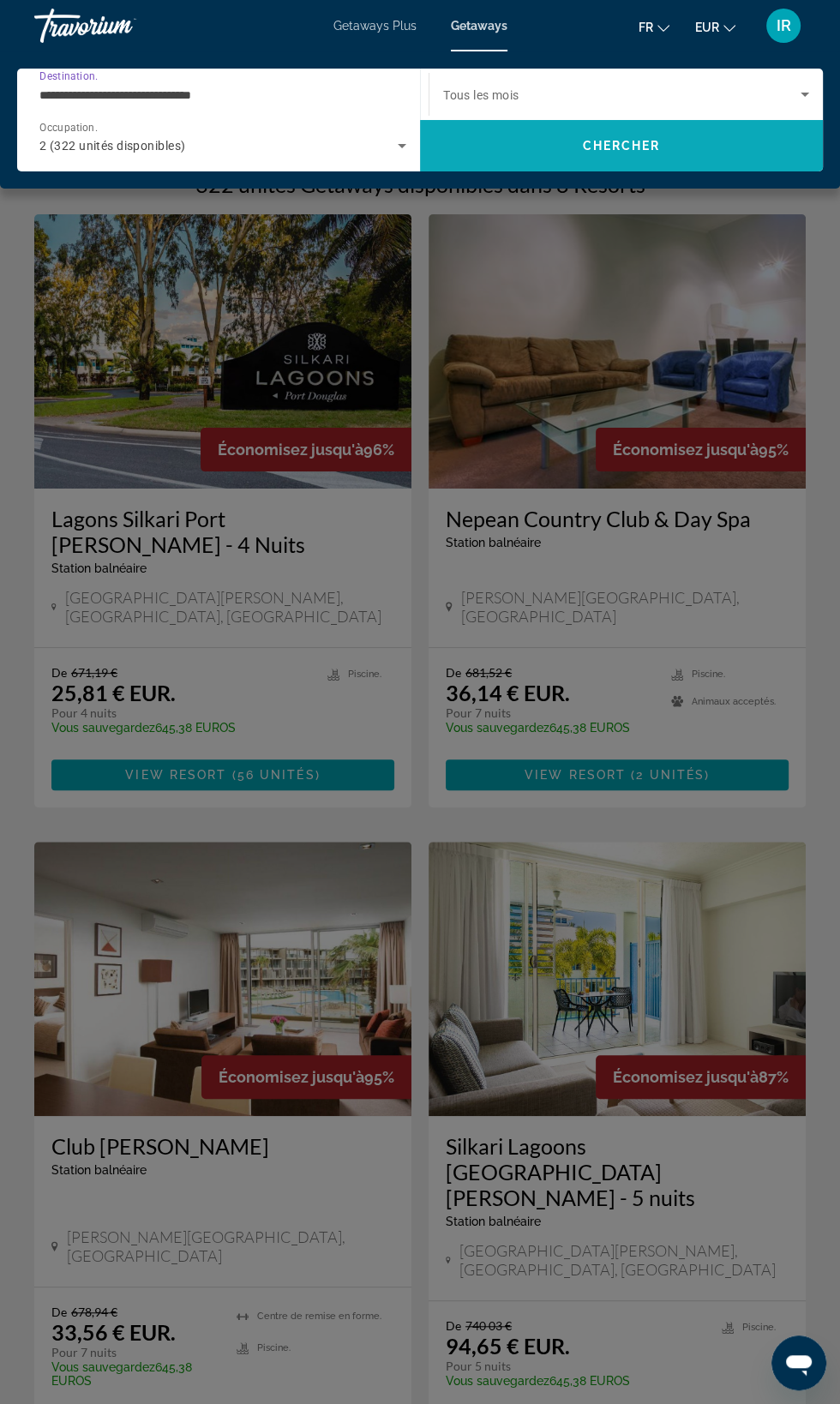
click at [689, 151] on span "Search" at bounding box center [622, 146] width 403 height 41
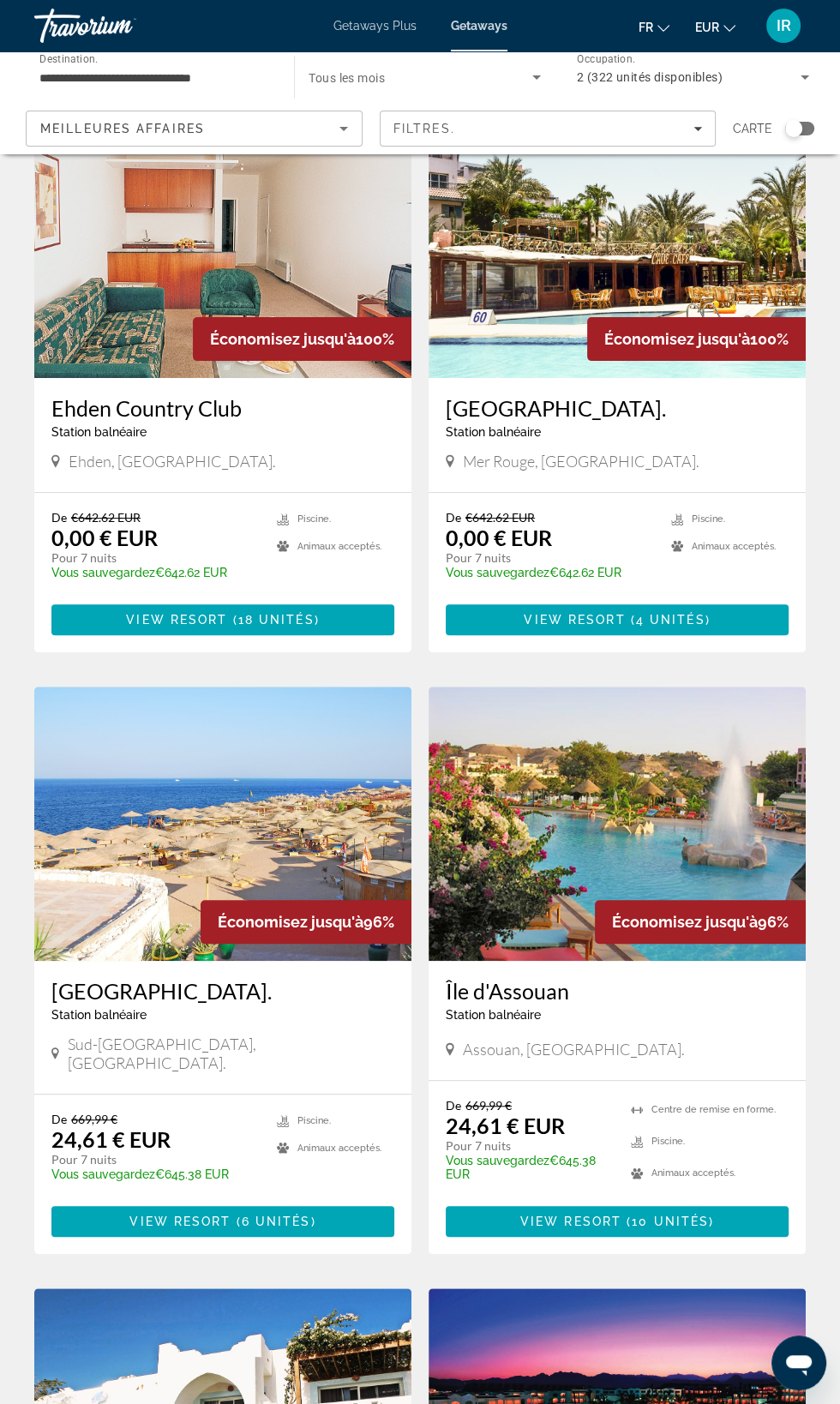
scroll to position [112, 0]
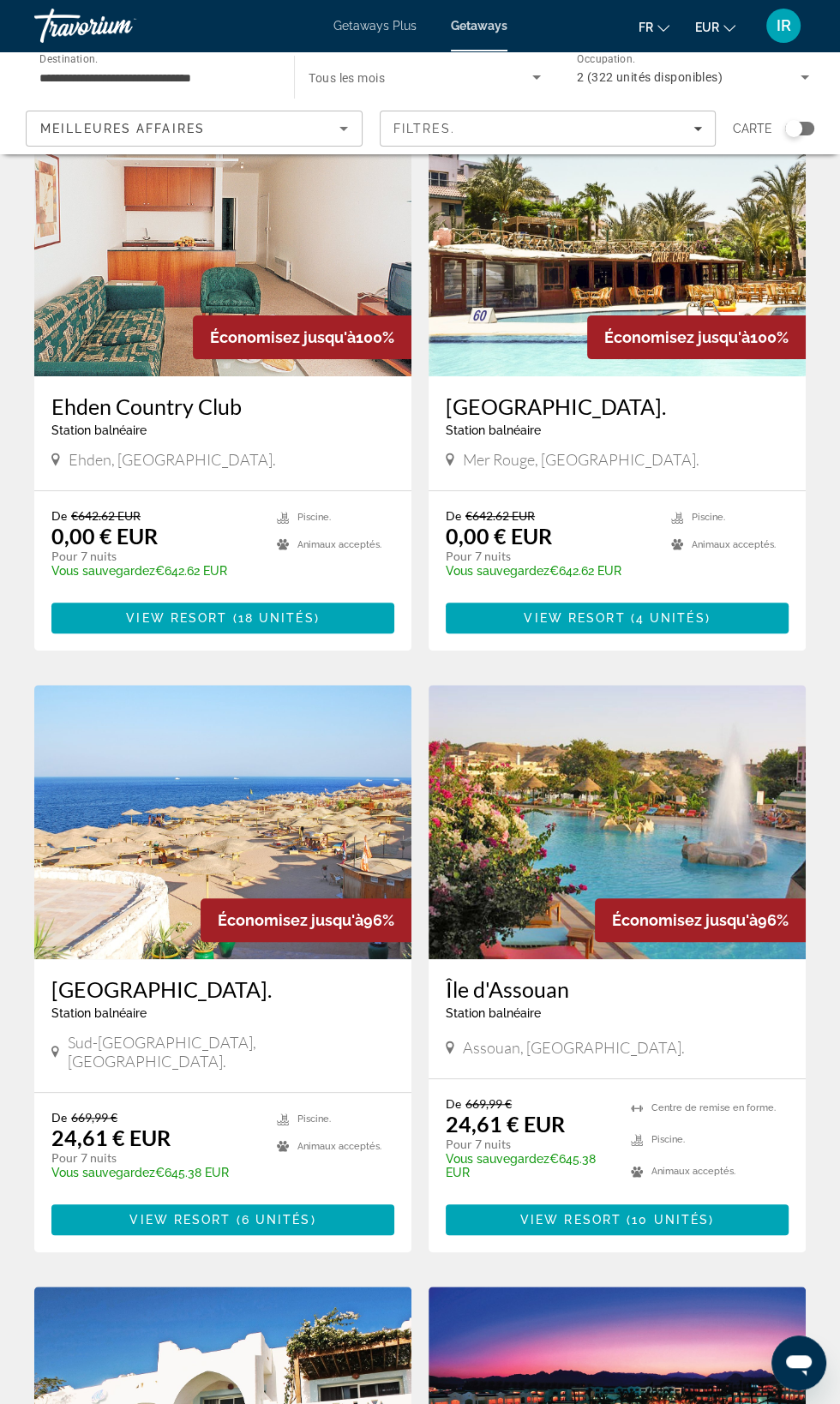
click at [562, 415] on h3 "[GEOGRAPHIC_DATA]." at bounding box center [617, 406] width 343 height 26
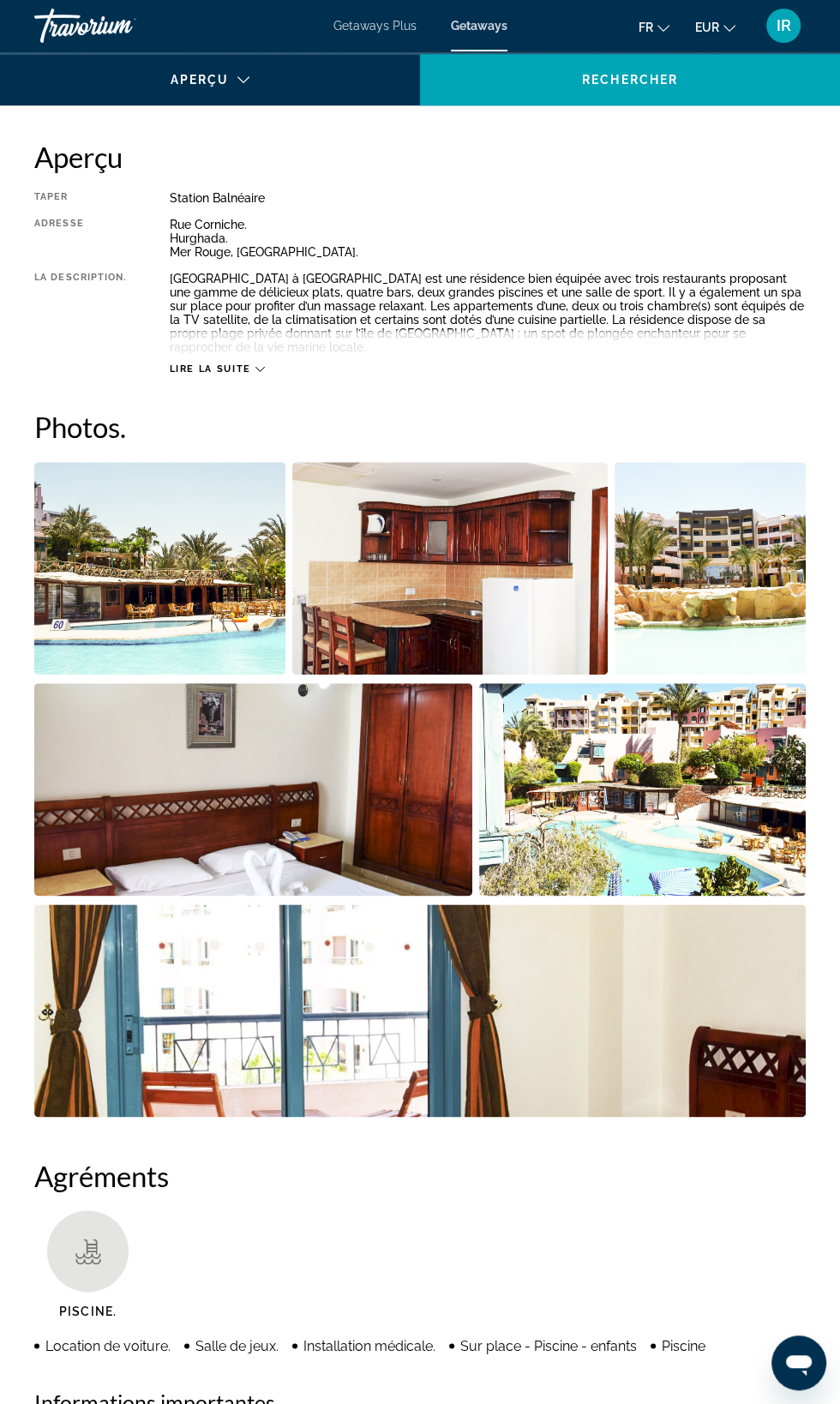
scroll to position [812, 0]
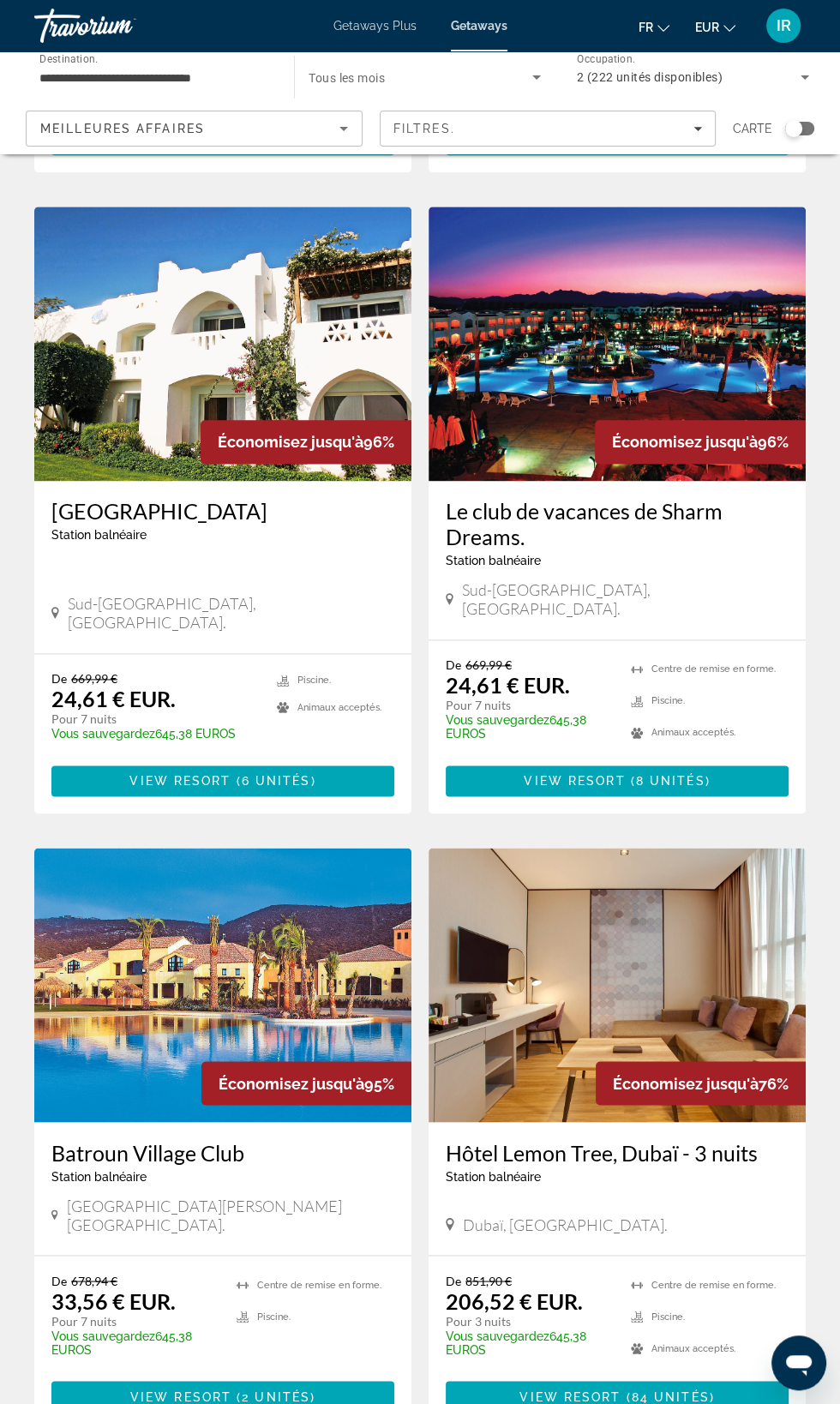
scroll to position [1193, 0]
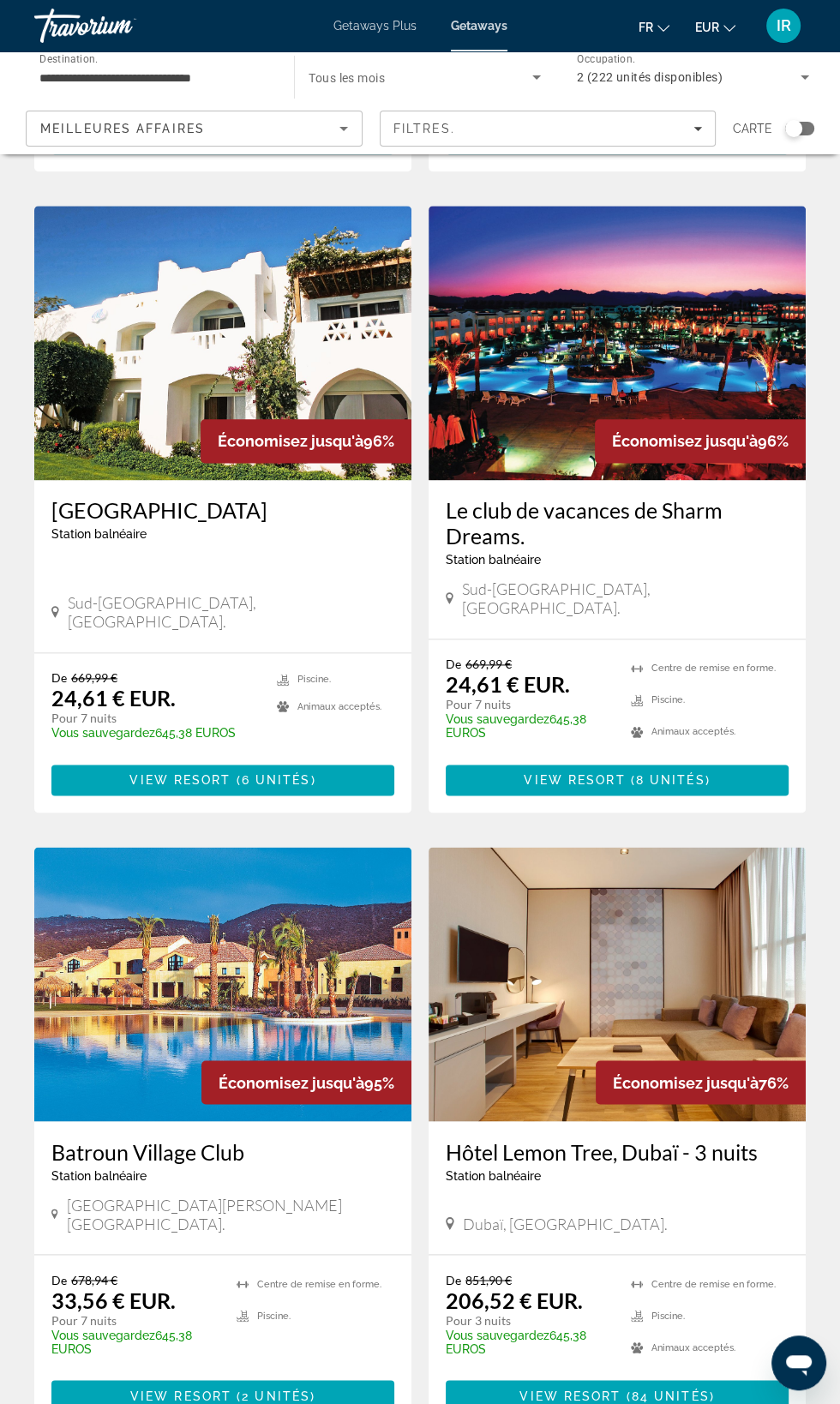
click at [656, 508] on h3 "Le club de vacances de Sharm Dreams." at bounding box center [617, 522] width 343 height 51
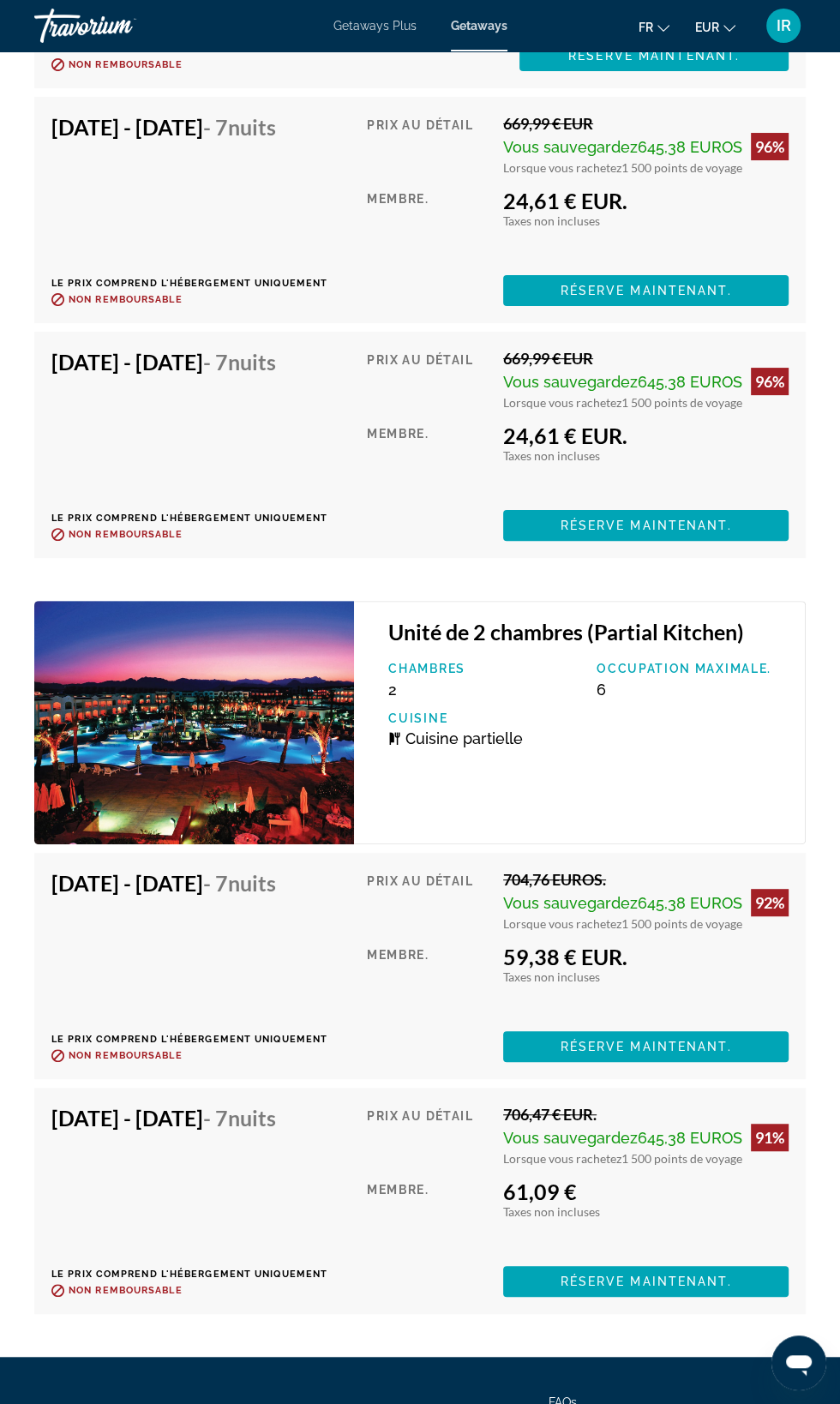
scroll to position [8882, 0]
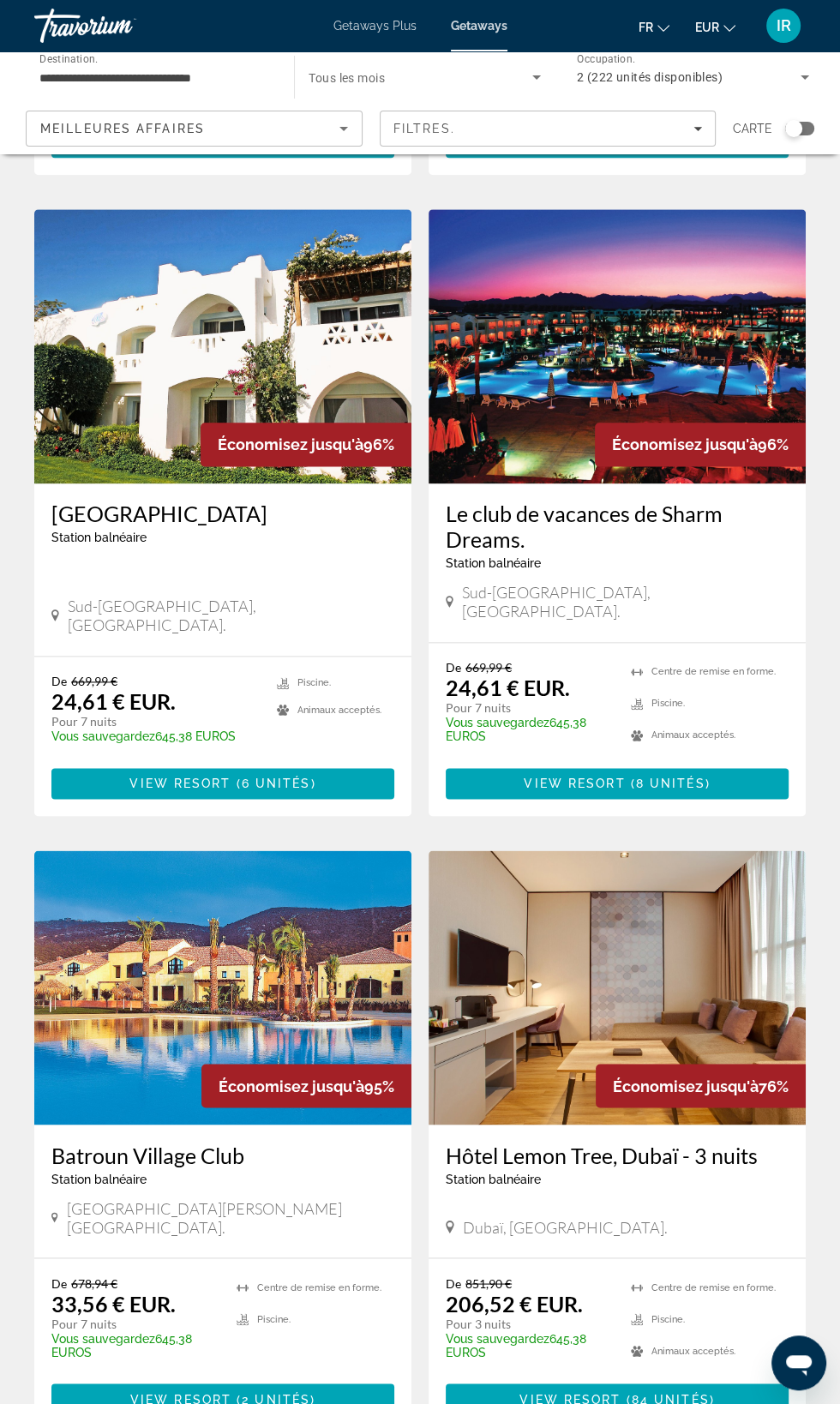
scroll to position [1194, 0]
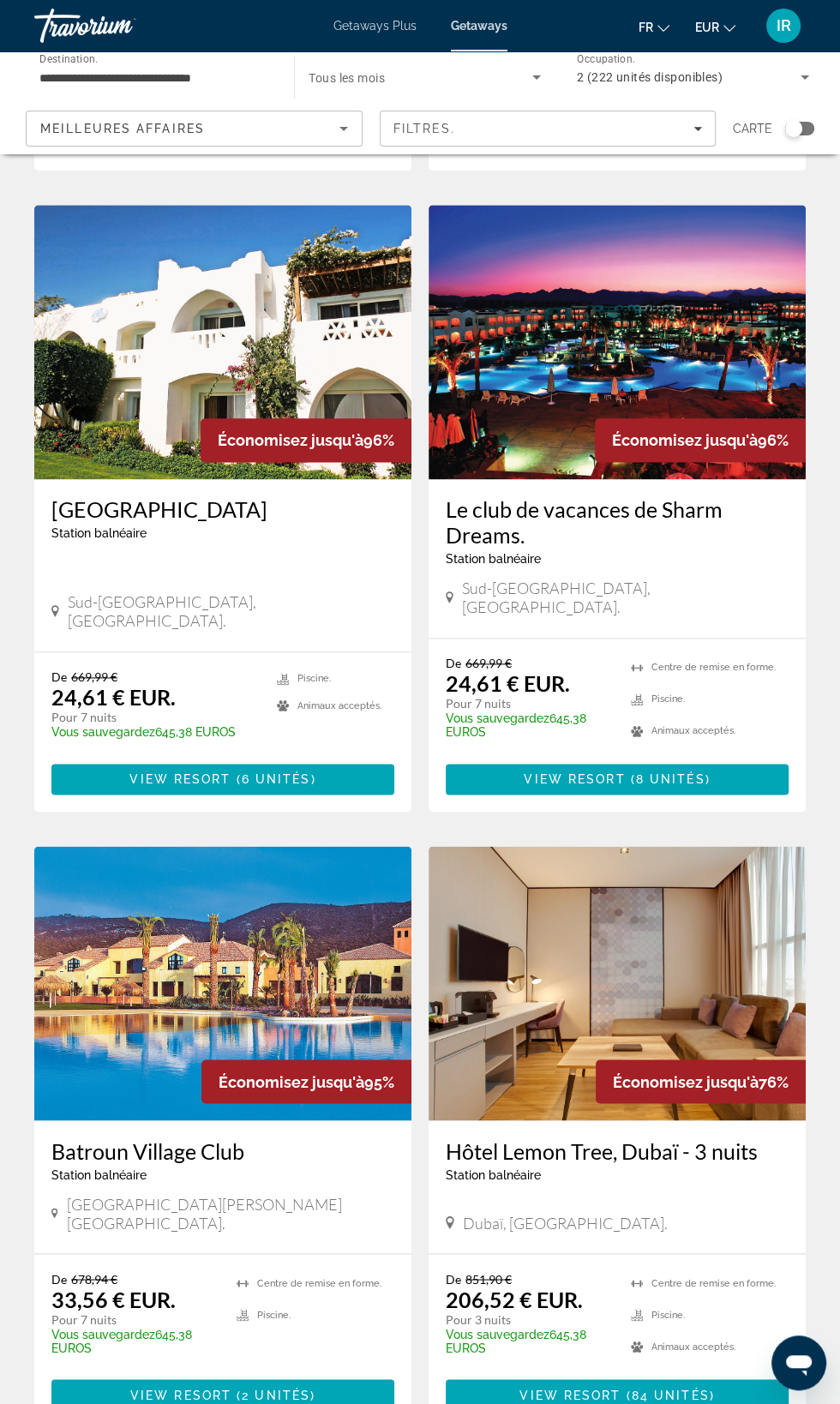
click at [214, 1137] on h3 "Batroun Village Club" at bounding box center [222, 1150] width 343 height 26
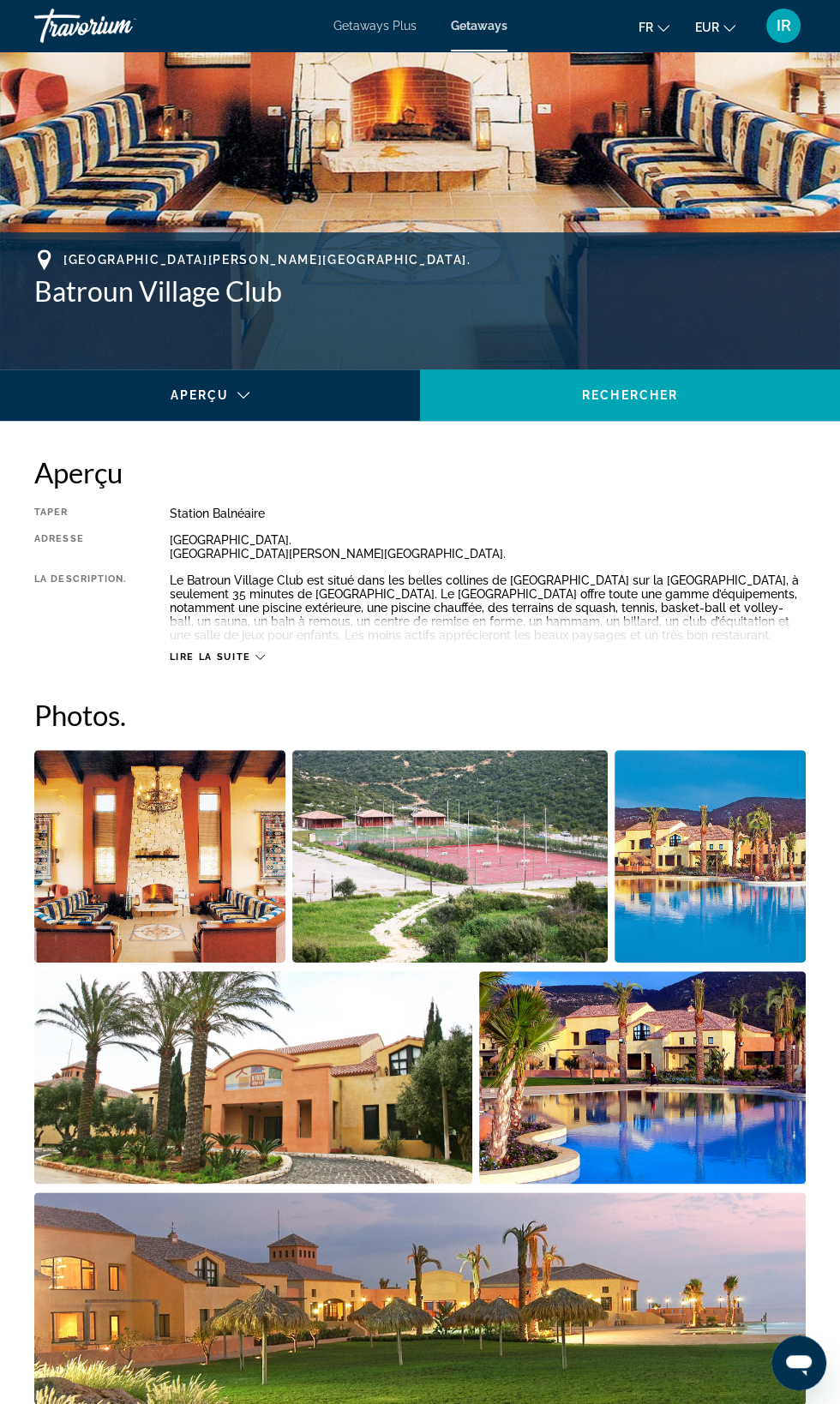
scroll to position [499, 0]
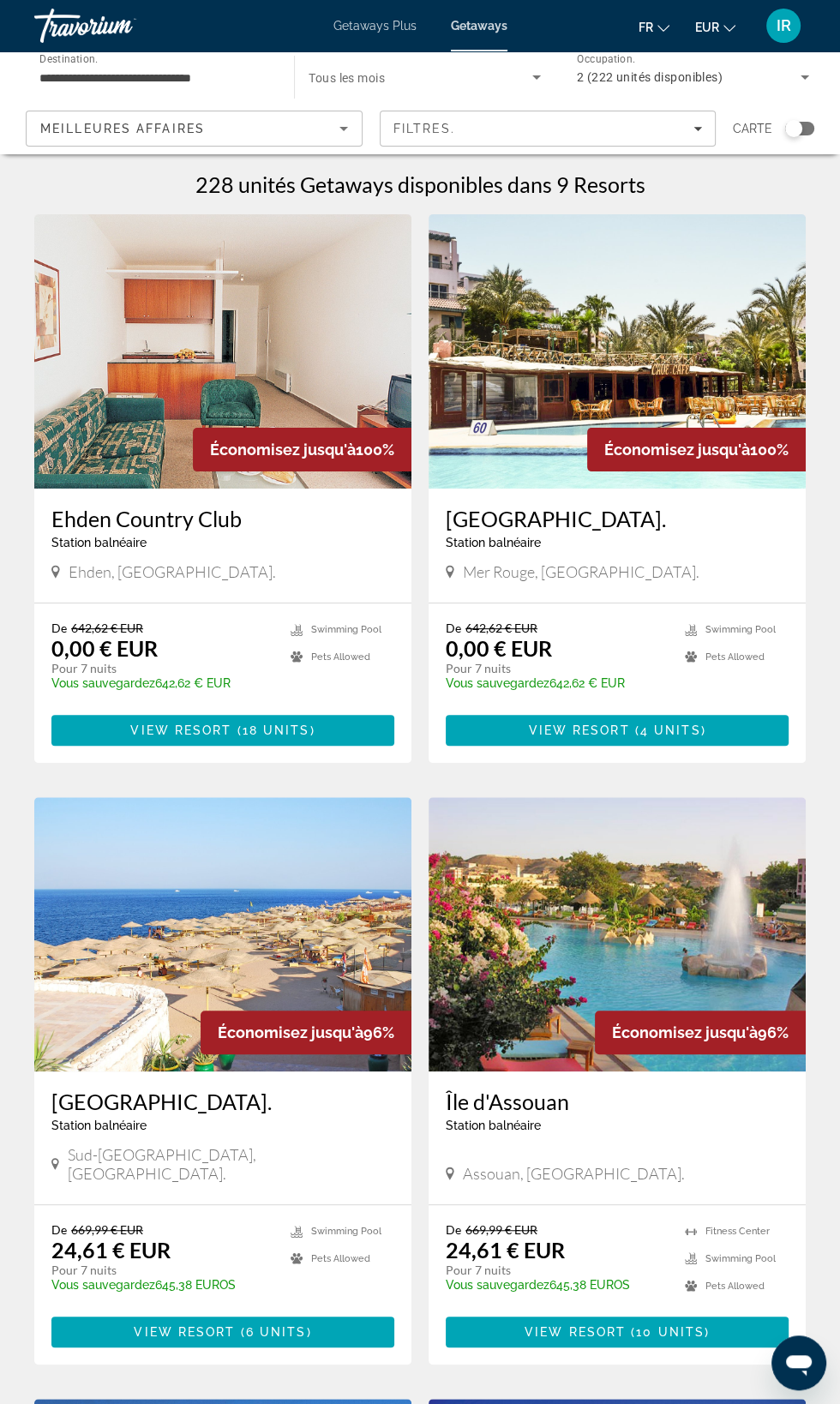
click at [241, 76] on input "**********" at bounding box center [155, 78] width 232 height 20
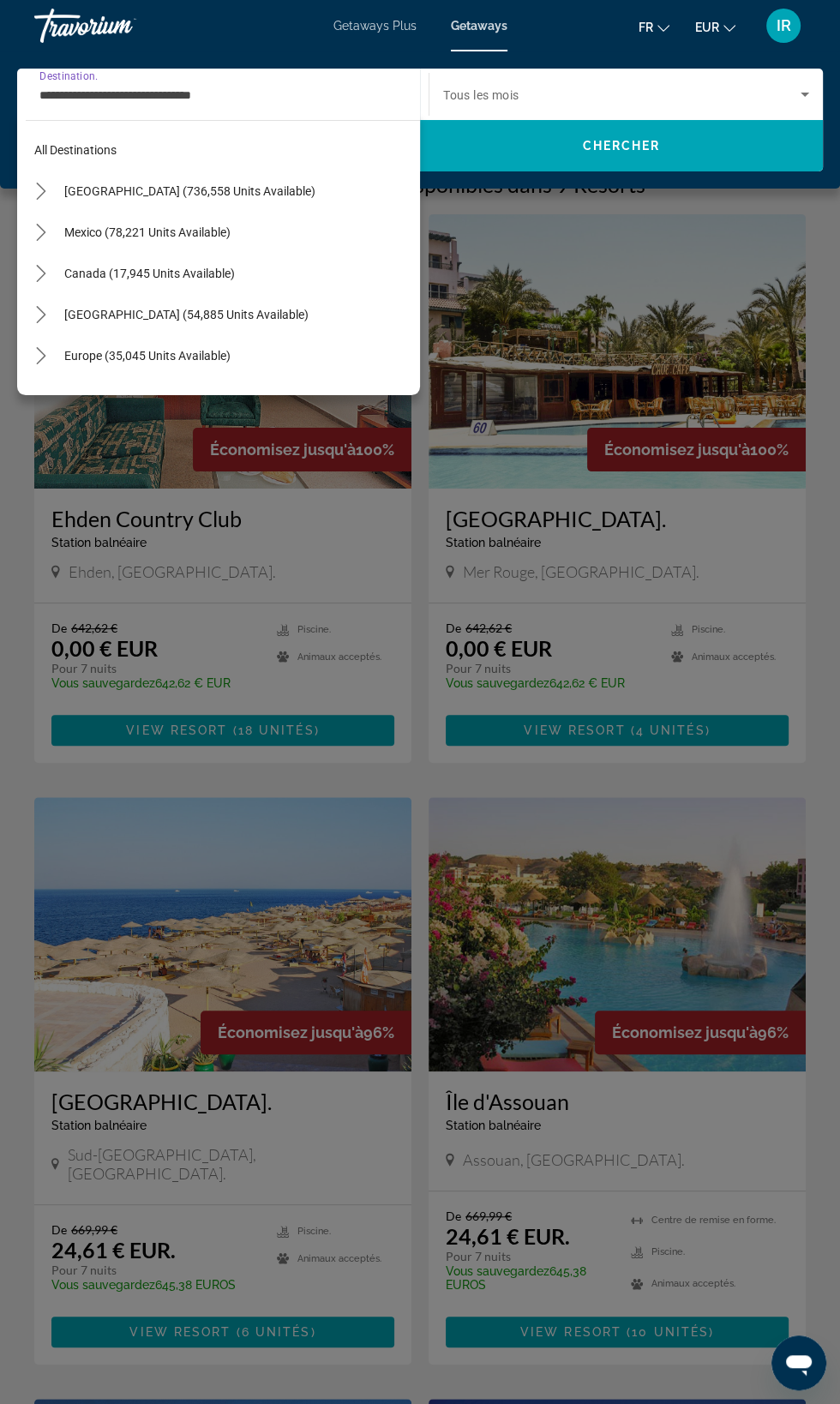
scroll to position [389, 0]
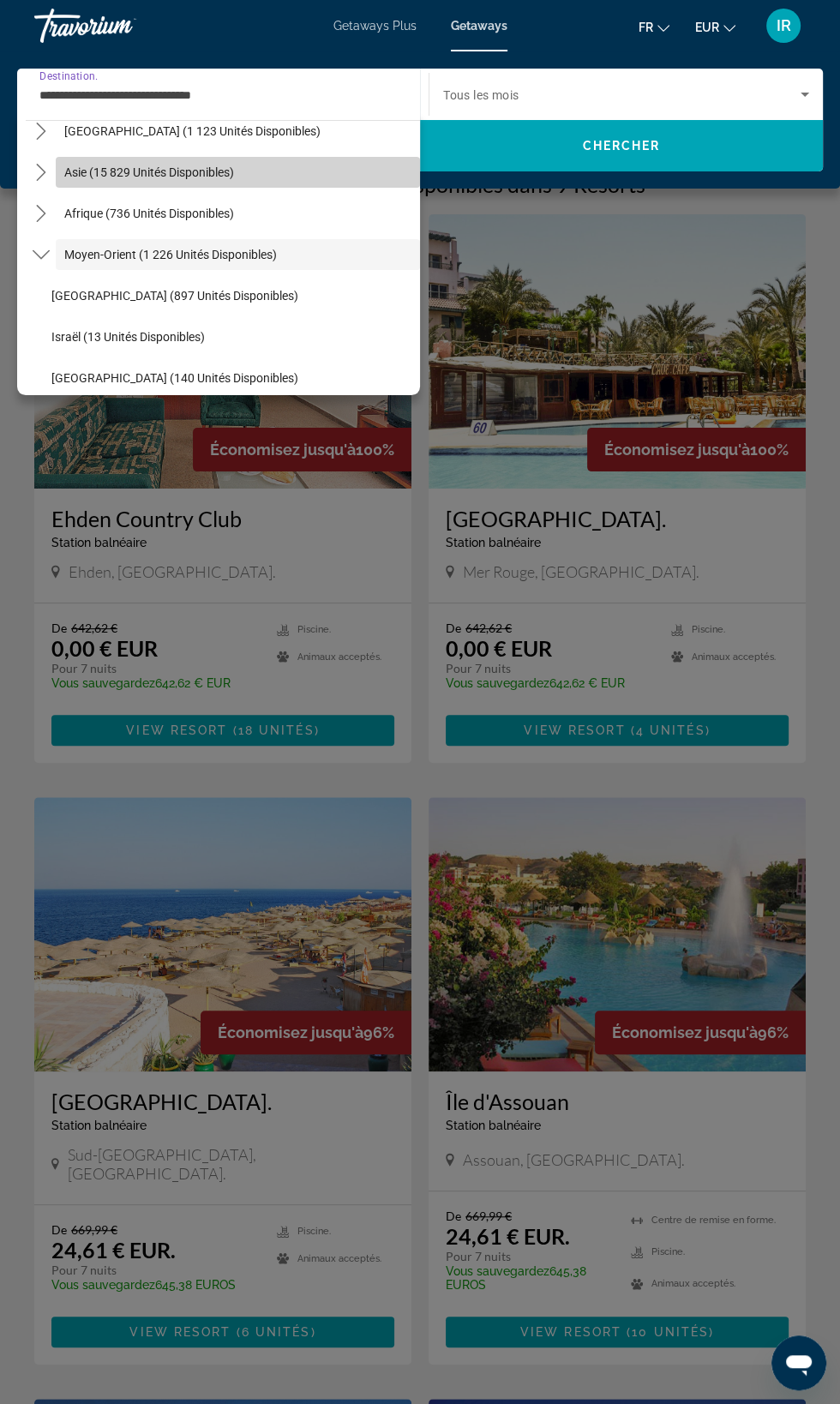
click at [232, 172] on span "Asie (15 829 unités disponibles)" at bounding box center [149, 172] width 170 height 14
type input "**********"
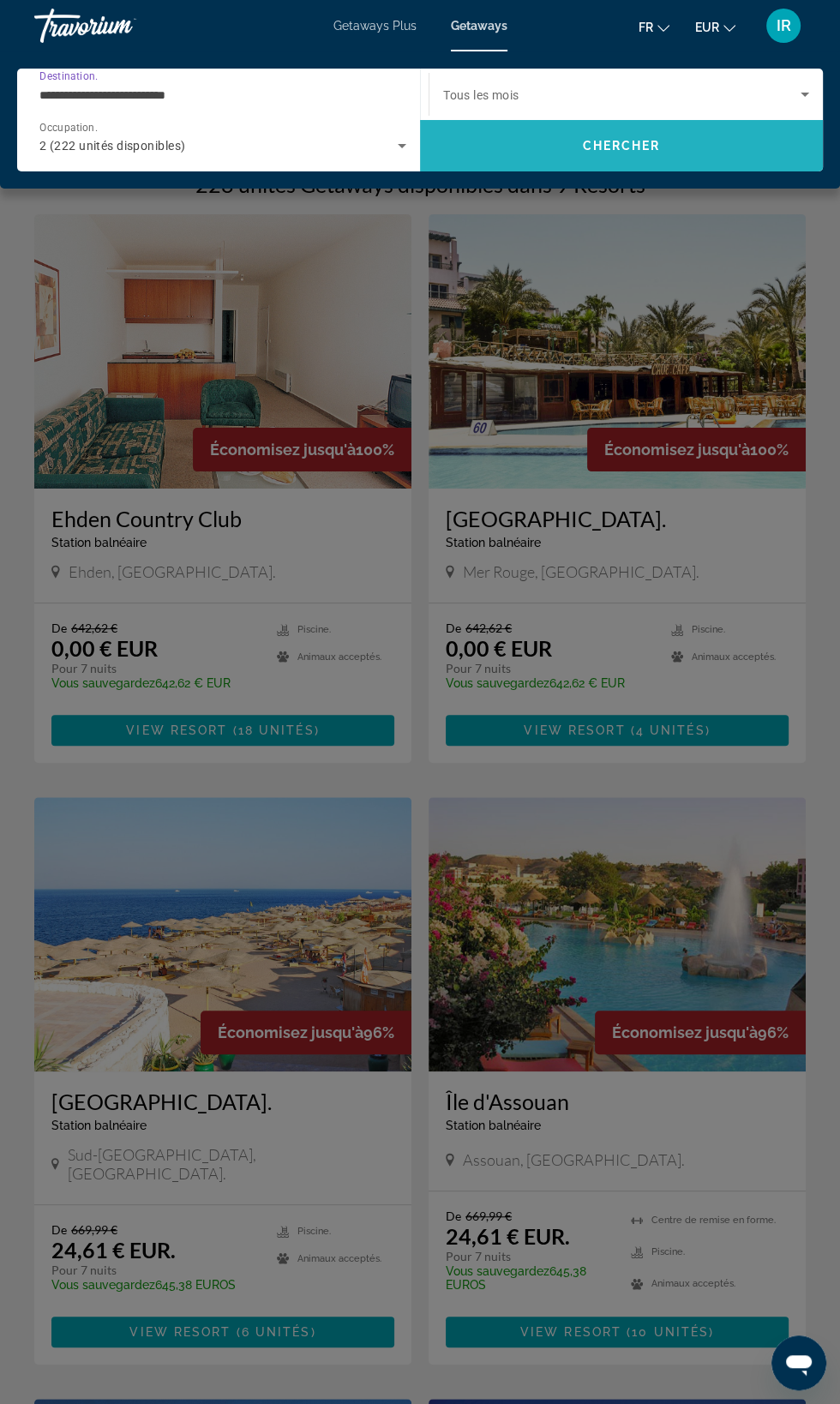
click at [635, 147] on span "Chercher" at bounding box center [622, 145] width 78 height 14
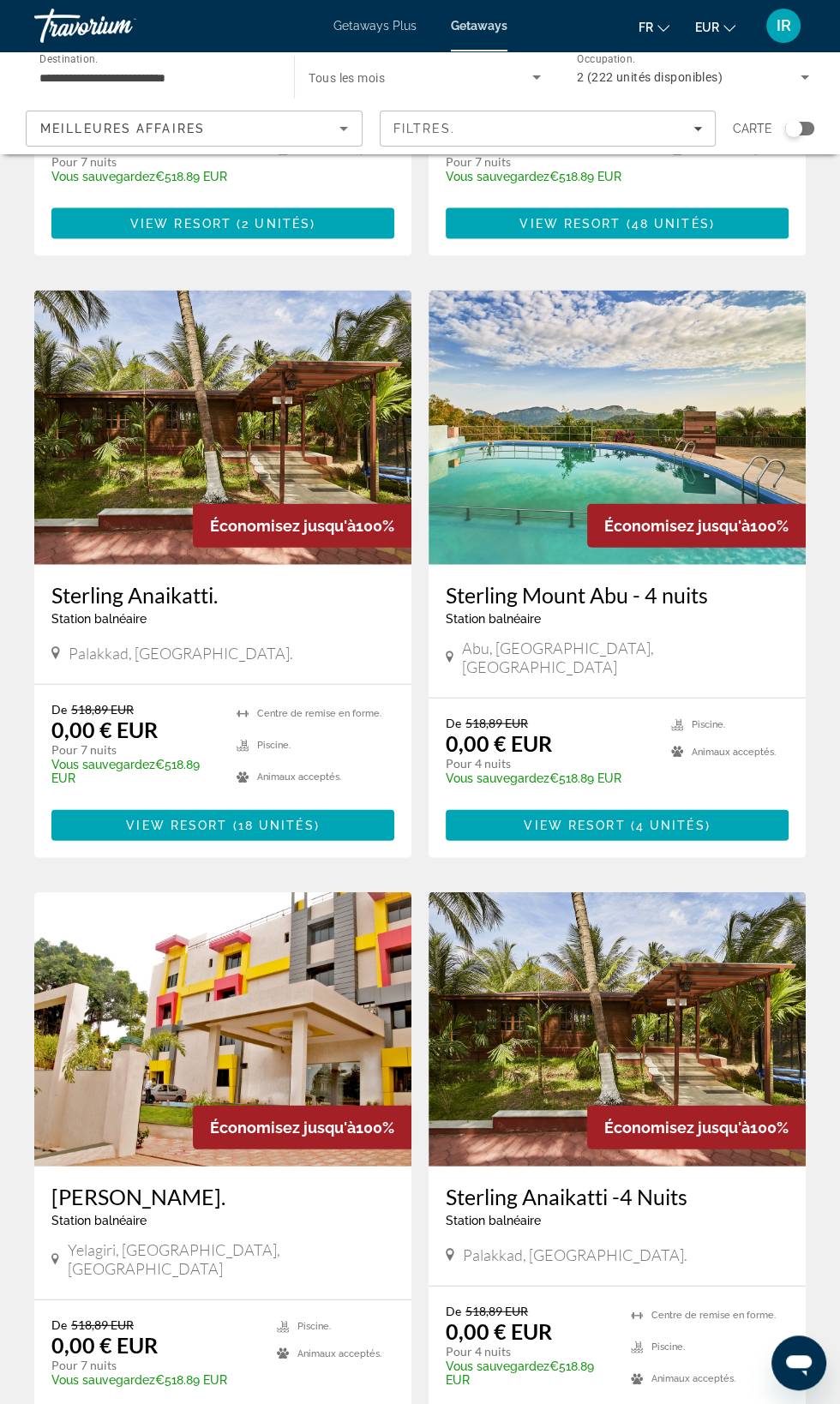
scroll to position [2331, 0]
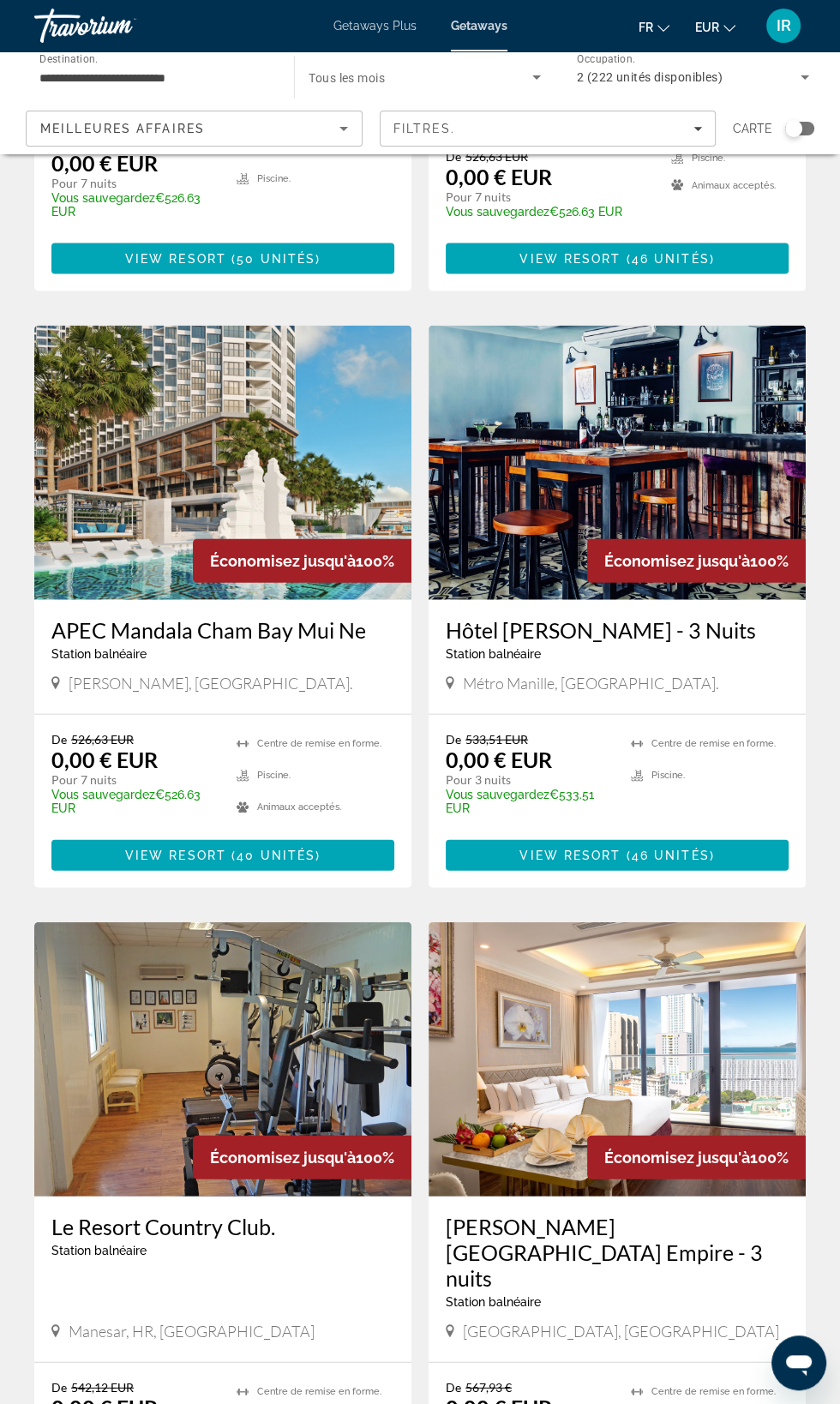
scroll to position [2422, 0]
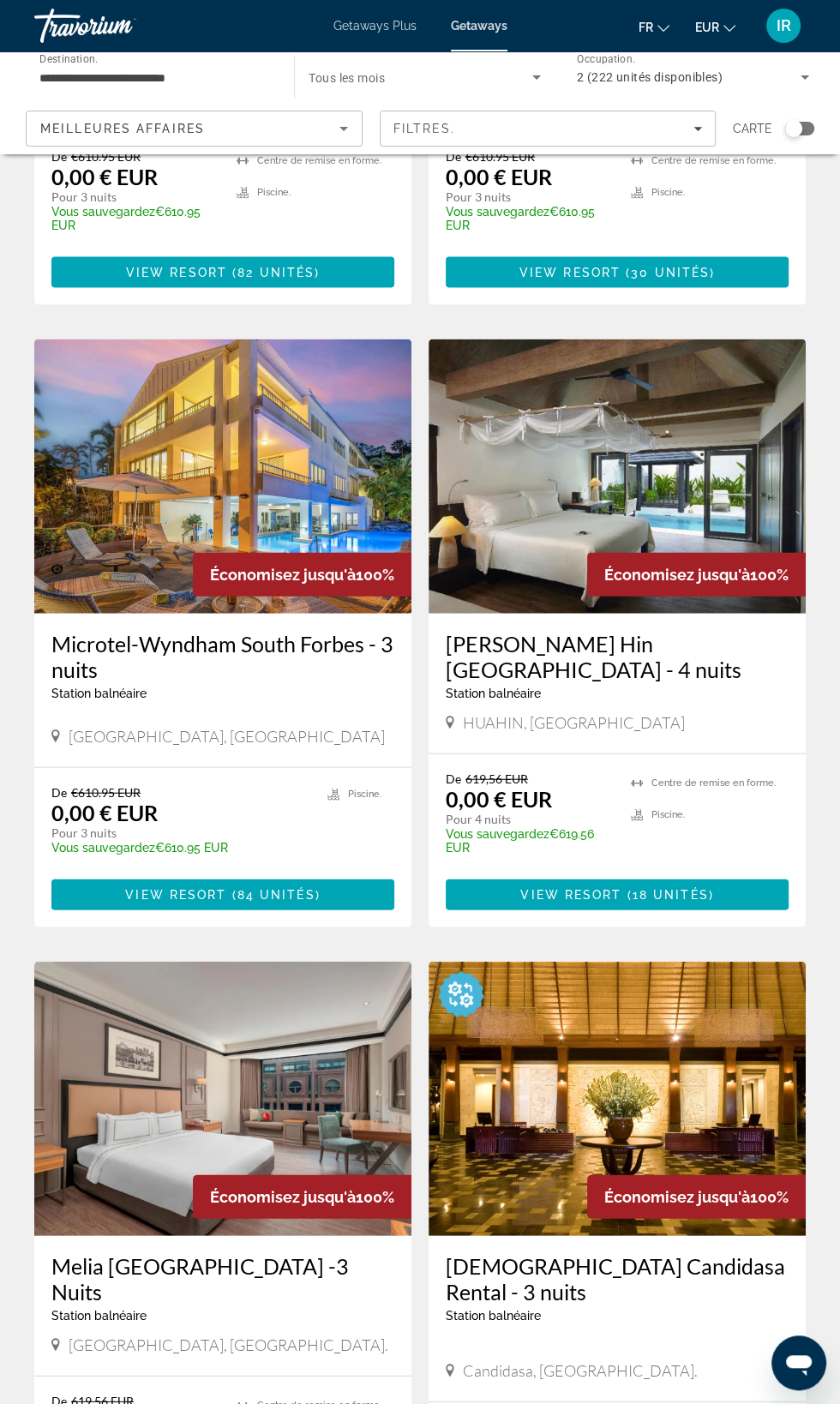
scroll to position [2475, 0]
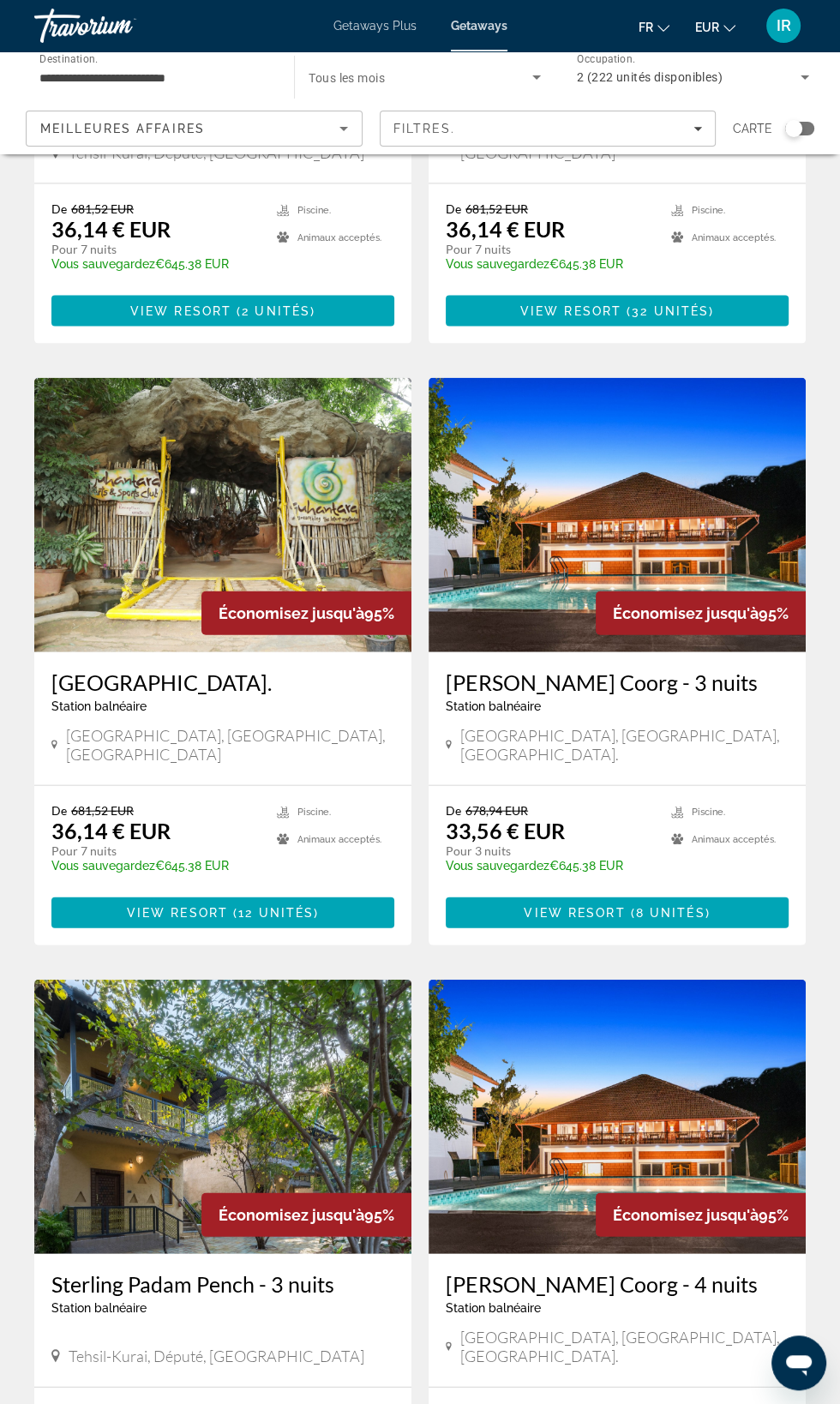
scroll to position [2369, 0]
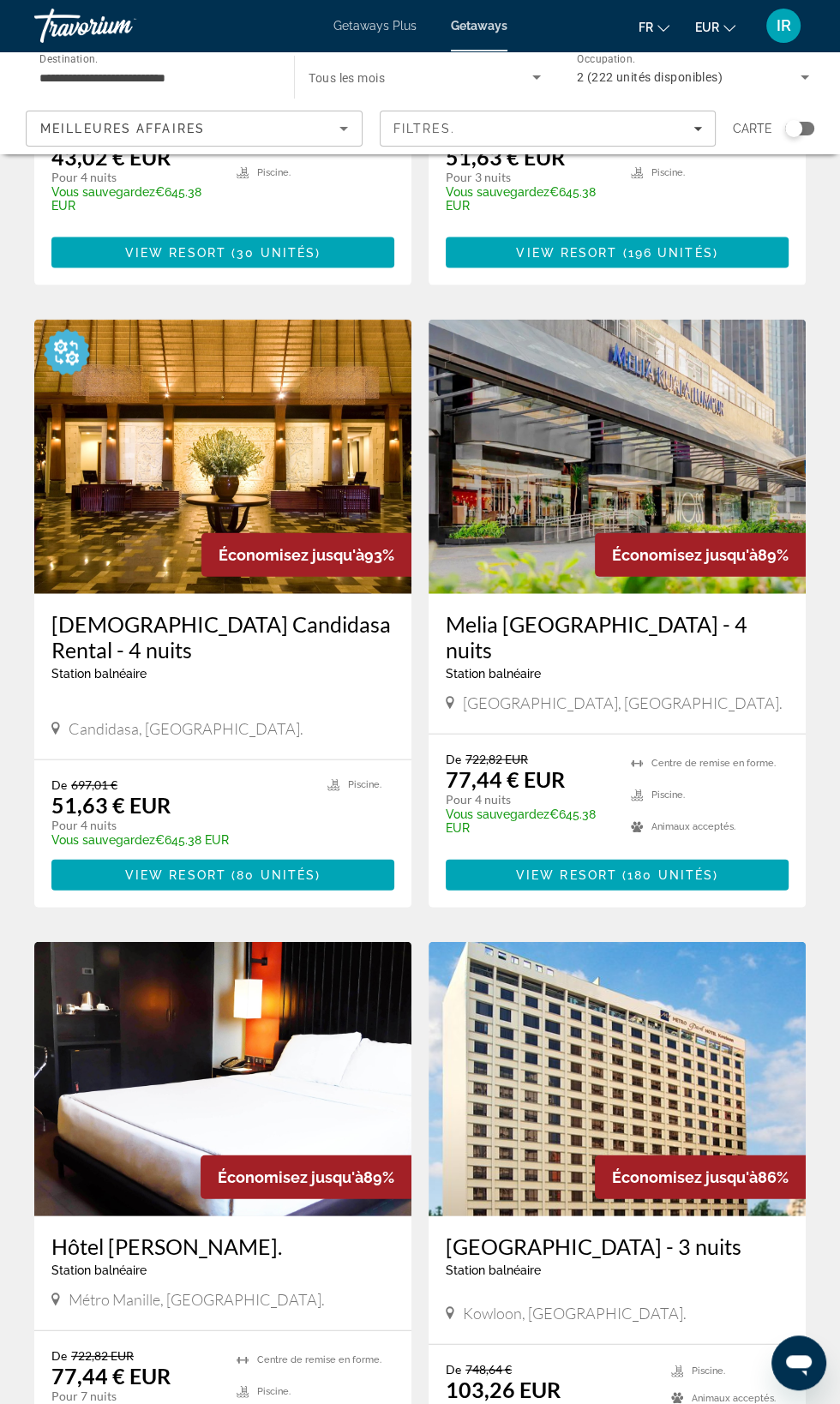
scroll to position [2410, 0]
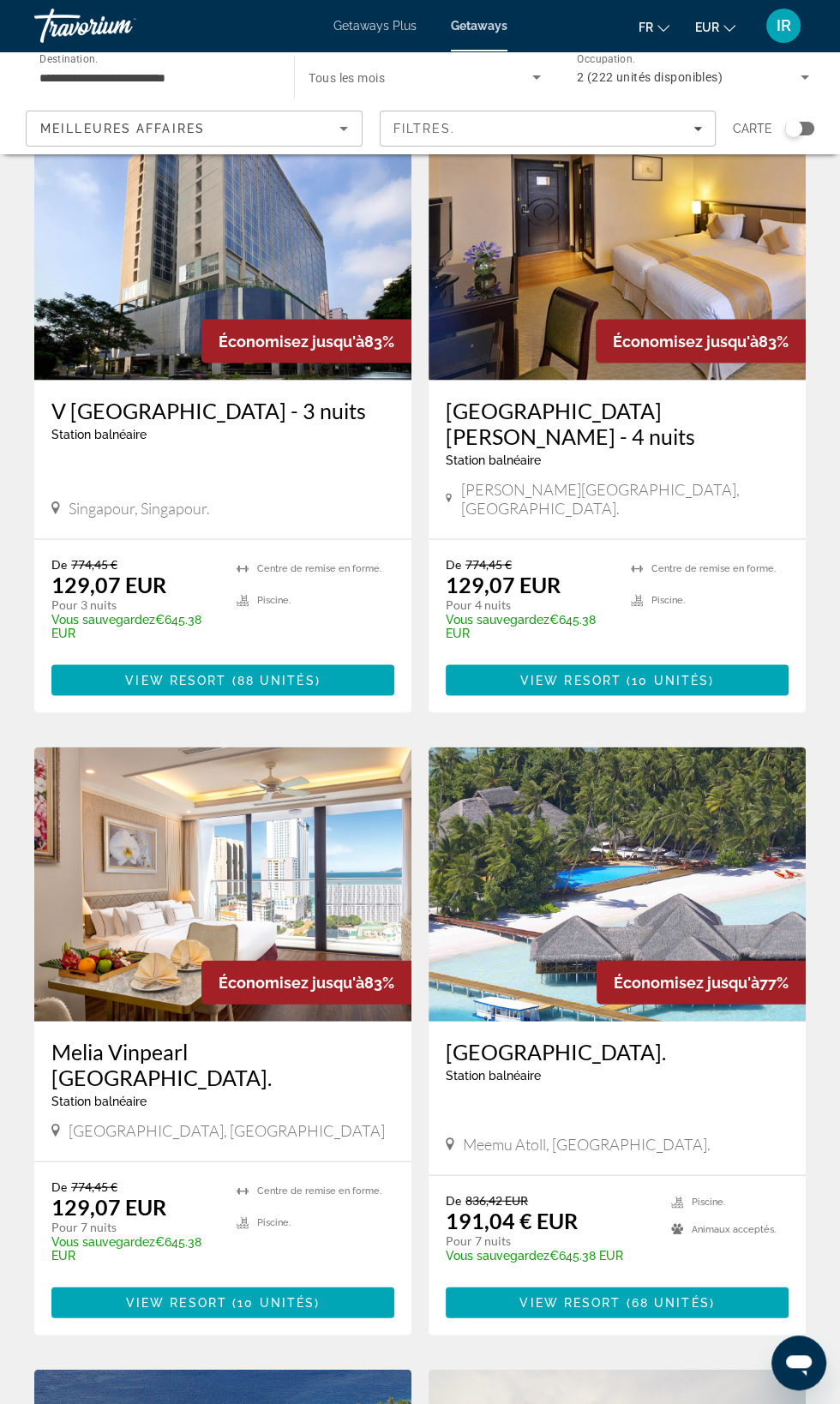
scroll to position [1932, 0]
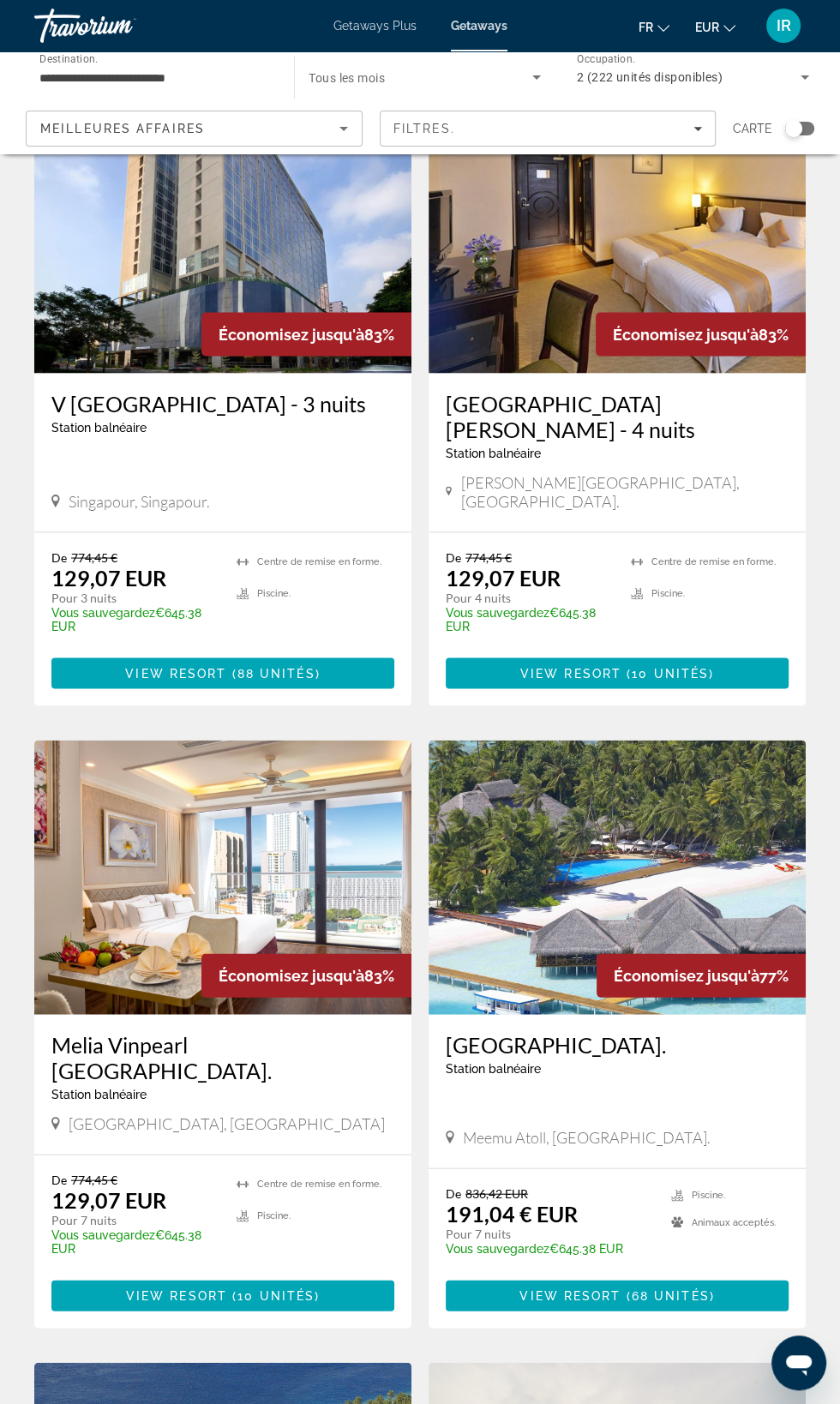
click at [623, 1032] on h3 "[GEOGRAPHIC_DATA]." at bounding box center [617, 1044] width 343 height 26
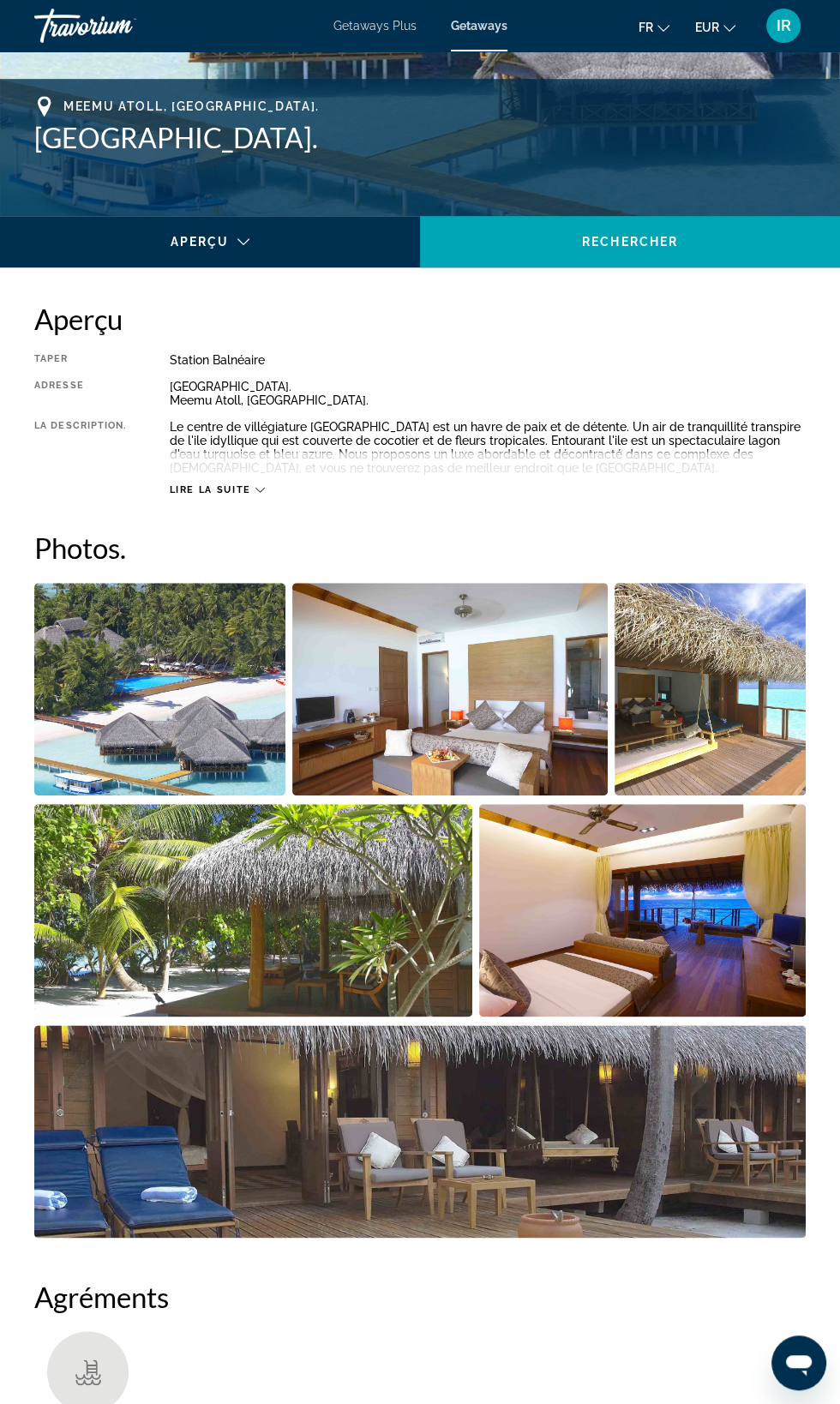
scroll to position [650, 0]
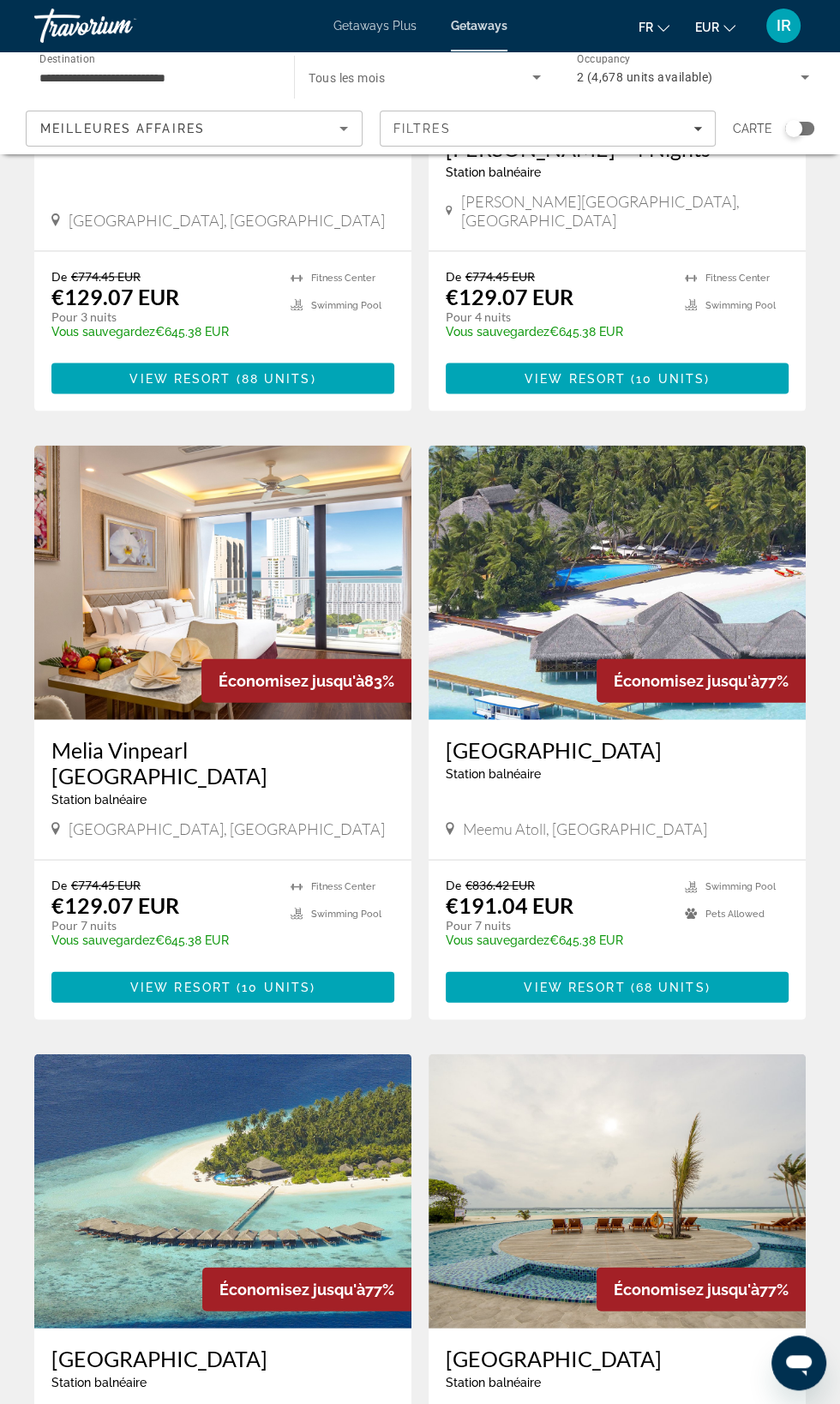
scroll to position [2368, 0]
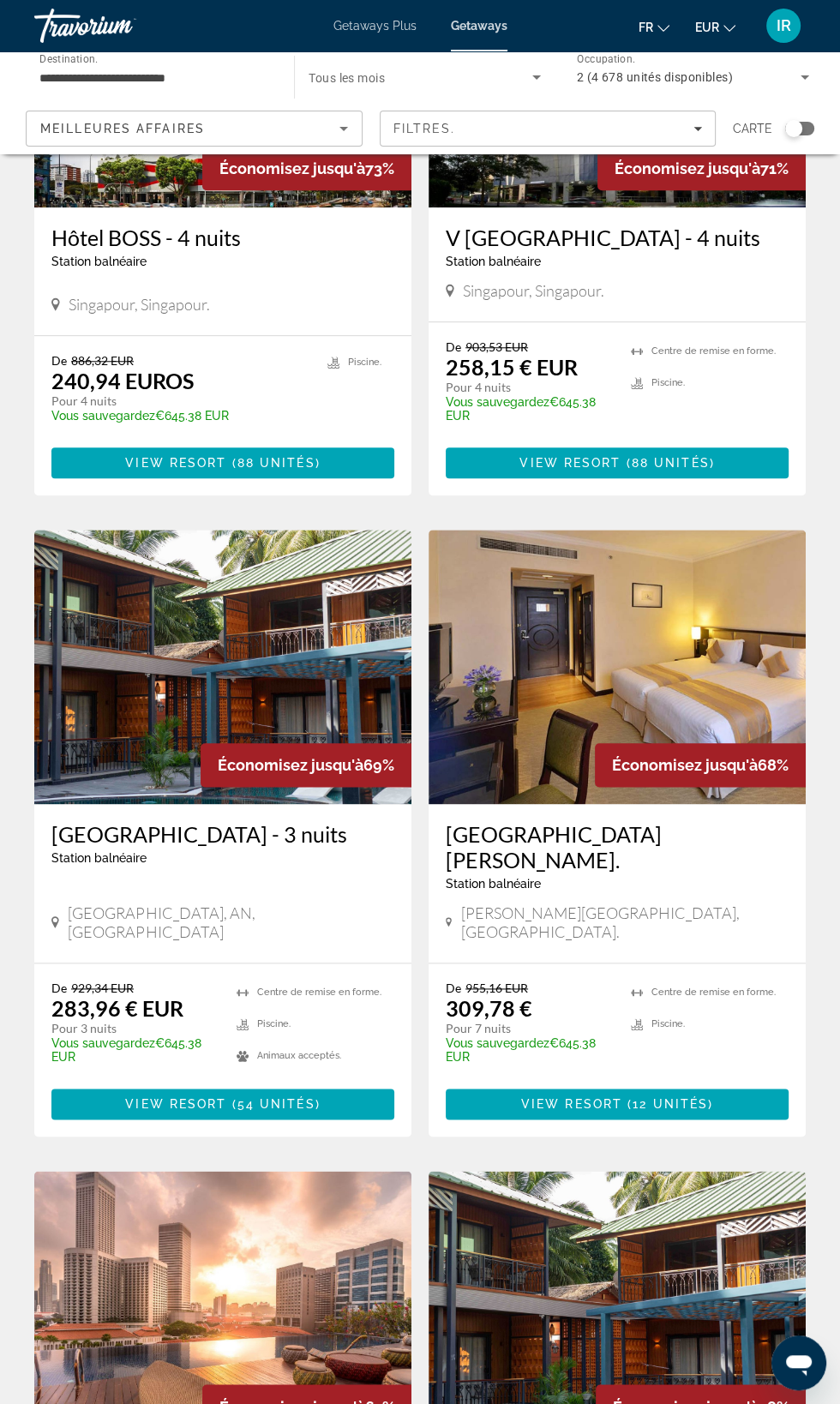
scroll to position [902, 0]
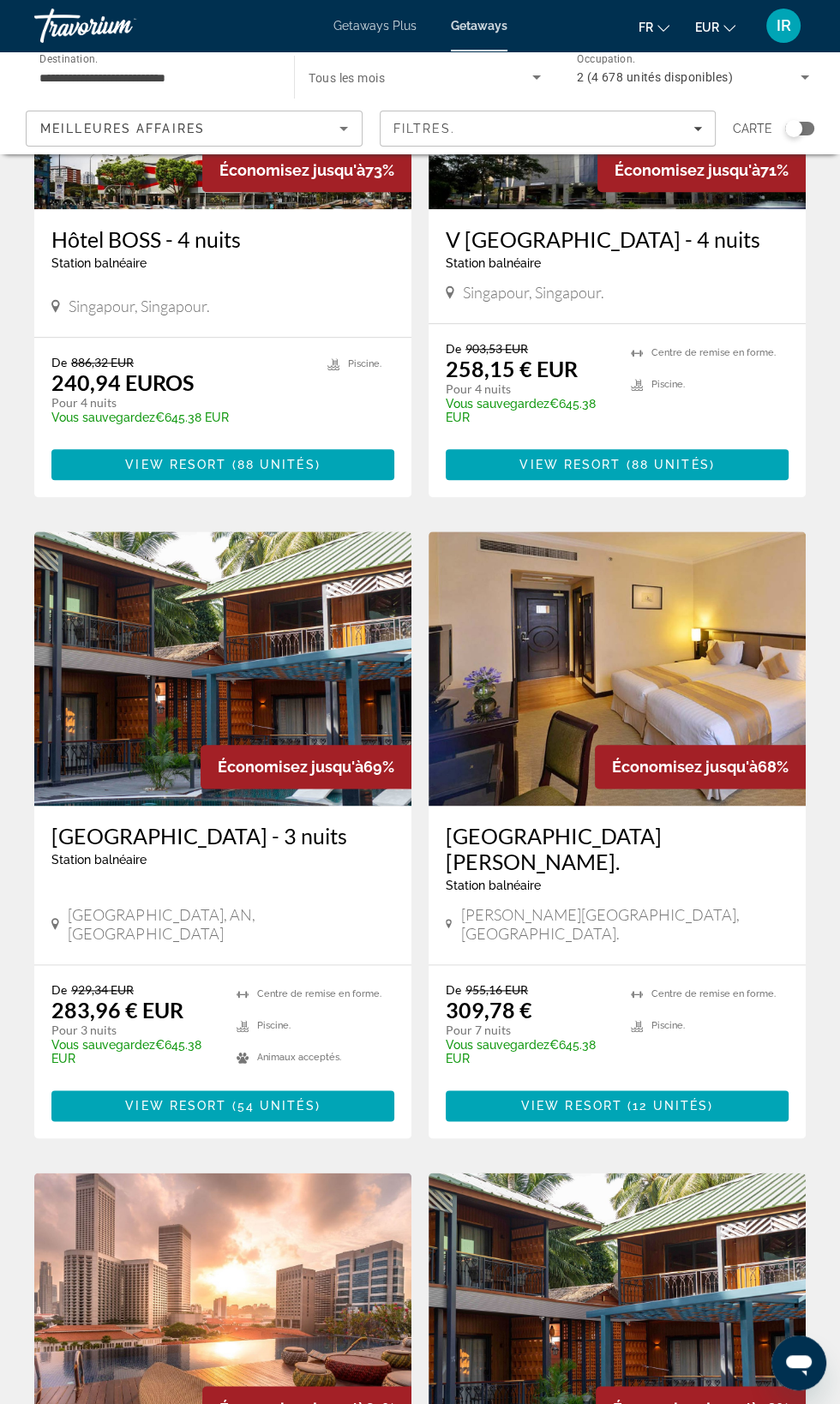
click at [619, 823] on h3 "[GEOGRAPHIC_DATA][PERSON_NAME]." at bounding box center [617, 848] width 343 height 51
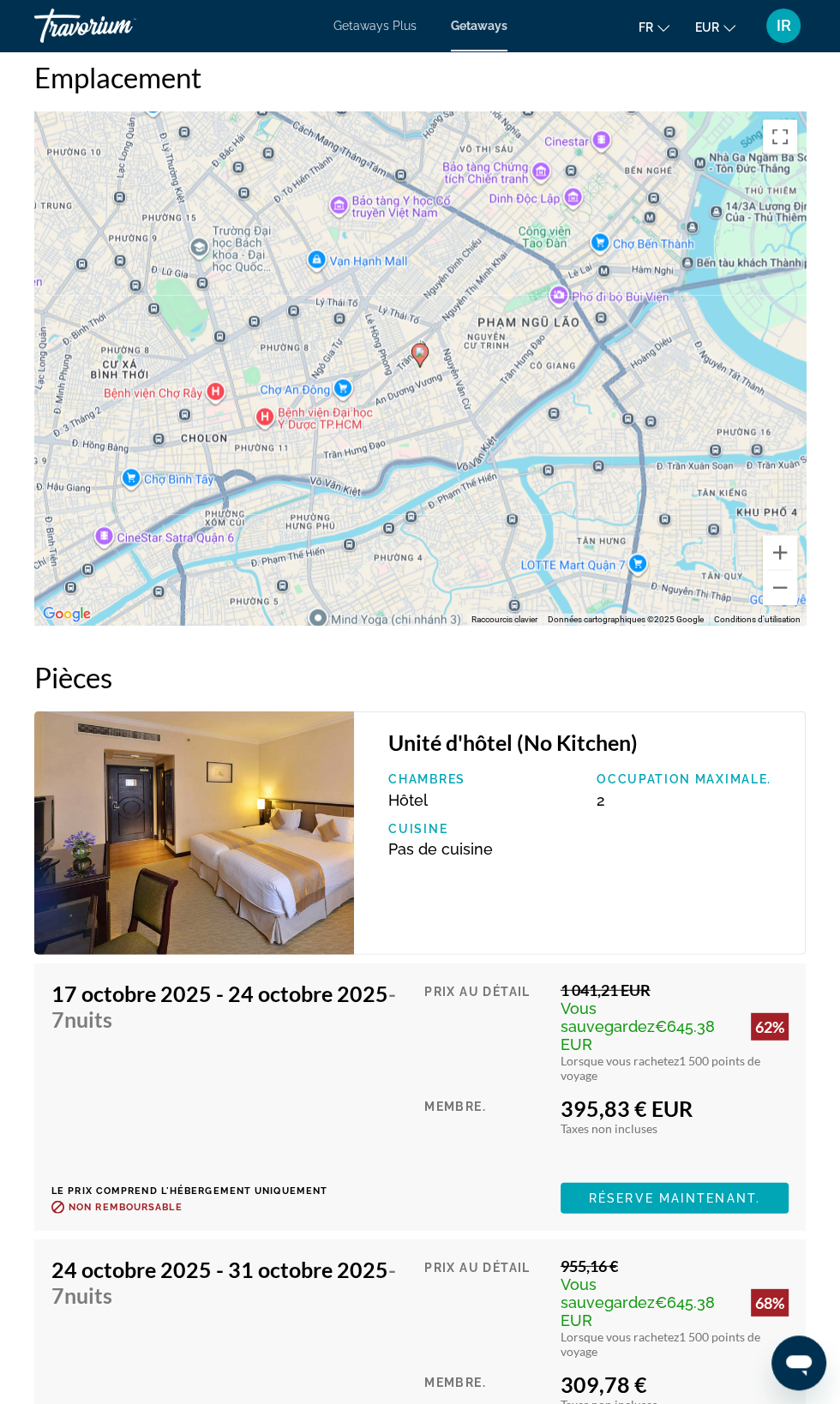
scroll to position [2382, 0]
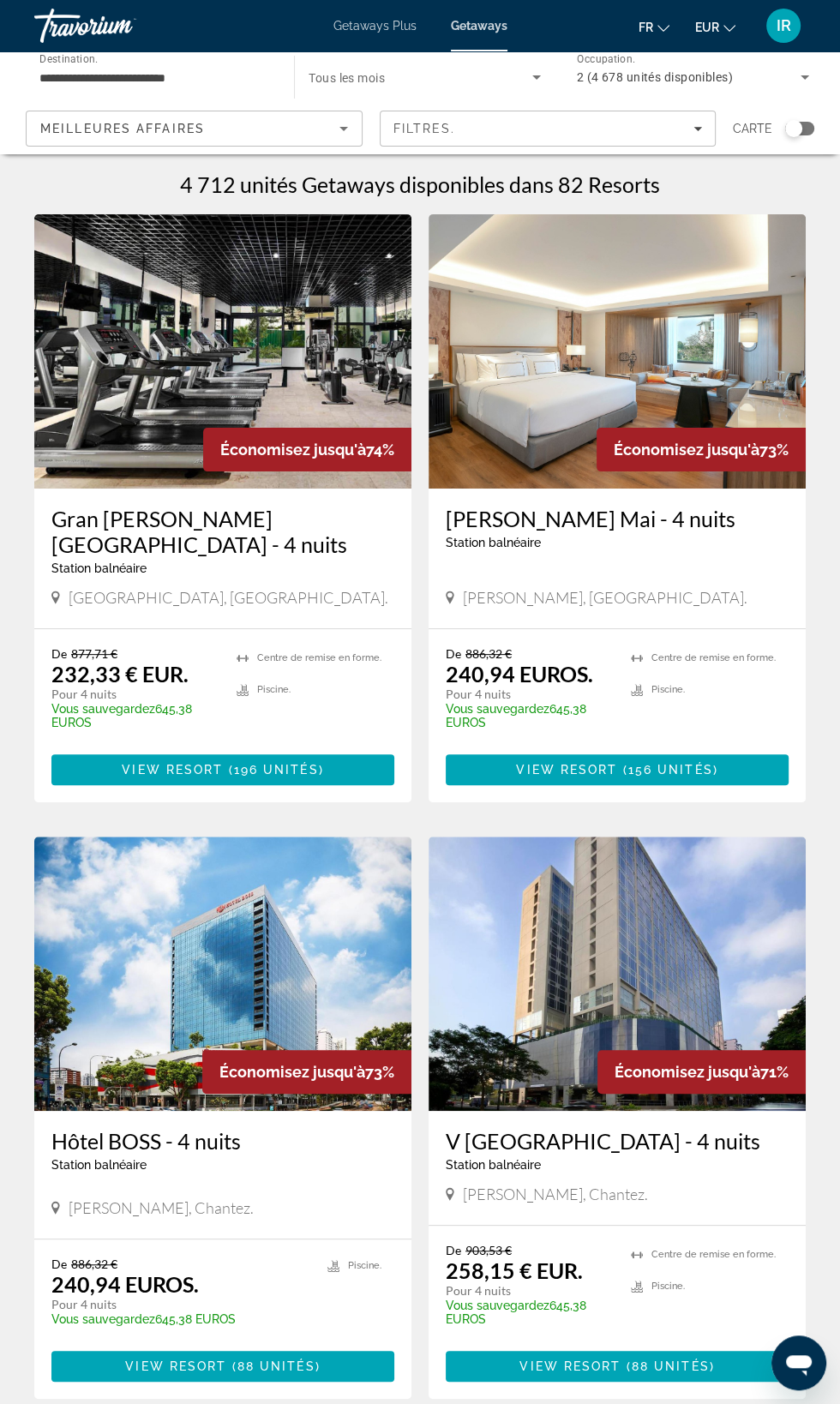
click at [236, 75] on input "**********" at bounding box center [155, 78] width 232 height 20
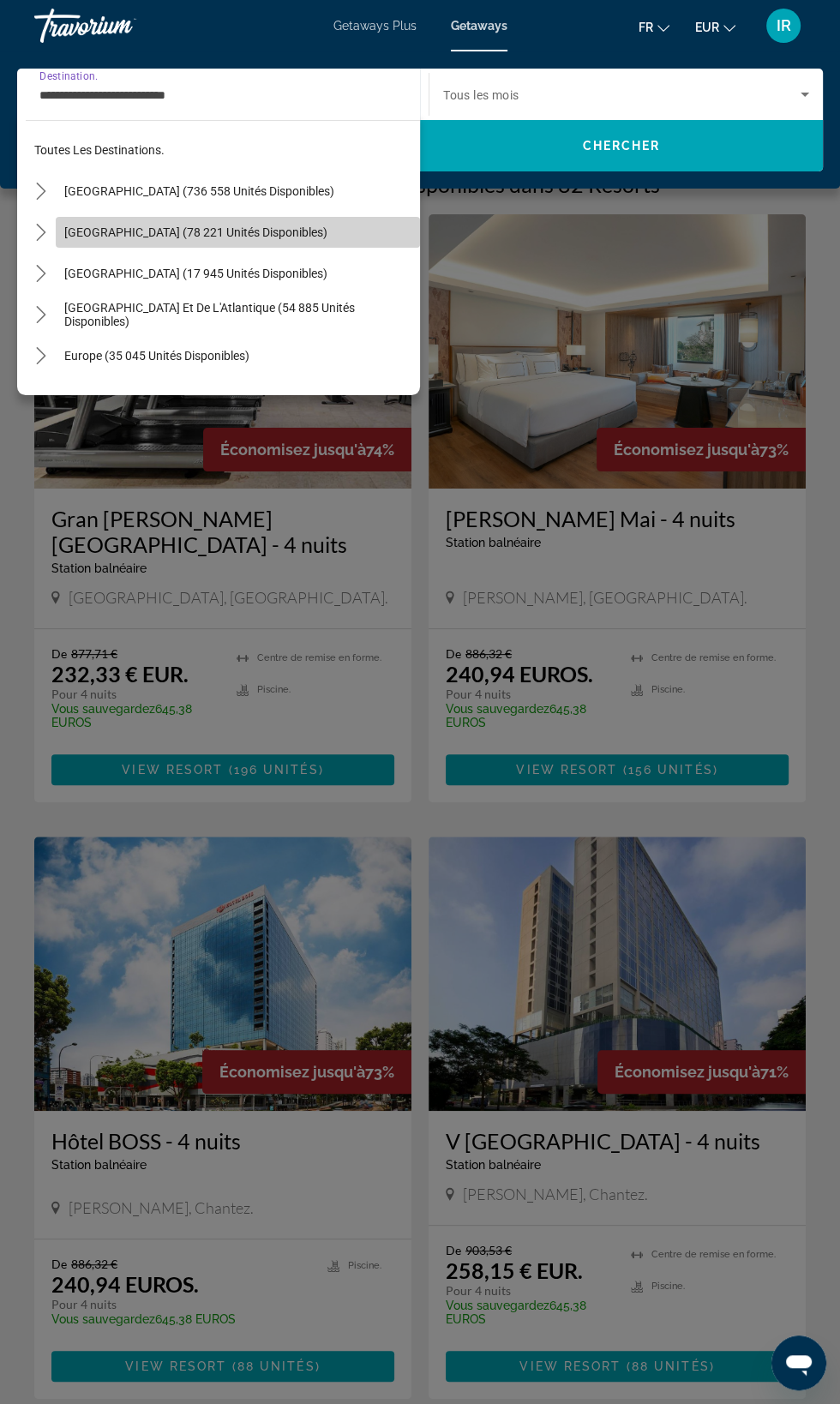
click at [236, 231] on span "[GEOGRAPHIC_DATA] (78 221 unités disponibles)" at bounding box center [195, 232] width 263 height 14
type input "**********"
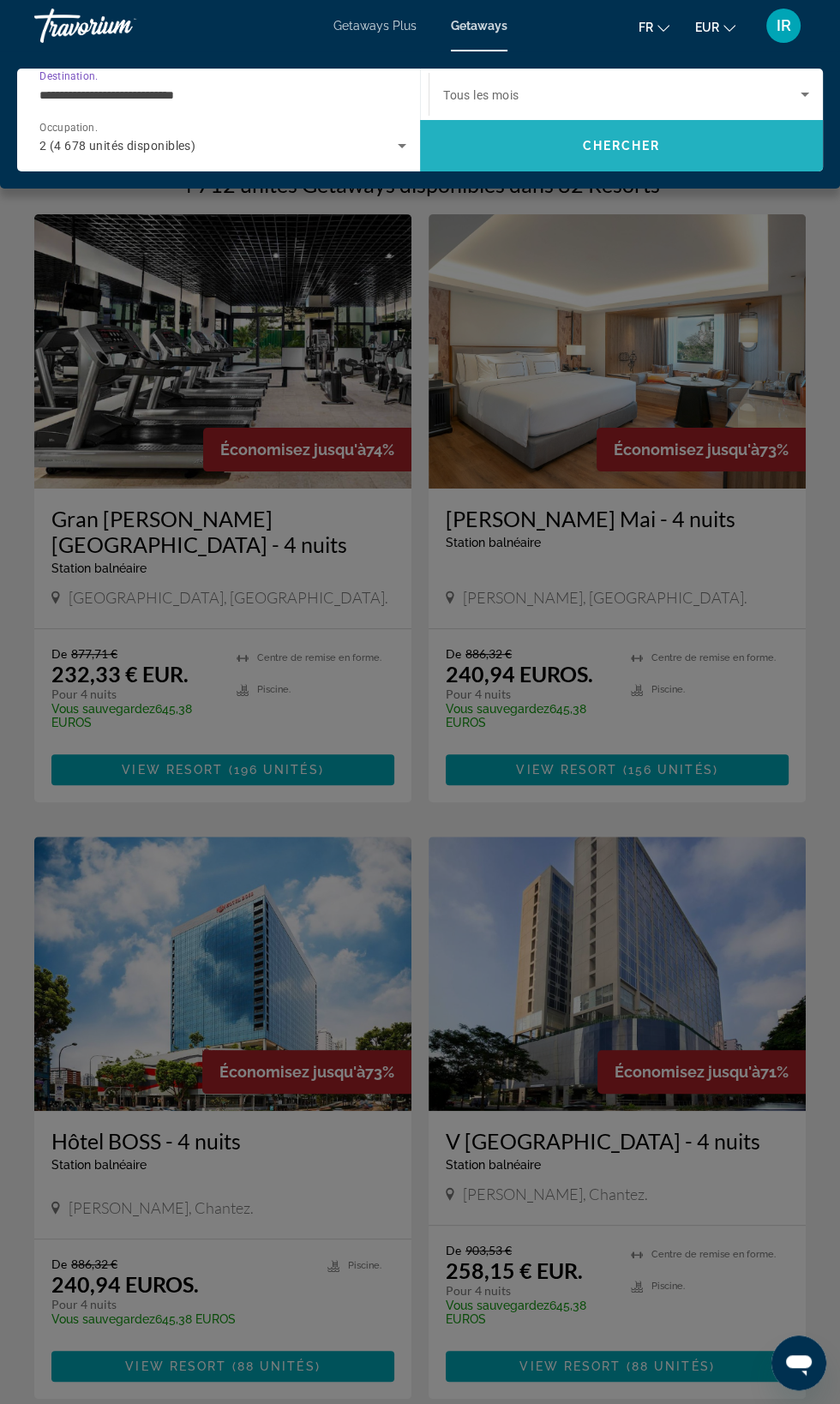
click at [623, 163] on span "Search" at bounding box center [622, 146] width 403 height 41
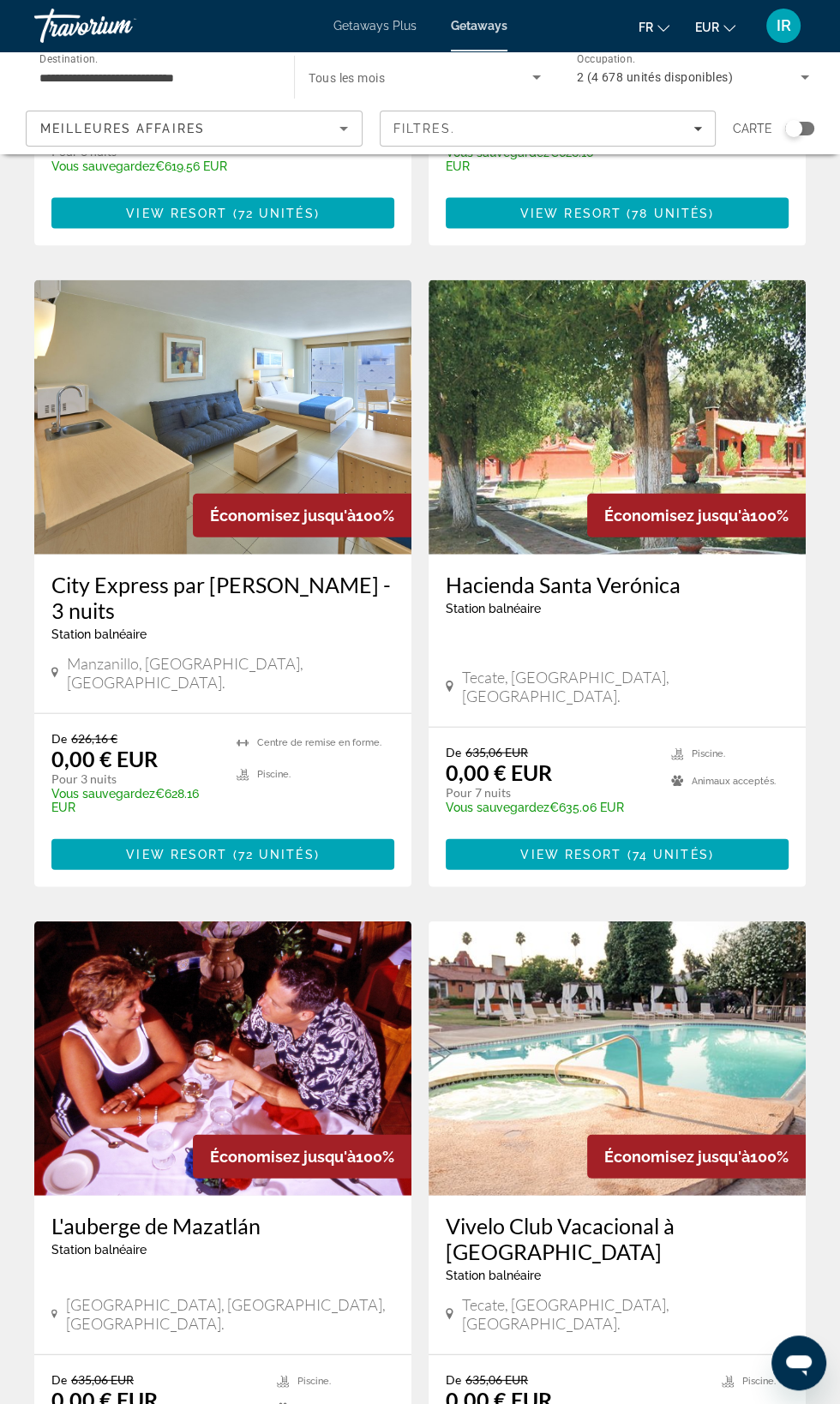
scroll to position [2449, 0]
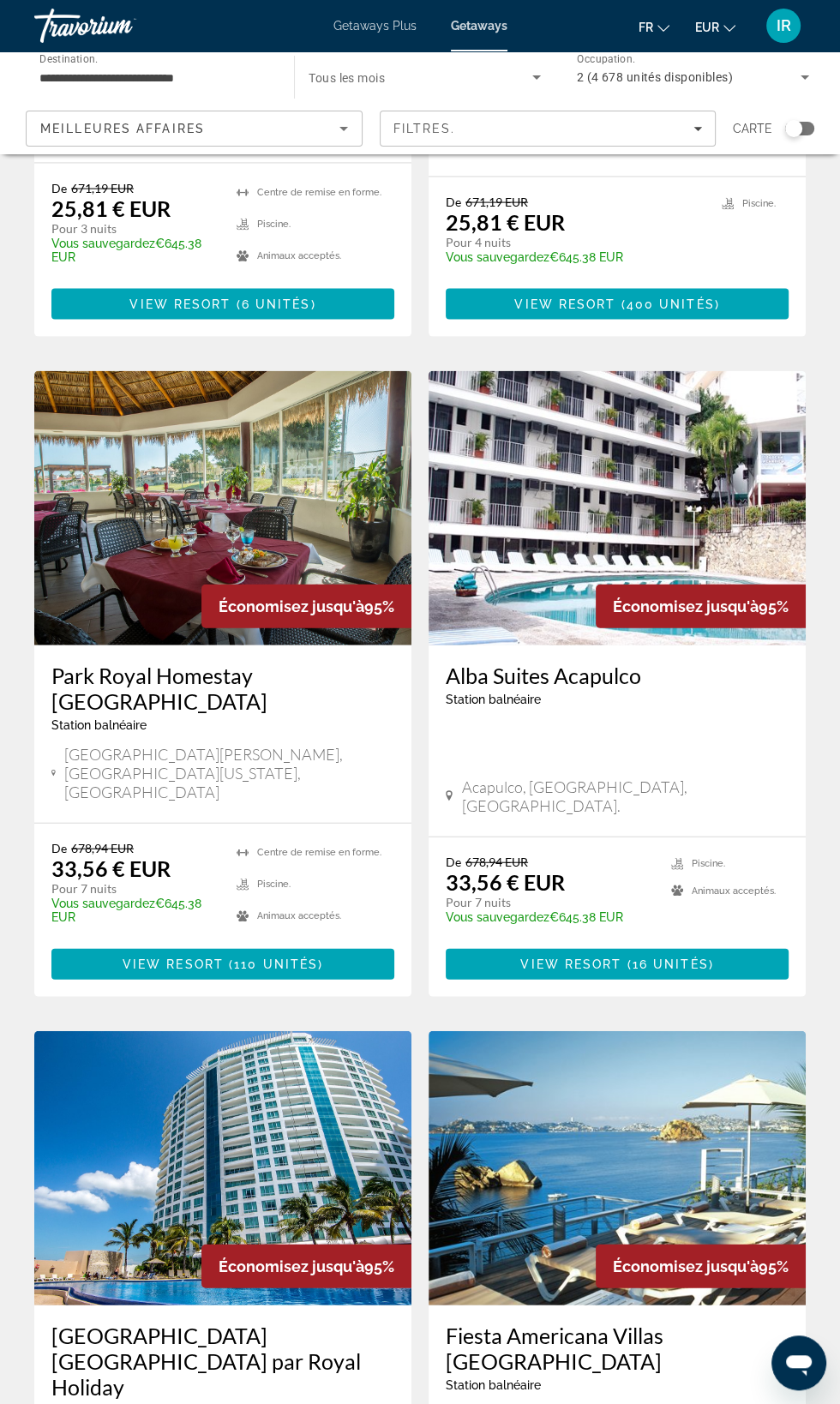
scroll to position [2476, 0]
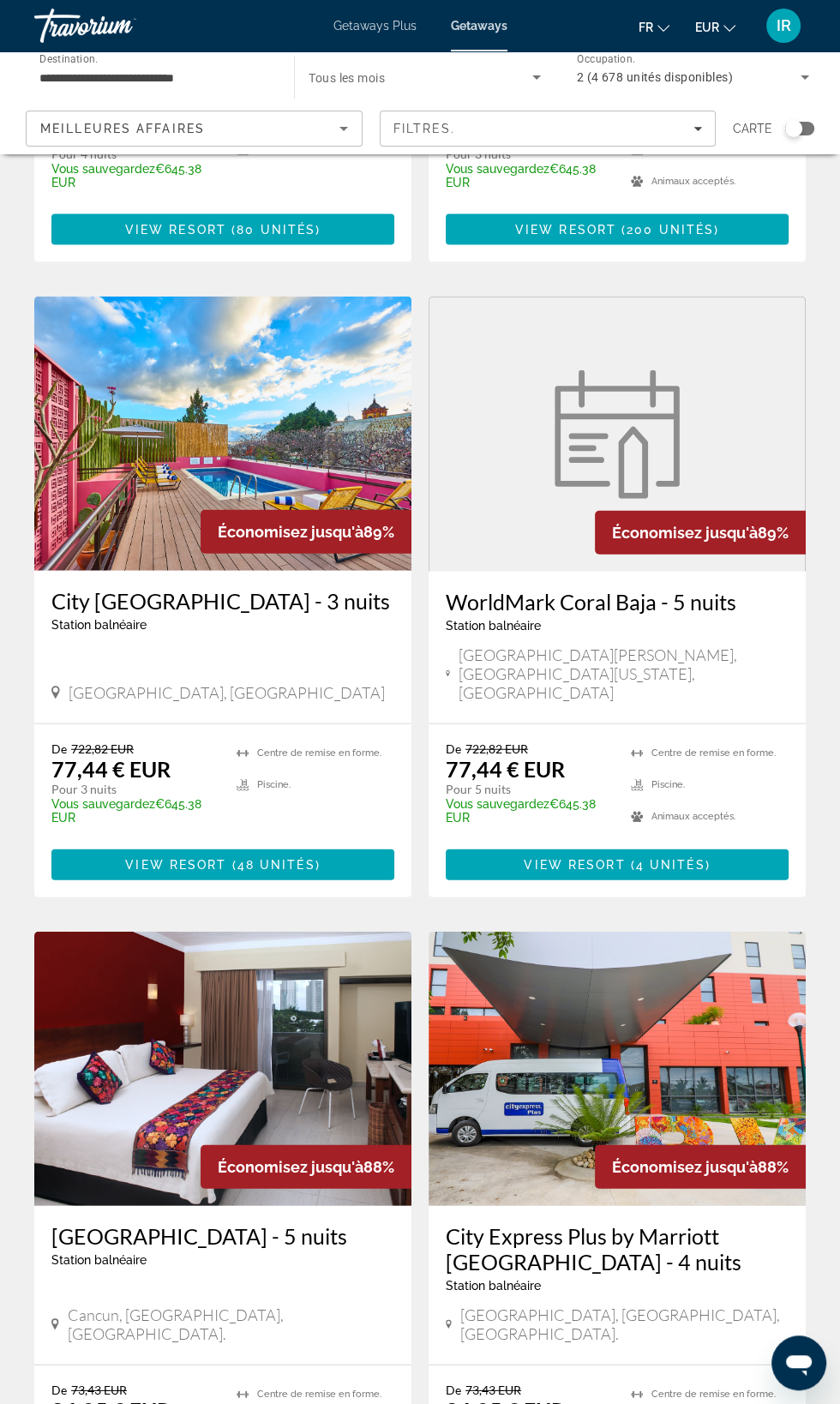
scroll to position [2521, 0]
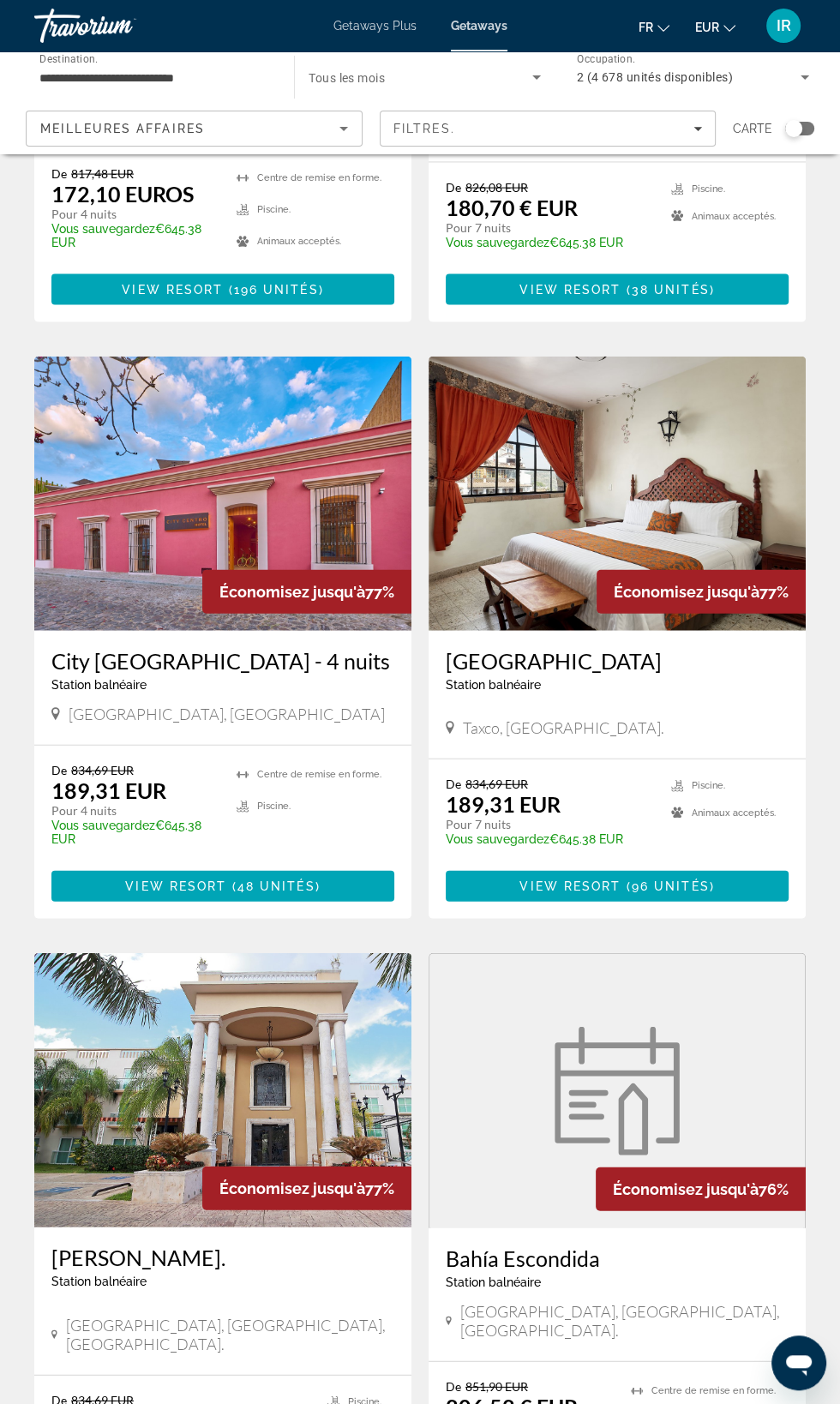
scroll to position [2453, 0]
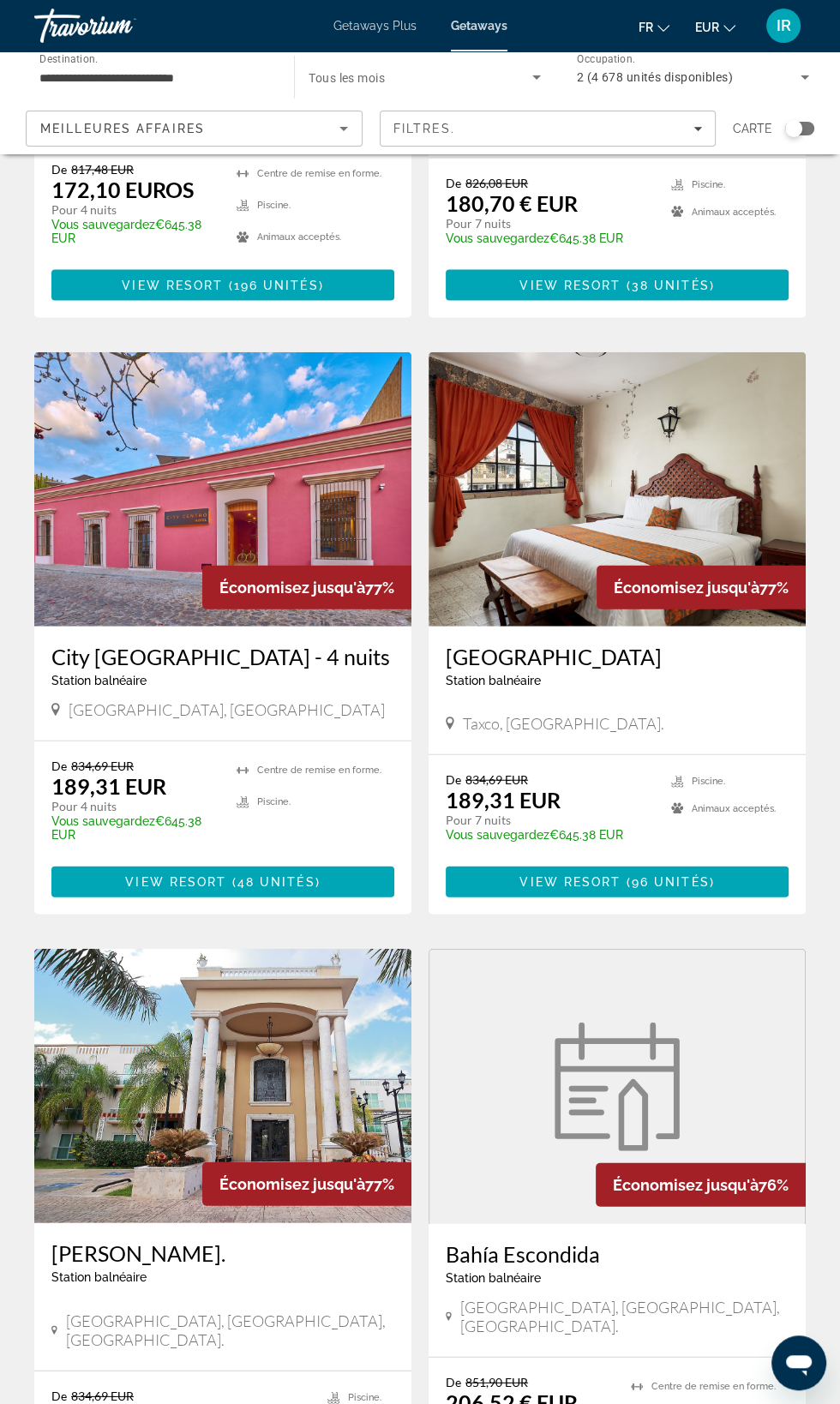
click at [197, 1240] on h3 "[PERSON_NAME]." at bounding box center [222, 1253] width 343 height 26
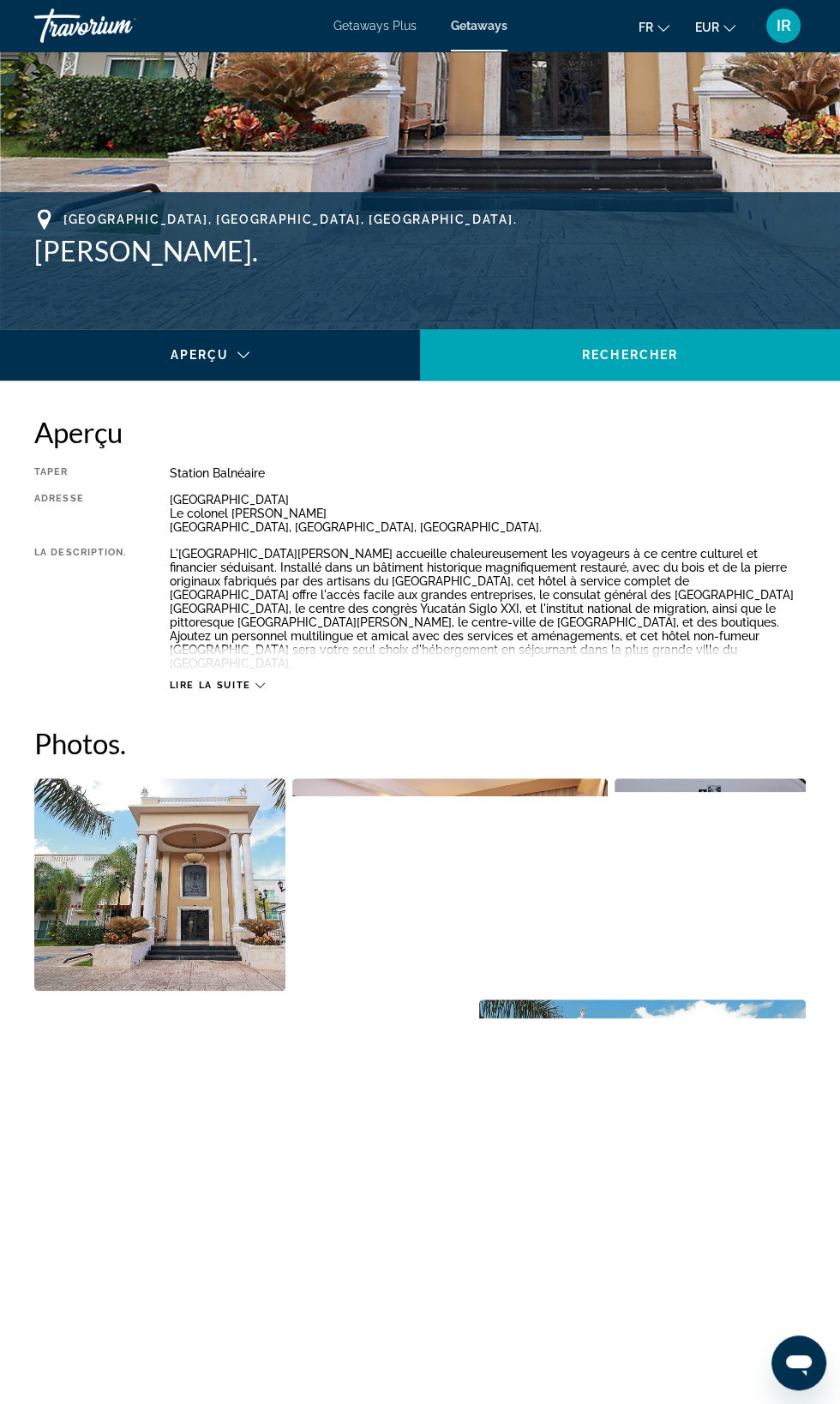
scroll to position [537, 0]
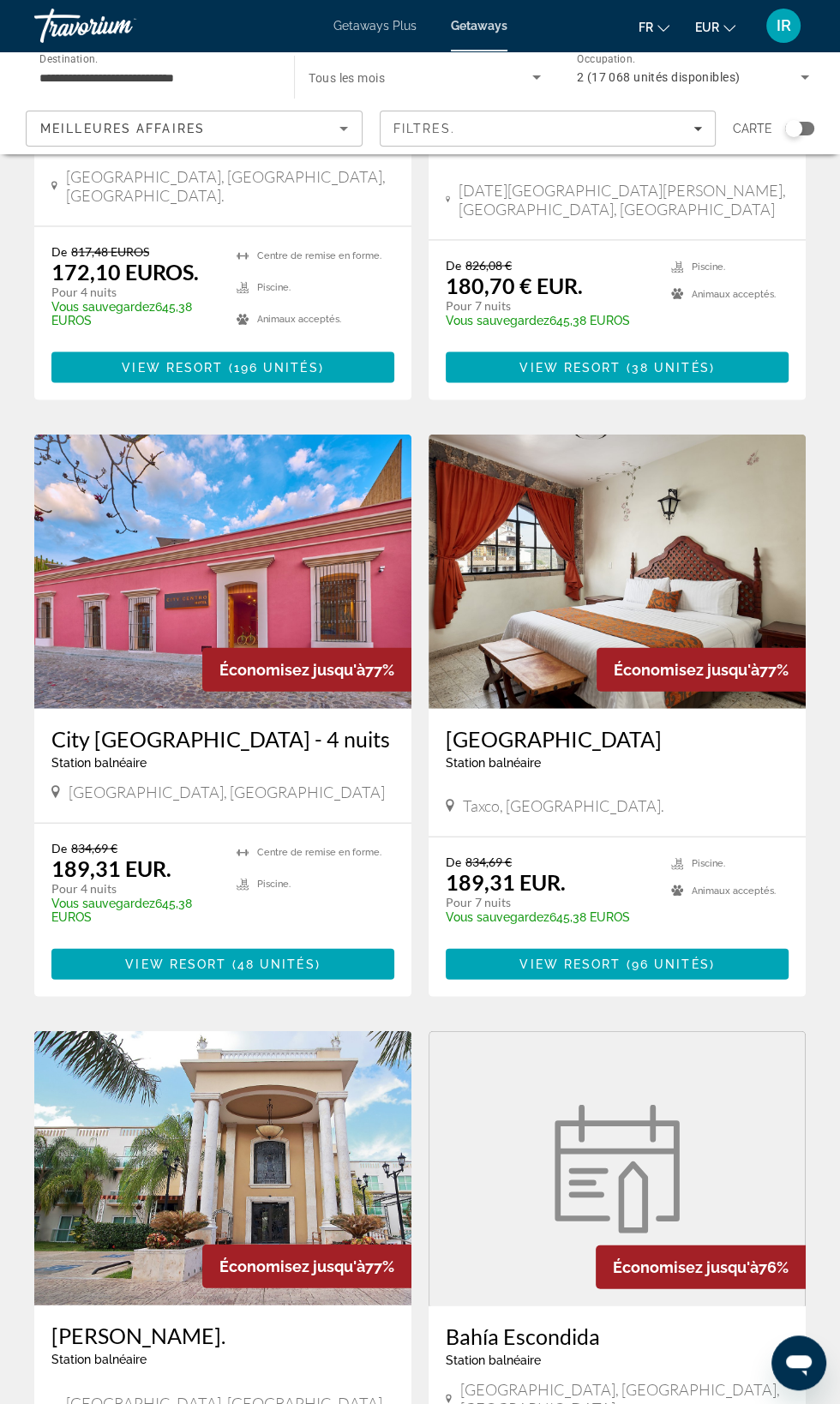
scroll to position [2522, 0]
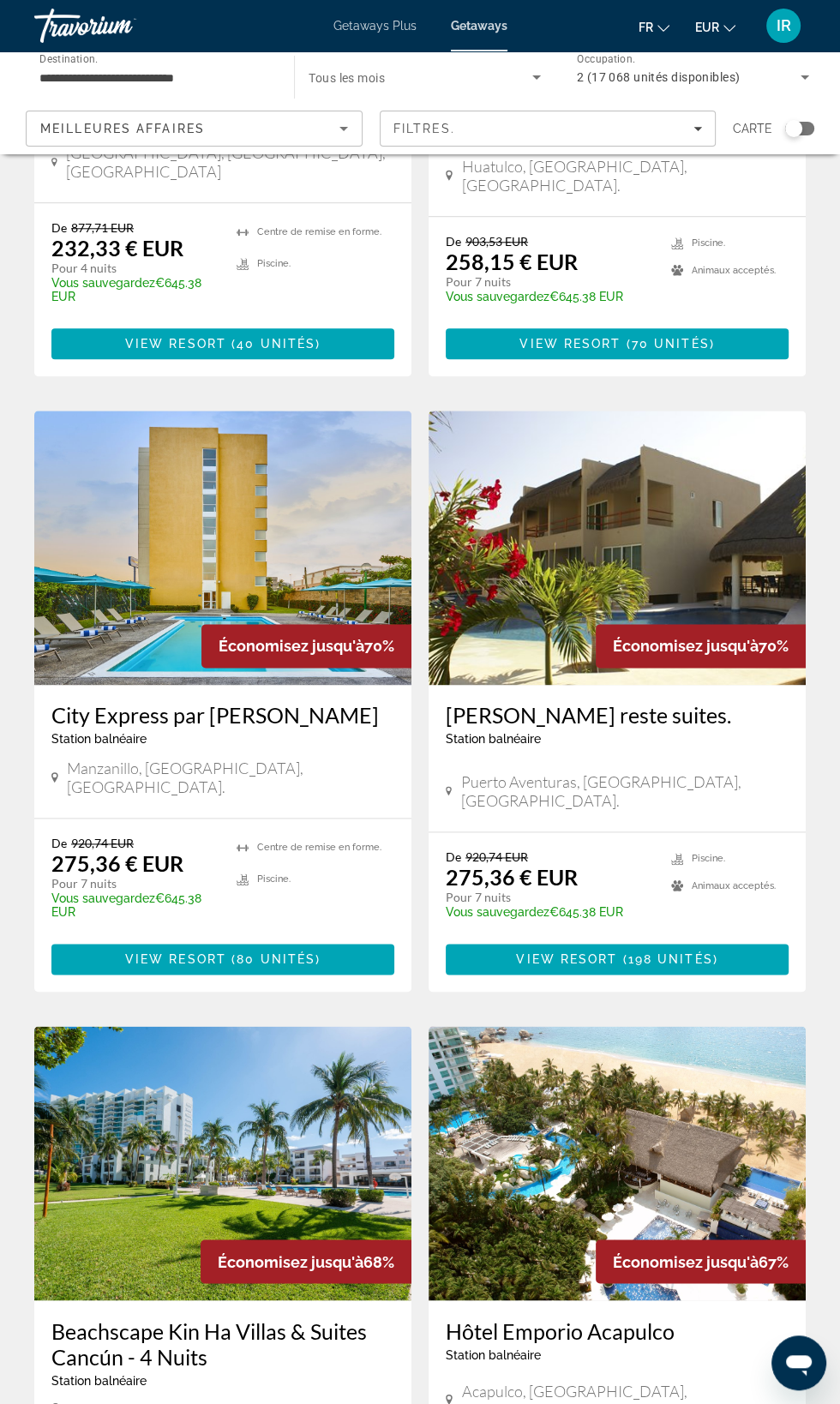
scroll to position [1086, 0]
click at [595, 1318] on h3 "Hôtel Emporio Acapulco" at bounding box center [617, 1331] width 343 height 26
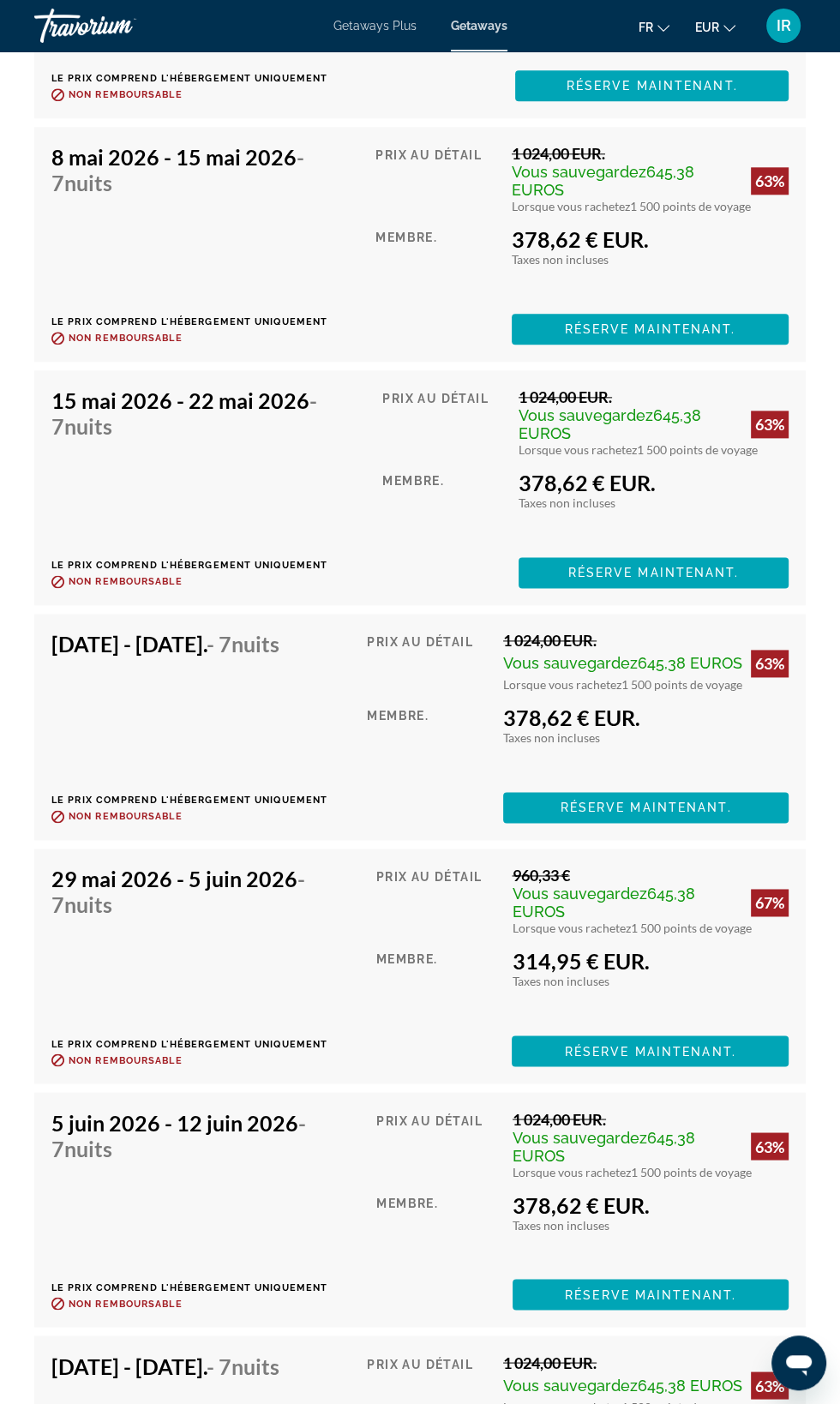
scroll to position [10031, 0]
click at [663, 1057] on span "Réserve maintenant." at bounding box center [650, 1051] width 172 height 14
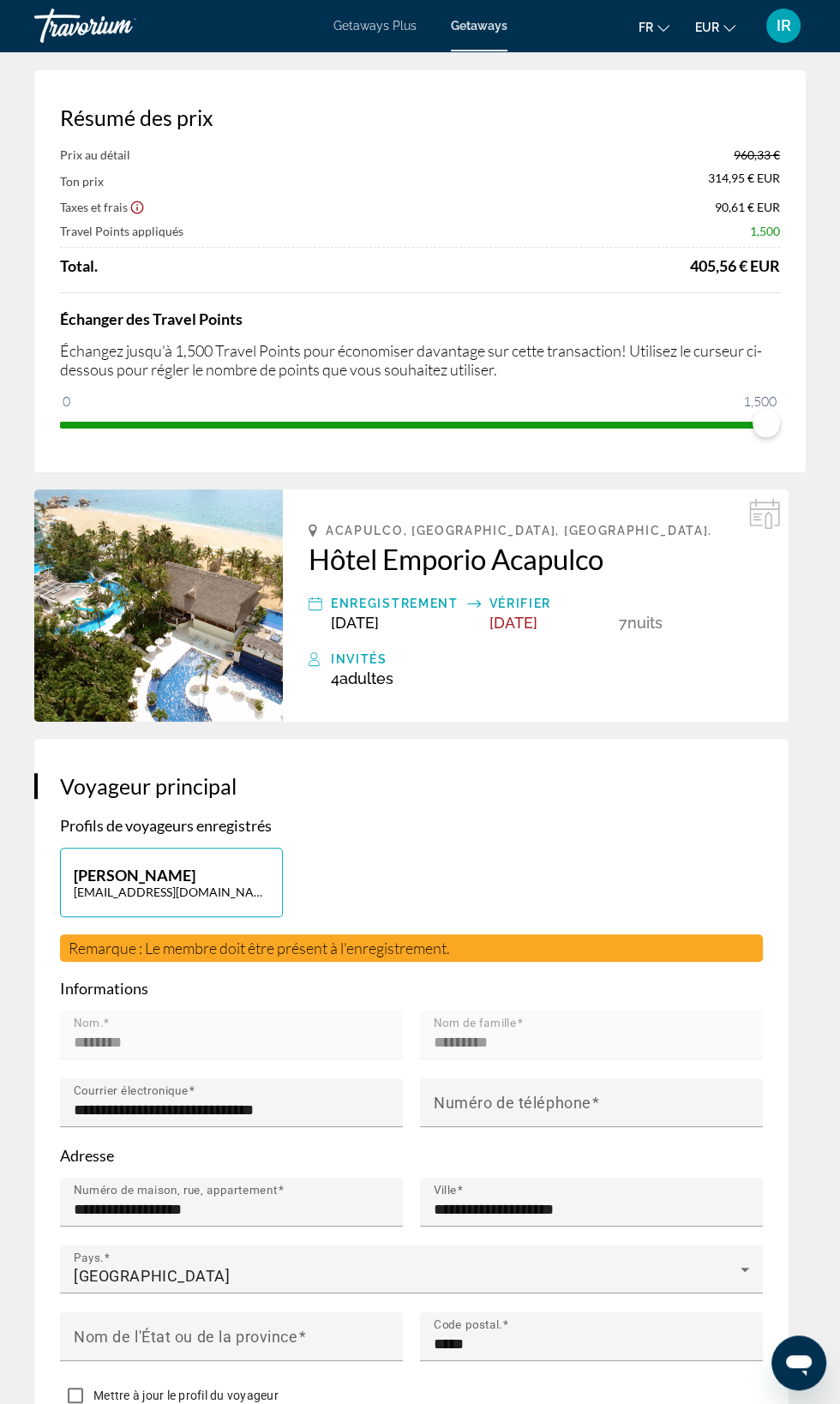
scroll to position [52, 0]
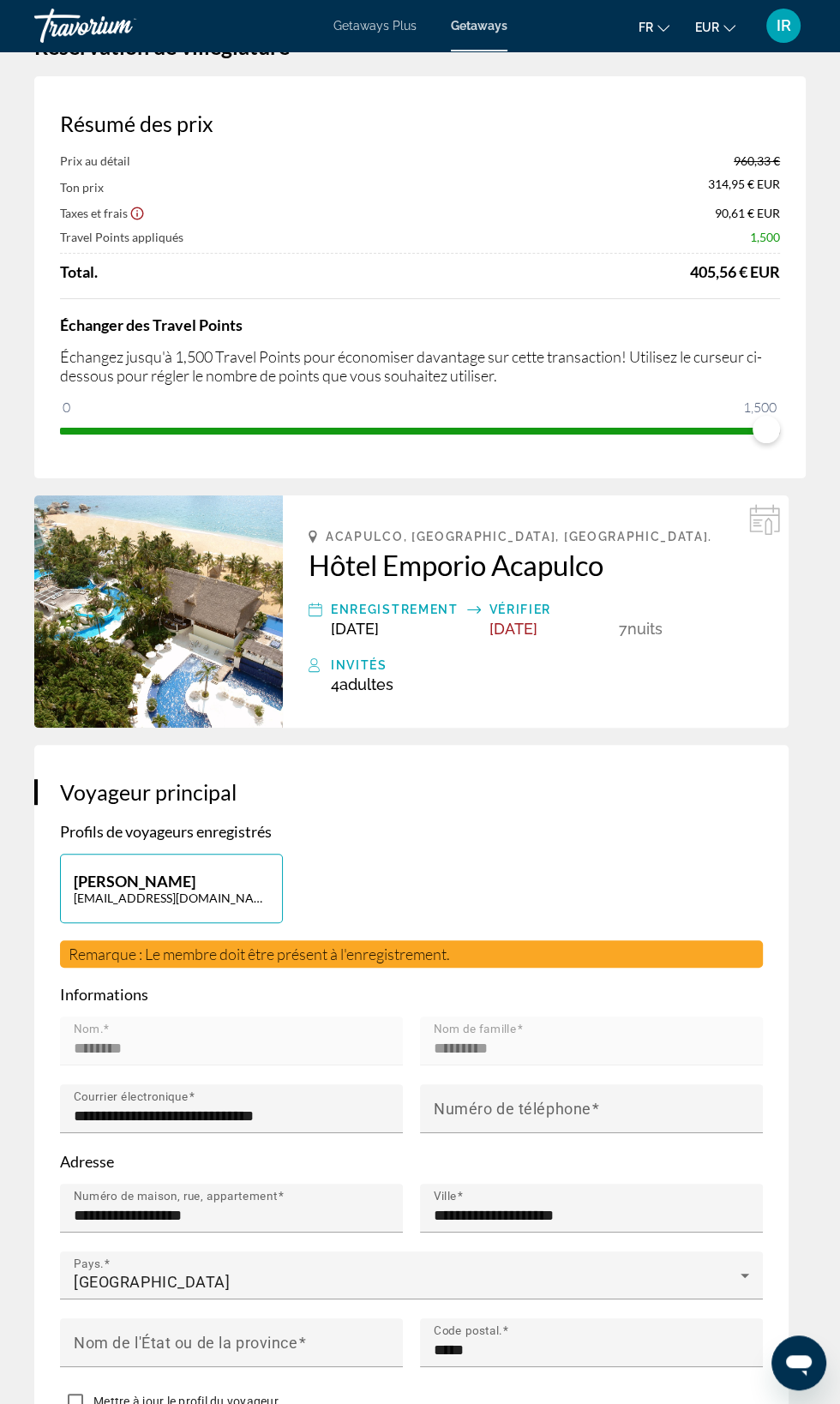
click at [578, 384] on div "Échanger des Travel Points Échangez jusqu'à 1,500 Travel Points pour économiser…" at bounding box center [420, 371] width 720 height 146
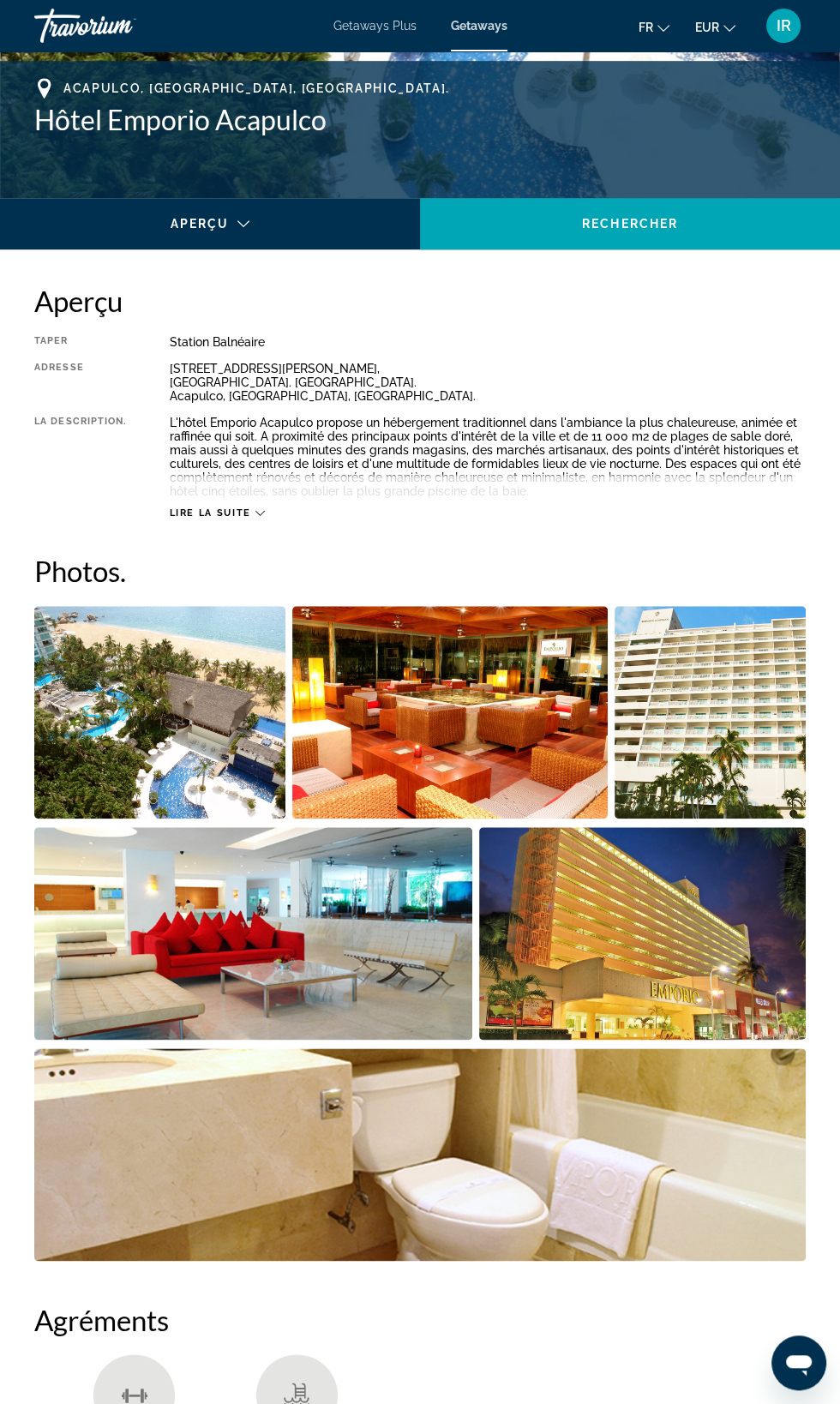
scroll to position [663, 0]
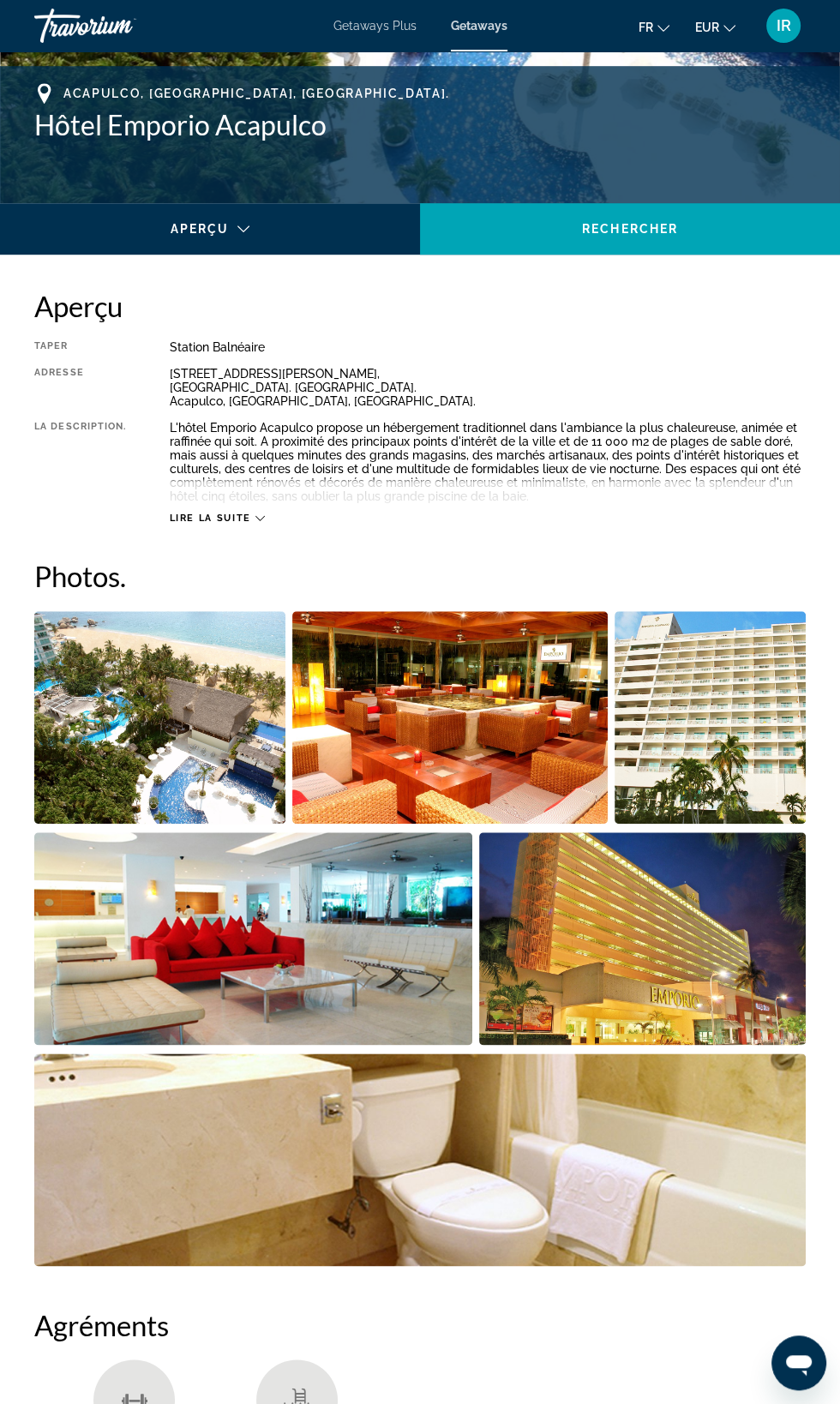
click at [260, 518] on icon "Main content" at bounding box center [260, 518] width 9 height 9
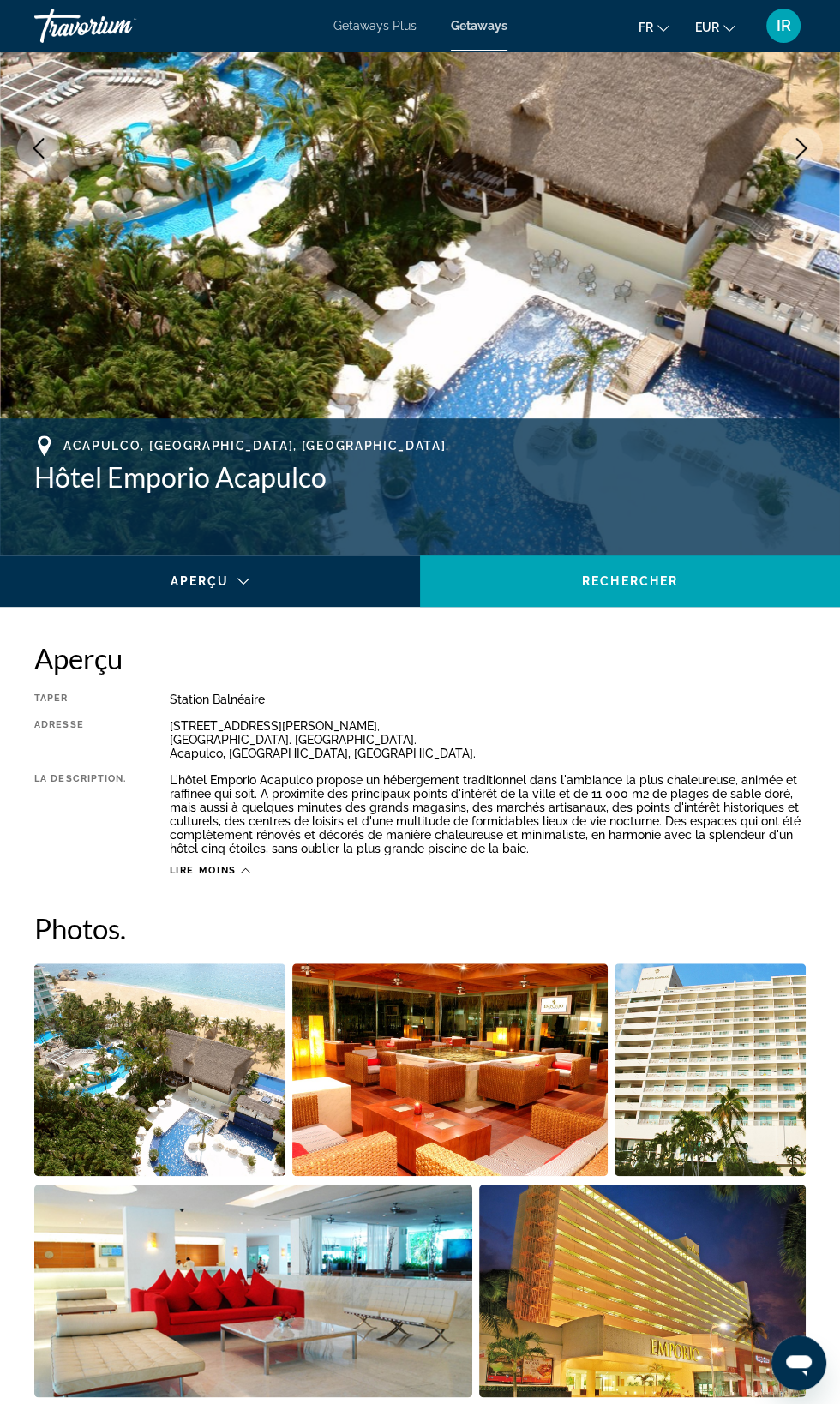
scroll to position [314, 0]
